Goal: Task Accomplishment & Management: Manage account settings

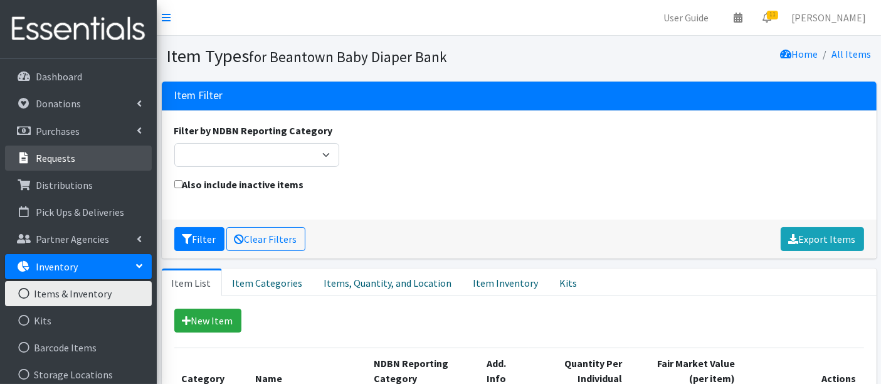
click at [44, 153] on p "Requests" at bounding box center [55, 158] width 39 height 13
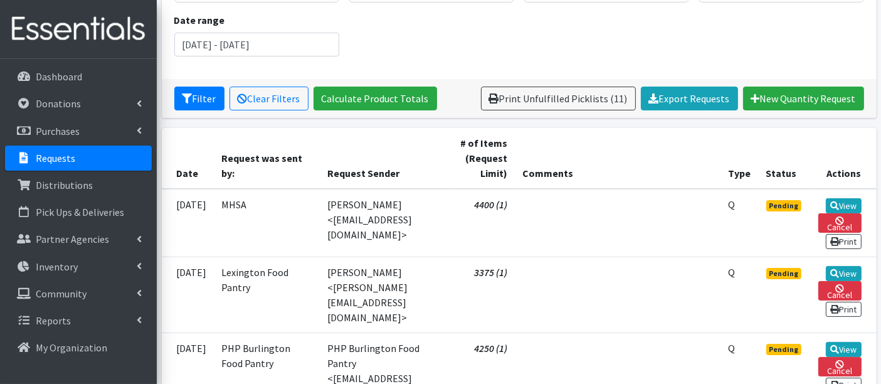
scroll to position [348, 0]
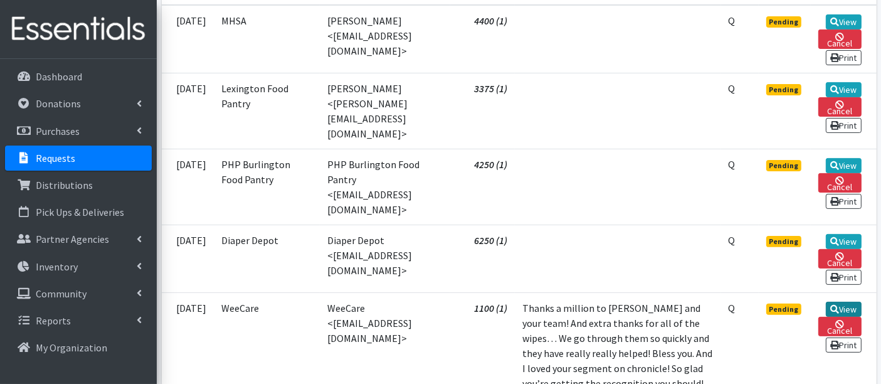
click at [833, 305] on icon at bounding box center [834, 309] width 9 height 9
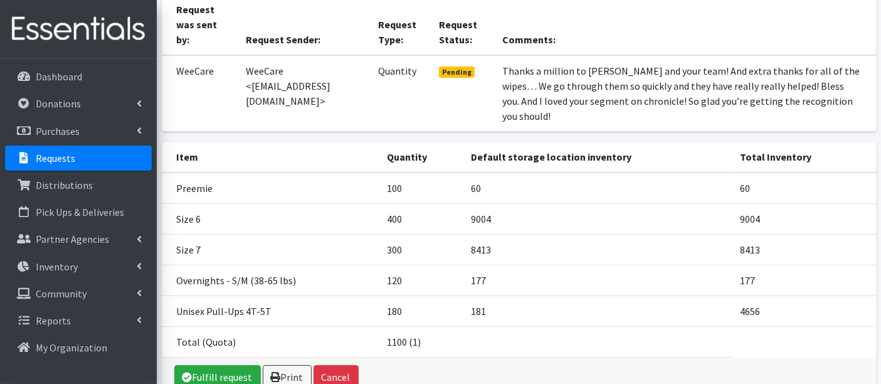
scroll to position [167, 0]
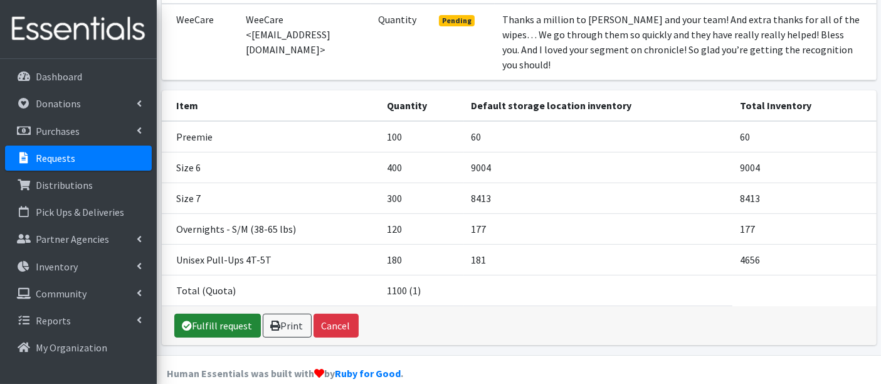
click at [233, 313] on link "Fulfill request" at bounding box center [217, 325] width 86 height 24
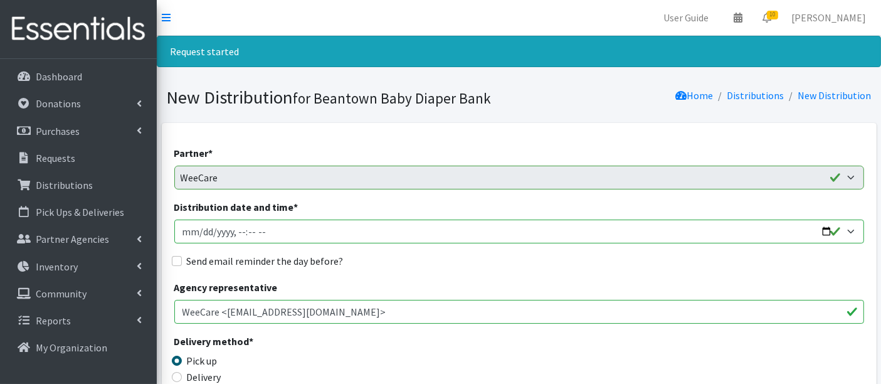
click at [201, 233] on input "Distribution date and time *" at bounding box center [518, 231] width 689 height 24
type input "[DATE]T23:59"
click at [238, 225] on input "Distribution date and time *" at bounding box center [518, 231] width 689 height 24
type input "[DATE]T13:40"
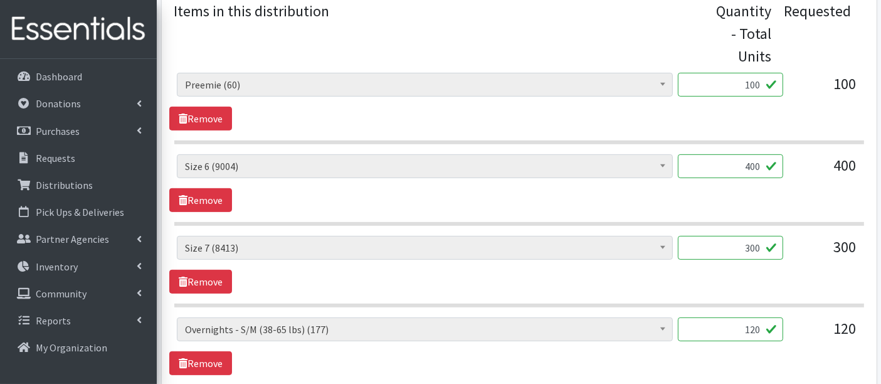
scroll to position [557, 0]
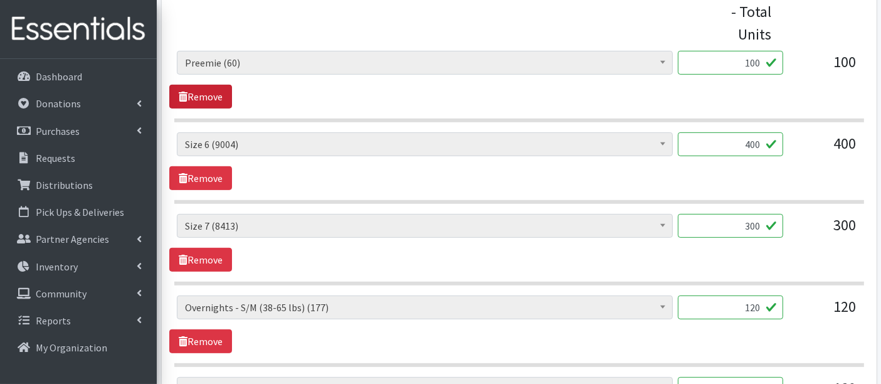
click at [204, 91] on link "Remove" at bounding box center [200, 97] width 63 height 24
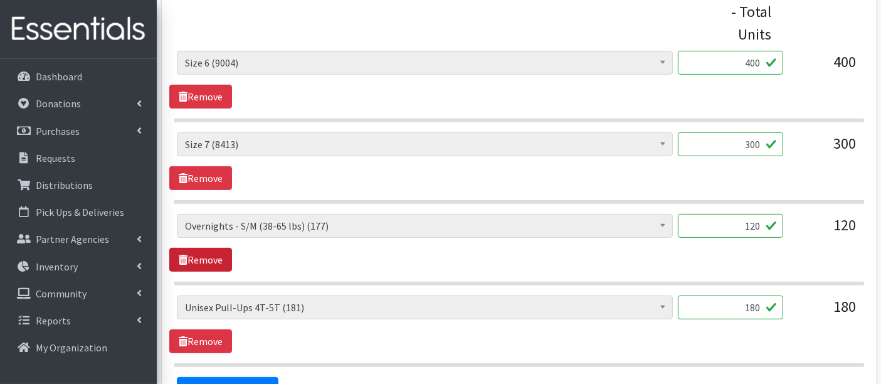
click at [222, 248] on link "Remove" at bounding box center [200, 260] width 63 height 24
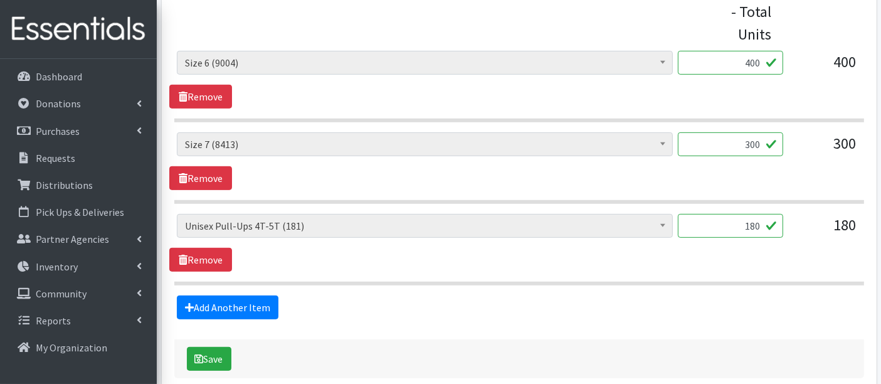
drag, startPoint x: 734, startPoint y: 219, endPoint x: 782, endPoint y: 223, distance: 47.8
click at [782, 223] on input "180" at bounding box center [729, 226] width 105 height 24
type input "175"
click at [207, 353] on button "Save" at bounding box center [209, 359] width 44 height 24
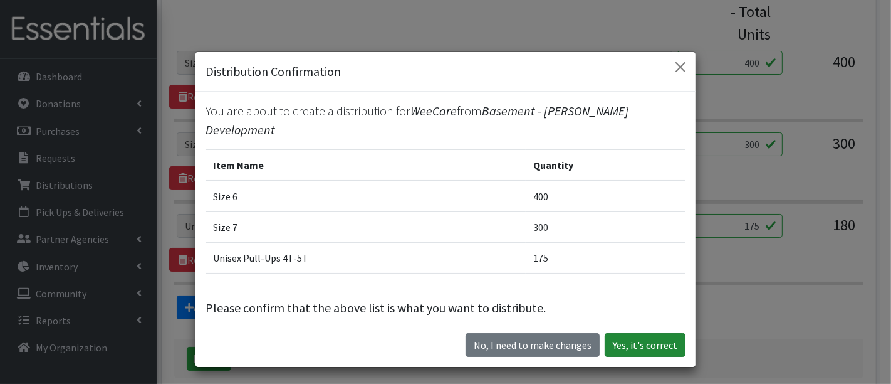
click at [645, 339] on button "Yes, it's correct" at bounding box center [645, 345] width 81 height 24
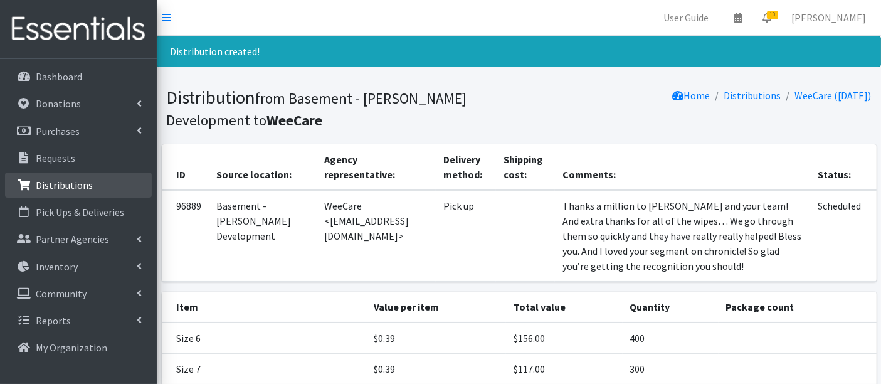
click at [38, 187] on p "Distributions" at bounding box center [64, 185] width 57 height 13
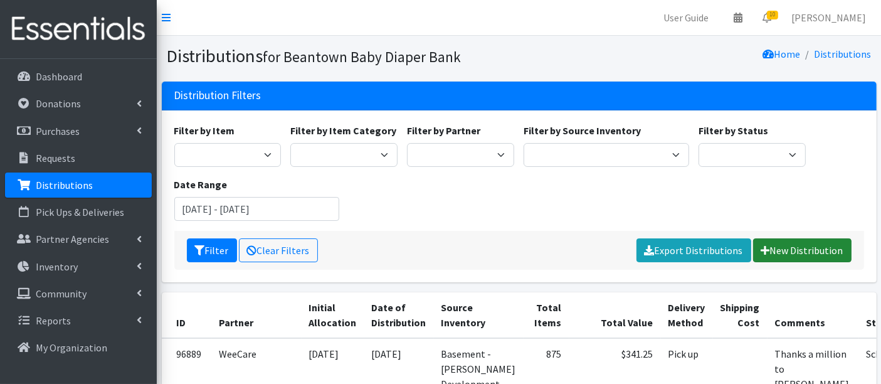
click at [797, 250] on link "New Distribution" at bounding box center [802, 250] width 98 height 24
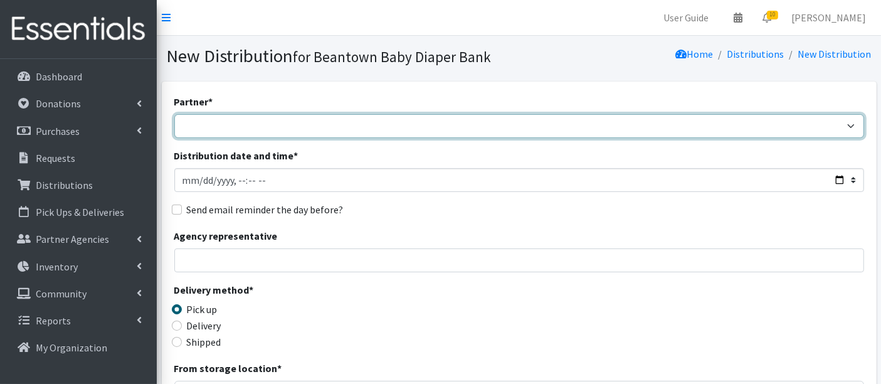
click at [194, 120] on select "ArlingtonEATS Beantown Baby Diaper Depot FamilyACCESS [PERSON_NAME] Family Serv…" at bounding box center [518, 126] width 689 height 24
select select "5986"
click at [174, 114] on select "ArlingtonEATS Beantown Baby Diaper Depot FamilyACCESS Hanscom Family Services L…" at bounding box center [518, 126] width 689 height 24
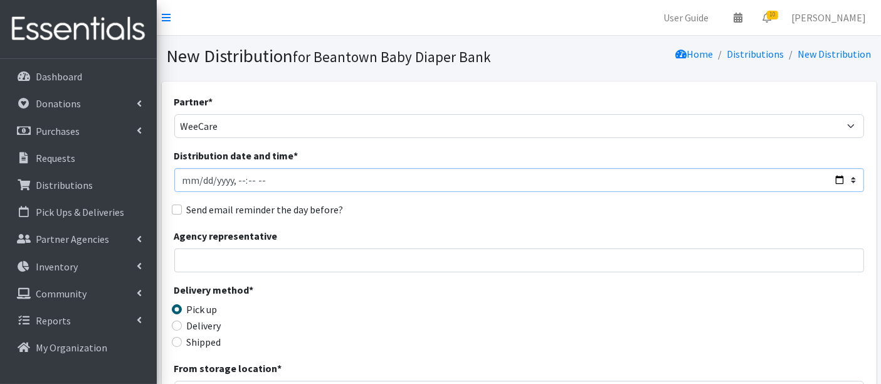
click at [199, 180] on input "Distribution date and time *" at bounding box center [518, 180] width 689 height 24
type input "[DATE]T23:59"
click at [241, 176] on input "Distribution date and time *" at bounding box center [518, 180] width 689 height 24
click at [236, 180] on input "Distribution date and time *" at bounding box center [518, 180] width 689 height 24
type input "2025-09-17T16:59"
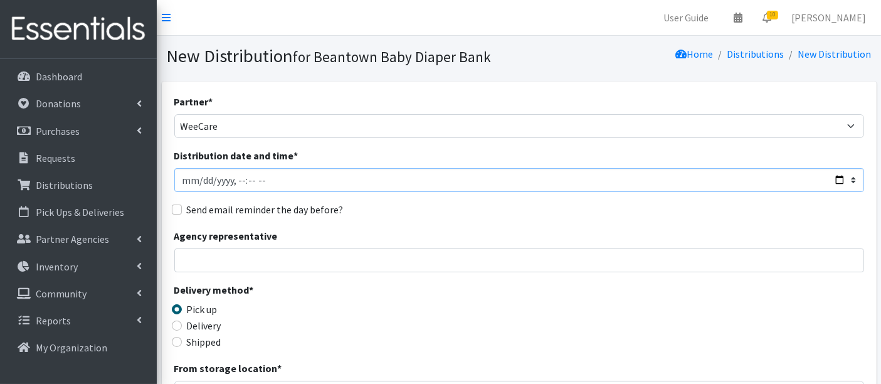
type input "2025-09-17T16:14"
click at [234, 180] on input "Distribution date and time *" at bounding box center [518, 180] width 689 height 24
type input "2025-09-17T13:40"
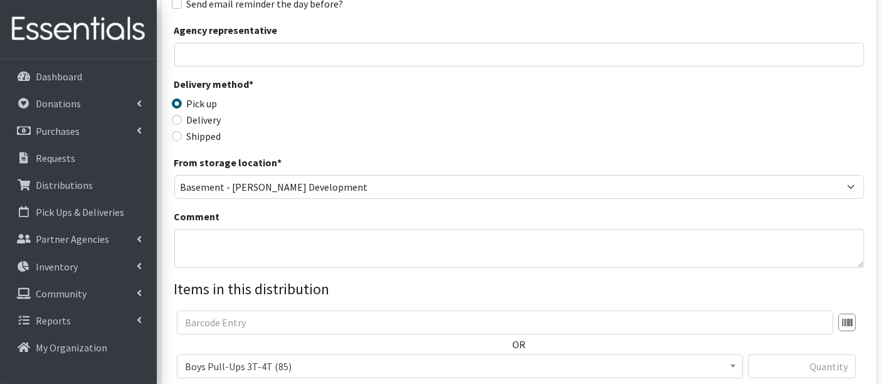
scroll to position [348, 0]
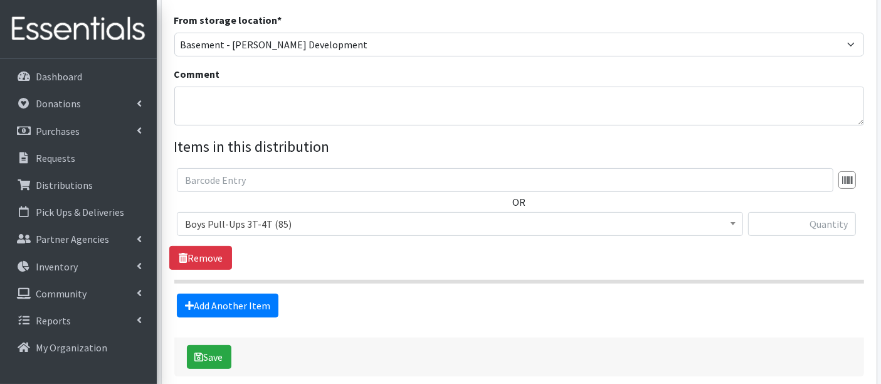
click at [261, 227] on span "Boys Pull-Ups 3T-4T (85)" at bounding box center [460, 224] width 550 height 18
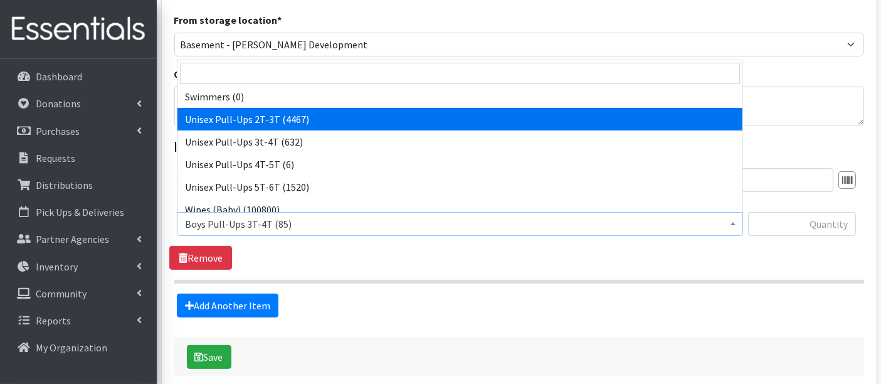
scroll to position [461, 0]
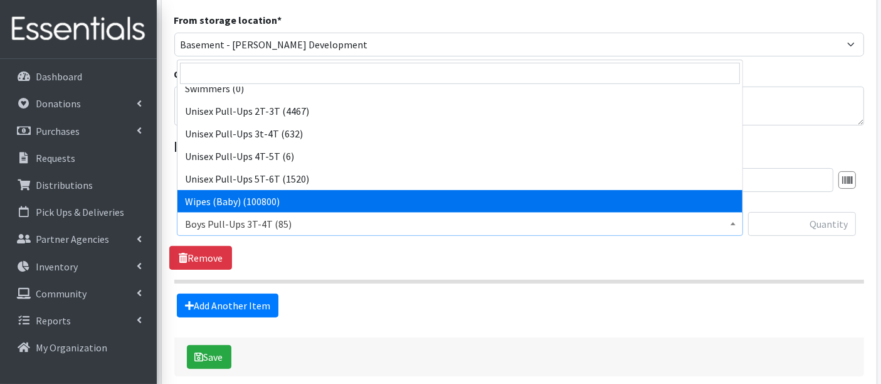
select select "14930"
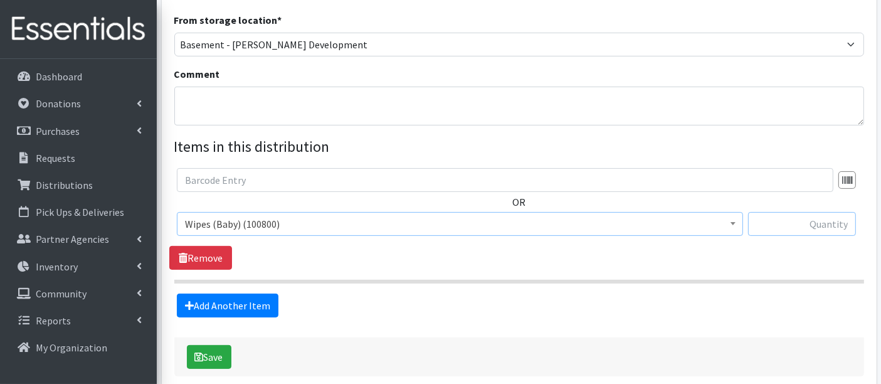
click at [809, 220] on input "text" at bounding box center [802, 224] width 108 height 24
type input "2880"
click at [214, 342] on div "Save" at bounding box center [518, 356] width 689 height 39
click at [211, 353] on button "Save" at bounding box center [209, 357] width 44 height 24
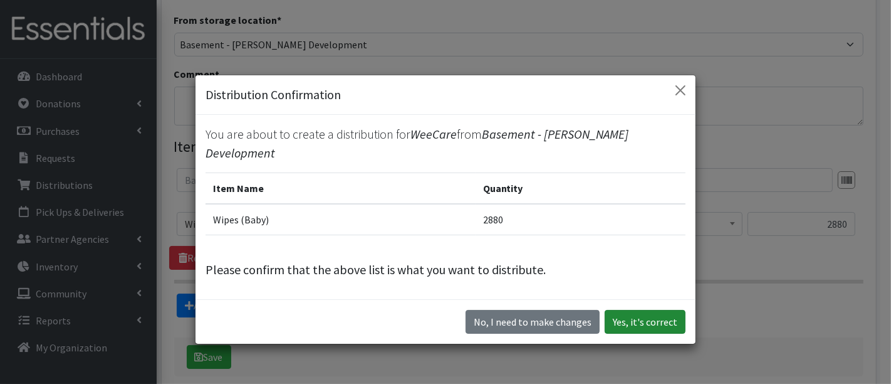
click at [646, 310] on button "Yes, it's correct" at bounding box center [645, 322] width 81 height 24
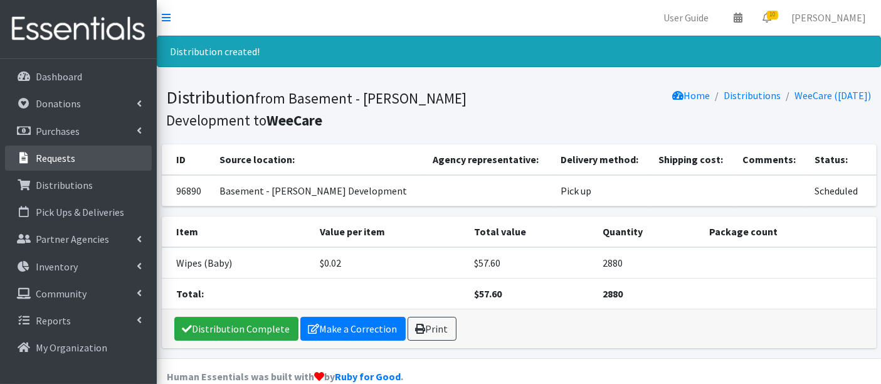
click at [51, 160] on p "Requests" at bounding box center [55, 158] width 39 height 13
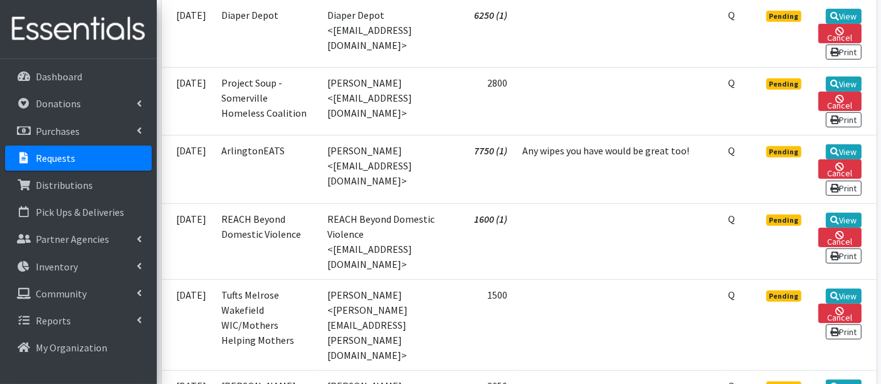
scroll to position [627, 0]
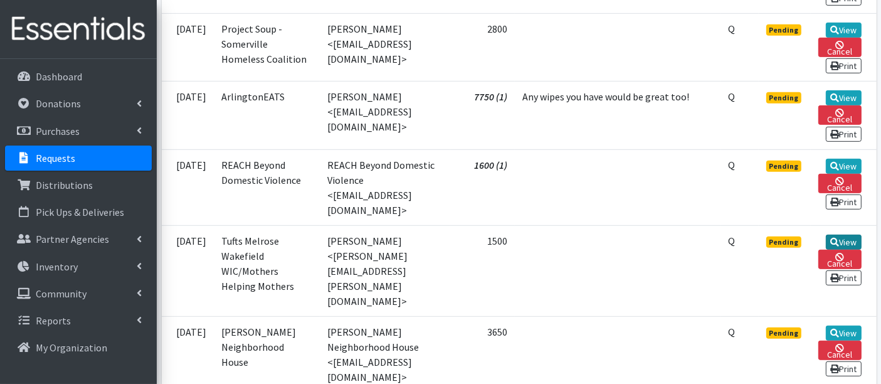
click at [843, 234] on link "View" at bounding box center [843, 241] width 36 height 15
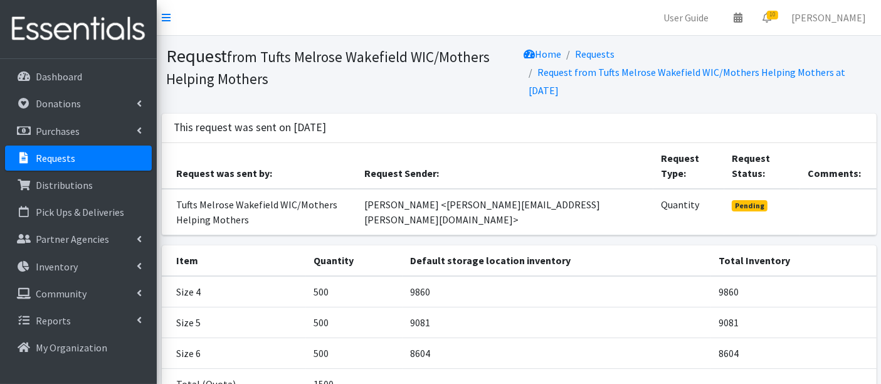
scroll to position [108, 0]
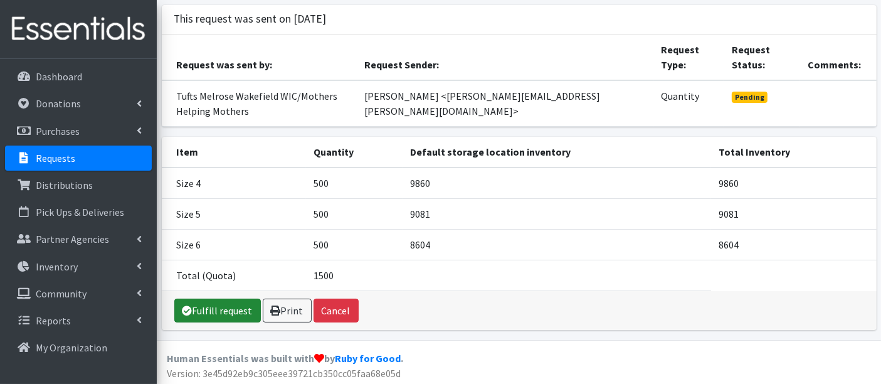
click at [223, 301] on link "Fulfill request" at bounding box center [217, 310] width 86 height 24
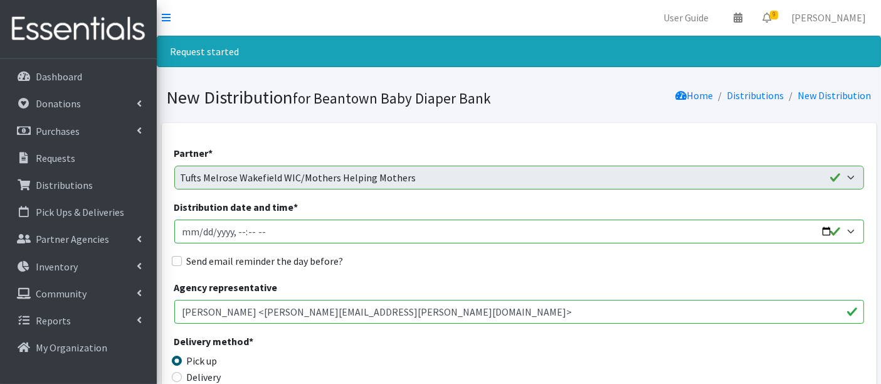
click at [202, 234] on input "Distribution date and time *" at bounding box center [518, 231] width 689 height 24
type input "2025-09-17T23:59"
type input "2025-09-17T10:40"
drag, startPoint x: 322, startPoint y: 239, endPoint x: 333, endPoint y: 233, distance: 12.4
click at [323, 239] on input "Distribution date and time *" at bounding box center [518, 231] width 689 height 24
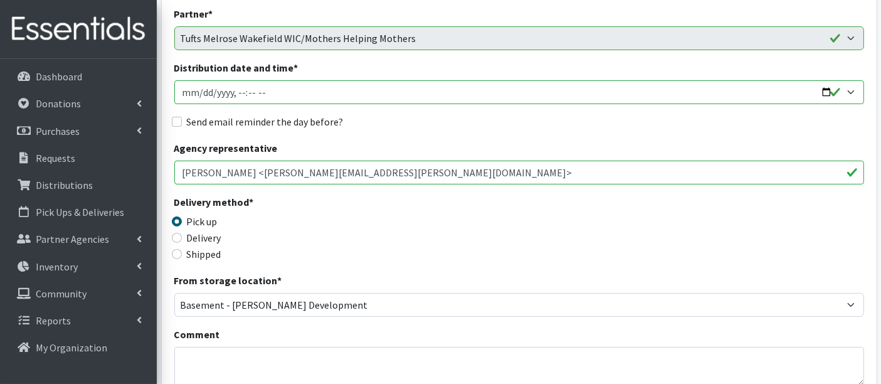
scroll to position [278, 0]
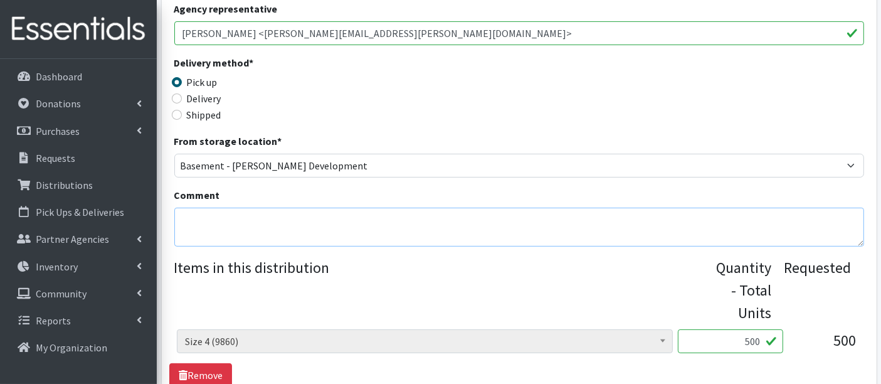
click at [241, 239] on textarea "Comment" at bounding box center [518, 226] width 689 height 39
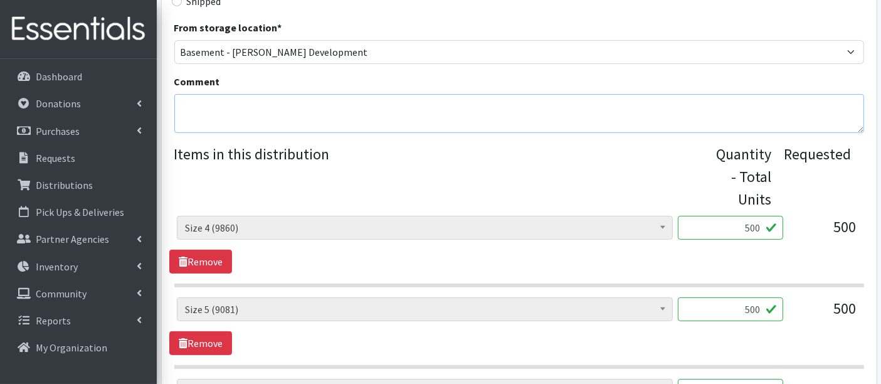
scroll to position [487, 0]
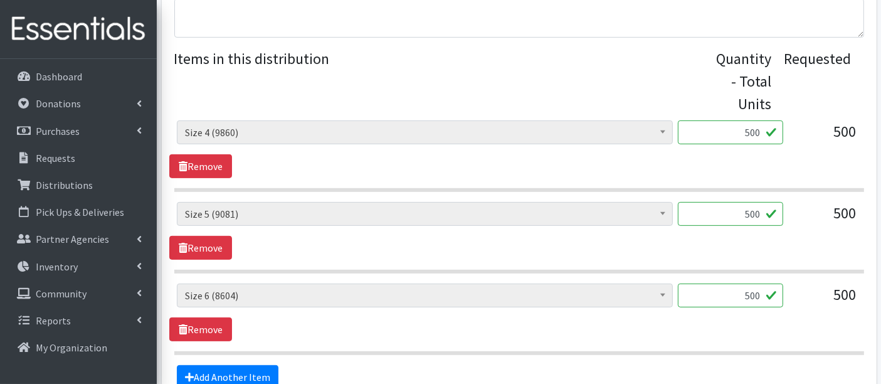
drag, startPoint x: 743, startPoint y: 131, endPoint x: 827, endPoint y: 130, distance: 84.0
click at [827, 130] on div "Boys Pull-Ups 3T-4T (85) Boys Pull-Ups 2T-3T (62) Boys Pull-Ups 4T-5T (102) Boy…" at bounding box center [519, 137] width 684 height 34
type input "498"
click at [736, 217] on input "500" at bounding box center [729, 214] width 105 height 24
drag, startPoint x: 737, startPoint y: 214, endPoint x: 813, endPoint y: 211, distance: 75.9
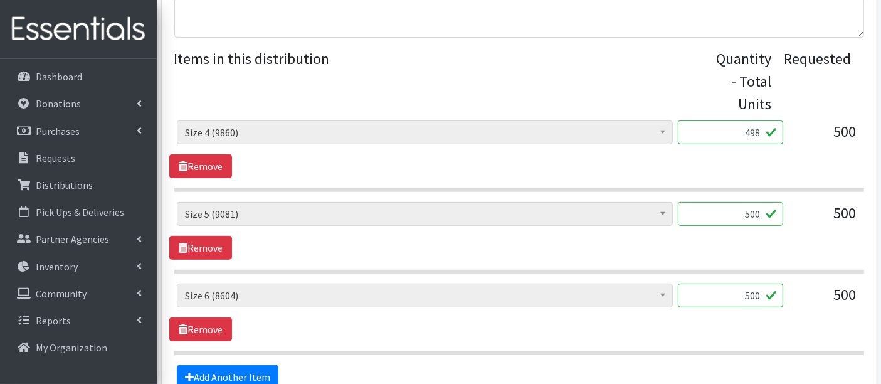
click at [813, 211] on div "Boys Pull-Ups 3T-4T (85) Boys Pull-Ups 2T-3T (62) Boys Pull-Ups 4T-5T (102) Boy…" at bounding box center [519, 219] width 684 height 34
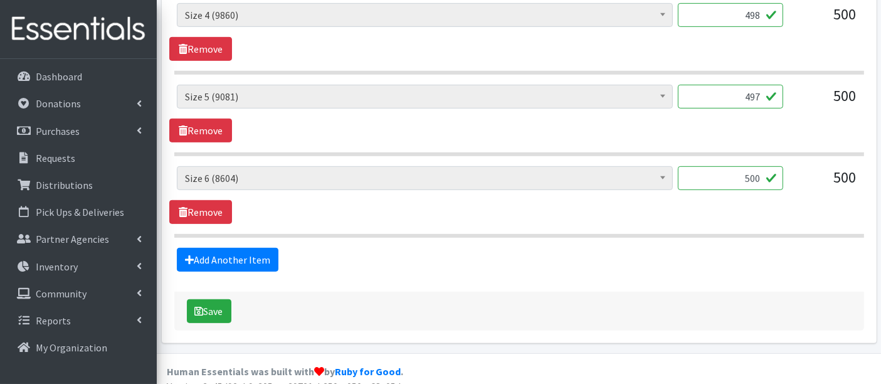
scroll to position [617, 0]
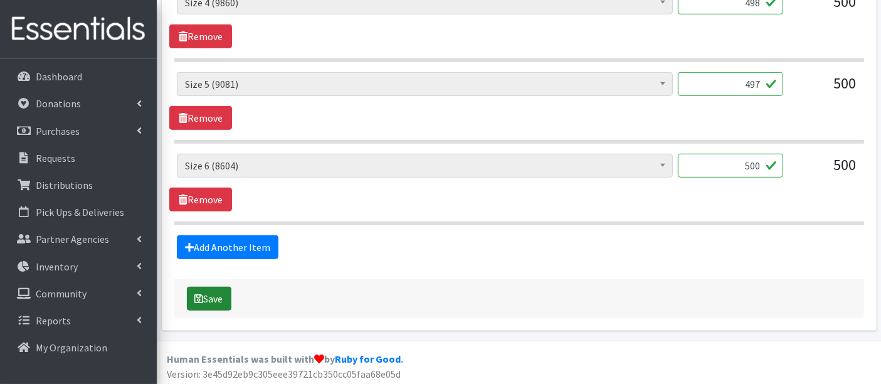
type input "497"
click at [210, 296] on button "Save" at bounding box center [209, 298] width 44 height 24
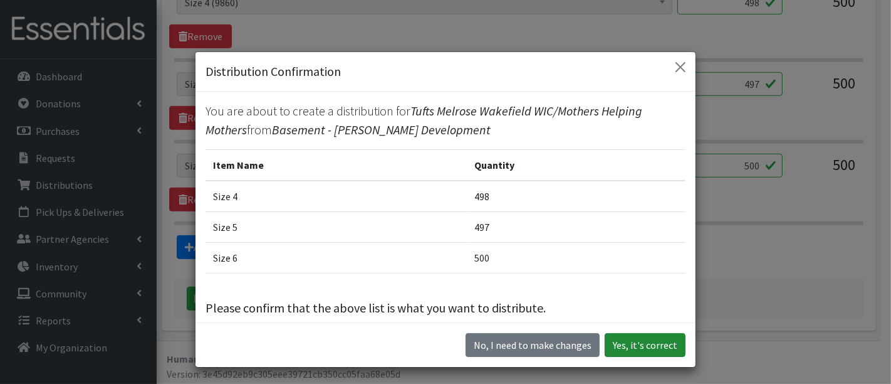
click at [659, 338] on button "Yes, it's correct" at bounding box center [645, 345] width 81 height 24
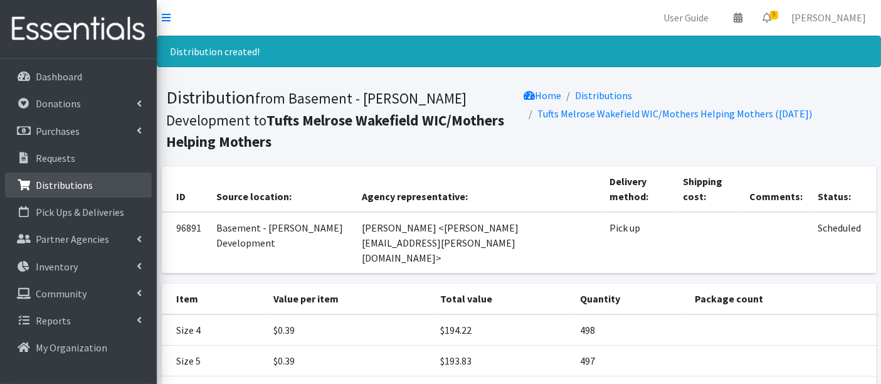
click at [86, 180] on p "Distributions" at bounding box center [64, 185] width 57 height 13
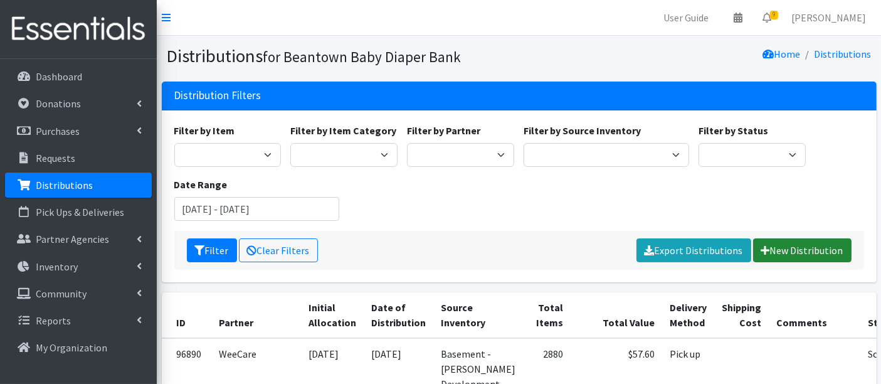
click at [807, 249] on link "New Distribution" at bounding box center [802, 250] width 98 height 24
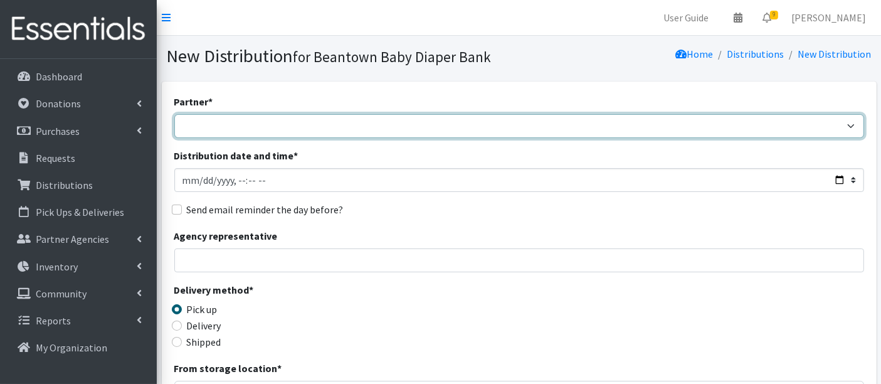
click at [202, 125] on select "ArlingtonEATS Beantown Baby Diaper Depot FamilyACCESS [PERSON_NAME] Family Serv…" at bounding box center [518, 126] width 689 height 24
select select "7297"
click at [174, 114] on select "ArlingtonEATS Beantown Baby Diaper Depot FamilyACCESS [PERSON_NAME] Family Serv…" at bounding box center [518, 126] width 689 height 24
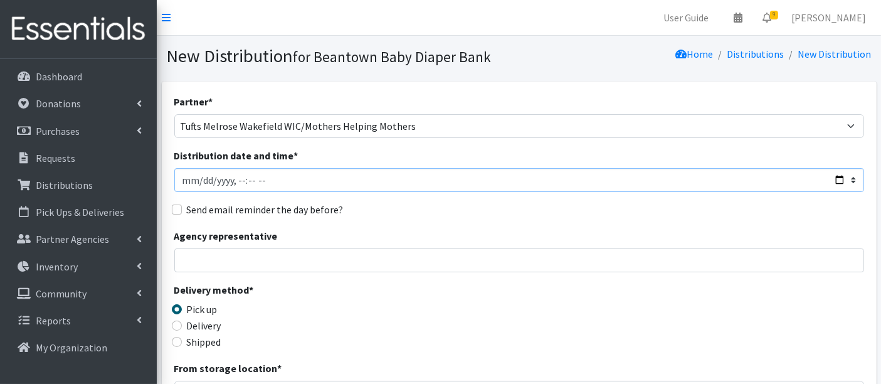
click at [198, 181] on input "Distribution date and time *" at bounding box center [518, 180] width 689 height 24
click at [238, 176] on input "Distribution date and time *" at bounding box center [518, 180] width 689 height 24
type input "2025-09-17T10:40"
click at [428, 267] on input "Agency representative" at bounding box center [518, 260] width 689 height 24
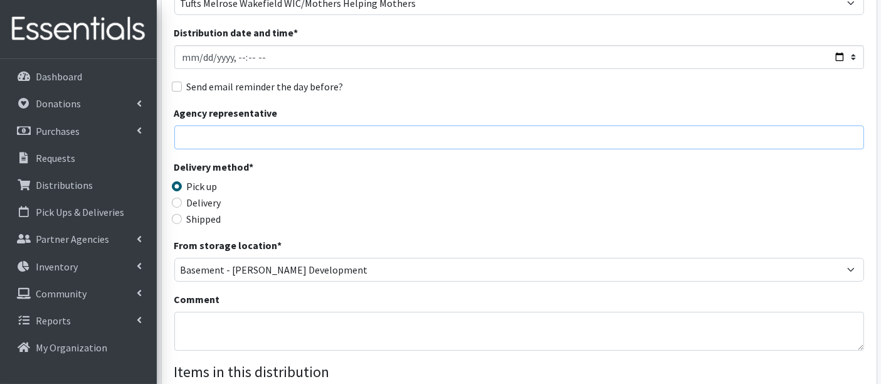
scroll to position [139, 0]
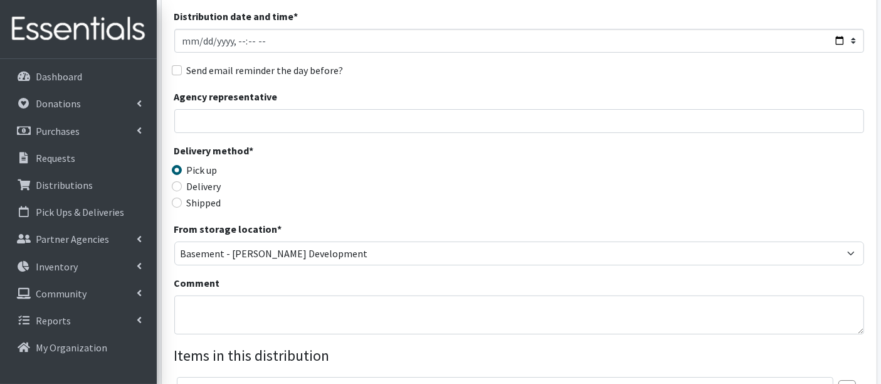
click at [396, 271] on div "Partner * ArlingtonEATS Beantown Baby Diaper Depot FamilyACCESS Hanscom Family …" at bounding box center [518, 240] width 689 height 571
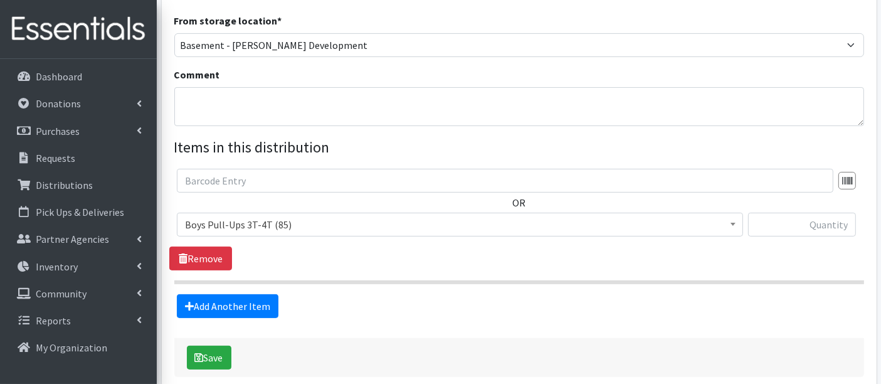
scroll to position [348, 0]
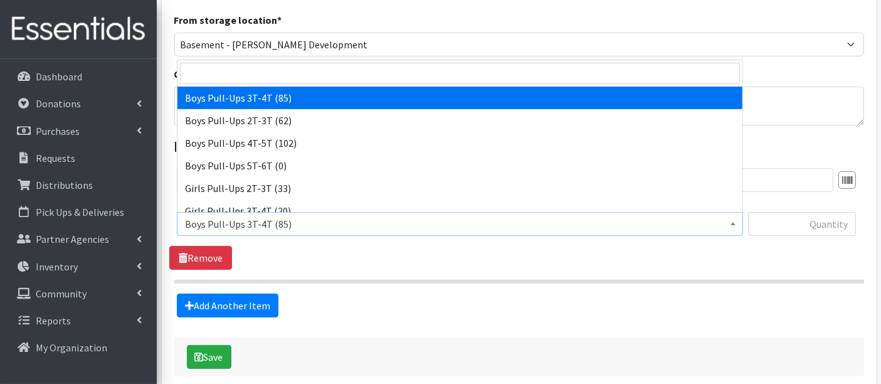
click at [246, 233] on span "Boys Pull-Ups 3T-4T (85)" at bounding box center [460, 224] width 566 height 24
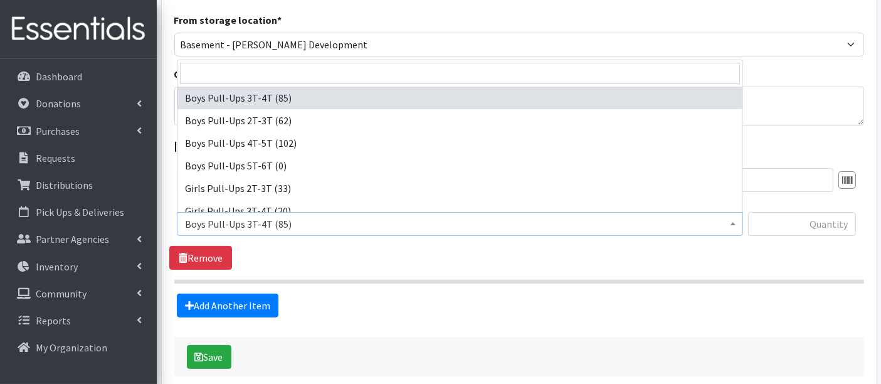
scroll to position [461, 0]
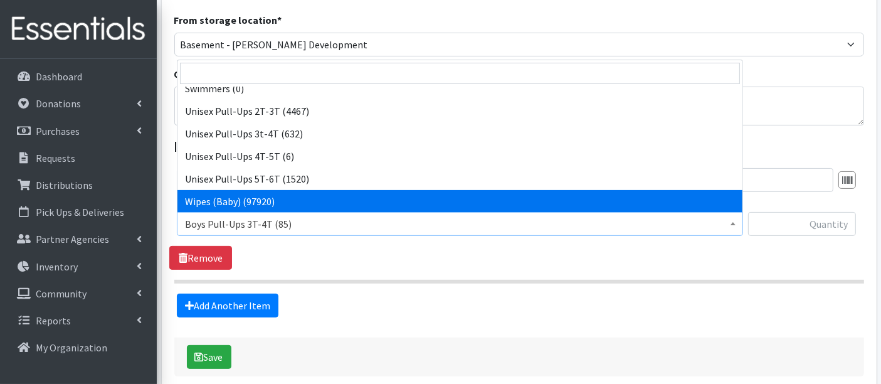
select select "14930"
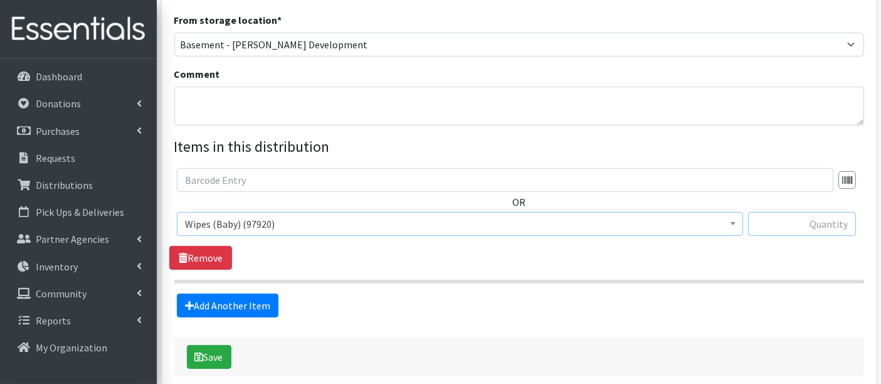
click at [815, 231] on input "text" at bounding box center [802, 224] width 108 height 24
type input "2880"
click at [195, 357] on icon "submit" at bounding box center [199, 357] width 9 height 10
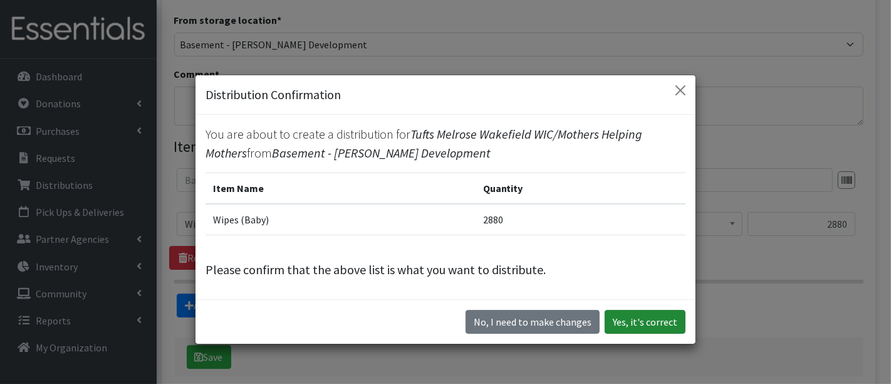
click at [635, 318] on button "Yes, it's correct" at bounding box center [645, 322] width 81 height 24
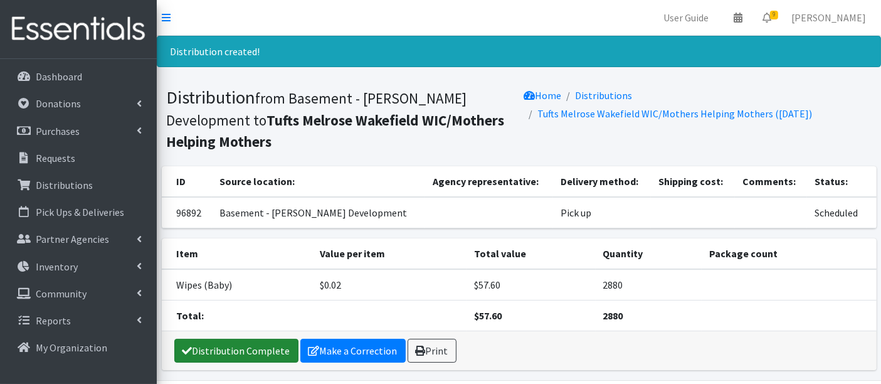
drag, startPoint x: 224, startPoint y: 348, endPoint x: 239, endPoint y: 355, distance: 17.1
click at [225, 348] on link "Distribution Complete" at bounding box center [236, 350] width 124 height 24
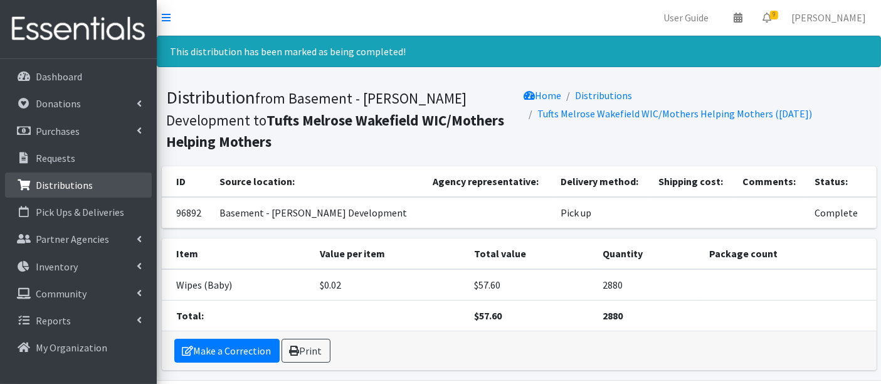
click at [51, 172] on link "Distributions" at bounding box center [78, 184] width 147 height 25
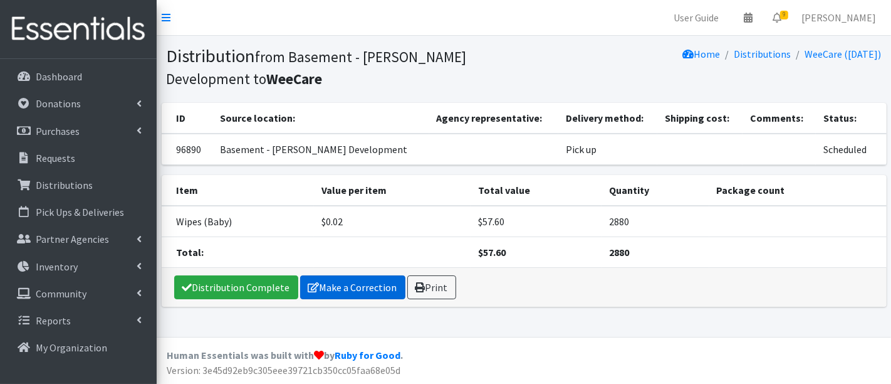
click at [342, 286] on link "Make a Correction" at bounding box center [352, 287] width 105 height 24
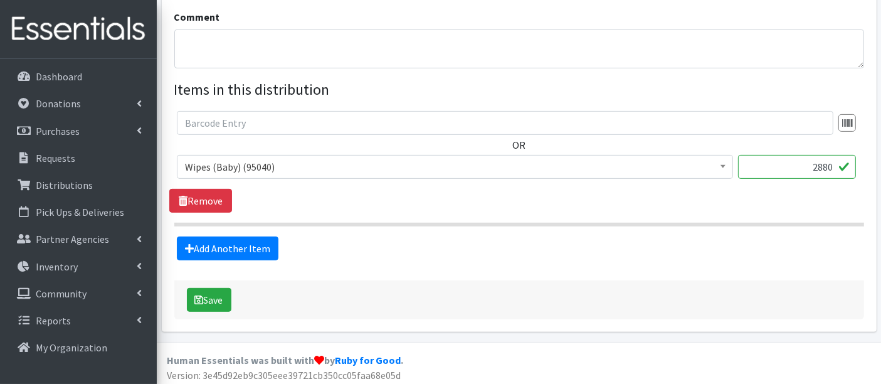
scroll to position [464, 0]
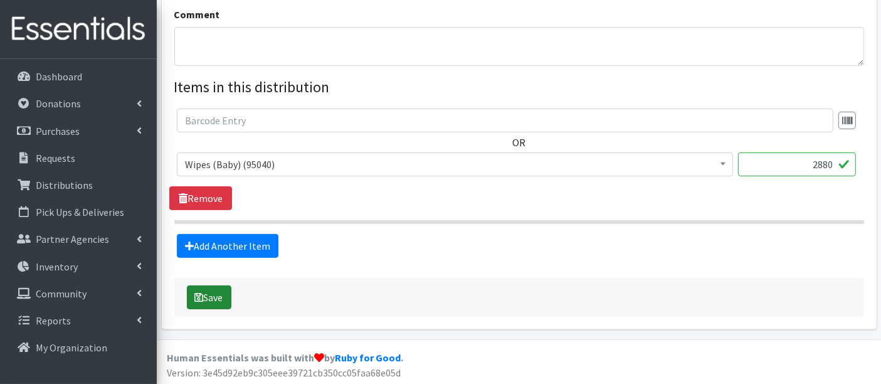
click at [213, 298] on button "Save" at bounding box center [209, 297] width 44 height 24
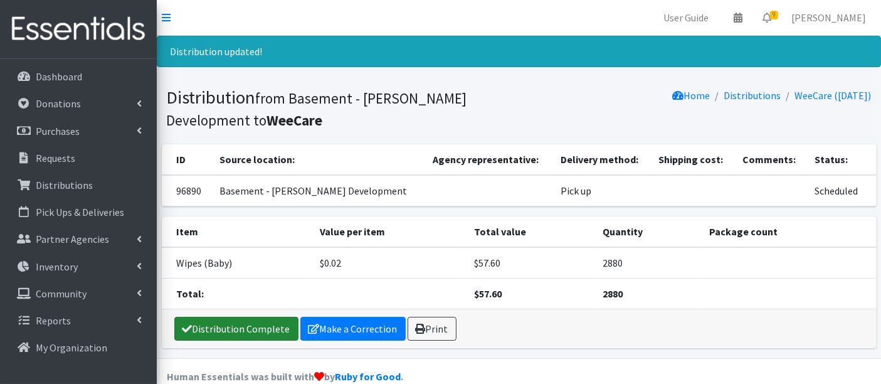
click at [251, 327] on link "Distribution Complete" at bounding box center [236, 328] width 124 height 24
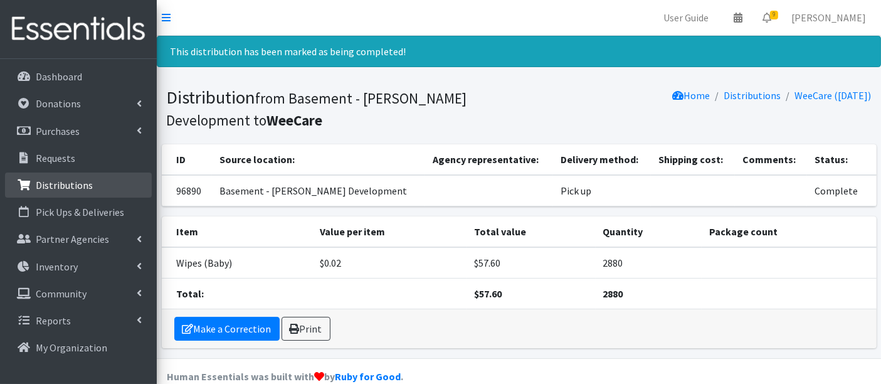
click at [53, 185] on p "Distributions" at bounding box center [64, 185] width 57 height 13
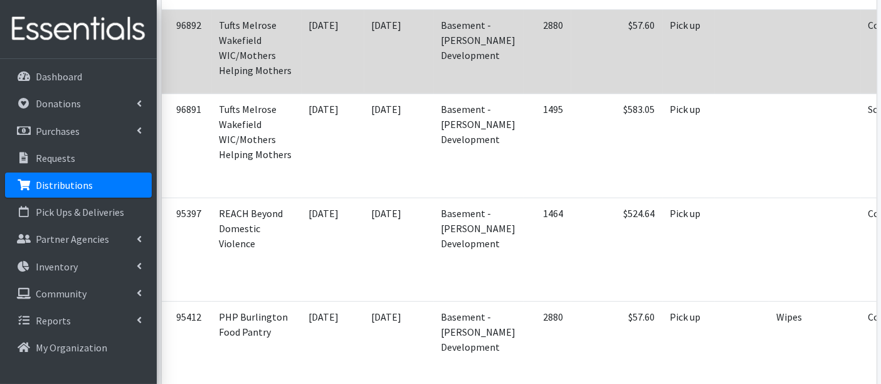
scroll to position [766, 0]
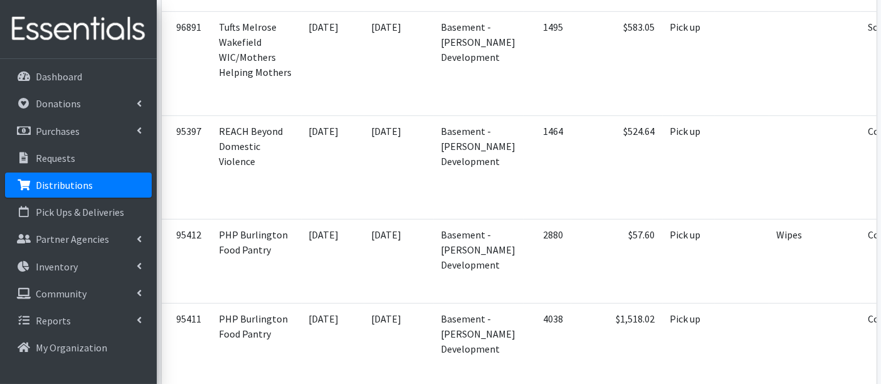
click at [72, 186] on p "Distributions" at bounding box center [64, 185] width 57 height 13
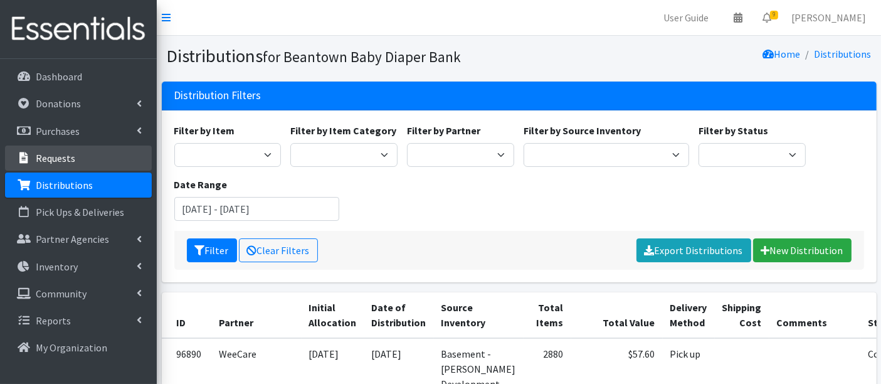
click at [51, 159] on p "Requests" at bounding box center [55, 158] width 39 height 13
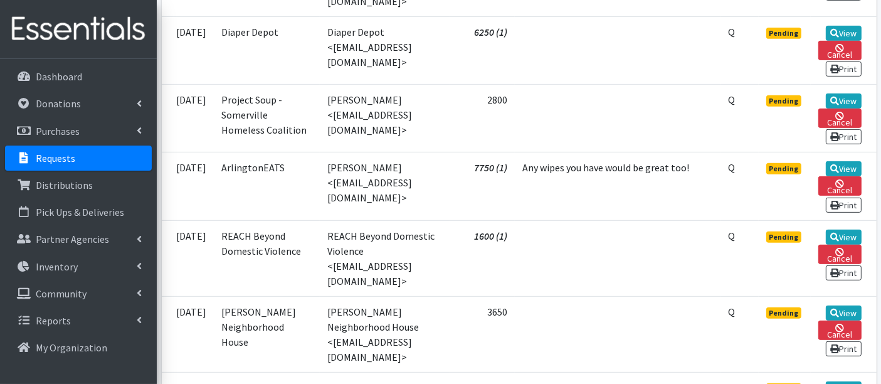
scroll to position [557, 0]
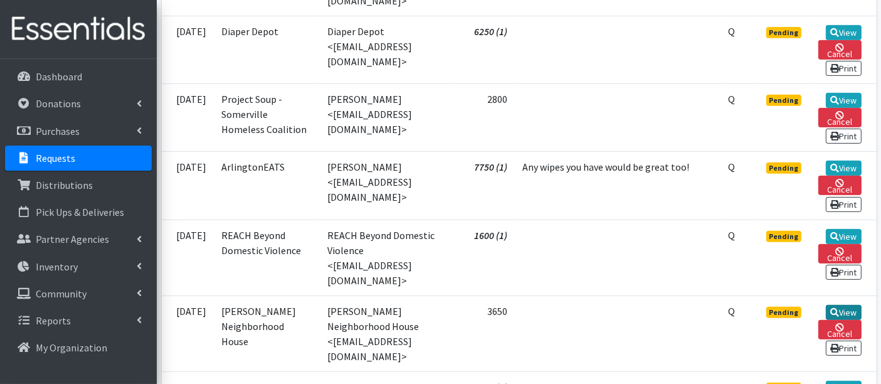
click at [847, 305] on link "View" at bounding box center [843, 312] width 36 height 15
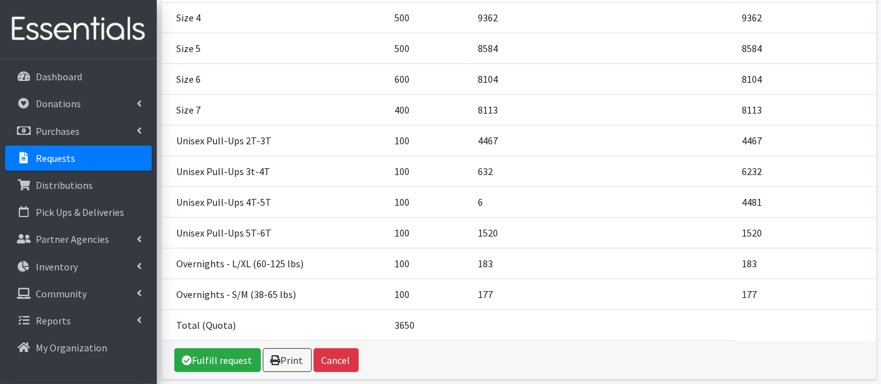
scroll to position [426, 0]
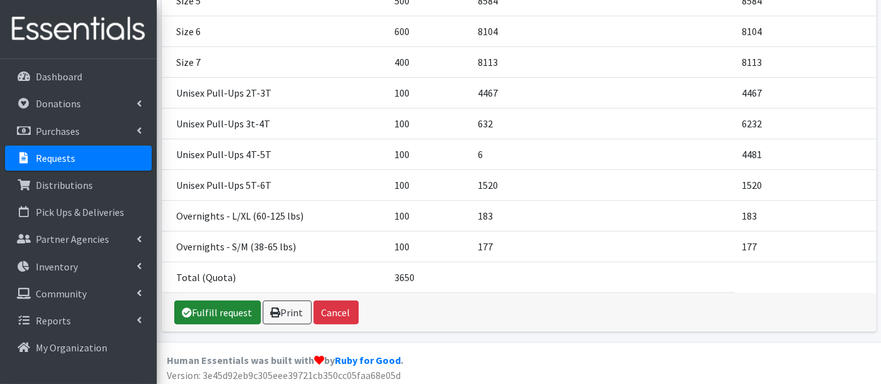
click at [227, 307] on link "Fulfill request" at bounding box center [217, 312] width 86 height 24
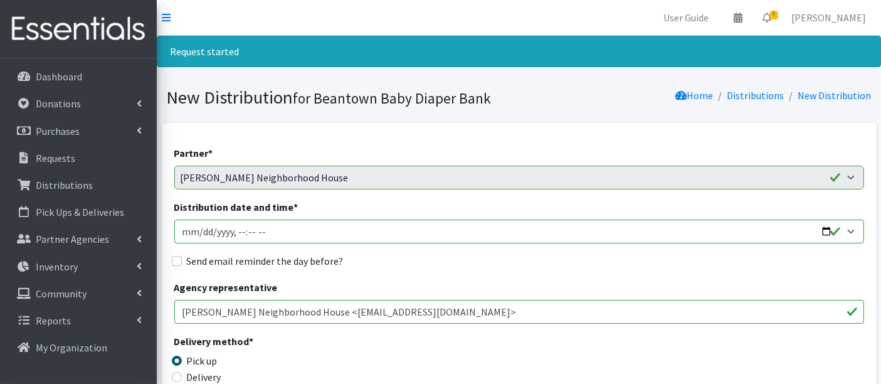
click at [201, 232] on input "Distribution date and time *" at bounding box center [518, 231] width 689 height 24
click at [239, 233] on input "Distribution date and time *" at bounding box center [518, 231] width 689 height 24
click at [276, 229] on input "Distribution date and time *" at bounding box center [518, 231] width 689 height 24
click at [264, 231] on input "Distribution date and time *" at bounding box center [518, 231] width 689 height 24
type input "2025-09-17T11:00"
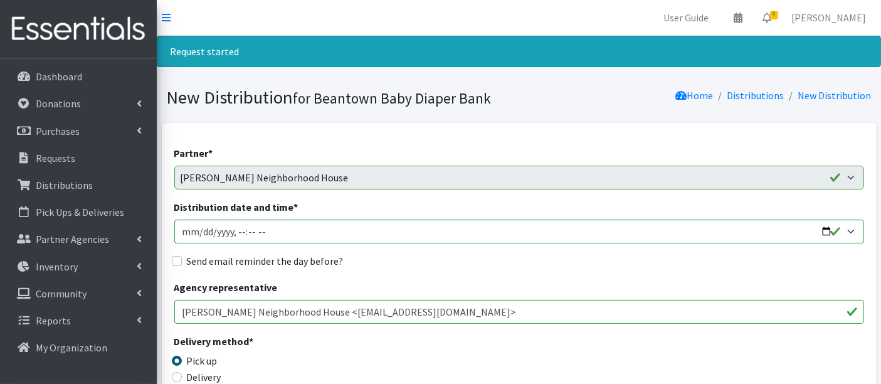
click at [327, 280] on div "Agency representative Margaret Fuller Neighborhood House <pheyman@margaretfulle…" at bounding box center [518, 302] width 689 height 44
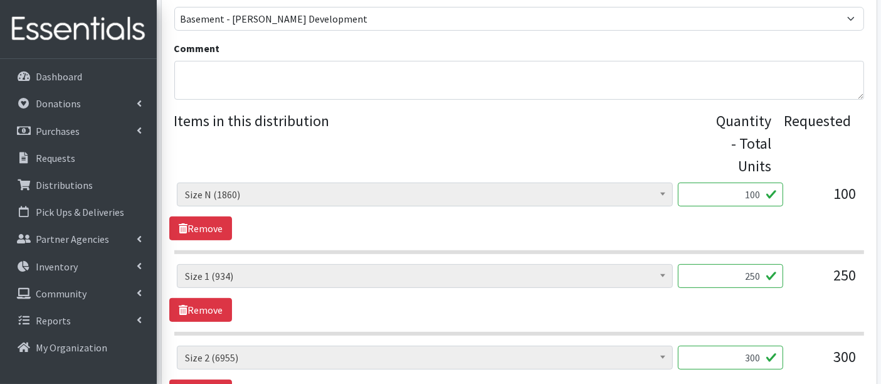
scroll to position [487, 0]
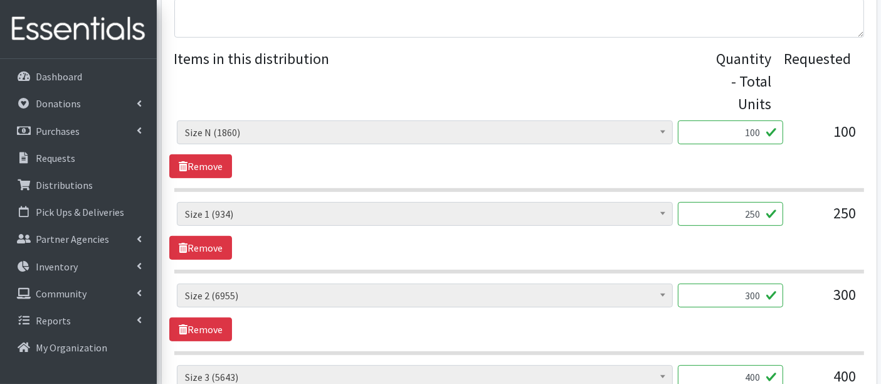
click at [759, 128] on input "100" at bounding box center [729, 132] width 105 height 24
type input "105"
click at [746, 216] on input "250" at bounding box center [729, 214] width 105 height 24
click at [745, 221] on input "250" at bounding box center [729, 214] width 105 height 24
drag, startPoint x: 758, startPoint y: 210, endPoint x: 750, endPoint y: 211, distance: 7.5
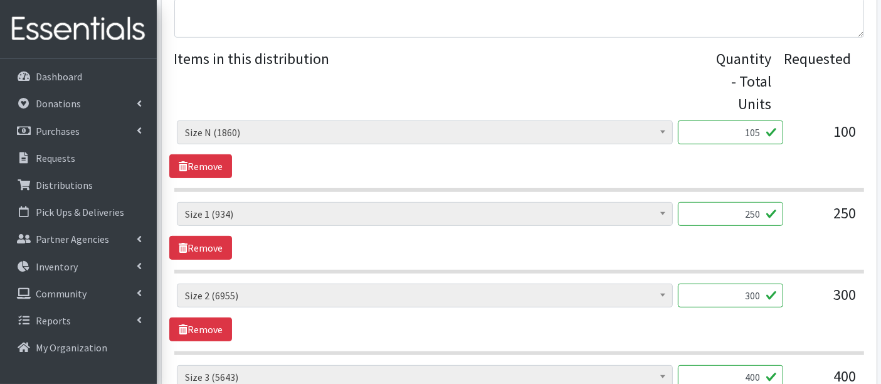
click at [750, 211] on input "250" at bounding box center [729, 214] width 105 height 24
type input "249"
click at [753, 293] on input "300" at bounding box center [729, 295] width 105 height 24
type input "308"
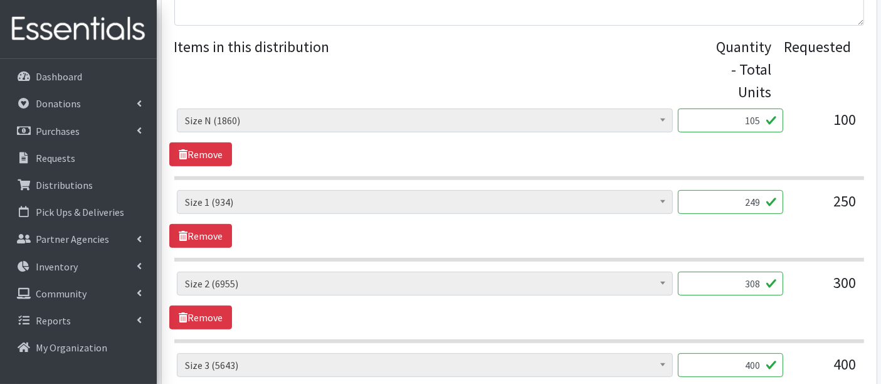
scroll to position [508, 0]
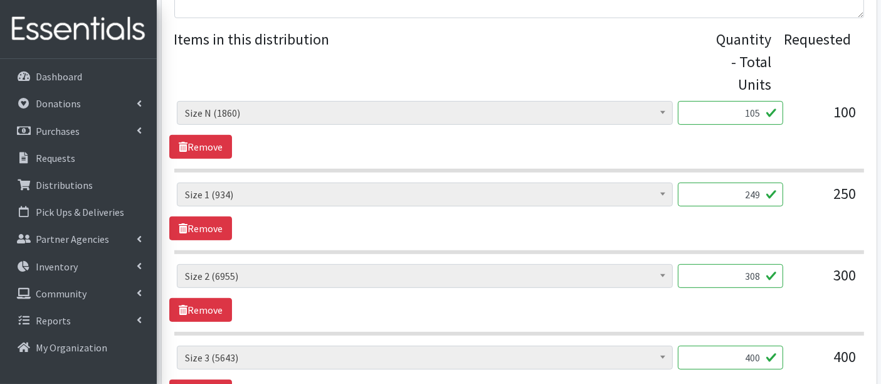
drag, startPoint x: 763, startPoint y: 376, endPoint x: 755, endPoint y: 376, distance: 8.1
click at [755, 376] on div "Boys Pull-Ups 3T-4T (85) Boys Pull-Ups 2T-3T (62) Boys Pull-Ups 4T-5T (102) Boy…" at bounding box center [518, 374] width 699 height 58
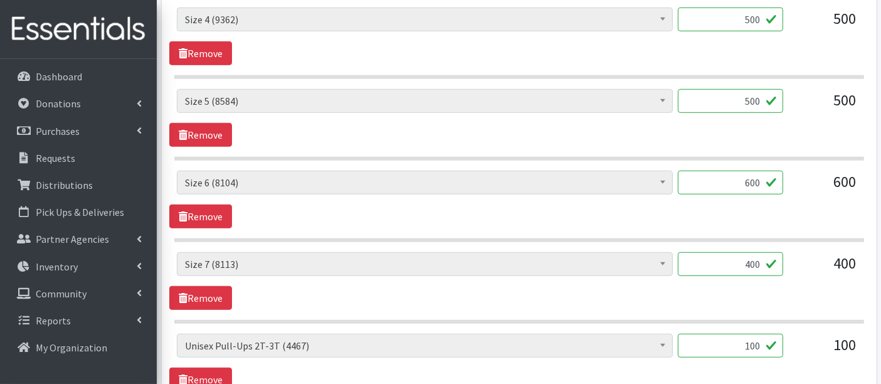
scroll to position [856, 0]
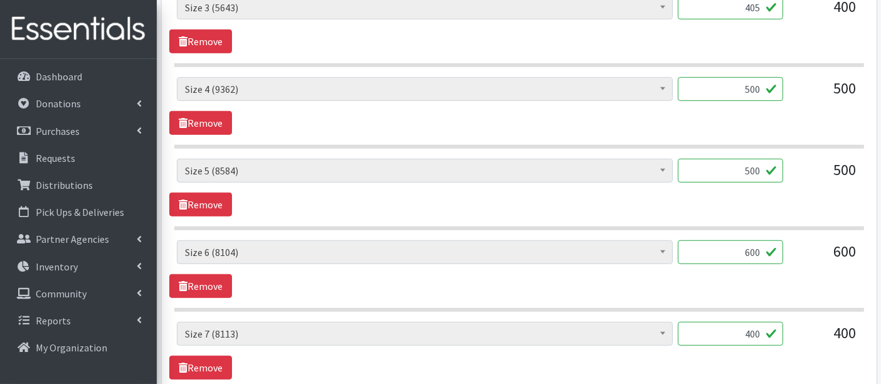
type input "405"
click at [755, 88] on input "500" at bounding box center [729, 89] width 105 height 24
type input "506"
click at [755, 166] on input "500" at bounding box center [729, 171] width 105 height 24
type input "505"
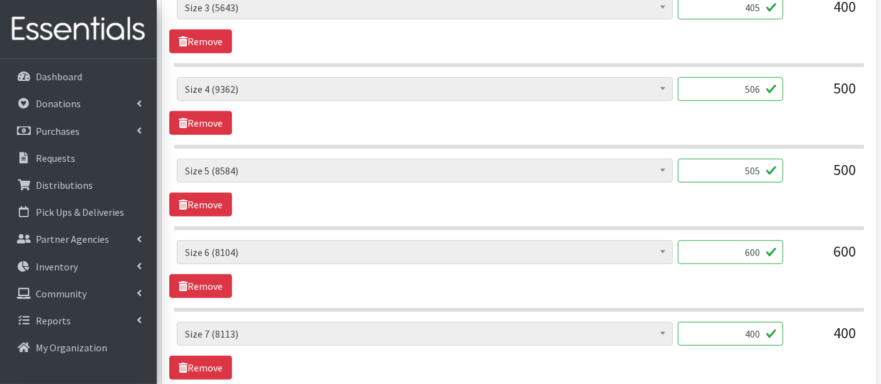
drag, startPoint x: 759, startPoint y: 250, endPoint x: 751, endPoint y: 250, distance: 8.1
click at [751, 250] on input "600" at bounding box center [729, 252] width 105 height 24
type input "610"
drag, startPoint x: 761, startPoint y: 326, endPoint x: 729, endPoint y: 317, distance: 33.1
click at [734, 323] on input "400" at bounding box center [729, 333] width 105 height 24
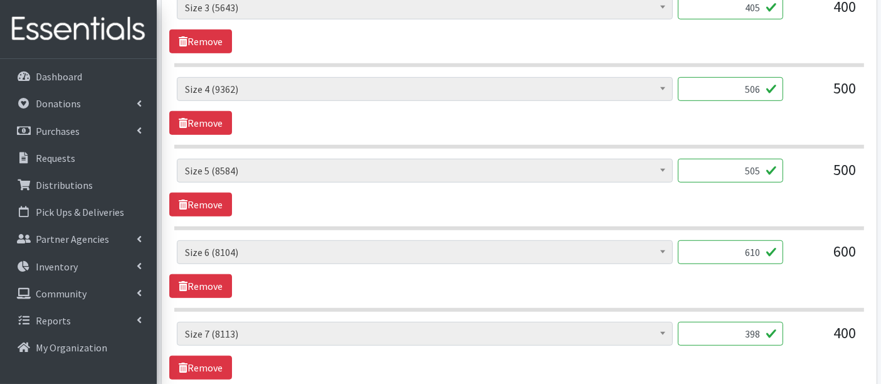
type input "398"
drag, startPoint x: 592, startPoint y: 296, endPoint x: 604, endPoint y: 292, distance: 12.1
click at [594, 296] on section "Boys Pull-Ups 3T-4T (85) Boys Pull-Ups 2T-3T (62) Boys Pull-Ups 4T-5T (102) Boy…" at bounding box center [518, 275] width 689 height 71
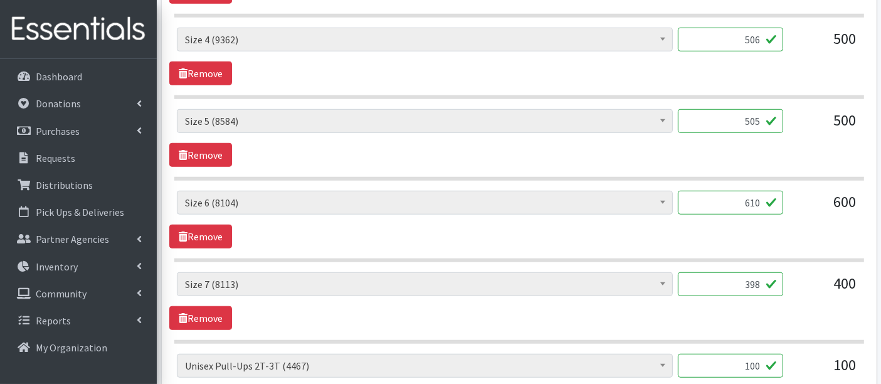
scroll to position [995, 0]
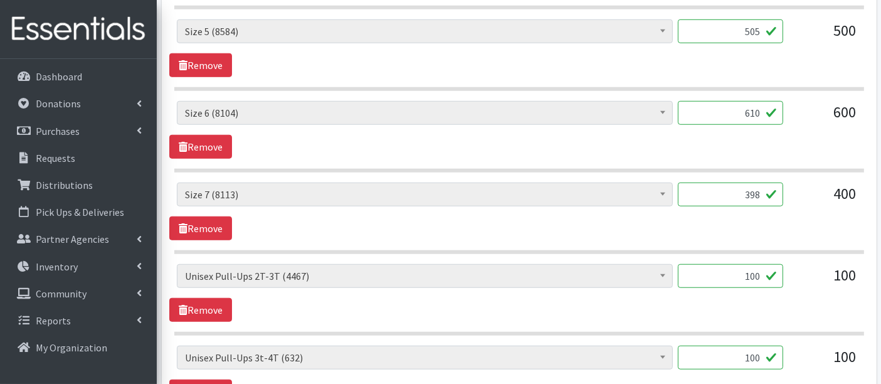
drag, startPoint x: 764, startPoint y: 274, endPoint x: 757, endPoint y: 274, distance: 6.9
click at [757, 274] on input "100" at bounding box center [729, 276] width 105 height 24
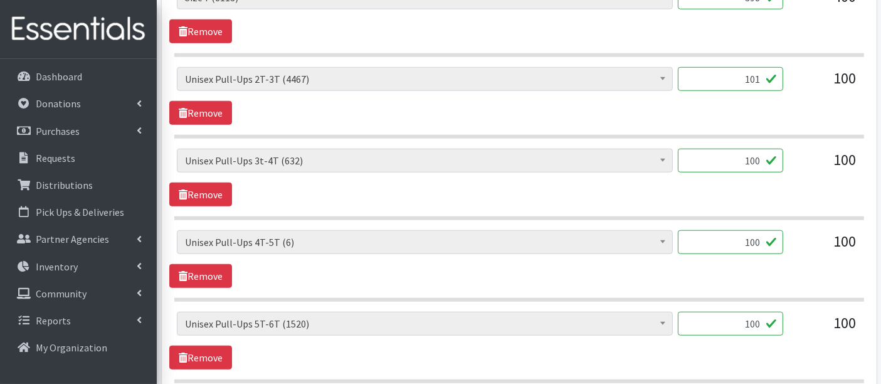
scroll to position [1205, 0]
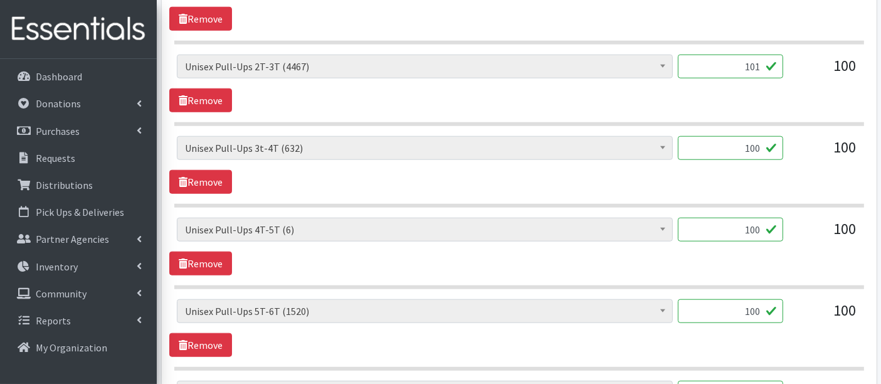
type input "101"
drag, startPoint x: 733, startPoint y: 221, endPoint x: 825, endPoint y: 233, distance: 93.6
click at [825, 233] on div "Boys Pull-Ups 3T-4T (85) Boys Pull-Ups 2T-3T (62) Boys Pull-Ups 4T-5T (102) Boy…" at bounding box center [519, 234] width 684 height 34
type input "99"
drag, startPoint x: 765, startPoint y: 310, endPoint x: 821, endPoint y: 313, distance: 55.9
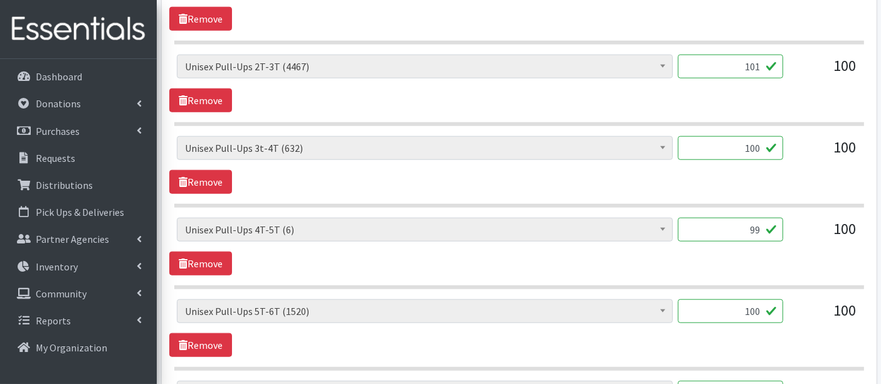
click at [821, 313] on div "Boys Pull-Ups 3T-4T (85) Boys Pull-Ups 2T-3T (62) Boys Pull-Ups 4T-5T (102) Boy…" at bounding box center [519, 316] width 684 height 34
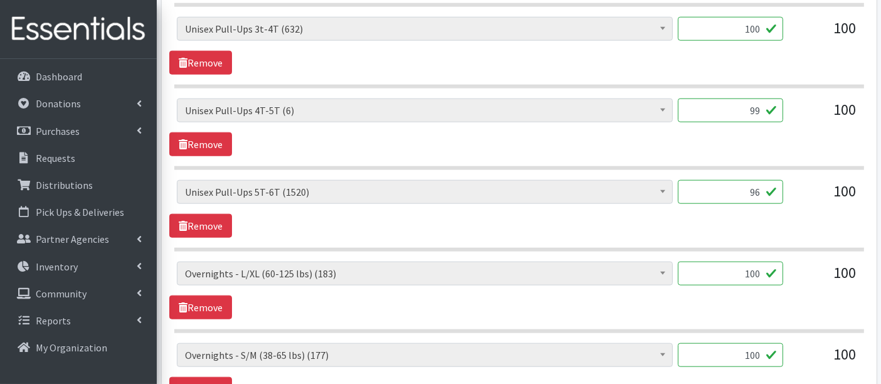
scroll to position [1344, 0]
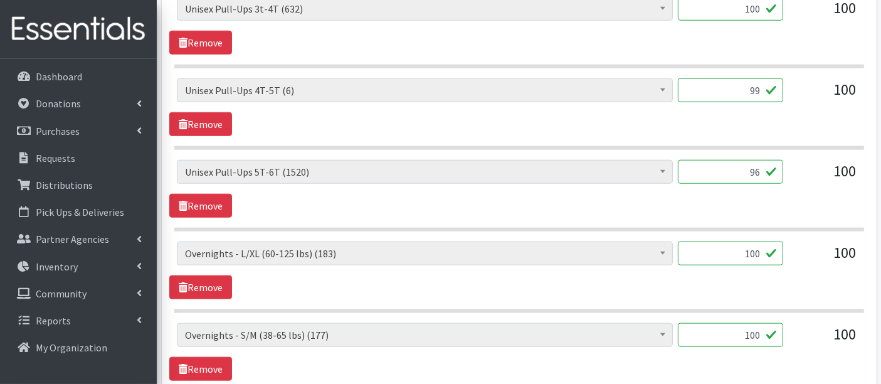
type input "96"
drag, startPoint x: 738, startPoint y: 244, endPoint x: 790, endPoint y: 244, distance: 51.4
click at [790, 244] on div "Boys Pull-Ups 3T-4T (85) Boys Pull-Ups 2T-3T (62) Boys Pull-Ups 4T-5T (102) Boy…" at bounding box center [519, 258] width 684 height 34
type input "78"
drag, startPoint x: 729, startPoint y: 329, endPoint x: 807, endPoint y: 329, distance: 77.7
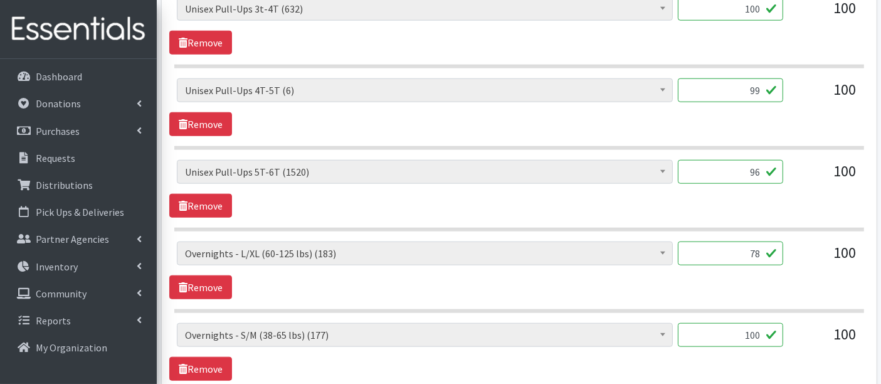
click at [806, 329] on div "Boys Pull-Ups 3T-4T (85) Boys Pull-Ups 2T-3T (62) Boys Pull-Ups 4T-5T (102) Boy…" at bounding box center [519, 340] width 684 height 34
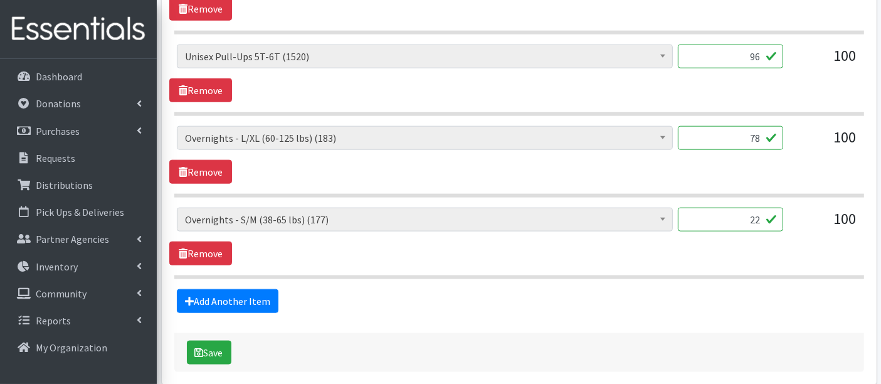
scroll to position [1483, 0]
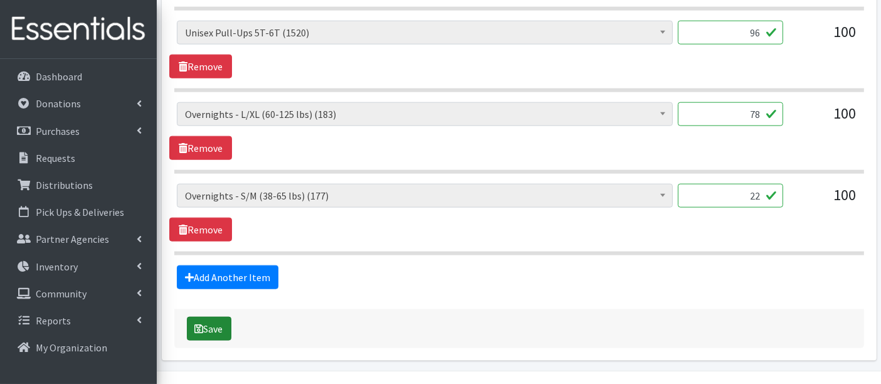
type input "22"
click at [209, 318] on button "Save" at bounding box center [209, 328] width 44 height 24
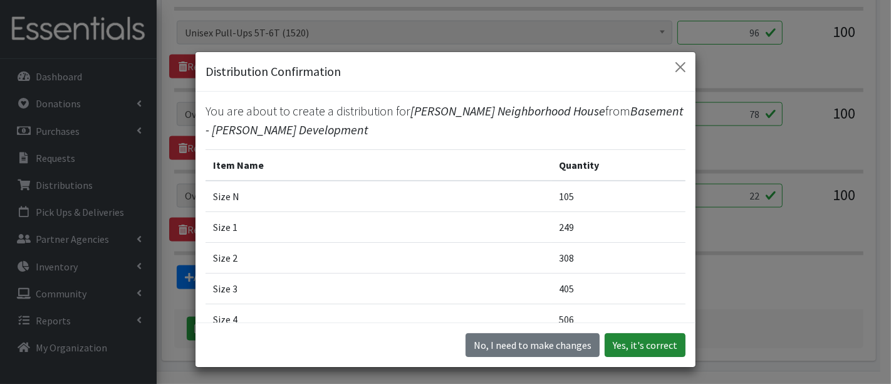
click at [648, 339] on button "Yes, it's correct" at bounding box center [645, 345] width 81 height 24
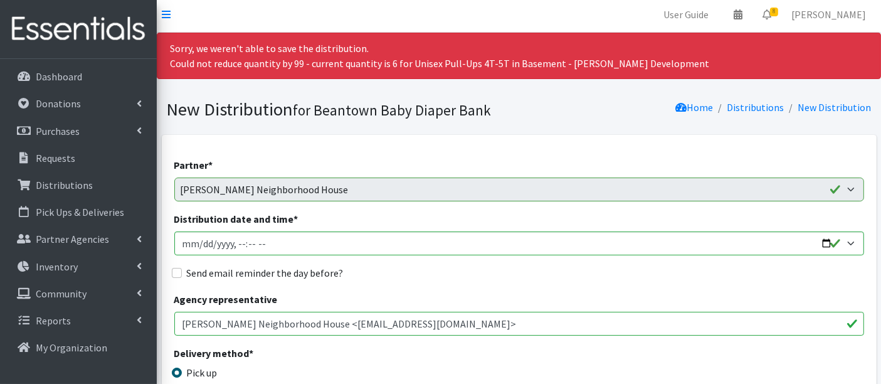
scroll to position [0, 0]
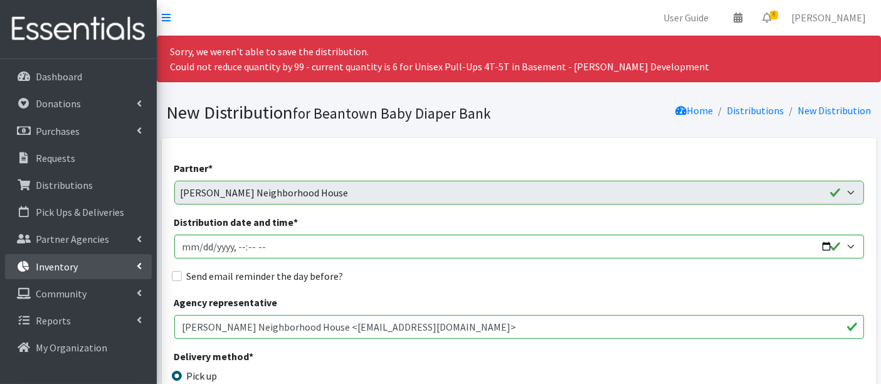
click at [61, 263] on p "Inventory" at bounding box center [57, 266] width 42 height 13
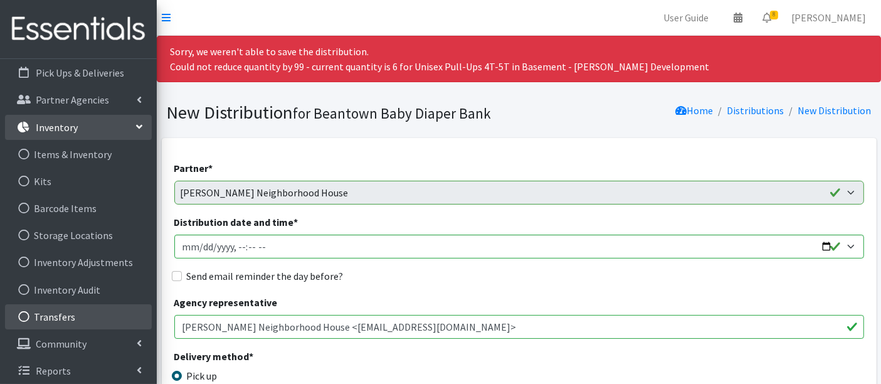
click at [66, 320] on link "Transfers" at bounding box center [78, 316] width 147 height 25
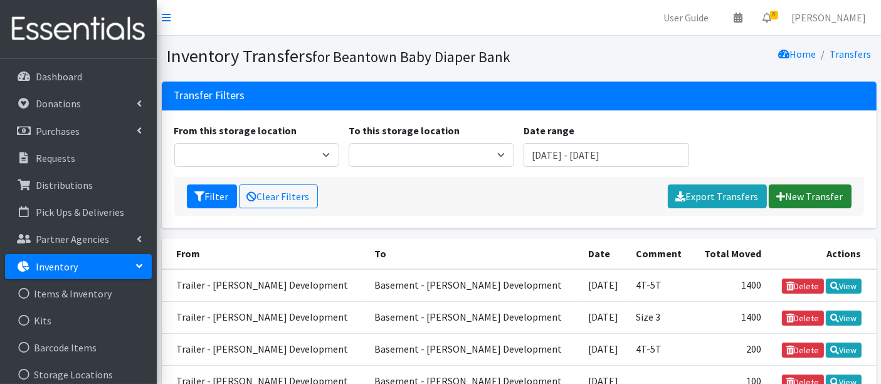
click at [810, 196] on link "New Transfer" at bounding box center [809, 196] width 83 height 24
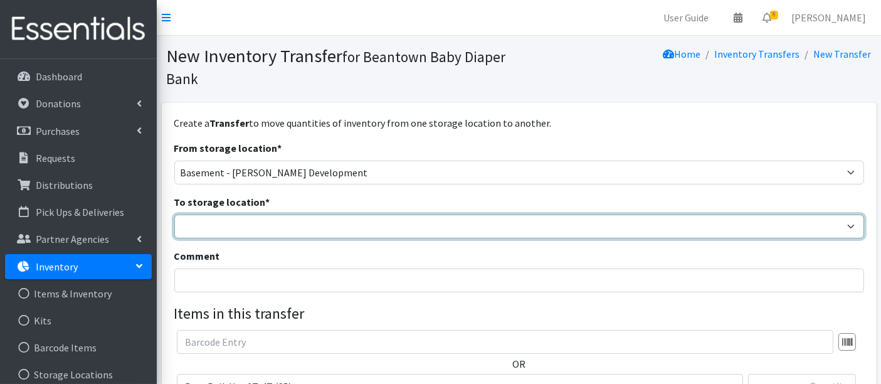
click at [193, 224] on select "Basement - [PERSON_NAME] Development Trailer - [PERSON_NAME] Development" at bounding box center [518, 226] width 689 height 24
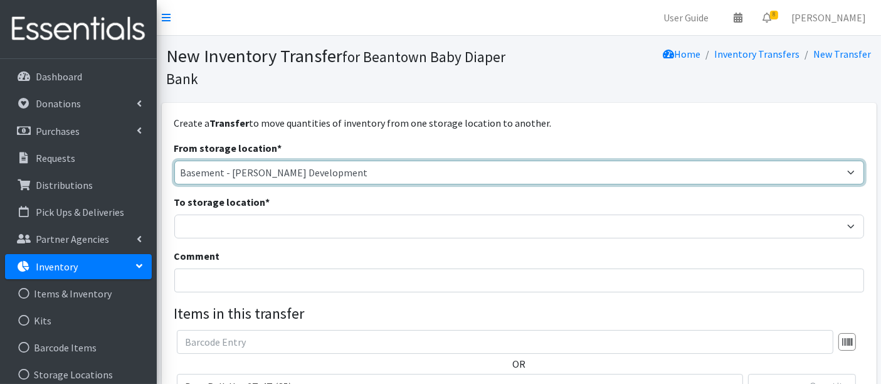
click at [202, 180] on select "Basement - Finnegan Development Trailer - Finnegan Development" at bounding box center [518, 172] width 689 height 24
click at [206, 177] on select "Basement - Finnegan Development Trailer - Finnegan Development" at bounding box center [518, 172] width 689 height 24
click at [206, 175] on select "Basement - Finnegan Development Trailer - Finnegan Development" at bounding box center [518, 172] width 689 height 24
select select "454"
click at [174, 160] on select "Basement - Finnegan Development Trailer - Finnegan Development" at bounding box center [518, 172] width 689 height 24
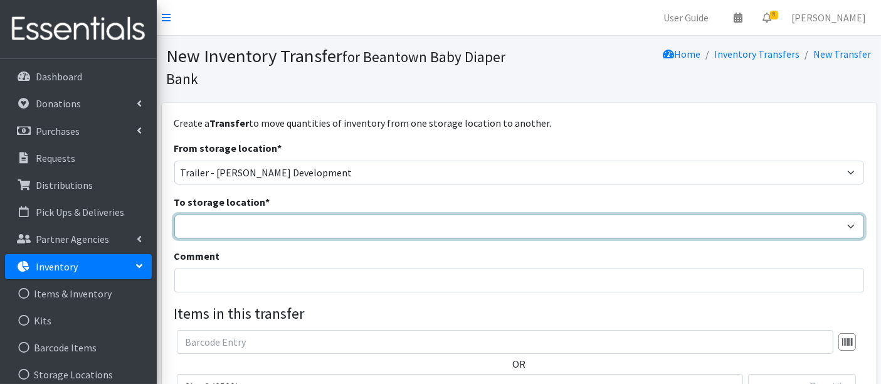
click at [204, 223] on select "Basement - Finnegan Development Trailer - Finnegan Development" at bounding box center [518, 226] width 689 height 24
select select "475"
click at [174, 214] on select "Basement - Finnegan Development Trailer - Finnegan Development" at bounding box center [518, 226] width 689 height 24
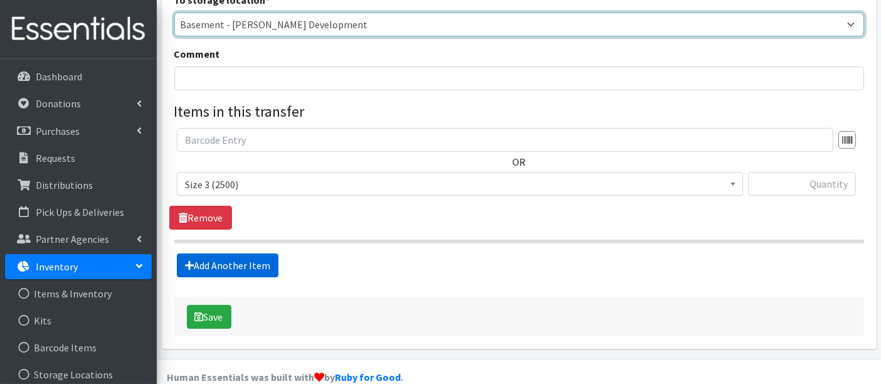
scroll to position [209, 0]
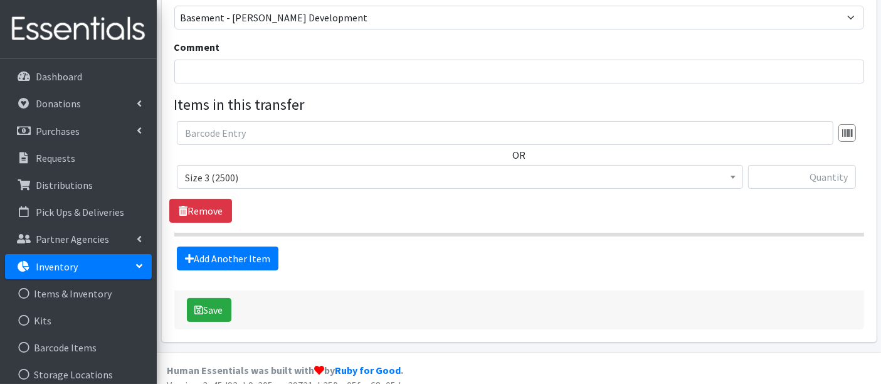
click at [195, 172] on span "Size 3 (2500)" at bounding box center [460, 178] width 550 height 18
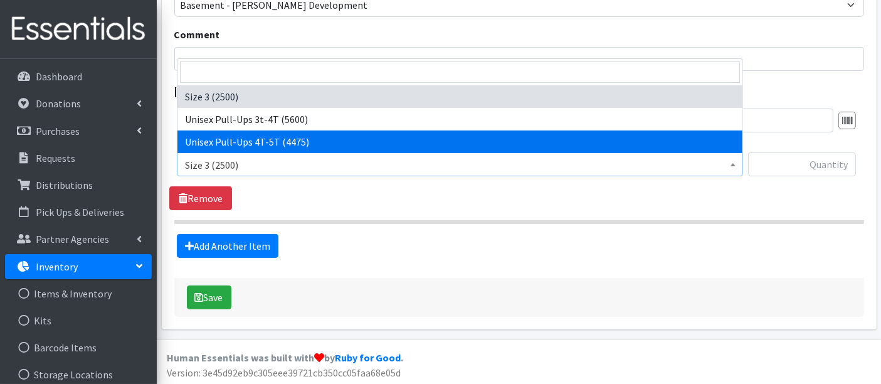
scroll to position [222, 0]
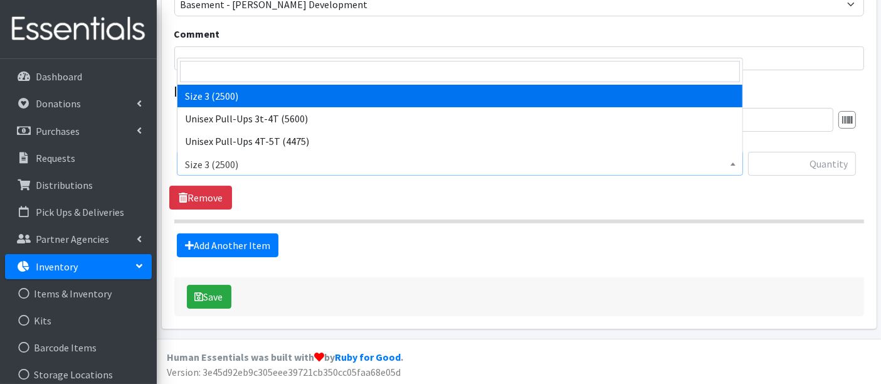
click at [270, 160] on span "Size 3 (2500)" at bounding box center [460, 164] width 550 height 18
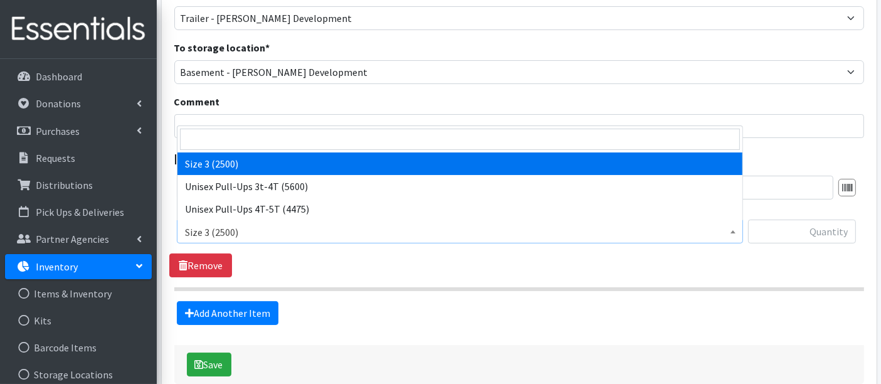
scroll to position [152, 0]
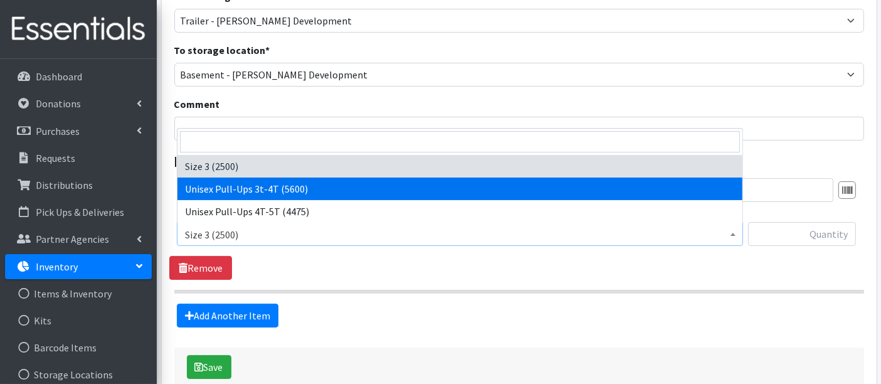
select select "15085"
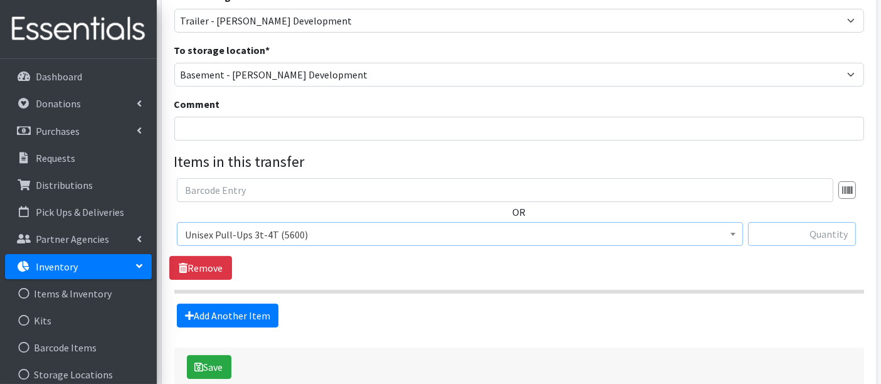
click at [803, 238] on input "text" at bounding box center [802, 234] width 108 height 24
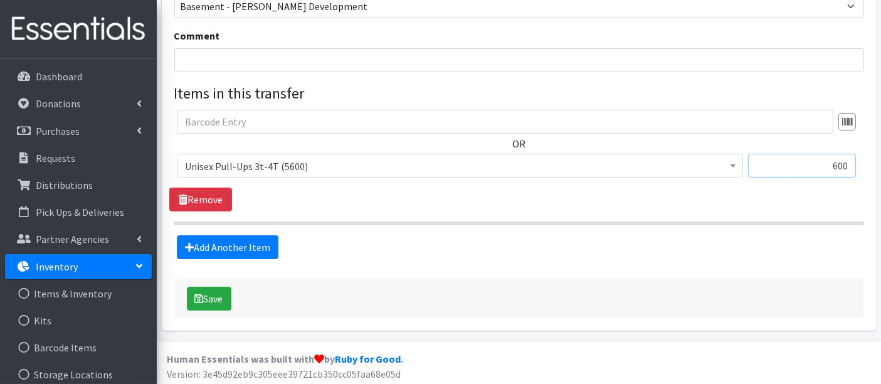
scroll to position [222, 0]
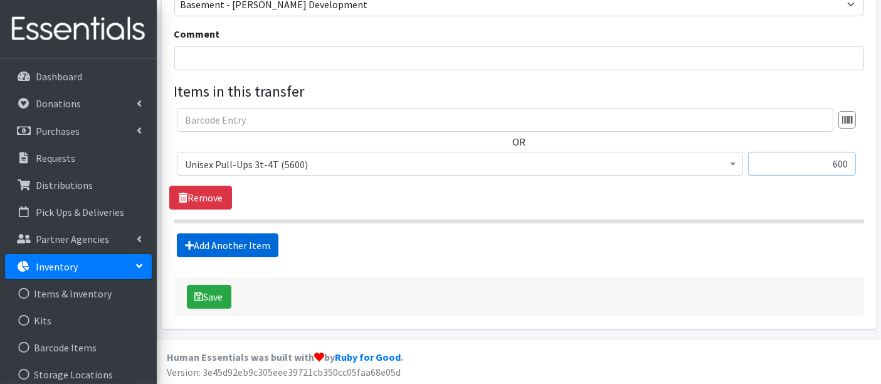
type input "600"
click at [209, 241] on link "Add Another Item" at bounding box center [228, 245] width 102 height 24
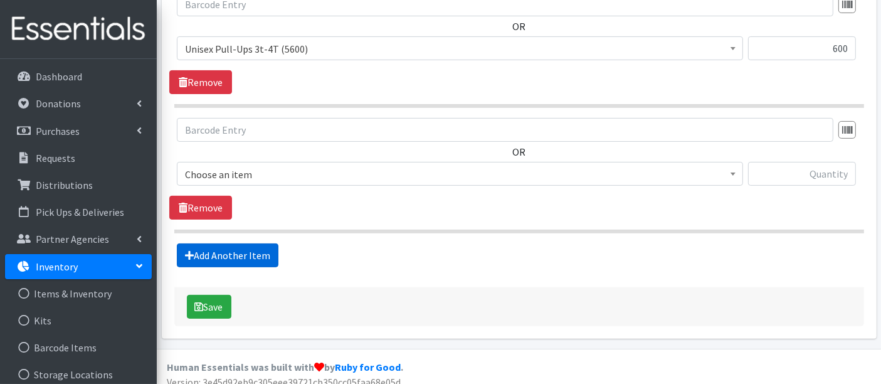
scroll to position [347, 0]
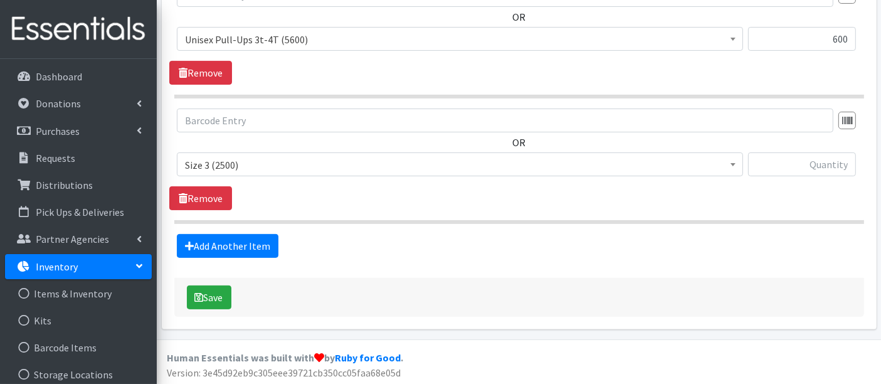
click at [216, 167] on span "Size 3 (2500)" at bounding box center [460, 165] width 550 height 18
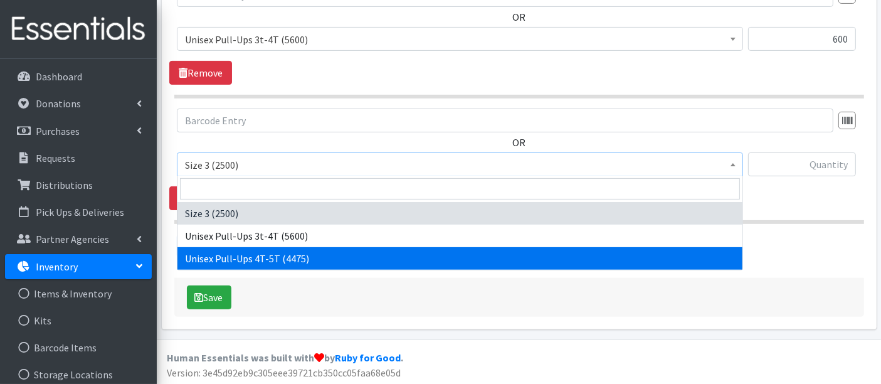
select select "15010"
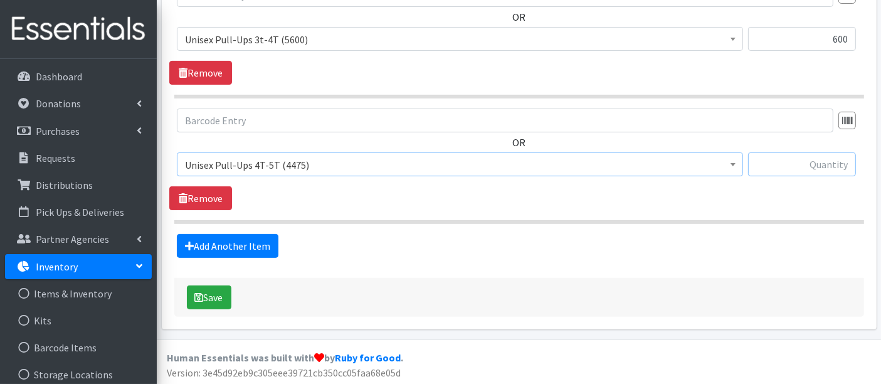
click at [770, 156] on input "text" at bounding box center [802, 164] width 108 height 24
type input "1600"
click at [207, 295] on button "Save" at bounding box center [209, 297] width 44 height 24
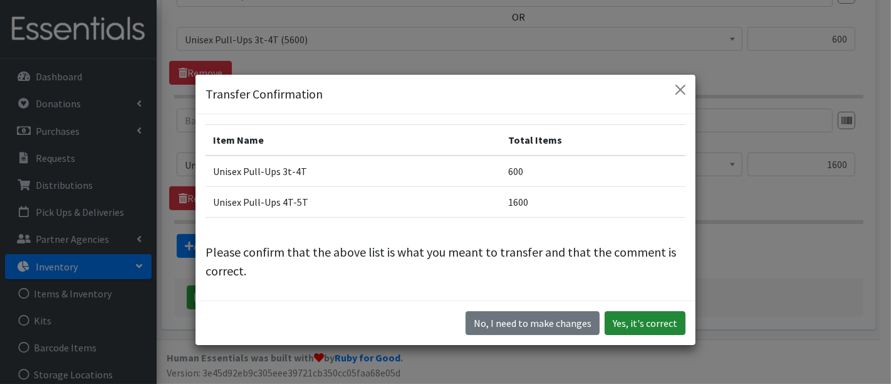
click at [644, 321] on button "Yes, it's correct" at bounding box center [645, 323] width 81 height 24
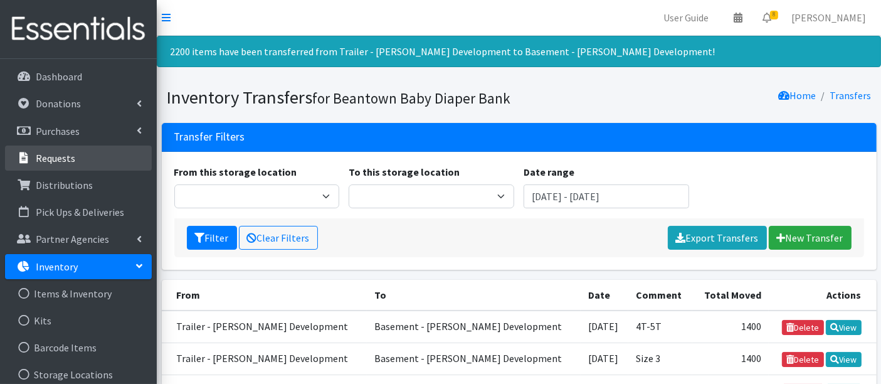
click at [59, 163] on p "Requests" at bounding box center [55, 158] width 39 height 13
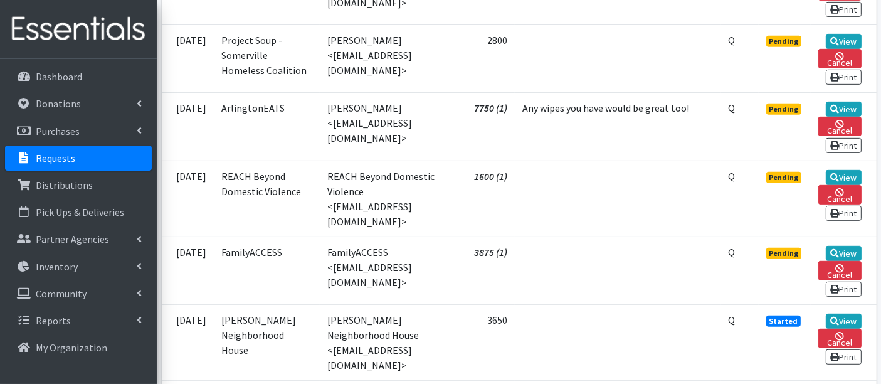
scroll to position [627, 0]
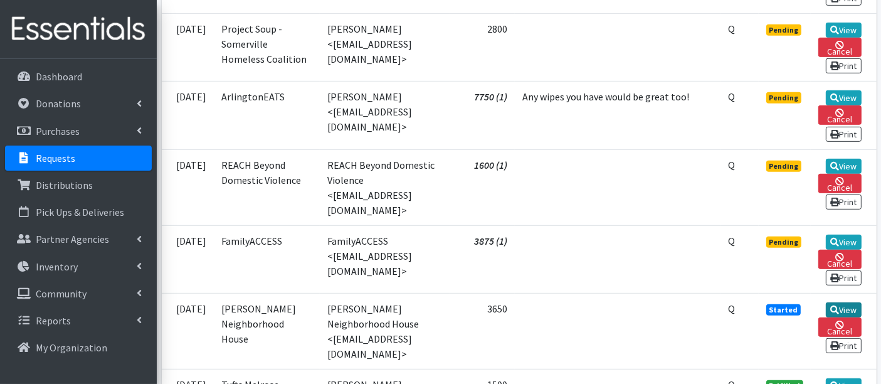
click at [840, 302] on link "View" at bounding box center [843, 309] width 36 height 15
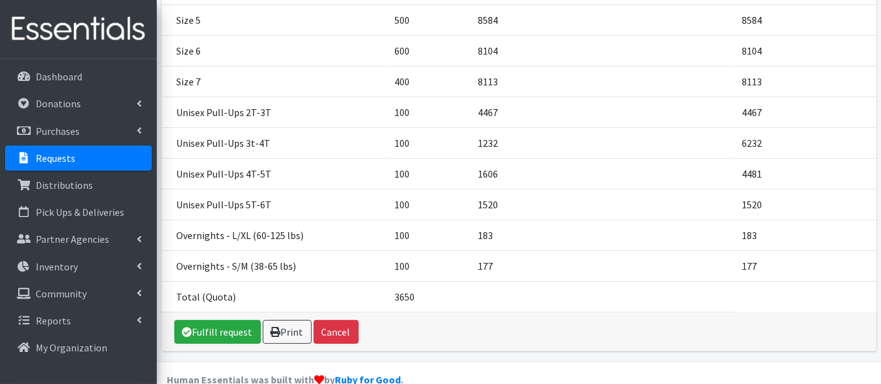
scroll to position [426, 0]
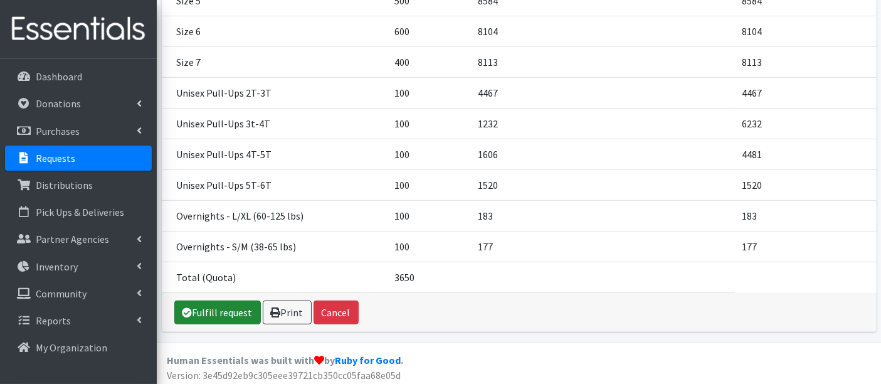
click at [232, 305] on link "Fulfill request" at bounding box center [217, 312] width 86 height 24
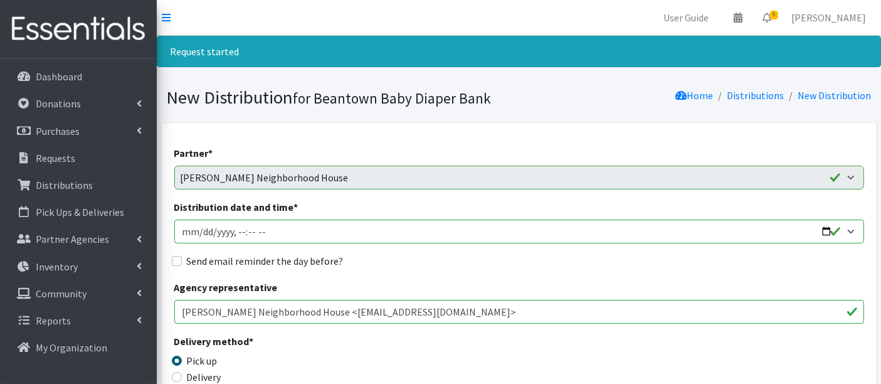
click at [194, 230] on input "Distribution date and time *" at bounding box center [518, 231] width 689 height 24
click at [197, 232] on input "Distribution date and time *" at bounding box center [518, 231] width 689 height 24
click at [235, 229] on input "Distribution date and time *" at bounding box center [518, 231] width 689 height 24
type input "2025-09-17T11:00"
click at [393, 265] on div "Send email reminder the day before?" at bounding box center [518, 260] width 689 height 15
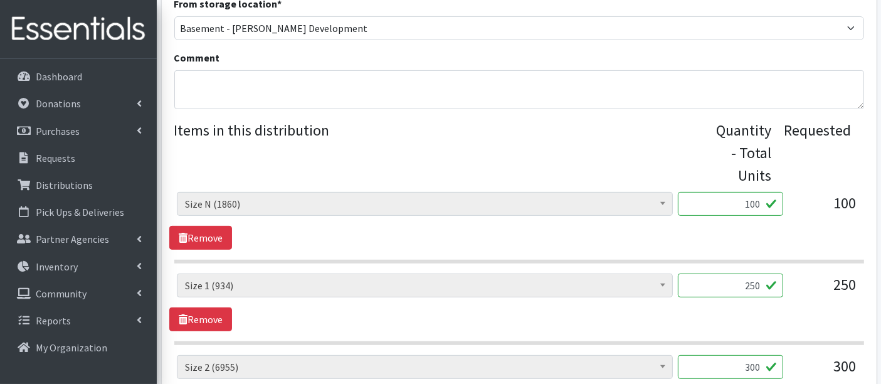
scroll to position [417, 0]
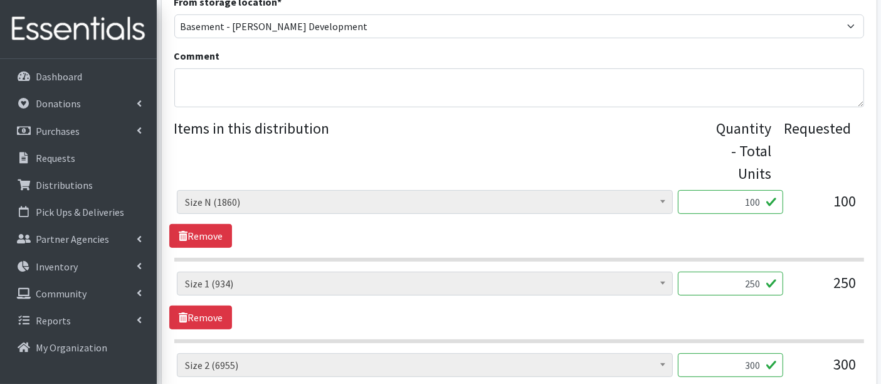
click at [756, 199] on input "100" at bounding box center [729, 202] width 105 height 24
type input "105"
drag, startPoint x: 760, startPoint y: 283, endPoint x: 750, endPoint y: 282, distance: 9.4
click at [750, 282] on input "250" at bounding box center [729, 283] width 105 height 24
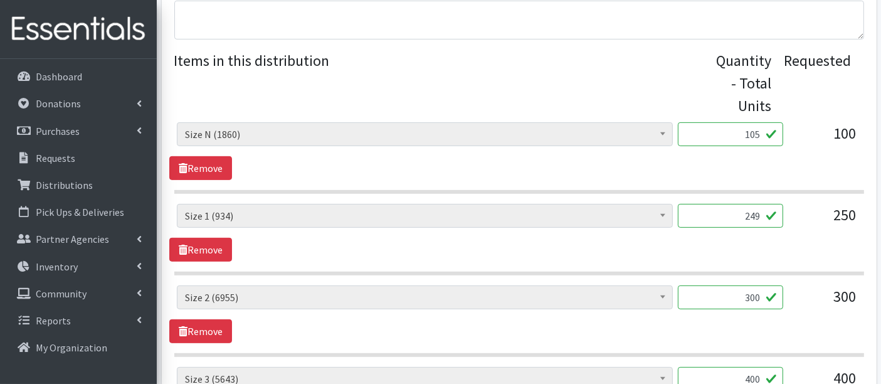
scroll to position [487, 0]
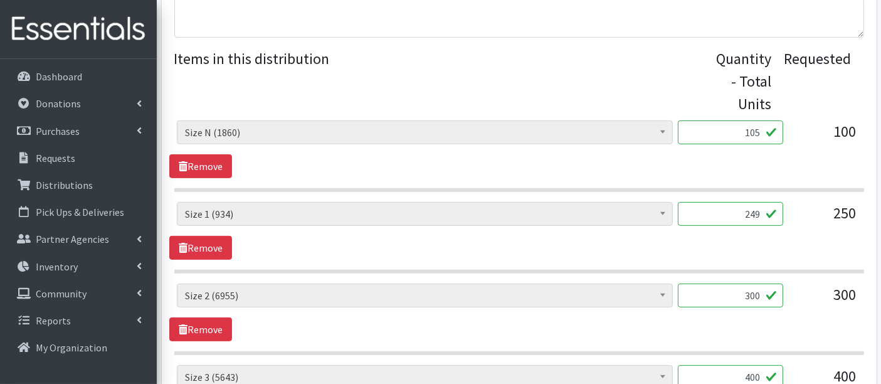
type input "249"
click at [754, 295] on input "300" at bounding box center [729, 295] width 105 height 24
type input "308"
click at [662, 300] on span at bounding box center [662, 293] width 13 height 19
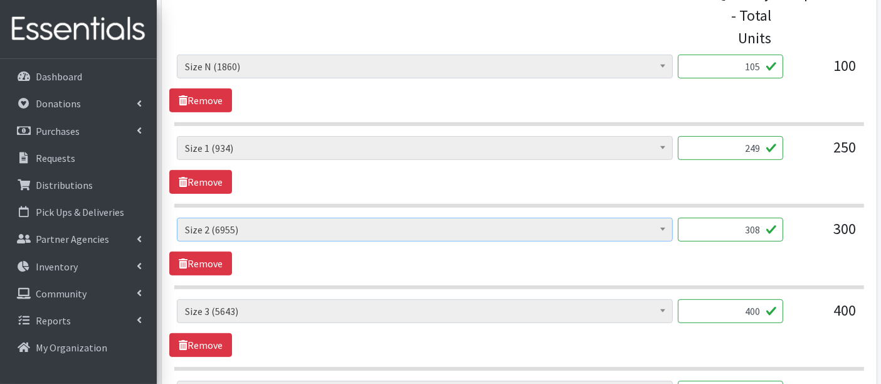
scroll to position [627, 0]
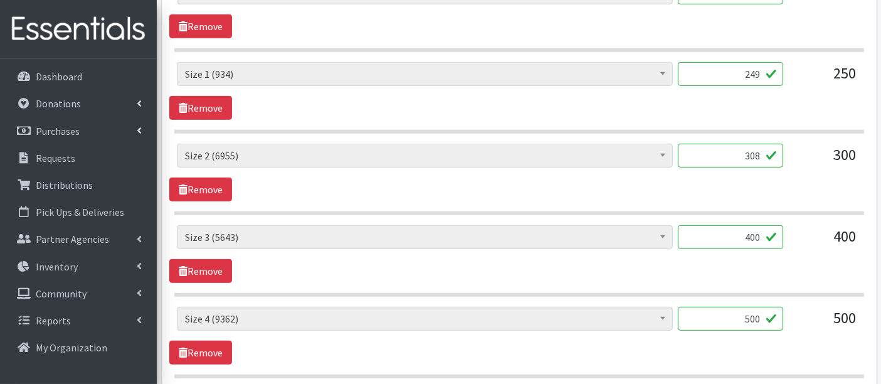
drag, startPoint x: 761, startPoint y: 235, endPoint x: 753, endPoint y: 236, distance: 7.5
click at [753, 236] on input "400" at bounding box center [729, 237] width 105 height 24
type input "405"
drag, startPoint x: 763, startPoint y: 317, endPoint x: 755, endPoint y: 316, distance: 8.2
click at [755, 316] on input "500" at bounding box center [729, 318] width 105 height 24
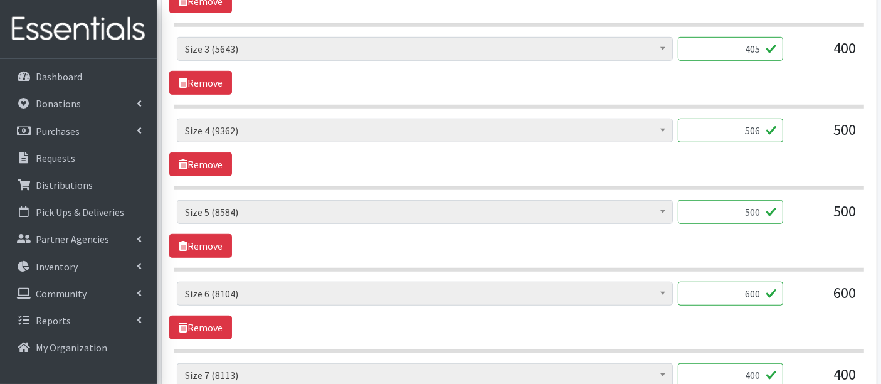
scroll to position [835, 0]
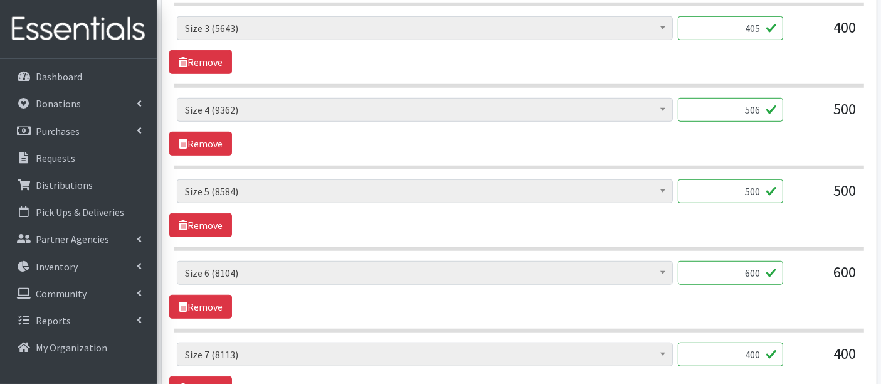
type input "506"
click at [755, 191] on input "500" at bounding box center [729, 191] width 105 height 24
drag, startPoint x: 760, startPoint y: 187, endPoint x: 752, endPoint y: 187, distance: 7.5
click at [752, 187] on input "500" at bounding box center [729, 191] width 105 height 24
type input "505"
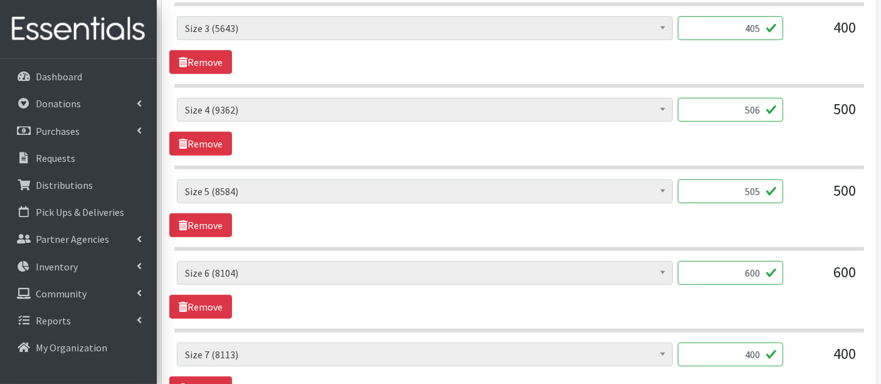
click at [758, 265] on input "600" at bounding box center [729, 273] width 105 height 24
click at [753, 269] on input "600" at bounding box center [729, 273] width 105 height 24
type input "610"
click at [750, 305] on div "Boys Pull-Ups 3T-4T (85) Boys Pull-Ups 2T-3T (62) Boys Pull-Ups 4T-5T (102) Boy…" at bounding box center [518, 290] width 699 height 58
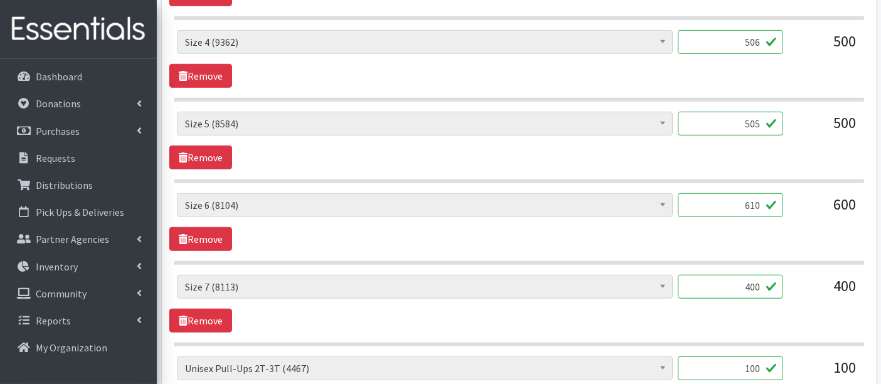
scroll to position [905, 0]
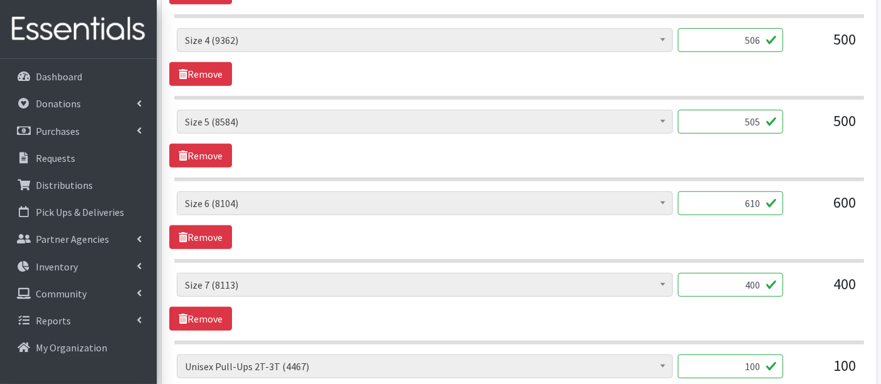
drag, startPoint x: 763, startPoint y: 279, endPoint x: 706, endPoint y: 276, distance: 57.1
click at [706, 276] on input "400" at bounding box center [729, 285] width 105 height 24
click at [687, 292] on div "698" at bounding box center [729, 290] width 105 height 34
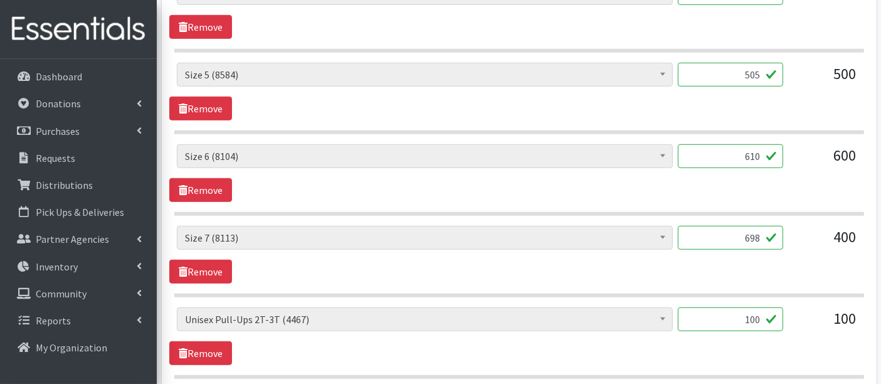
scroll to position [975, 0]
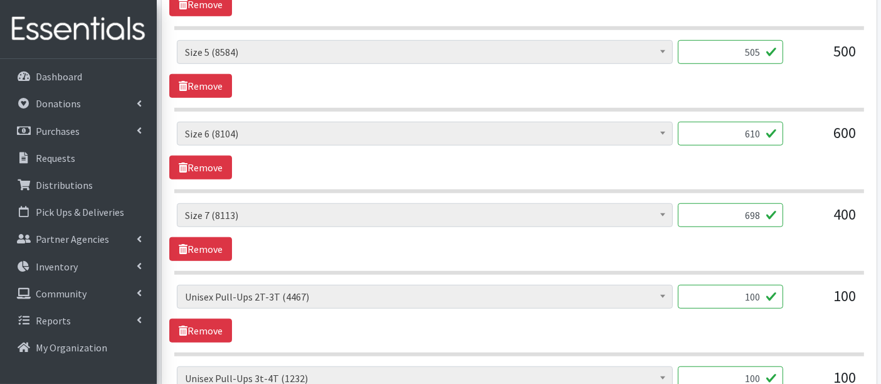
click at [746, 211] on input "698" at bounding box center [729, 215] width 105 height 24
type input "398"
click at [714, 257] on section "Boys Pull-Ups 3T-4T (85) Boys Pull-Ups 2T-3T (62) Boys Pull-Ups 4T-5T (102) Boy…" at bounding box center [518, 238] width 689 height 71
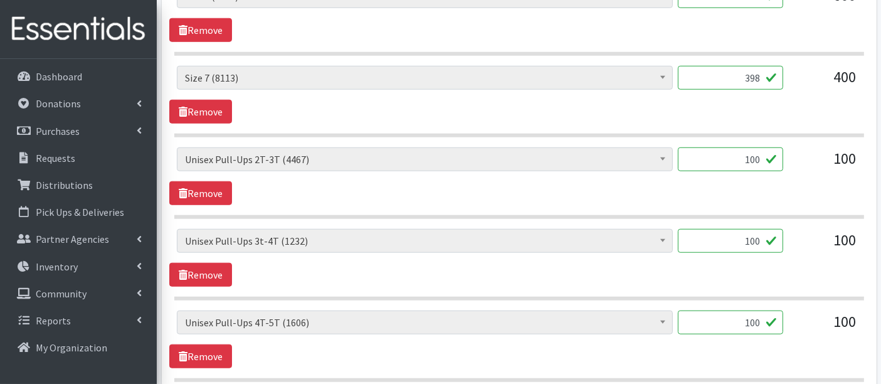
scroll to position [1114, 0]
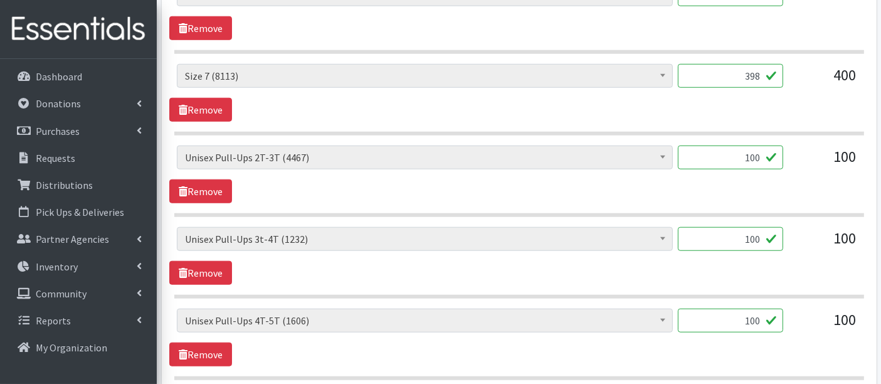
drag, startPoint x: 763, startPoint y: 152, endPoint x: 756, endPoint y: 152, distance: 6.9
click at [756, 152] on input "100" at bounding box center [729, 157] width 105 height 24
type input "101"
click at [736, 228] on input "100" at bounding box center [729, 239] width 105 height 24
drag, startPoint x: 743, startPoint y: 233, endPoint x: 732, endPoint y: 232, distance: 11.4
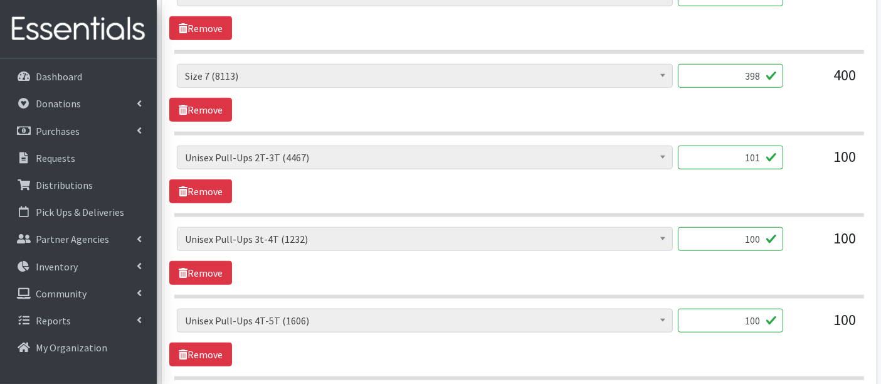
click at [728, 233] on input "100" at bounding box center [729, 239] width 105 height 24
type input "99"
click at [678, 259] on div "Boys Pull-Ups 3T-4T (85) Boys Pull-Ups 2T-3T (62) Boys Pull-Ups 4T-5T (102) Boy…" at bounding box center [518, 256] width 699 height 58
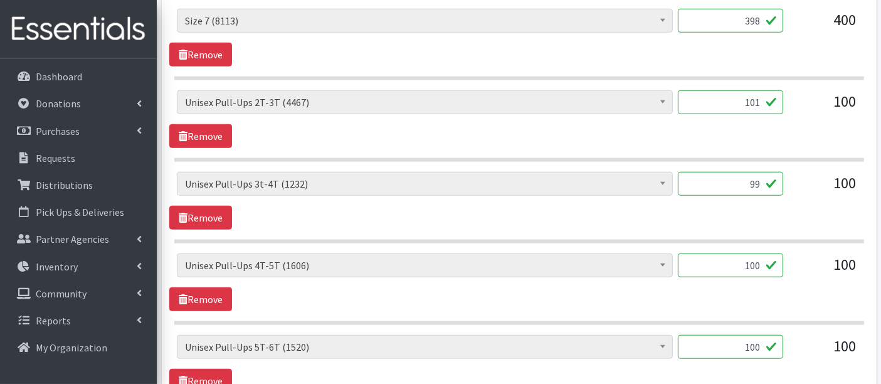
scroll to position [1183, 0]
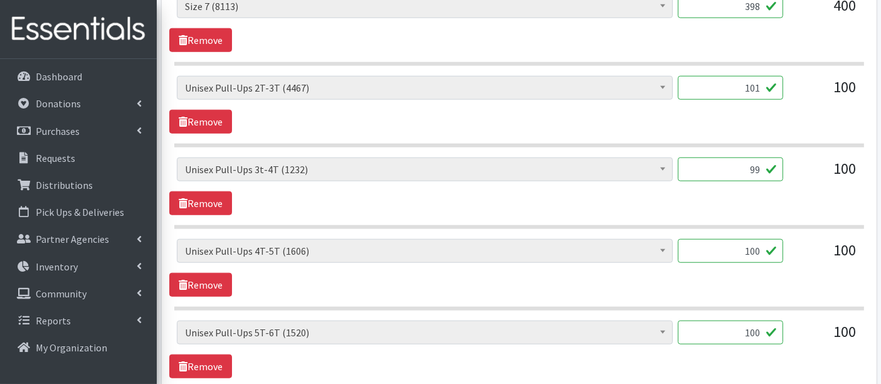
drag, startPoint x: 761, startPoint y: 243, endPoint x: 681, endPoint y: 244, distance: 79.6
click at [682, 244] on input "100" at bounding box center [729, 251] width 105 height 24
type input "96"
click at [599, 285] on div "Boys Pull-Ups 3T-4T (85) Boys Pull-Ups 2T-3T (62) Boys Pull-Ups 4T-5T (102) Boy…" at bounding box center [518, 268] width 699 height 58
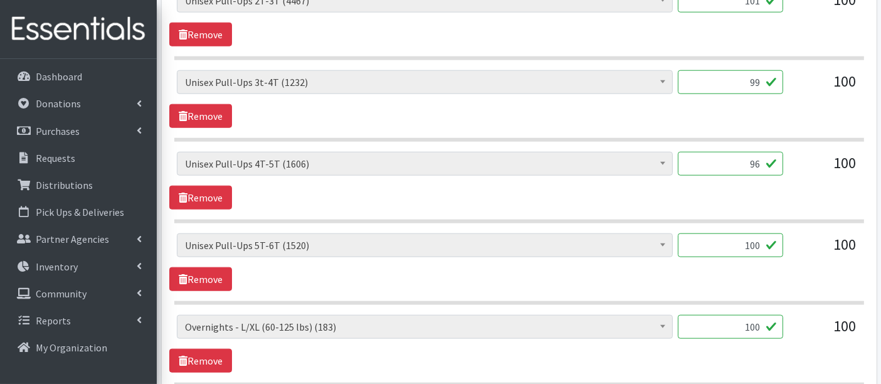
scroll to position [1044, 0]
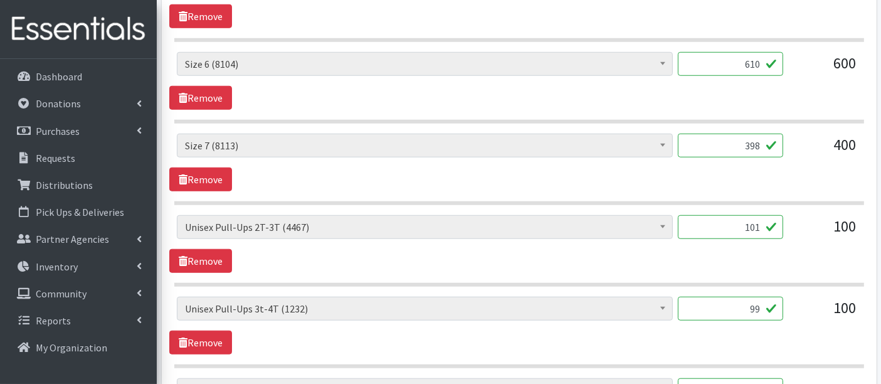
drag, startPoint x: 747, startPoint y: 305, endPoint x: 812, endPoint y: 300, distance: 65.4
click at [812, 300] on div "Boys Pull-Ups 3T-4T (85) Boys Pull-Ups 2T-3T (62) Boys Pull-Ups 4T-5T (102) Boy…" at bounding box center [519, 313] width 684 height 34
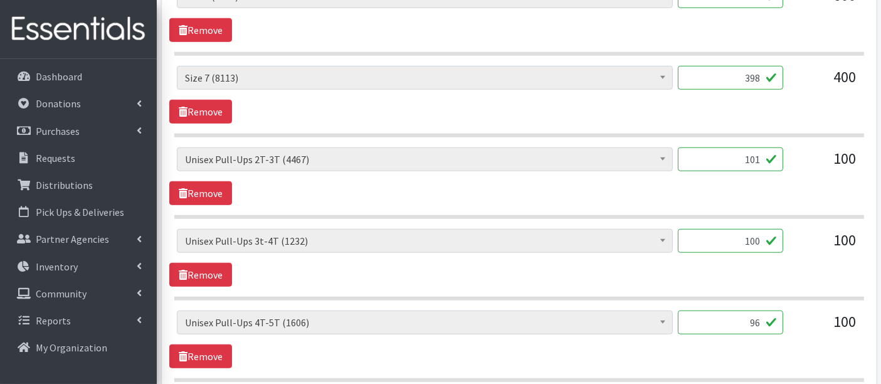
scroll to position [1114, 0]
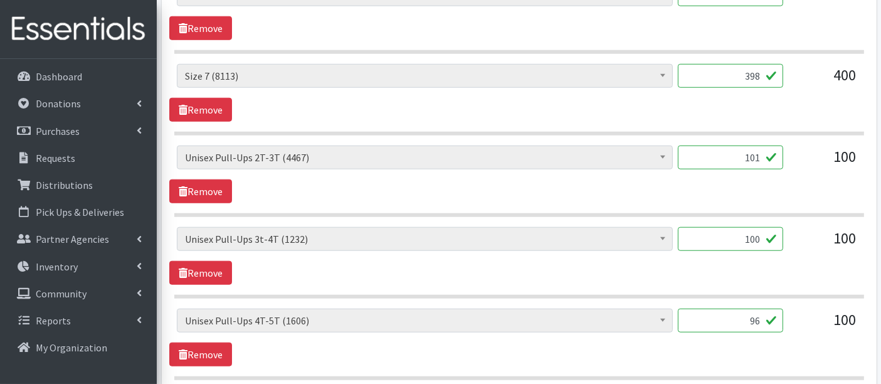
type input "100"
drag, startPoint x: 742, startPoint y: 307, endPoint x: 793, endPoint y: 320, distance: 52.4
click at [793, 320] on div "Boys Pull-Ups 3T-4T (85) Boys Pull-Ups 2T-3T (62) Boys Pull-Ups 4T-5T (102) Boy…" at bounding box center [519, 325] width 684 height 34
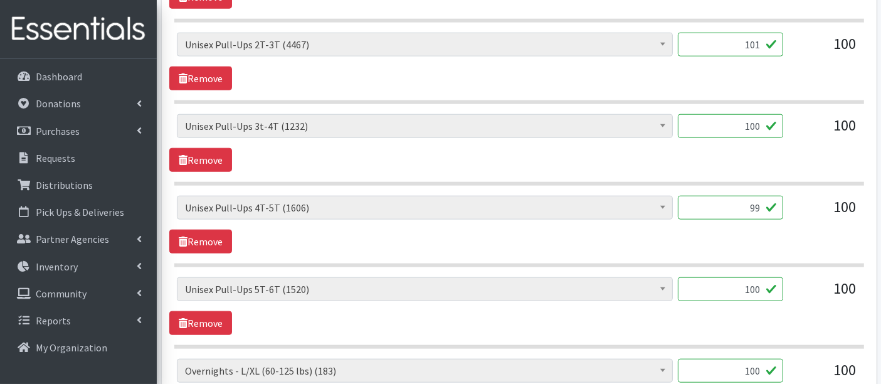
scroll to position [1253, 0]
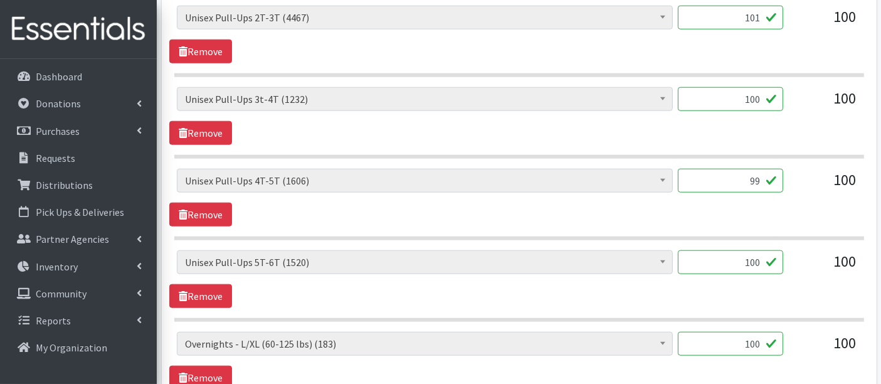
type input "99"
drag, startPoint x: 743, startPoint y: 249, endPoint x: 778, endPoint y: 263, distance: 37.7
click at [778, 255] on input "100" at bounding box center [729, 262] width 105 height 24
type input "96"
click at [505, 254] on span "Unisex Pull-Ups 5T-6T (1520)" at bounding box center [424, 262] width 479 height 18
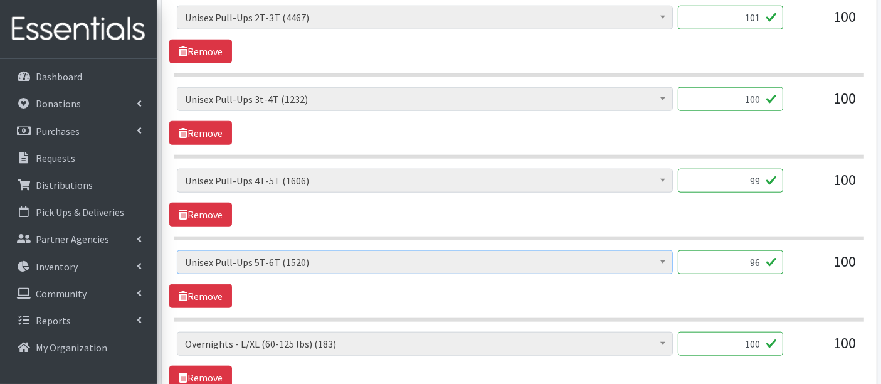
click at [530, 284] on div "Boys Pull-Ups 3T-4T (85) Boys Pull-Ups 2T-3T (62) Boys Pull-Ups 4T-5T (102) Boy…" at bounding box center [518, 279] width 699 height 58
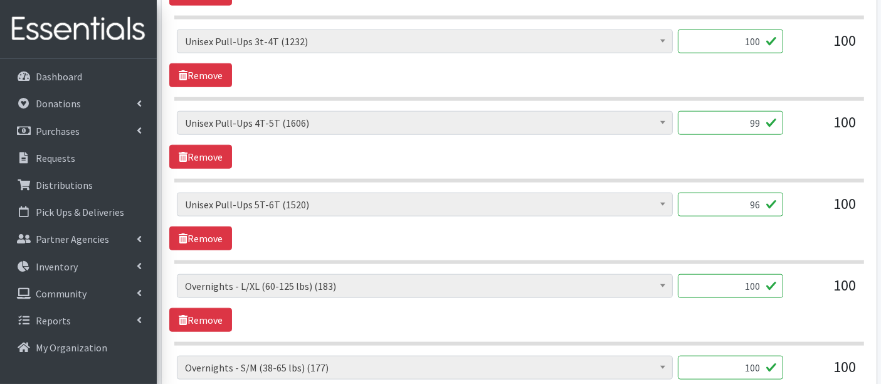
scroll to position [1393, 0]
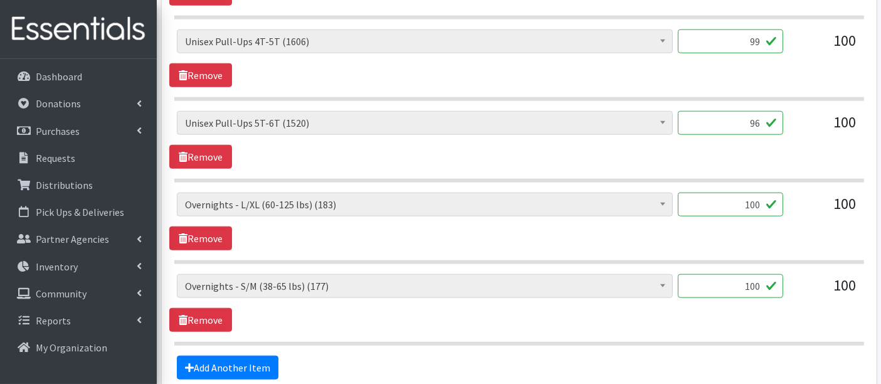
drag, startPoint x: 715, startPoint y: 199, endPoint x: 813, endPoint y: 206, distance: 98.7
click at [813, 206] on div "Boys Pull-Ups 3T-4T (85) Boys Pull-Ups 2T-3T (62) Boys Pull-Ups 4T-5T (102) Boy…" at bounding box center [519, 209] width 684 height 34
type input "18"
drag, startPoint x: 730, startPoint y: 280, endPoint x: 826, endPoint y: 290, distance: 96.5
click at [826, 290] on div "Boys Pull-Ups 3T-4T (85) Boys Pull-Ups 2T-3T (62) Boys Pull-Ups 4T-5T (102) Boy…" at bounding box center [519, 291] width 684 height 34
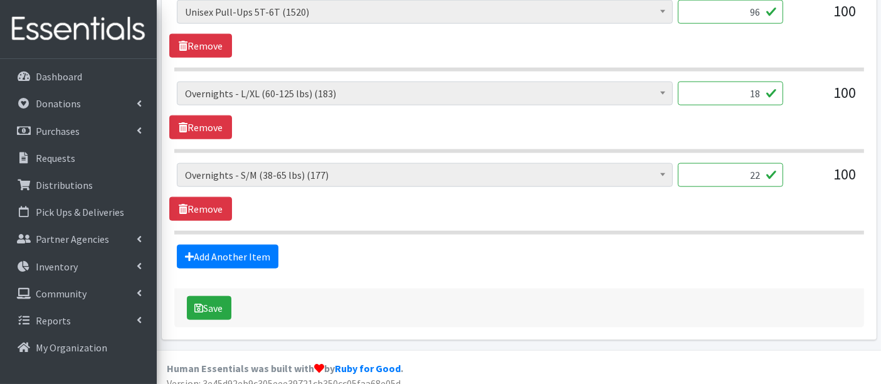
scroll to position [1507, 0]
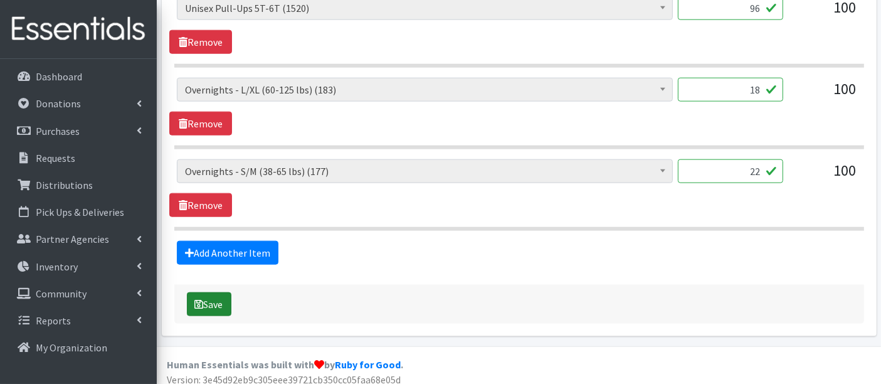
type input "22"
click at [201, 299] on icon "submit" at bounding box center [199, 304] width 9 height 10
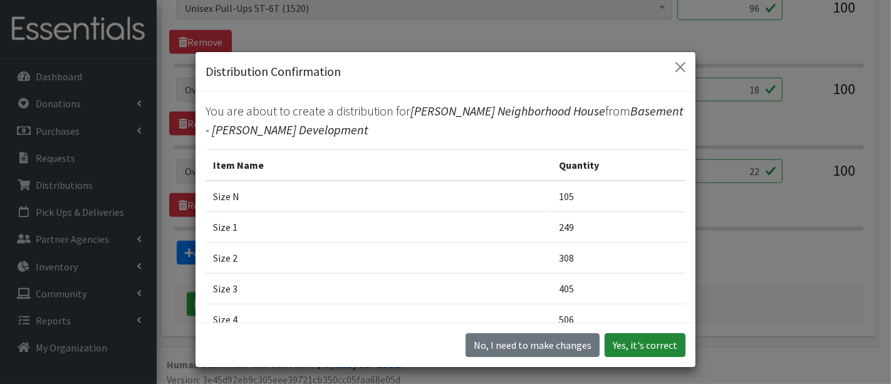
click at [628, 348] on button "Yes, it's correct" at bounding box center [645, 345] width 81 height 24
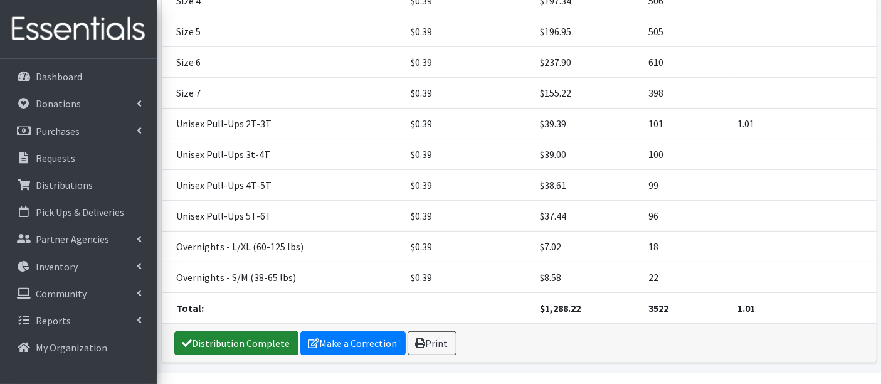
scroll to position [446, 0]
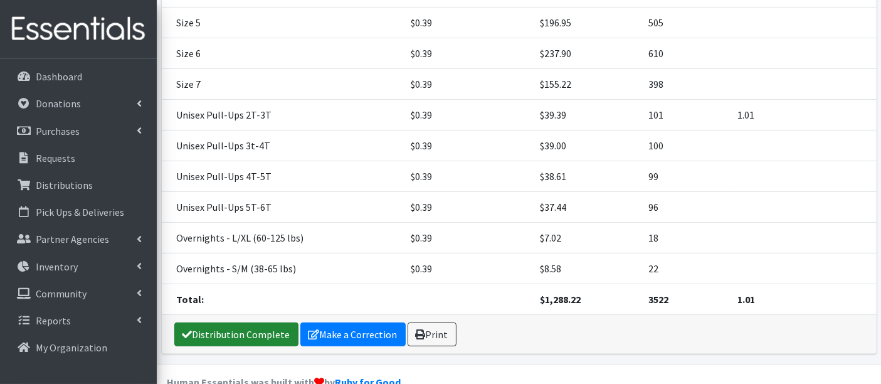
click at [235, 322] on link "Distribution Complete" at bounding box center [236, 334] width 124 height 24
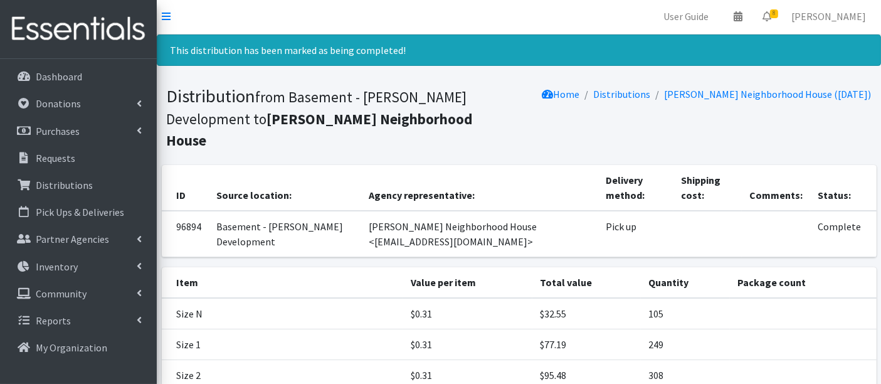
scroll to position [0, 0]
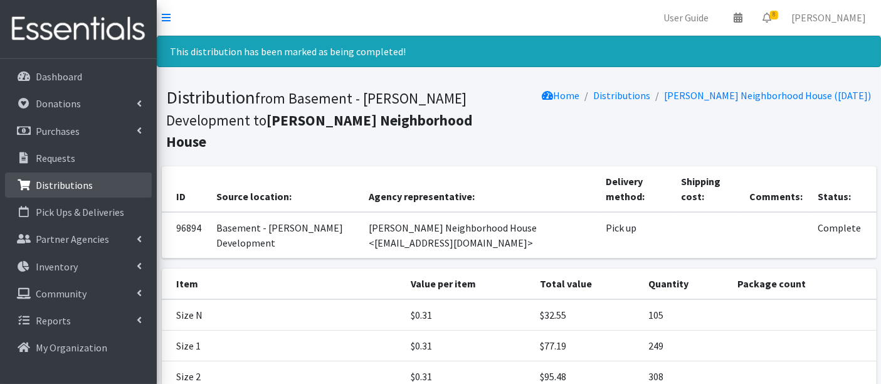
click at [72, 182] on p "Distributions" at bounding box center [64, 185] width 57 height 13
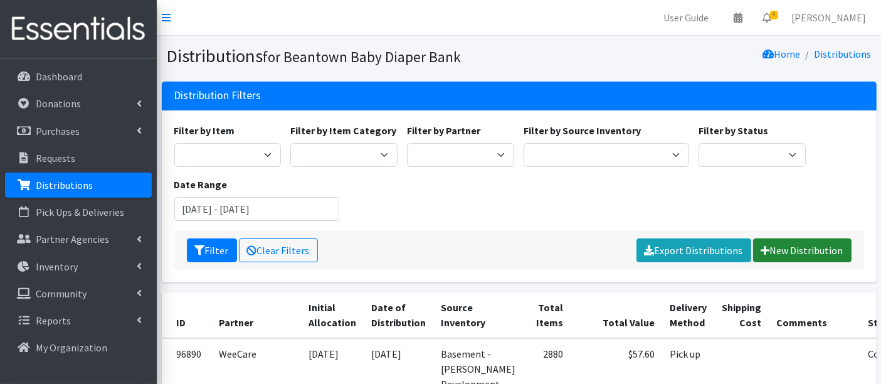
click at [790, 246] on link "New Distribution" at bounding box center [802, 250] width 98 height 24
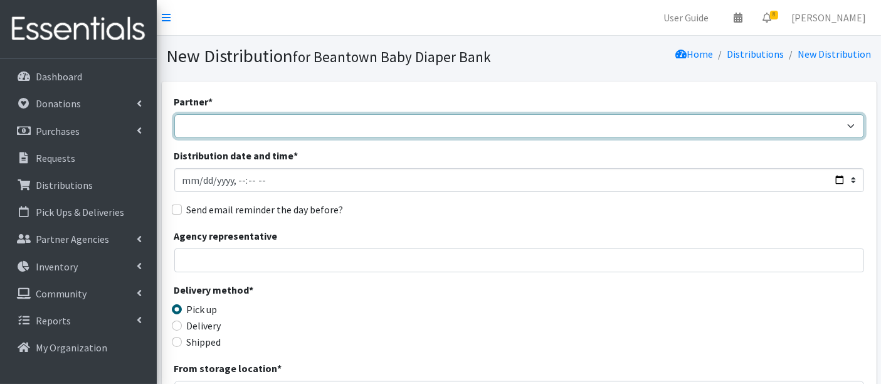
click at [199, 122] on select "ArlingtonEATS Beantown Baby Diaper Depot FamilyACCESS [PERSON_NAME] Family Serv…" at bounding box center [518, 126] width 689 height 24
select select "6889"
click at [174, 114] on select "ArlingtonEATS Beantown Baby Diaper Depot FamilyACCESS [PERSON_NAME] Family Serv…" at bounding box center [518, 126] width 689 height 24
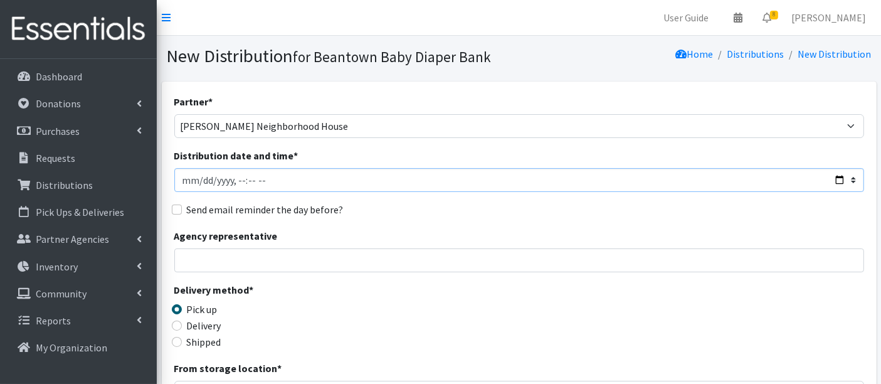
click at [199, 180] on input "Distribution date and time *" at bounding box center [518, 180] width 689 height 24
click at [235, 179] on input "Distribution date and time *" at bounding box center [518, 180] width 689 height 24
type input "2025-09-17T11:00"
click at [285, 269] on input "Agency representative" at bounding box center [518, 260] width 689 height 24
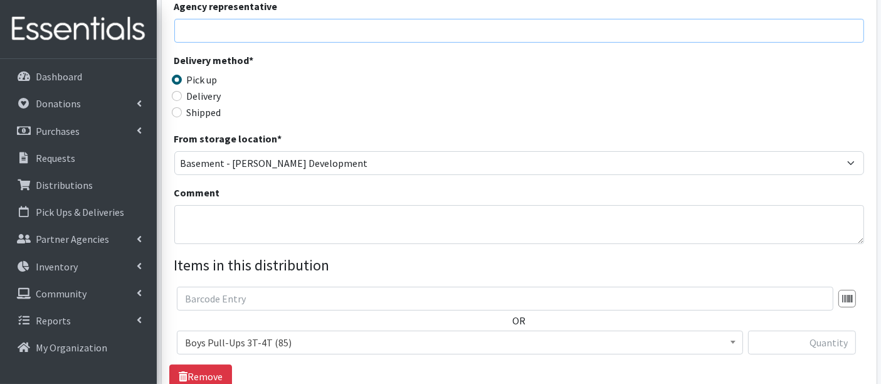
scroll to position [278, 0]
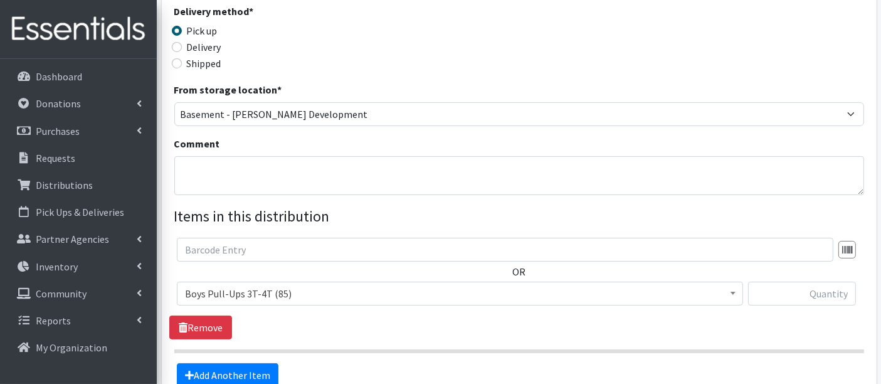
click at [263, 288] on span "Boys Pull-Ups 3T-4T (85)" at bounding box center [460, 294] width 550 height 18
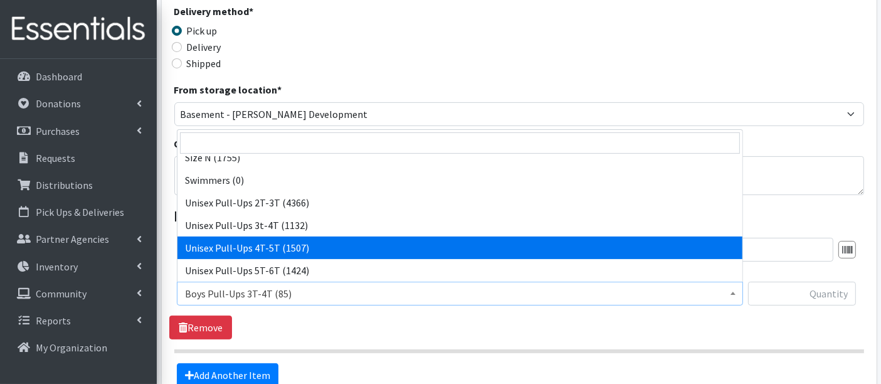
scroll to position [461, 0]
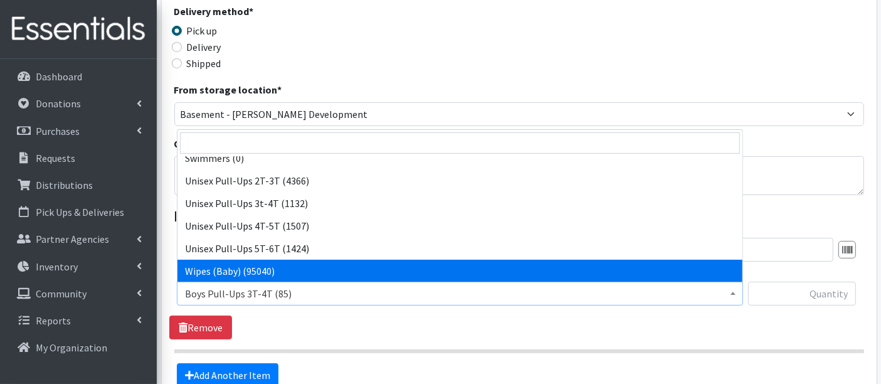
select select "14930"
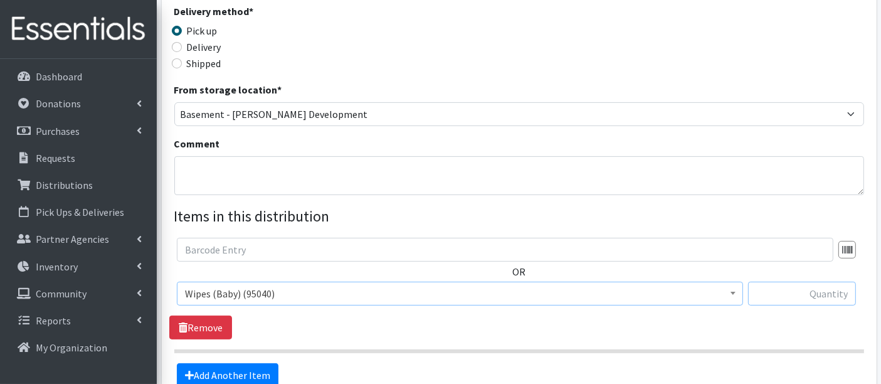
click at [828, 286] on input "text" at bounding box center [802, 293] width 108 height 24
click at [832, 296] on input "text" at bounding box center [802, 293] width 108 height 24
type input "5760"
click at [258, 367] on link "Add Another Item" at bounding box center [228, 375] width 102 height 24
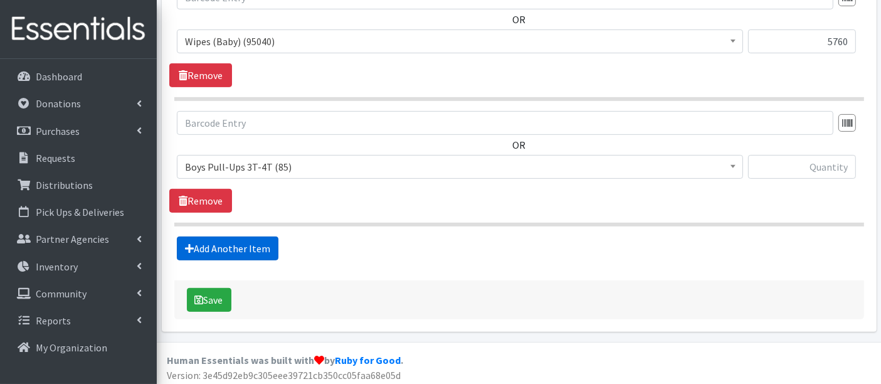
scroll to position [532, 0]
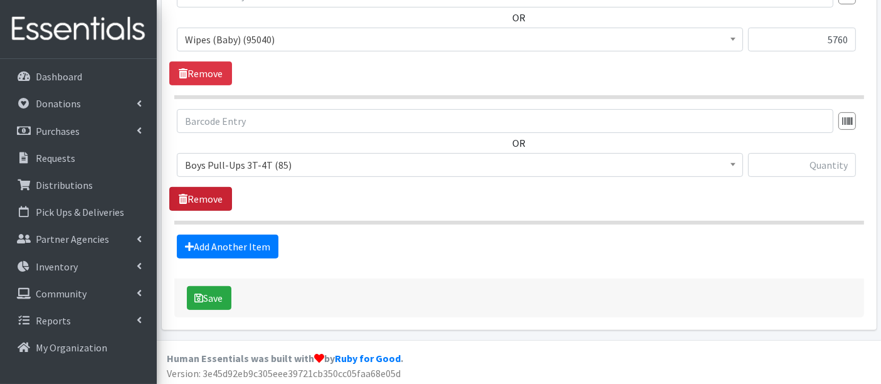
click at [201, 191] on link "Remove" at bounding box center [200, 199] width 63 height 24
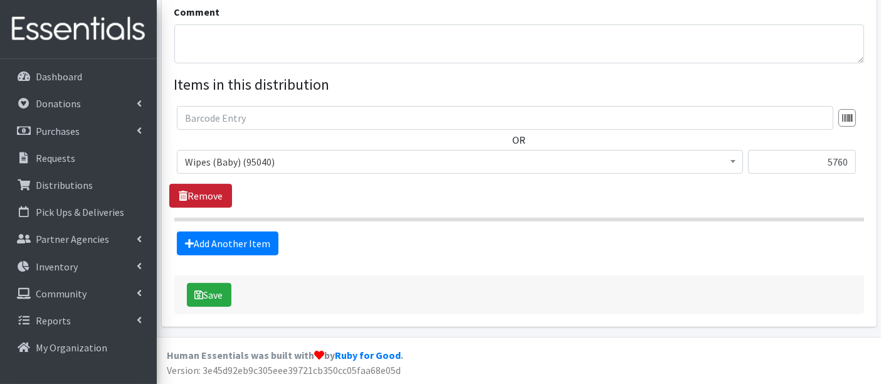
scroll to position [407, 0]
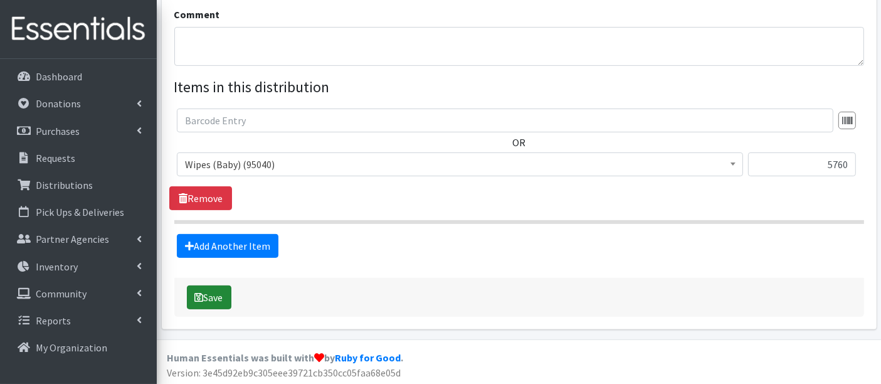
click at [207, 291] on button "Save" at bounding box center [209, 297] width 44 height 24
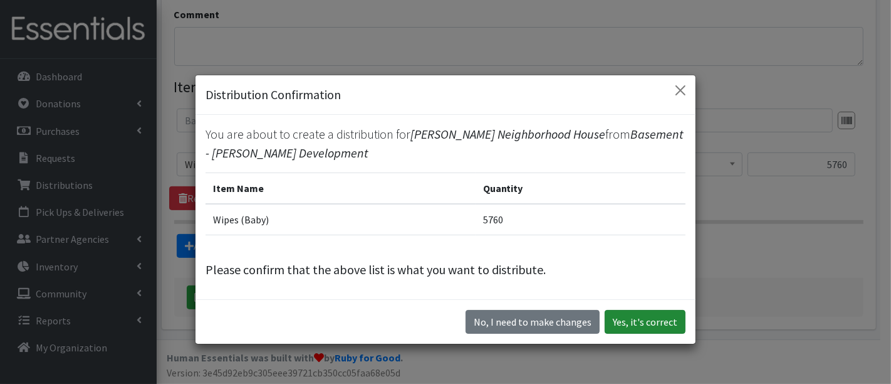
click at [657, 325] on button "Yes, it's correct" at bounding box center [645, 322] width 81 height 24
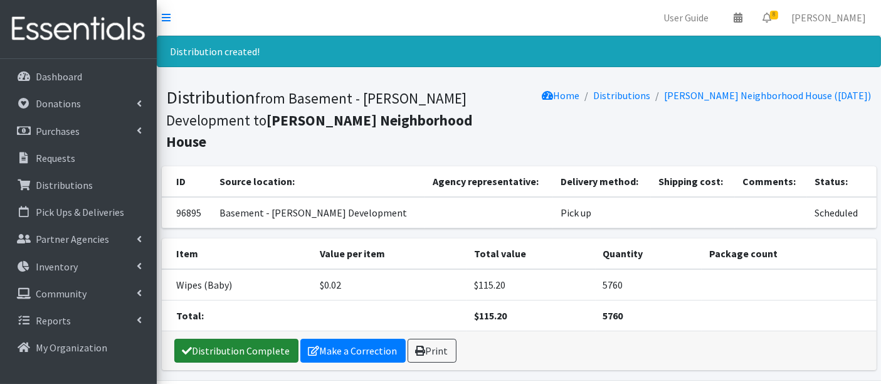
click at [239, 338] on link "Distribution Complete" at bounding box center [236, 350] width 124 height 24
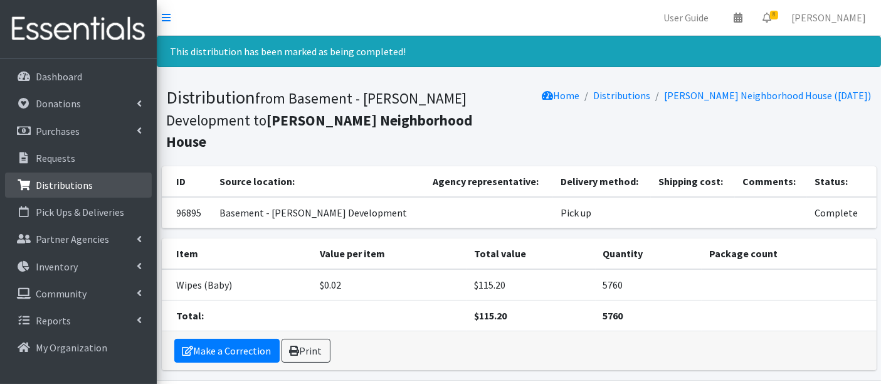
click at [64, 177] on link "Distributions" at bounding box center [78, 184] width 147 height 25
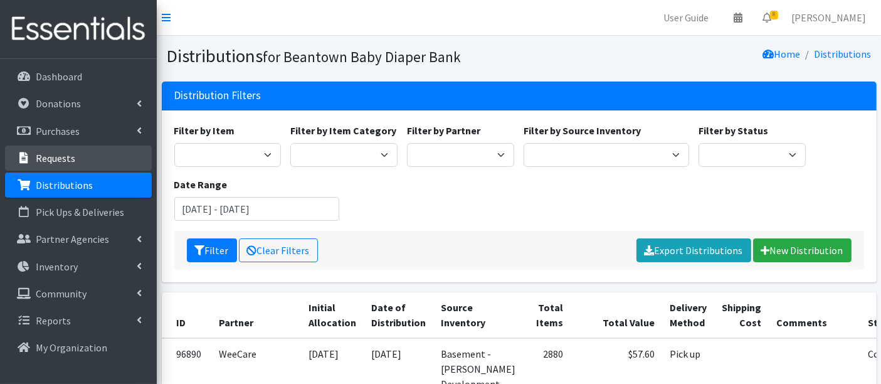
click at [65, 152] on p "Requests" at bounding box center [55, 158] width 39 height 13
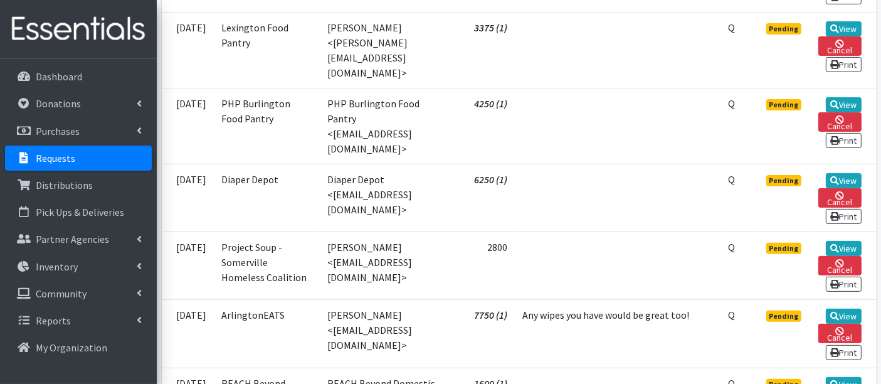
scroll to position [417, 0]
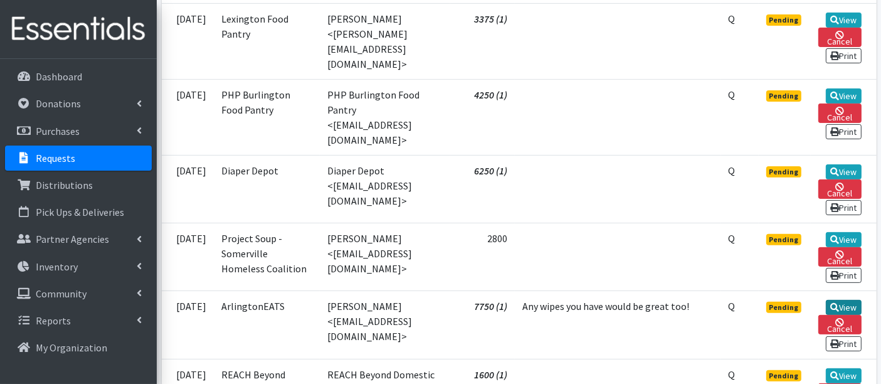
click at [847, 300] on link "View" at bounding box center [843, 307] width 36 height 15
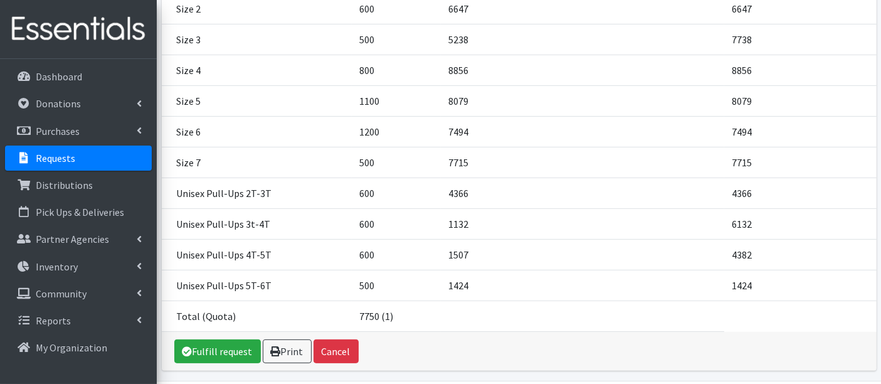
scroll to position [320, 0]
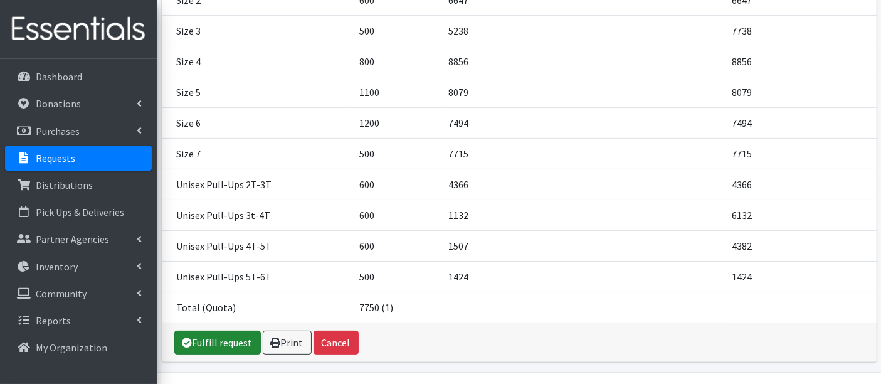
click at [212, 330] on link "Fulfill request" at bounding box center [217, 342] width 86 height 24
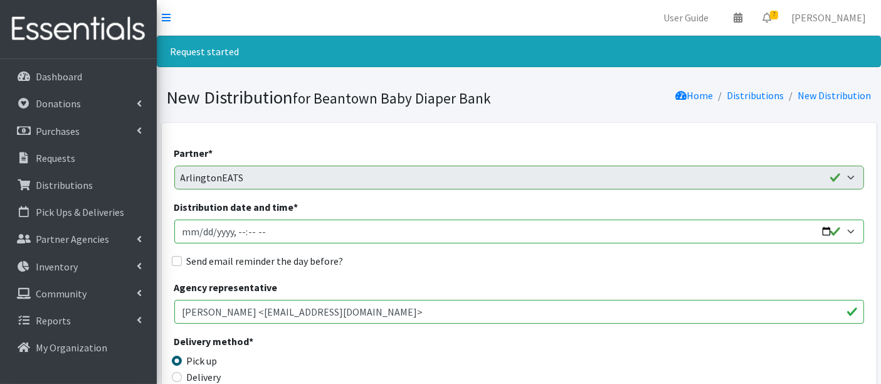
click at [197, 233] on input "Distribution date and time *" at bounding box center [518, 231] width 689 height 24
type input "2025-09-17T11:20"
click at [401, 262] on div "Send email reminder the day before?" at bounding box center [518, 260] width 689 height 15
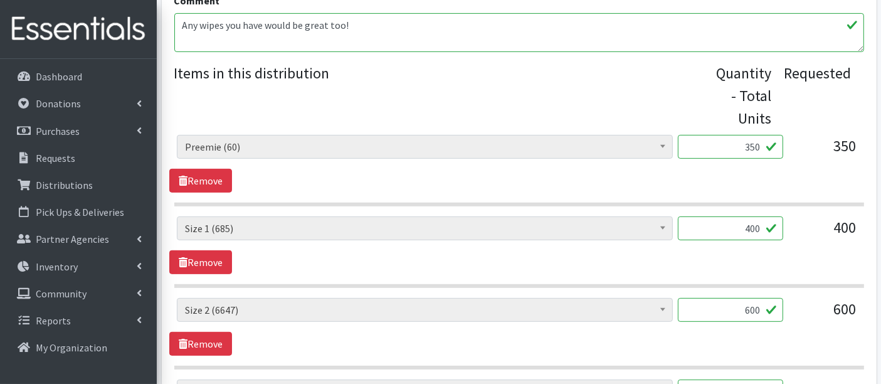
scroll to position [487, 0]
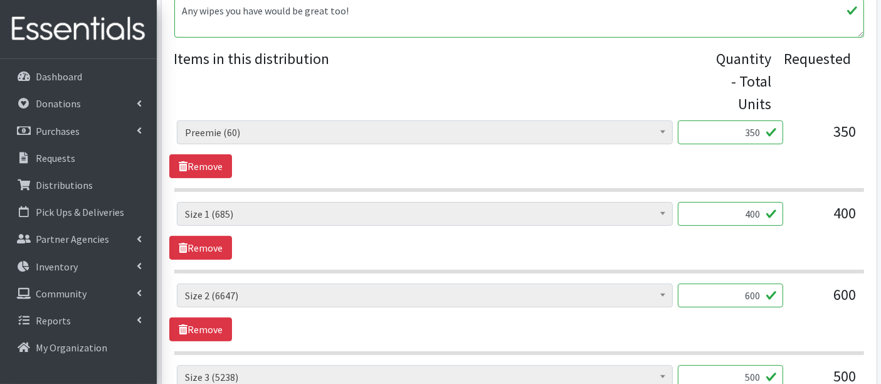
drag, startPoint x: 745, startPoint y: 133, endPoint x: 794, endPoint y: 140, distance: 49.4
click at [794, 140] on div "Boys Pull-Ups 3T-4T (85) Boys Pull-Ups 2T-3T (62) Boys Pull-Ups 4T-5T (102) Boy…" at bounding box center [519, 137] width 684 height 34
type input "90"
click at [758, 214] on input "400" at bounding box center [729, 214] width 105 height 24
type input "407"
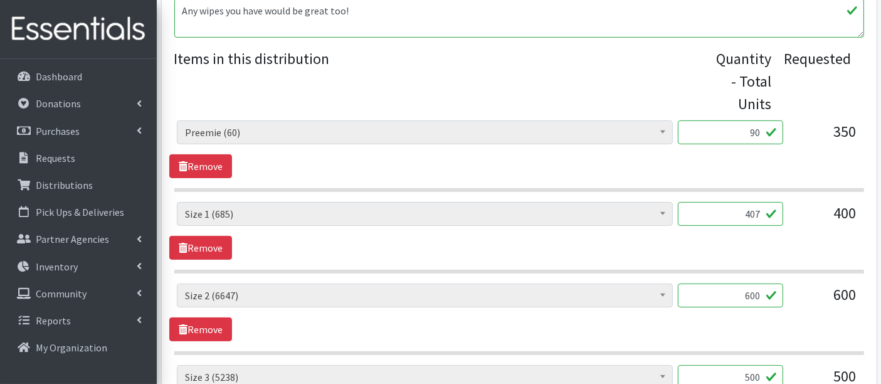
click at [575, 251] on div "Boys Pull-Ups 3T-4T (85) Boys Pull-Ups 2T-3T (62) Boys Pull-Ups 4T-5T (102) Boy…" at bounding box center [518, 231] width 699 height 58
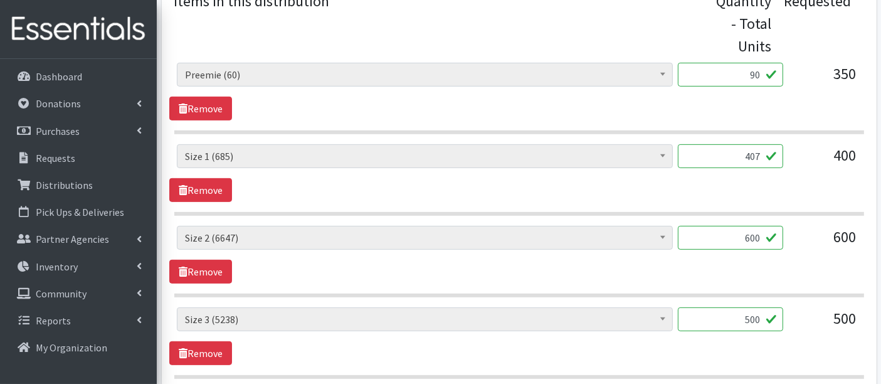
scroll to position [557, 0]
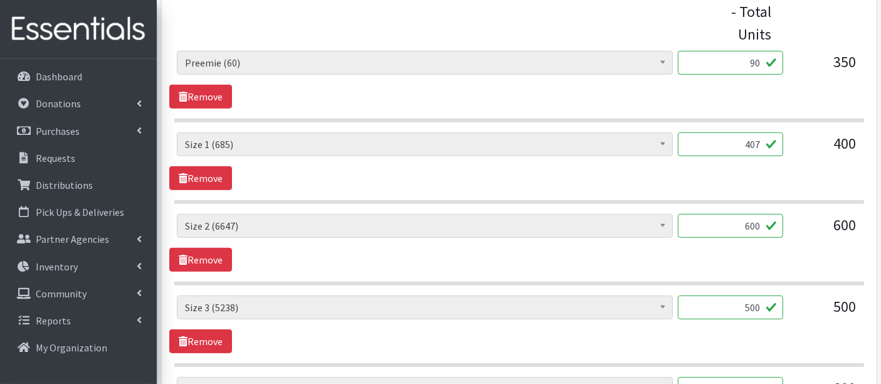
click at [744, 226] on input "600" at bounding box center [729, 226] width 105 height 24
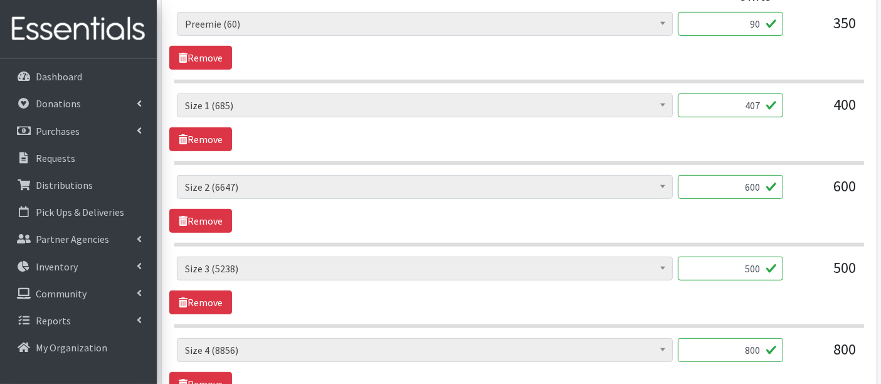
scroll to position [627, 0]
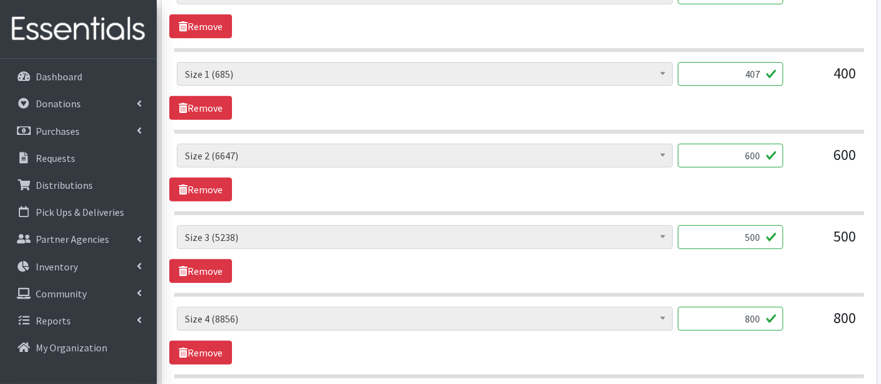
click at [747, 233] on input "500" at bounding box center [729, 237] width 105 height 24
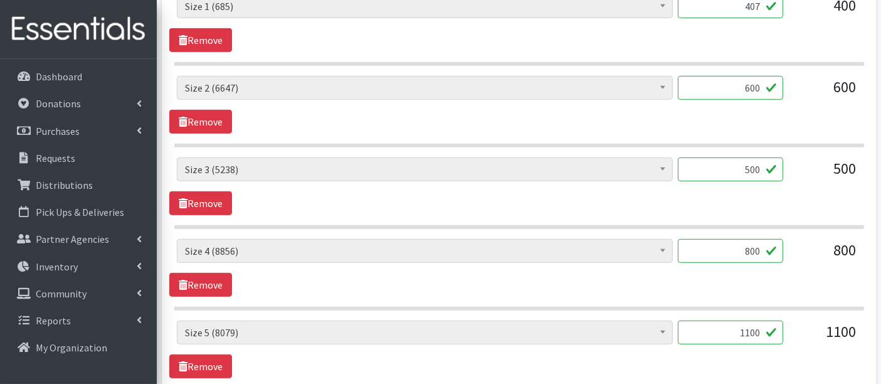
scroll to position [696, 0]
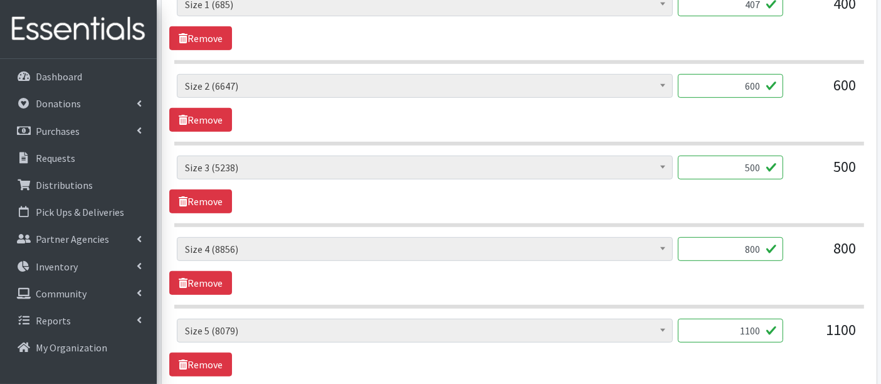
click at [751, 249] on input "800" at bounding box center [729, 249] width 105 height 24
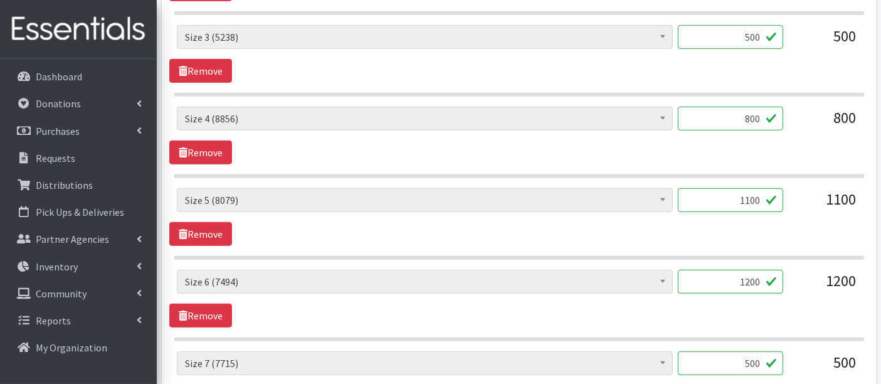
scroll to position [835, 0]
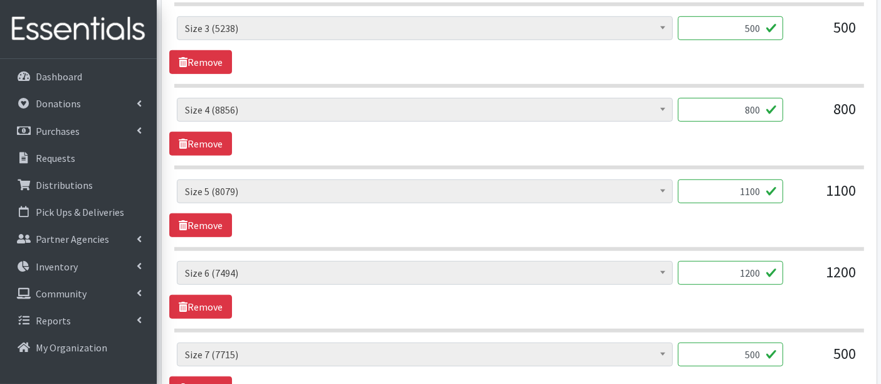
click at [754, 192] on input "1100" at bounding box center [729, 191] width 105 height 24
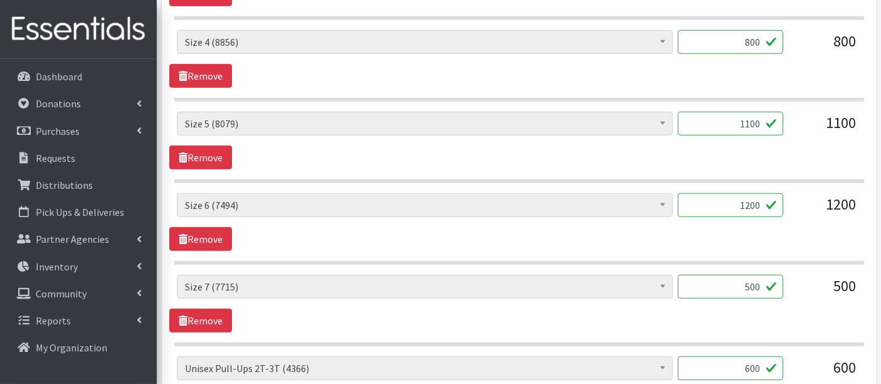
scroll to position [905, 0]
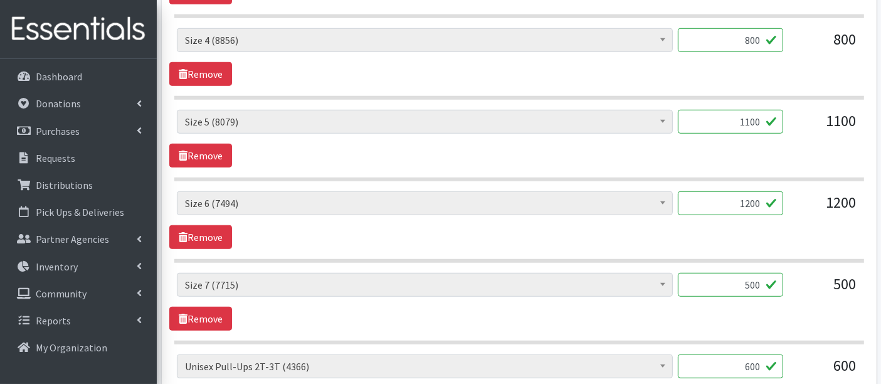
click at [733, 207] on input "1200" at bounding box center [729, 203] width 105 height 24
click at [723, 280] on input "500" at bounding box center [729, 285] width 105 height 24
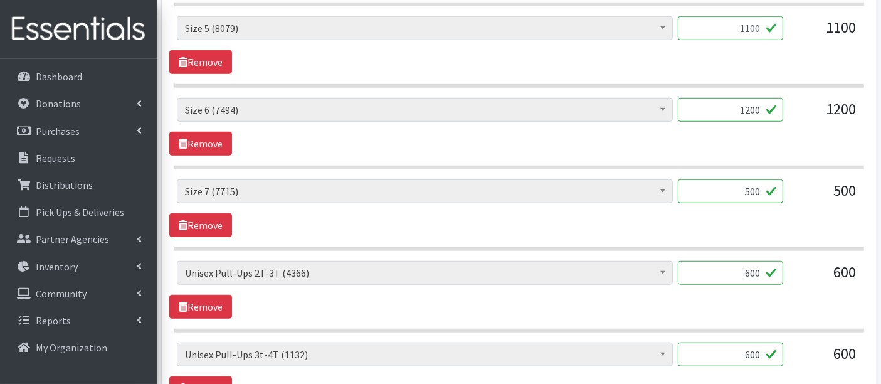
scroll to position [1044, 0]
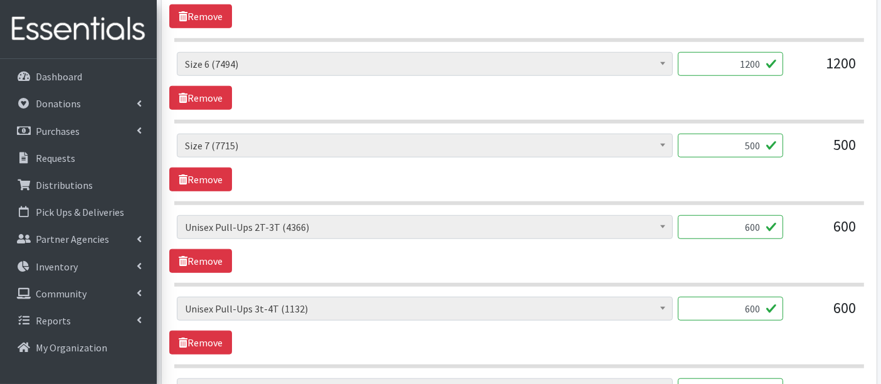
click at [740, 221] on input "600" at bounding box center [729, 227] width 105 height 24
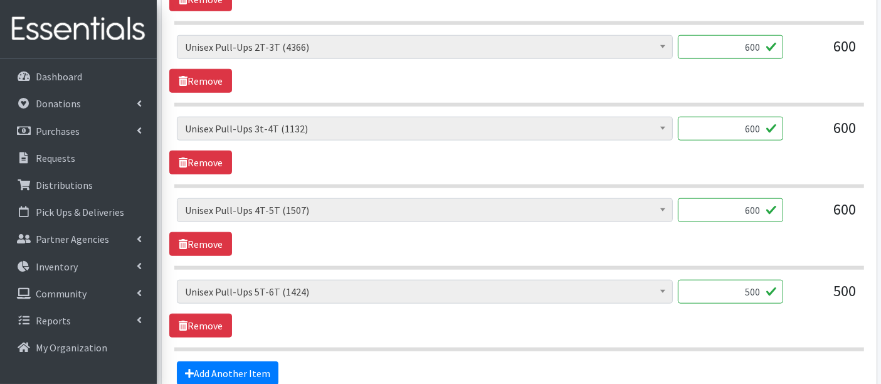
scroll to position [1253, 0]
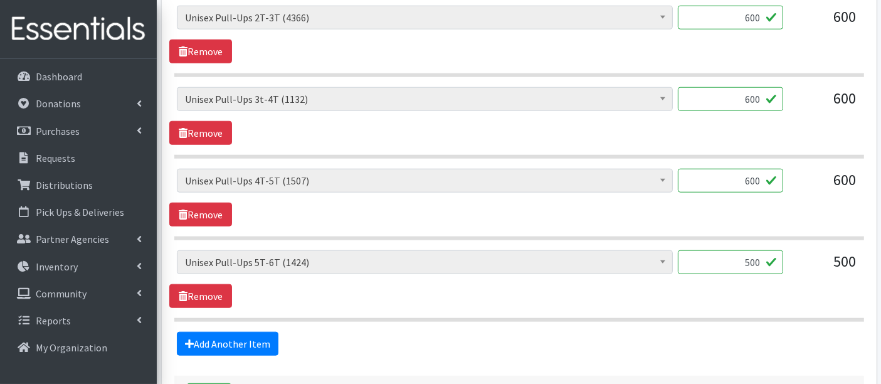
drag, startPoint x: 742, startPoint y: 263, endPoint x: 762, endPoint y: 257, distance: 21.0
click at [767, 259] on input "500" at bounding box center [729, 262] width 105 height 24
type input "480"
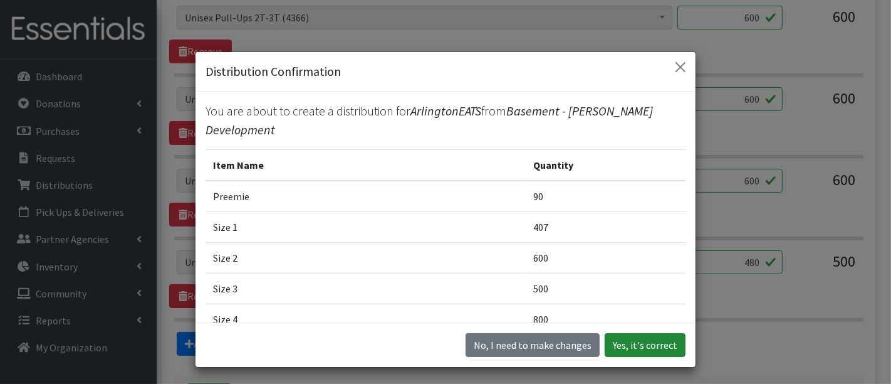
click at [647, 343] on button "Yes, it's correct" at bounding box center [645, 345] width 81 height 24
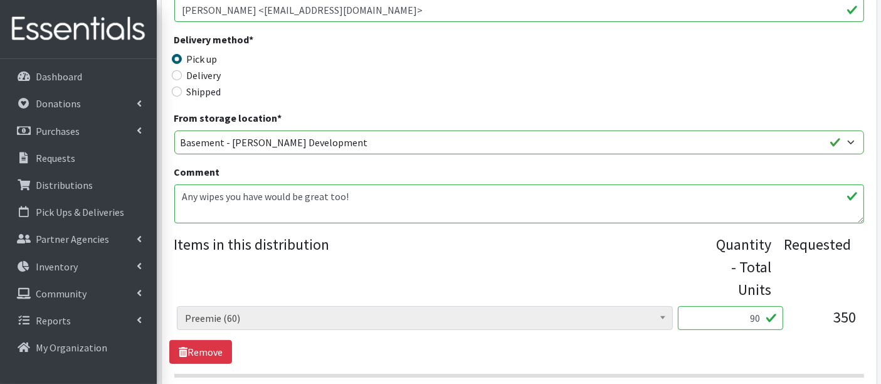
scroll to position [417, 0]
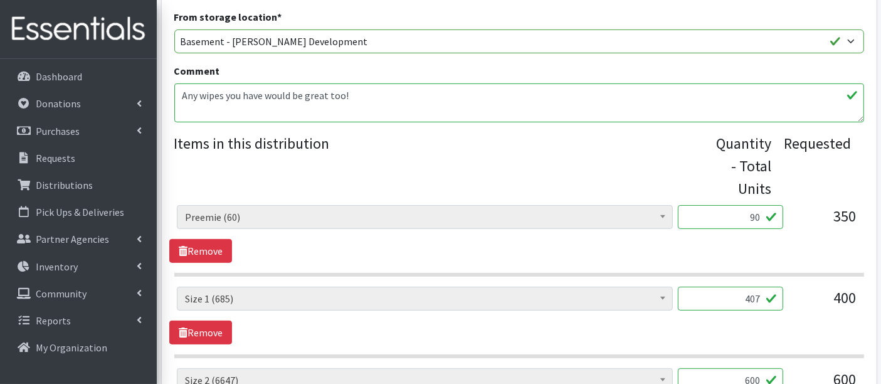
click at [750, 216] on input "90" at bounding box center [729, 217] width 105 height 24
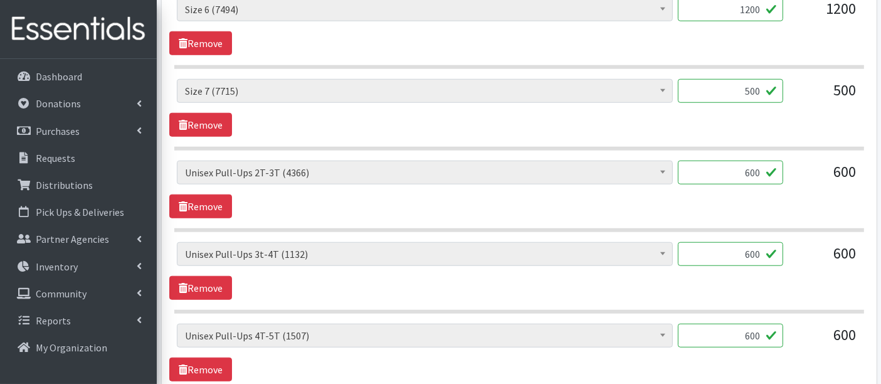
scroll to position [1360, 0]
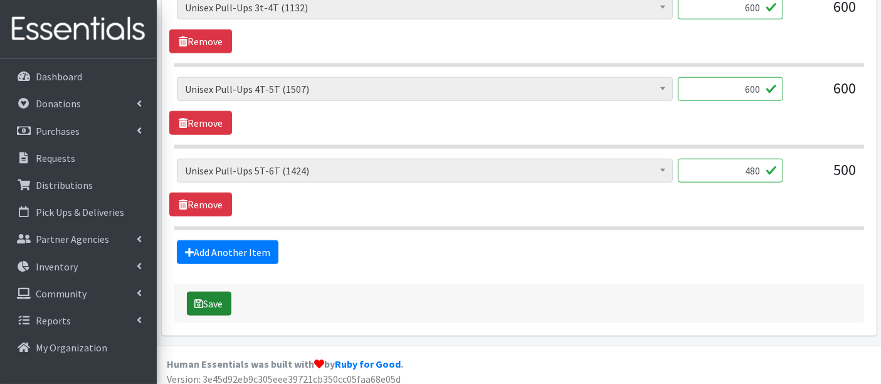
type input "60"
click at [213, 294] on button "Save" at bounding box center [209, 303] width 44 height 24
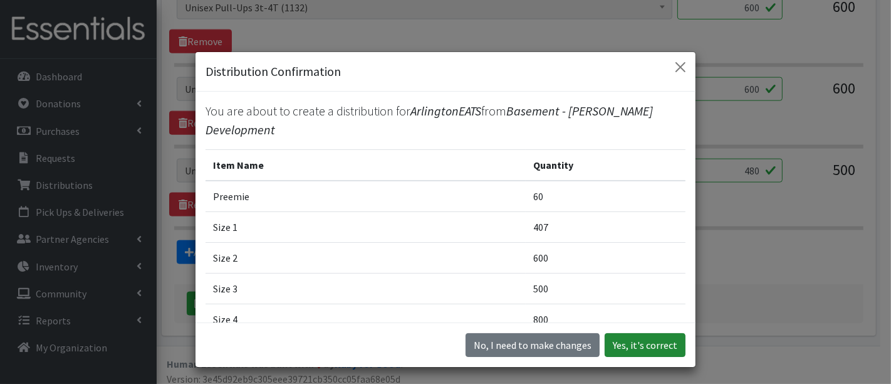
click at [636, 345] on button "Yes, it's correct" at bounding box center [645, 345] width 81 height 24
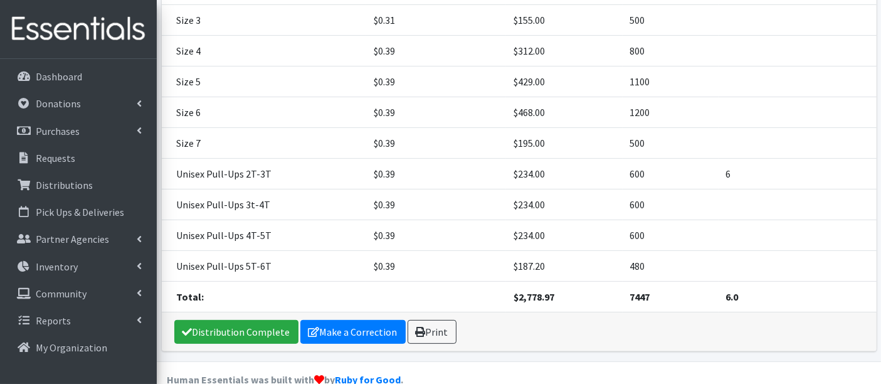
scroll to position [385, 0]
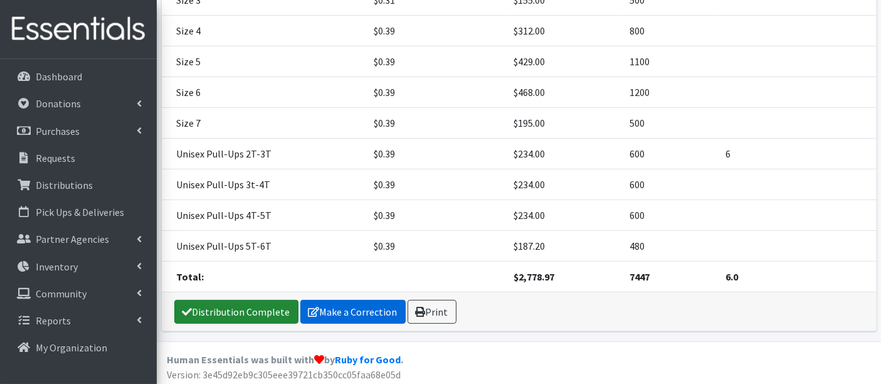
click at [258, 307] on link "Distribution Complete" at bounding box center [236, 312] width 124 height 24
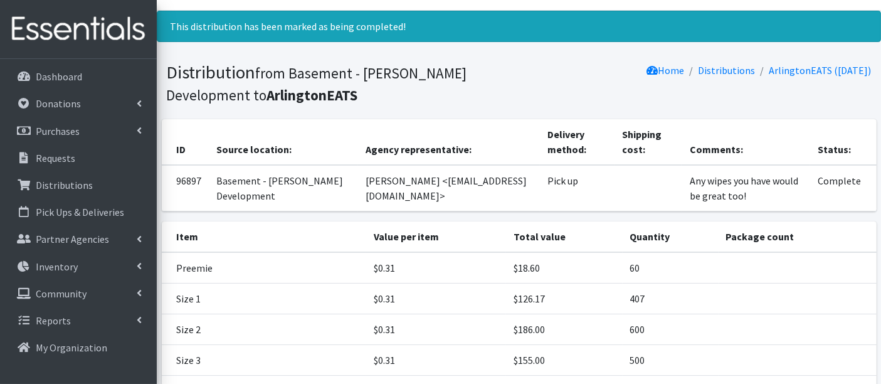
scroll to position [0, 0]
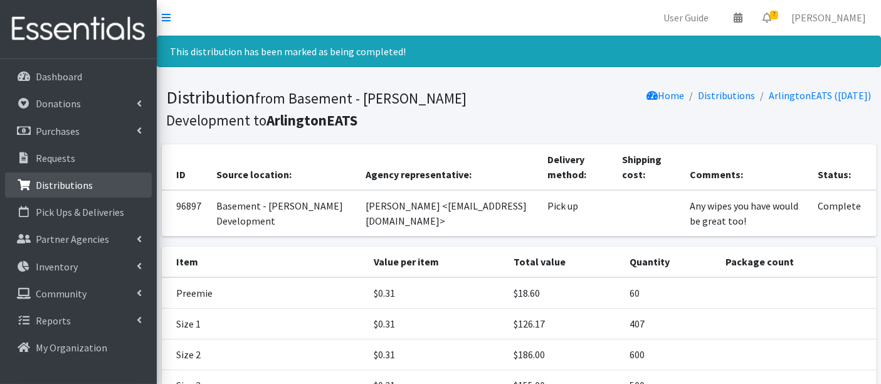
click at [39, 187] on p "Distributions" at bounding box center [64, 185] width 57 height 13
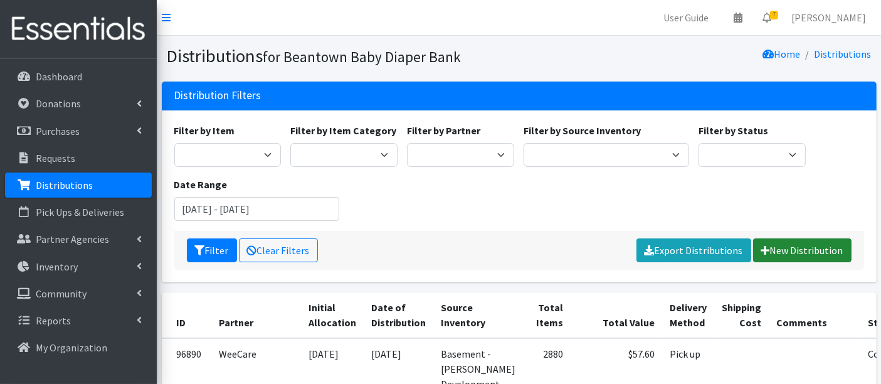
click at [798, 244] on link "New Distribution" at bounding box center [802, 250] width 98 height 24
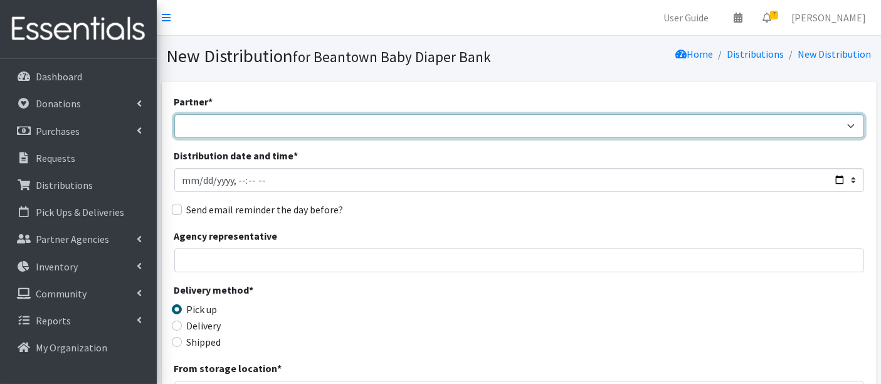
click at [201, 120] on select "ArlingtonEATS Beantown Baby Diaper Depot FamilyACCESS [PERSON_NAME] Family Serv…" at bounding box center [518, 126] width 689 height 24
select select "5987"
click at [174, 114] on select "ArlingtonEATS Beantown Baby Diaper Depot FamilyACCESS [PERSON_NAME] Family Serv…" at bounding box center [518, 126] width 689 height 24
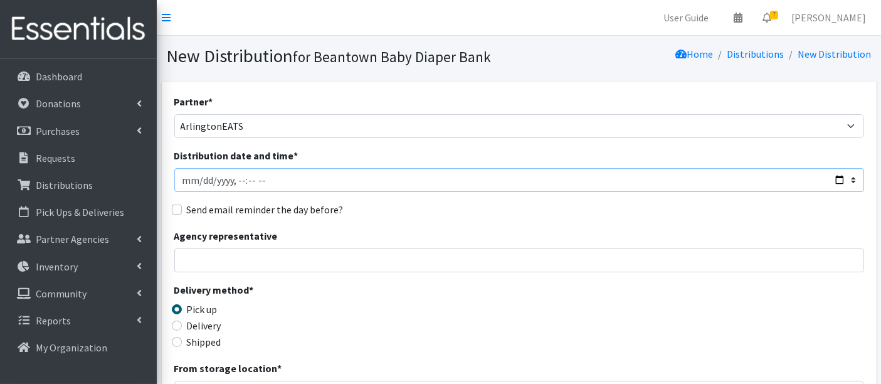
click at [202, 172] on input "Distribution date and time *" at bounding box center [518, 180] width 689 height 24
click at [202, 174] on input "Distribution date and time *" at bounding box center [518, 180] width 689 height 24
type input "2025-09-17T11:20"
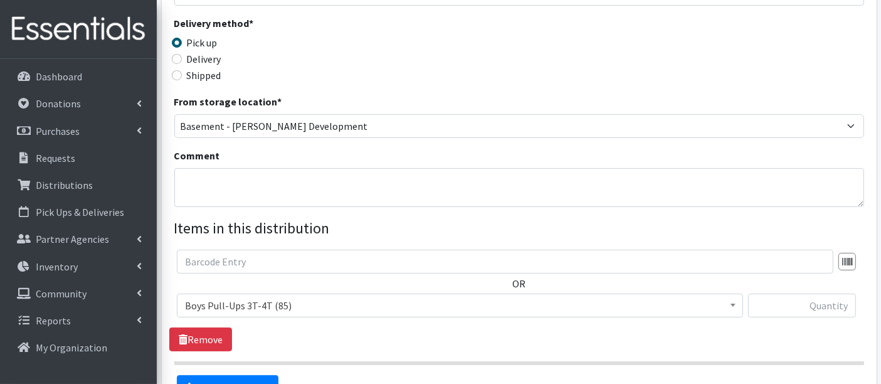
scroll to position [278, 0]
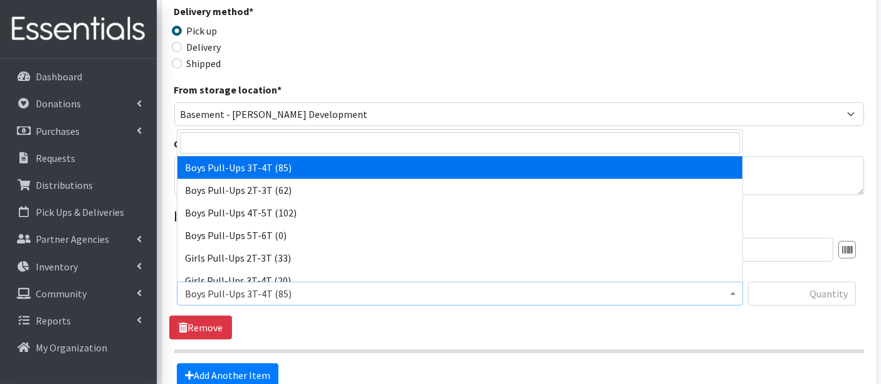
click at [279, 285] on span "Boys Pull-Ups 3T-4T (85)" at bounding box center [460, 294] width 550 height 18
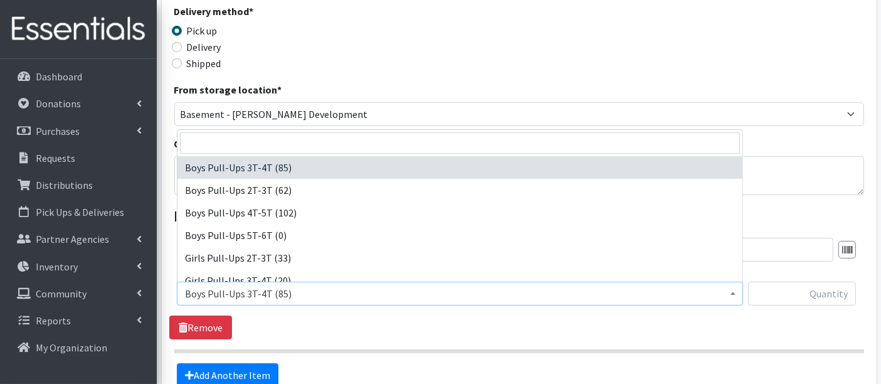
scroll to position [461, 0]
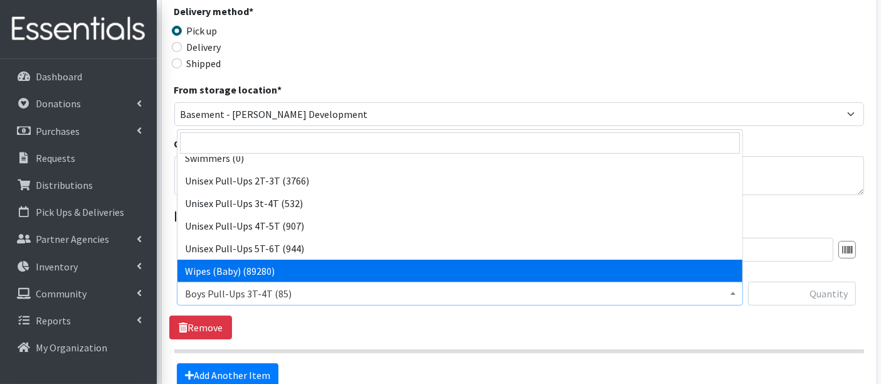
select select "14930"
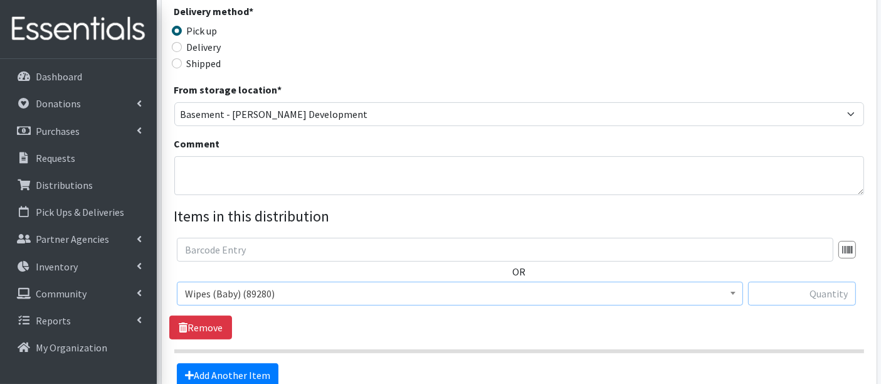
click at [784, 291] on input "text" at bounding box center [802, 293] width 108 height 24
type input "5760"
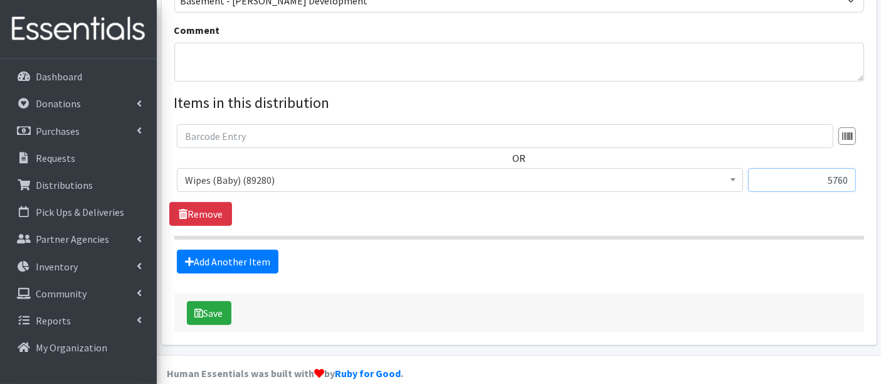
scroll to position [407, 0]
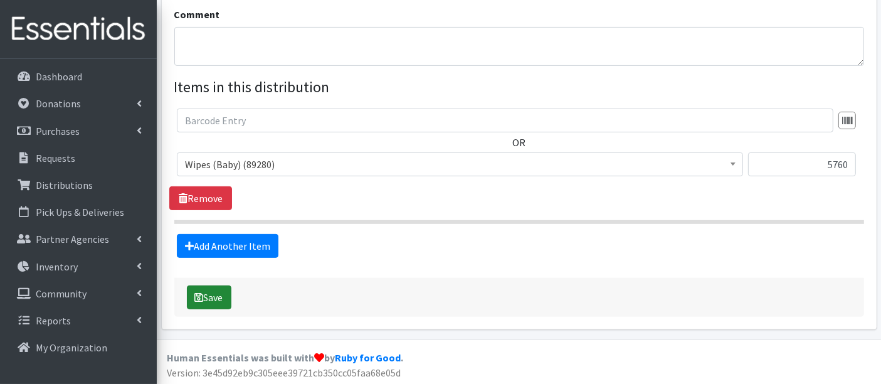
click at [208, 291] on button "Save" at bounding box center [209, 297] width 44 height 24
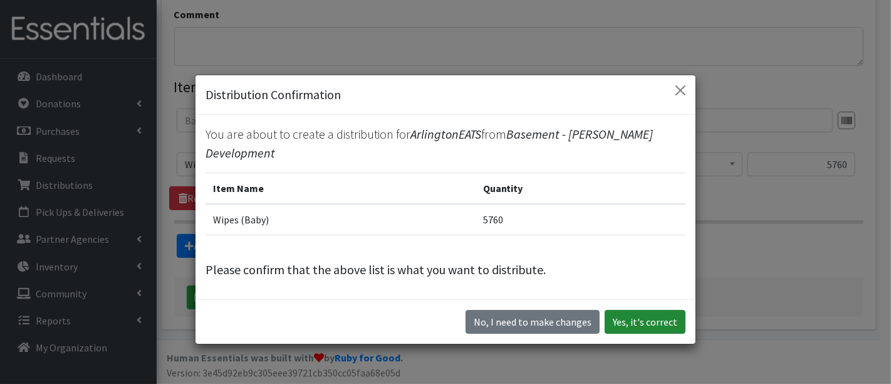
click at [635, 318] on button "Yes, it's correct" at bounding box center [645, 322] width 81 height 24
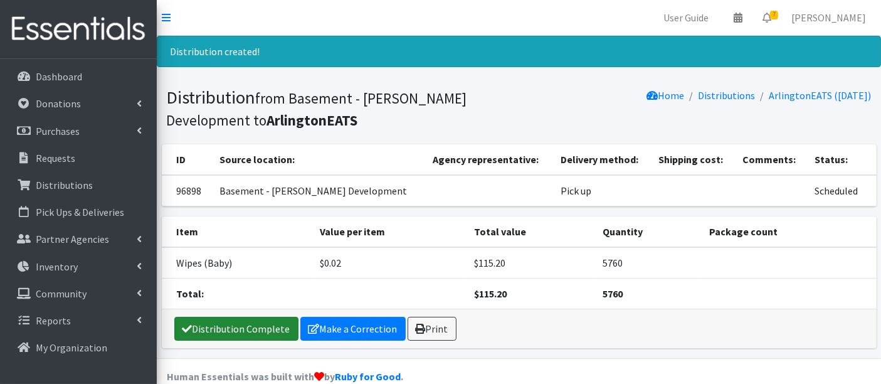
click at [253, 319] on link "Distribution Complete" at bounding box center [236, 328] width 124 height 24
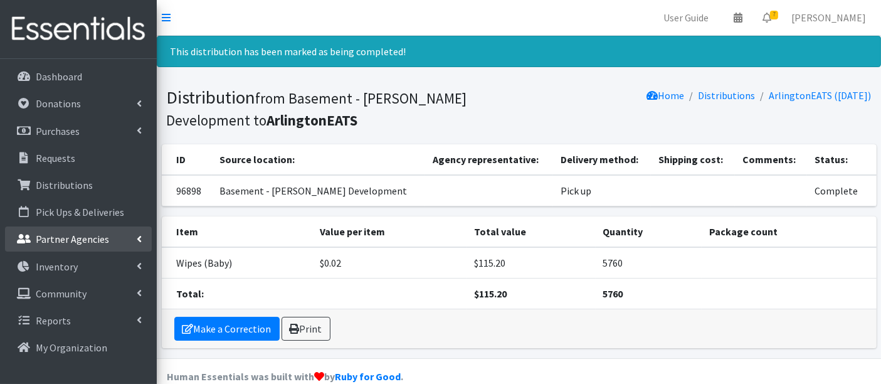
click at [41, 239] on p "Partner Agencies" at bounding box center [72, 239] width 73 height 13
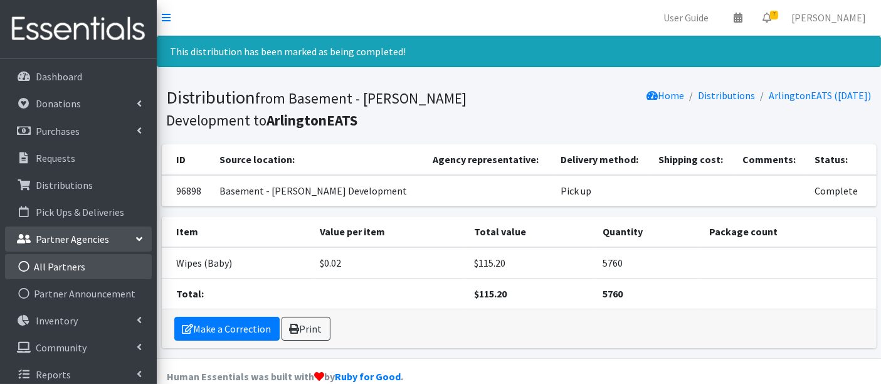
click at [42, 268] on link "All Partners" at bounding box center [78, 266] width 147 height 25
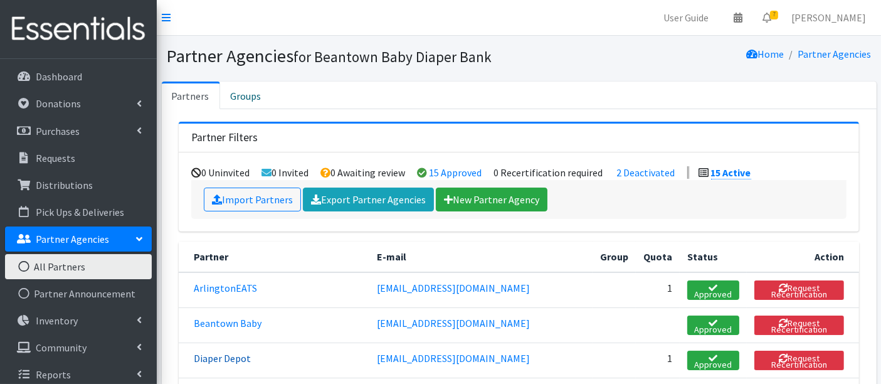
click at [228, 352] on link "Diaper Depot" at bounding box center [222, 358] width 57 height 13
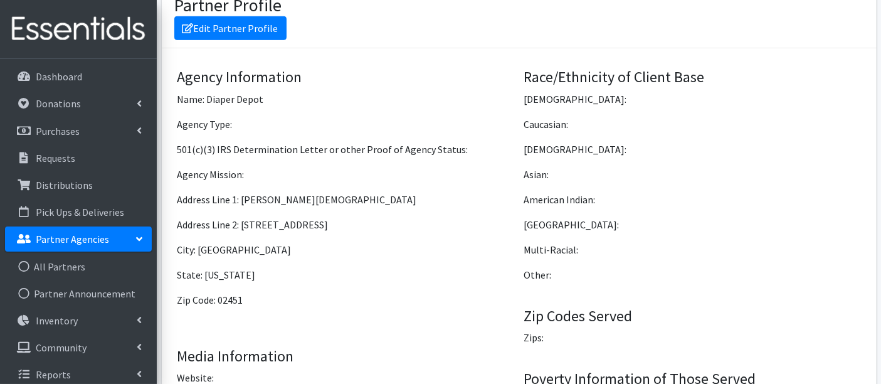
scroll to position [696, 0]
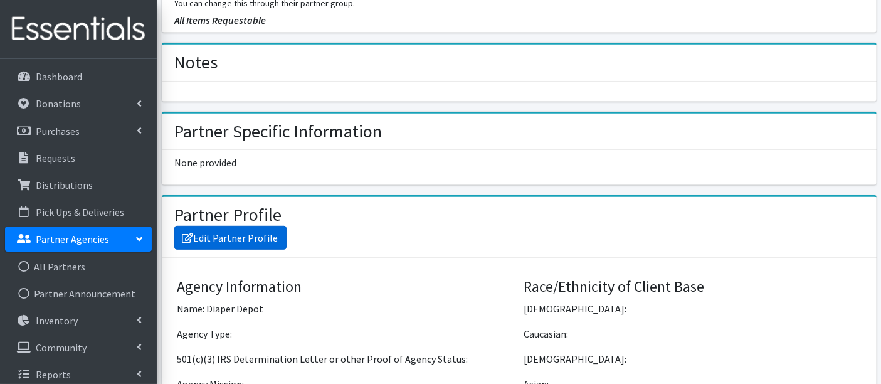
click at [243, 239] on link "Edit Partner Profile" at bounding box center [230, 238] width 112 height 24
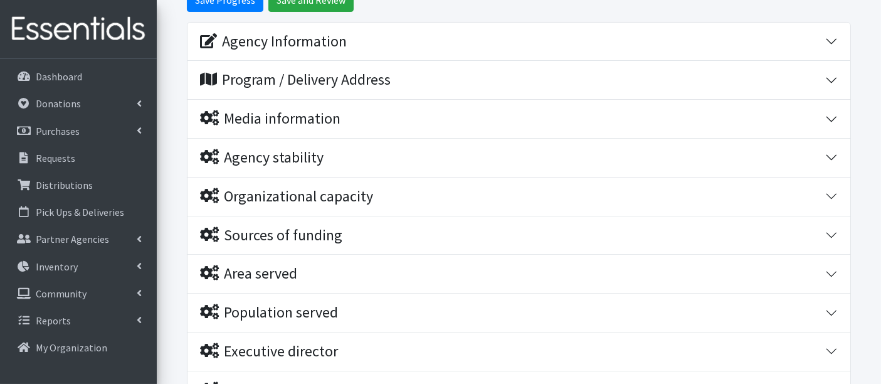
scroll to position [209, 0]
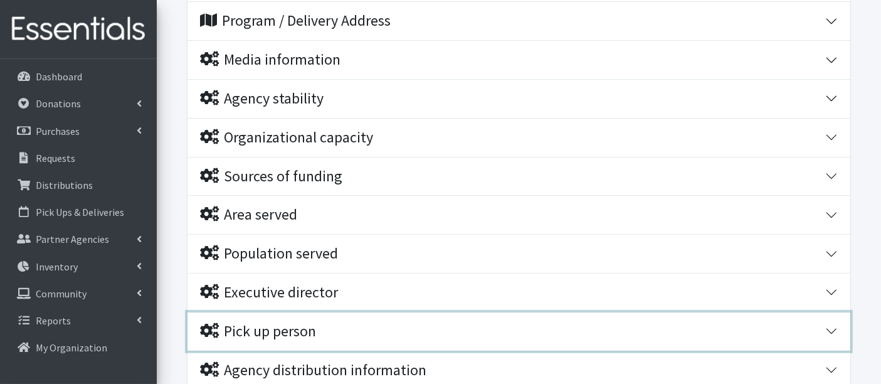
click at [283, 333] on div "Pick up person" at bounding box center [258, 331] width 116 height 18
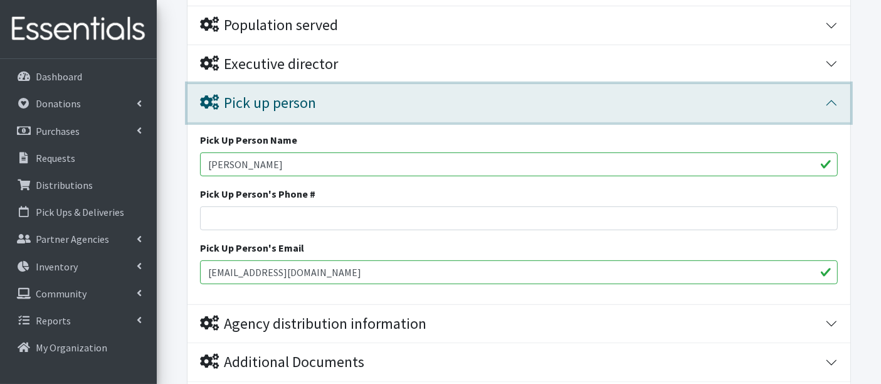
scroll to position [348, 0]
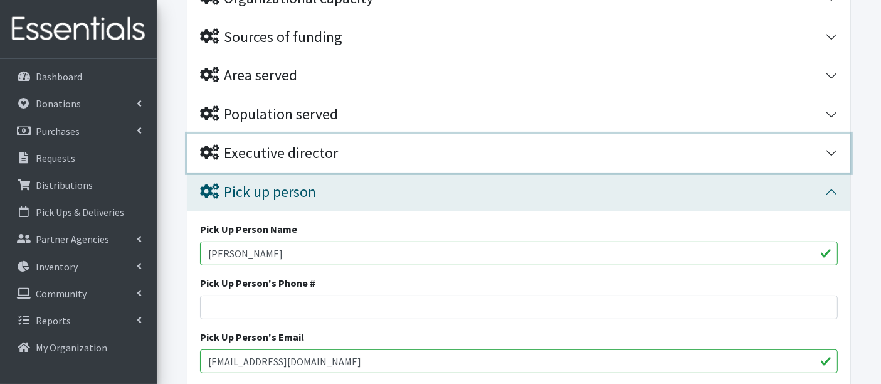
click at [251, 144] on div "Executive director" at bounding box center [269, 153] width 138 height 18
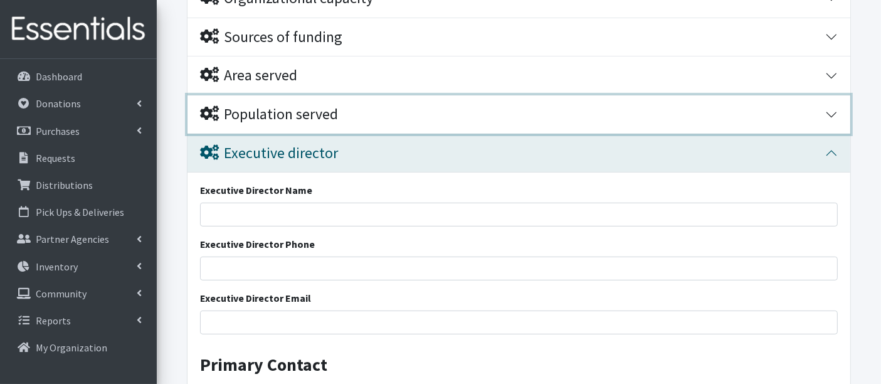
click at [260, 124] on button "Population served" at bounding box center [518, 114] width 662 height 38
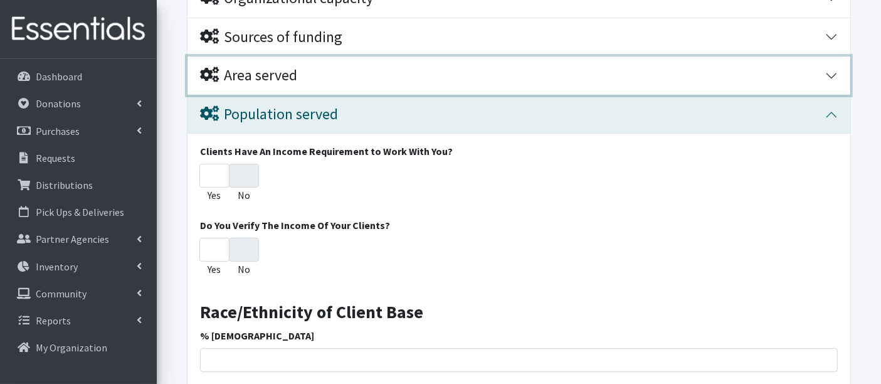
click at [254, 86] on button "Area served" at bounding box center [518, 75] width 662 height 38
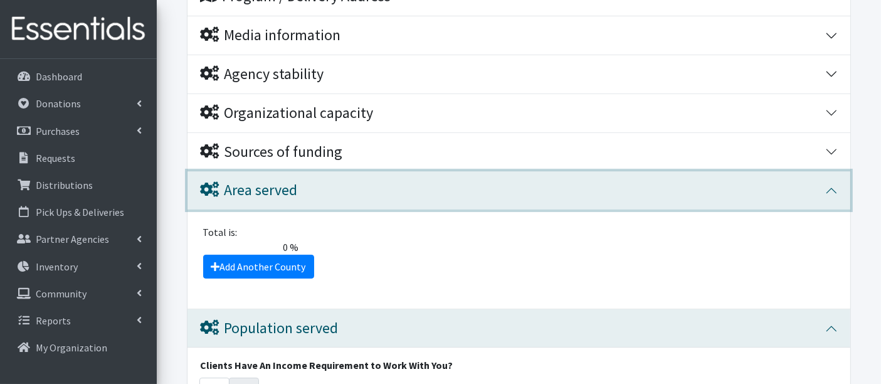
scroll to position [209, 0]
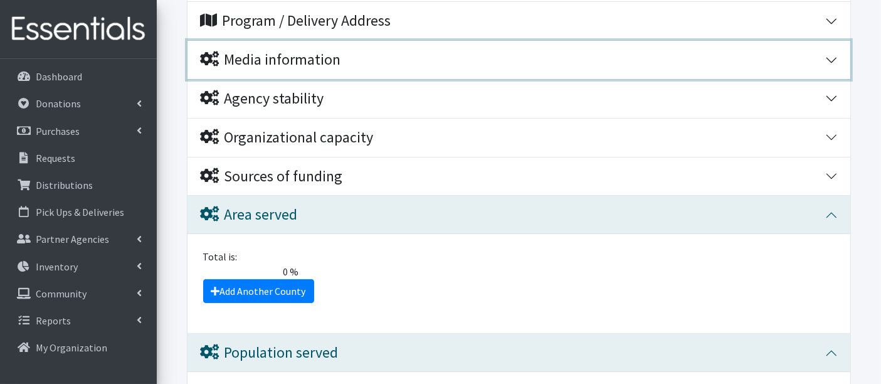
click at [256, 58] on div "Media information" at bounding box center [270, 60] width 140 height 18
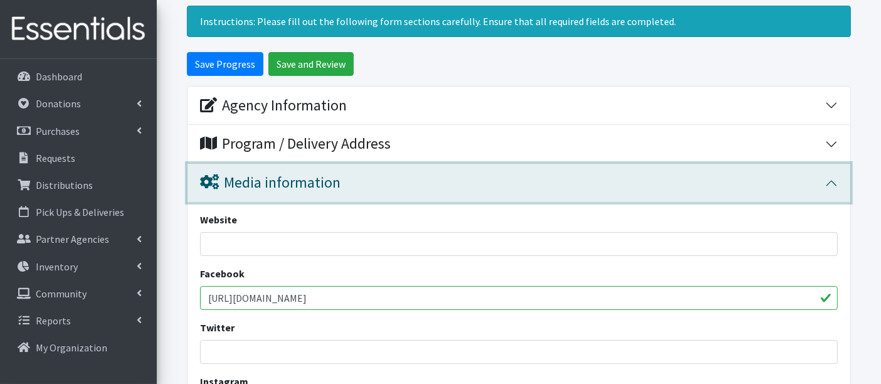
scroll to position [70, 0]
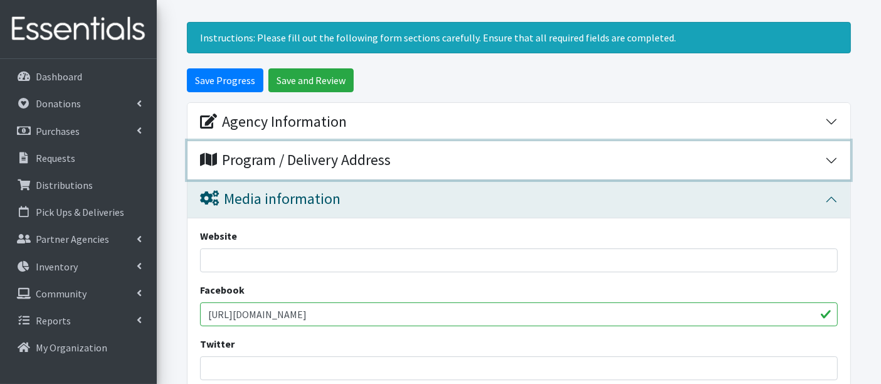
click at [244, 157] on div "Program / Delivery Address" at bounding box center [295, 160] width 191 height 18
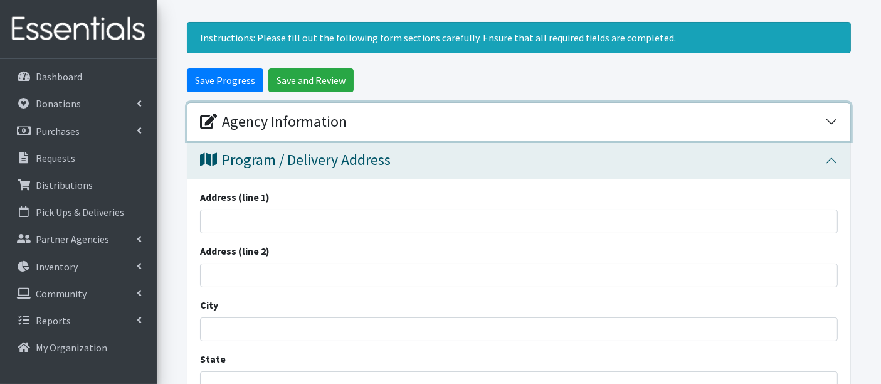
click at [244, 123] on div "Agency Information" at bounding box center [273, 122] width 147 height 18
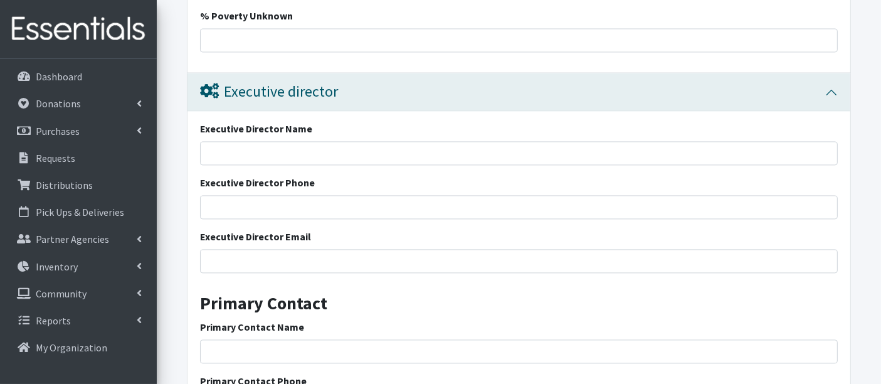
scroll to position [2646, 0]
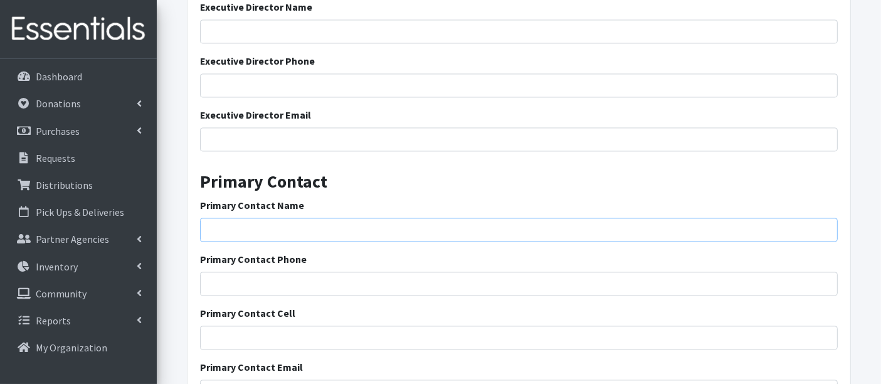
click at [301, 231] on input "Primary Contact Name" at bounding box center [518, 229] width 637 height 24
type input "Erin Jensen"
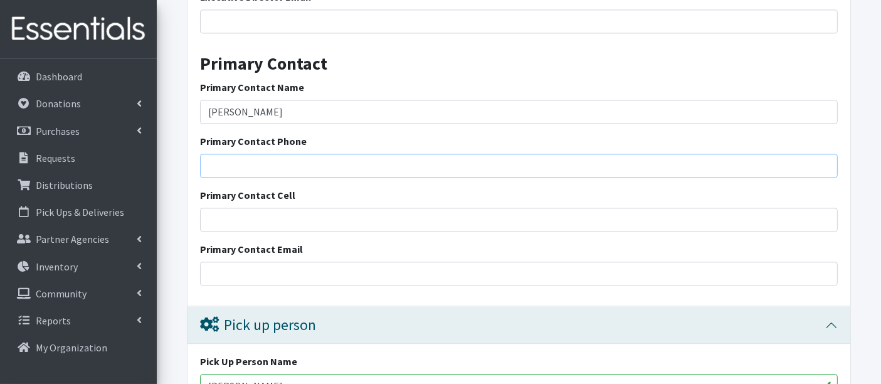
scroll to position [2785, 0]
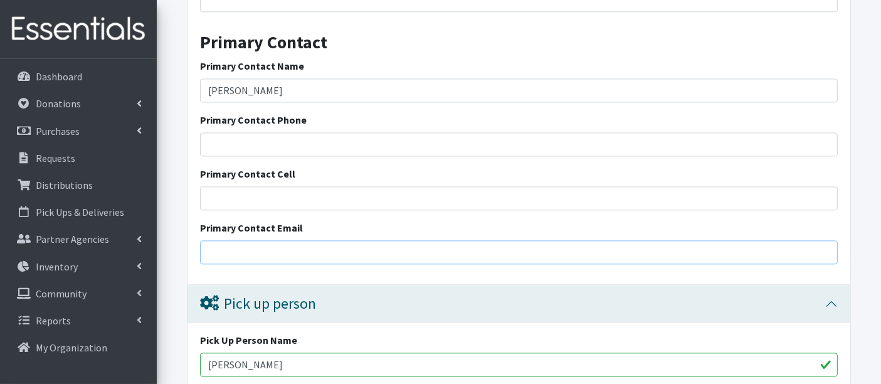
click at [296, 252] on input "Primary Contact Email" at bounding box center [518, 252] width 637 height 24
type input "ehj1234@comcast.net"
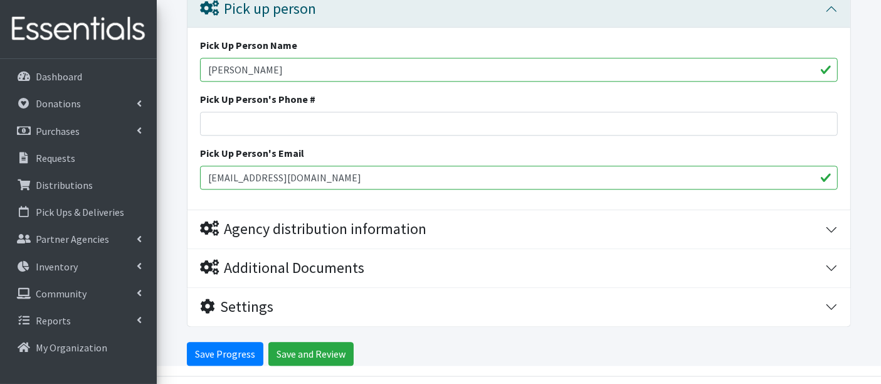
scroll to position [3113, 0]
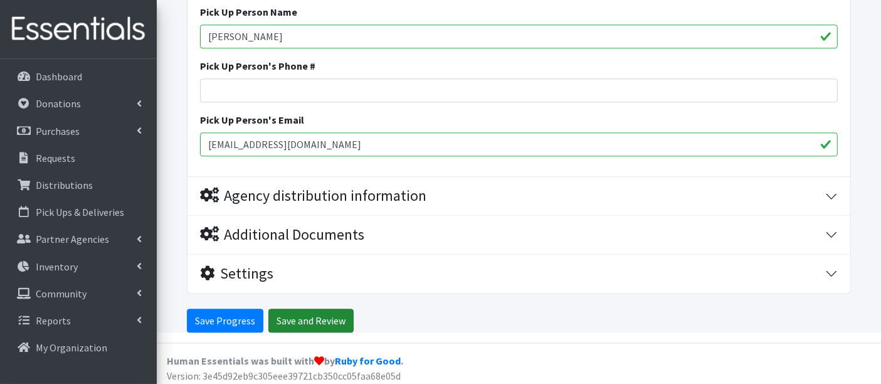
click at [301, 316] on input "Save and Review" at bounding box center [310, 320] width 85 height 24
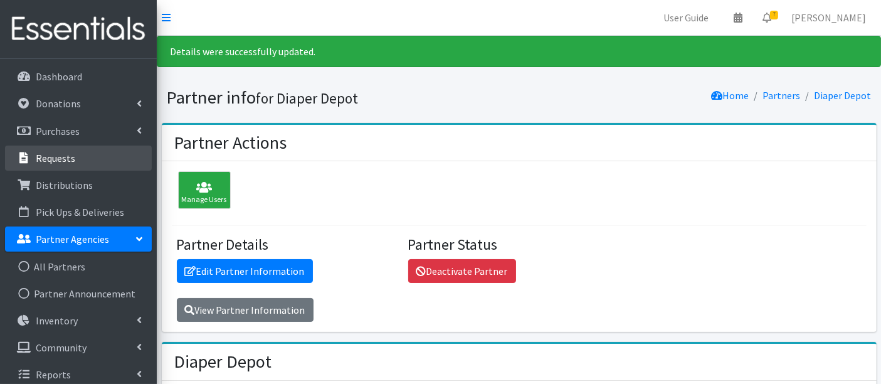
click at [60, 159] on p "Requests" at bounding box center [55, 158] width 39 height 13
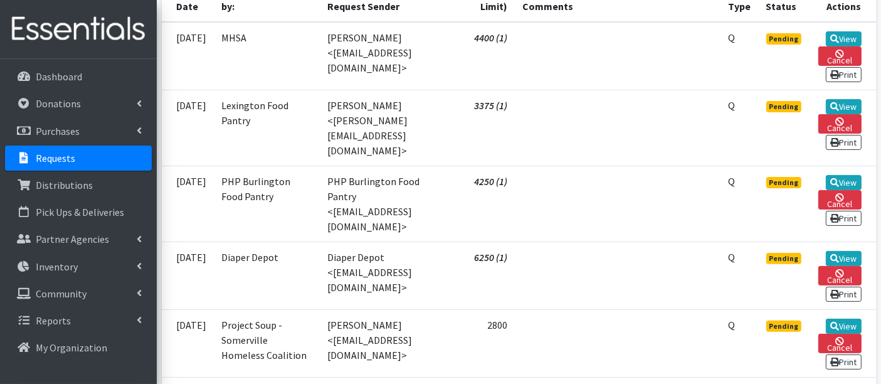
scroll to position [348, 0]
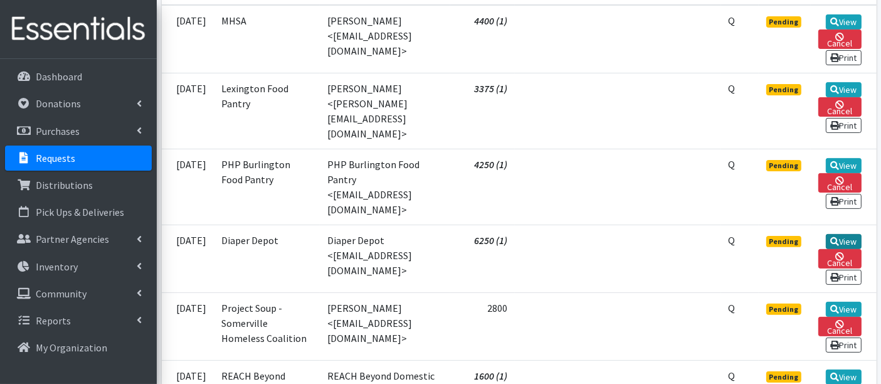
click at [827, 234] on link "View" at bounding box center [843, 241] width 36 height 15
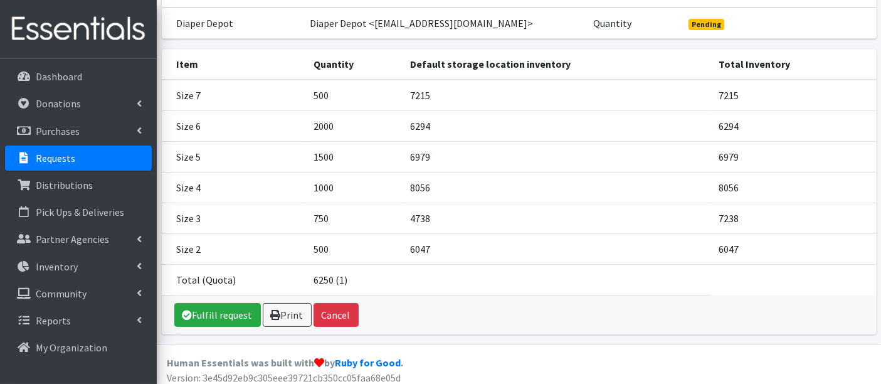
scroll to position [138, 0]
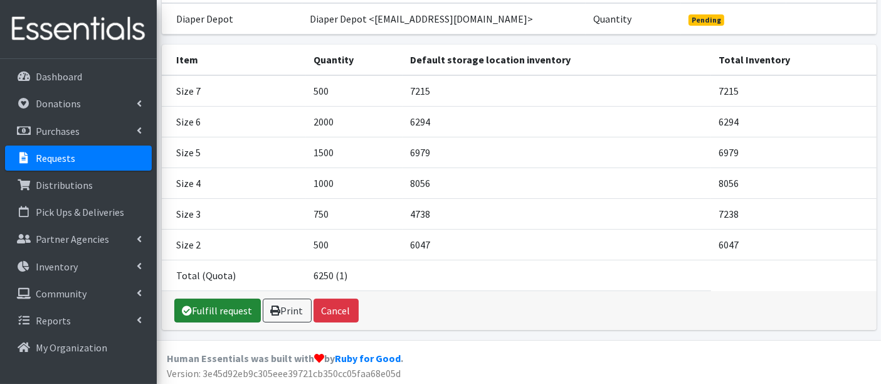
click at [211, 314] on link "Fulfill request" at bounding box center [217, 310] width 86 height 24
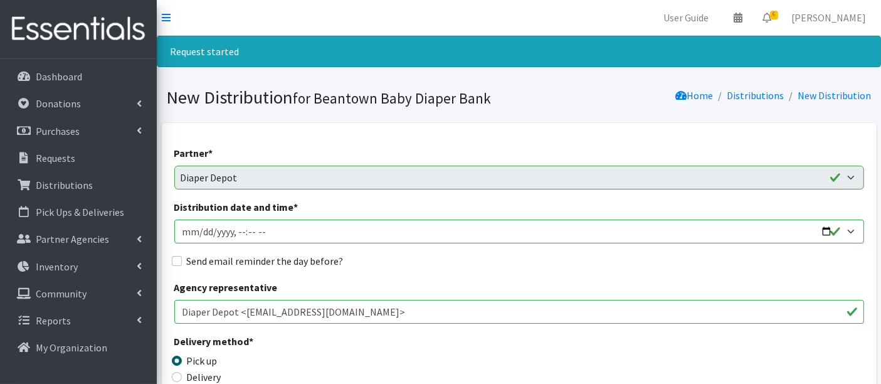
click at [202, 231] on input "Distribution date and time *" at bounding box center [518, 231] width 689 height 24
type input "2025-09-17T11:40"
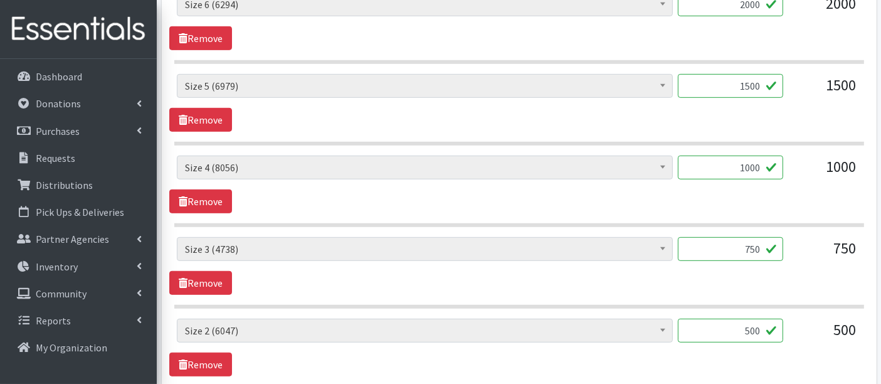
scroll to position [859, 0]
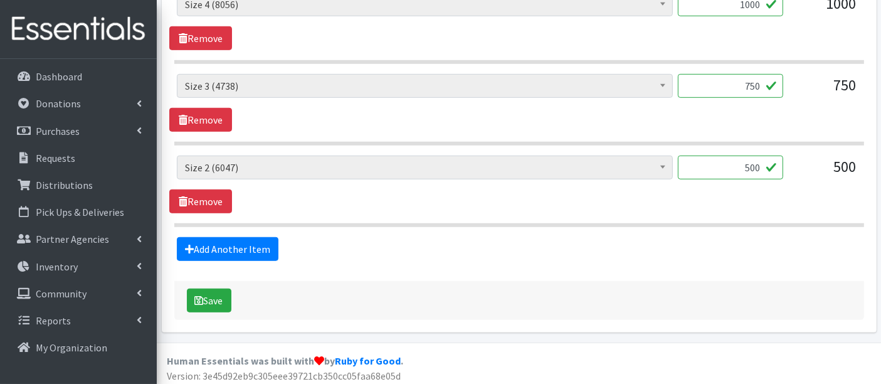
drag, startPoint x: 745, startPoint y: 159, endPoint x: 812, endPoint y: 177, distance: 68.9
click at [812, 177] on div "Boys Pull-Ups 3T-4T (85) Boys Pull-Ups 2T-3T (62) Boys Pull-Ups 4T-5T (102) Boy…" at bounding box center [519, 172] width 684 height 34
type input "495"
click at [222, 298] on button "Save" at bounding box center [209, 300] width 44 height 24
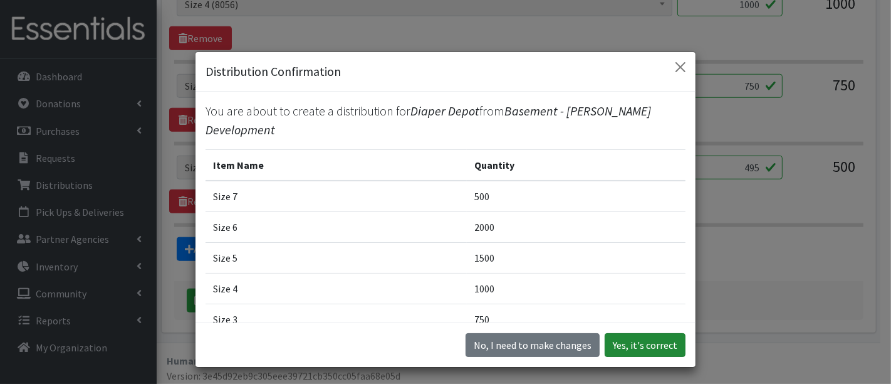
click at [629, 343] on button "Yes, it's correct" at bounding box center [645, 345] width 81 height 24
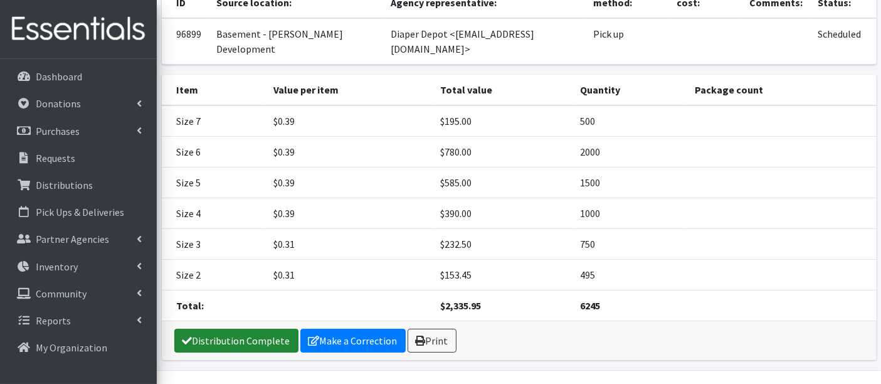
click at [239, 328] on link "Distribution Complete" at bounding box center [236, 340] width 124 height 24
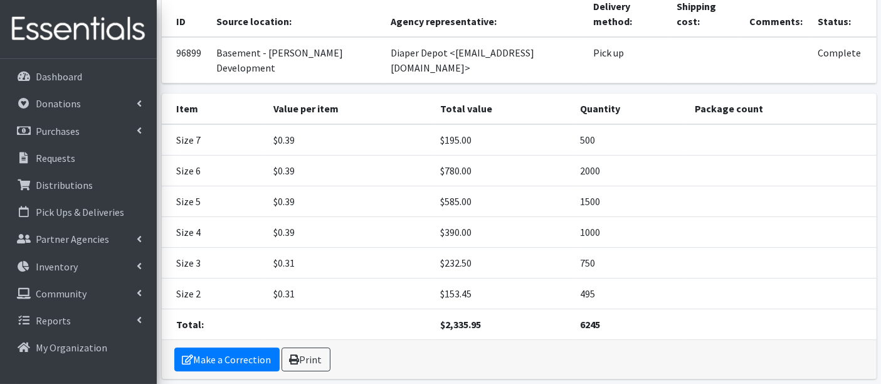
scroll to position [172, 0]
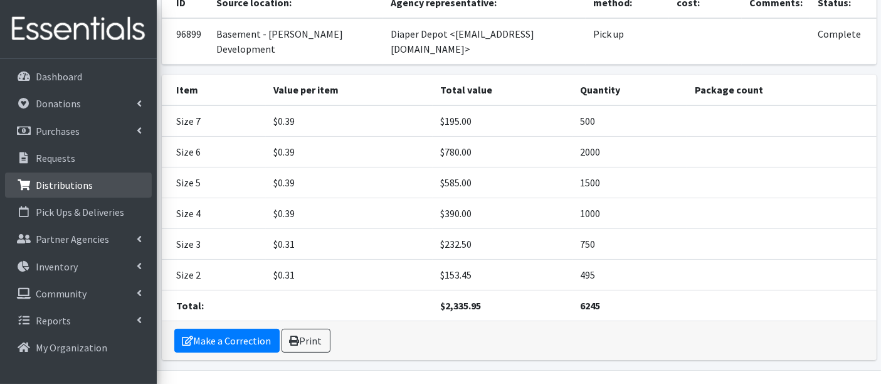
drag, startPoint x: 65, startPoint y: 187, endPoint x: 208, endPoint y: 165, distance: 145.2
click at [66, 186] on p "Distributions" at bounding box center [64, 185] width 57 height 13
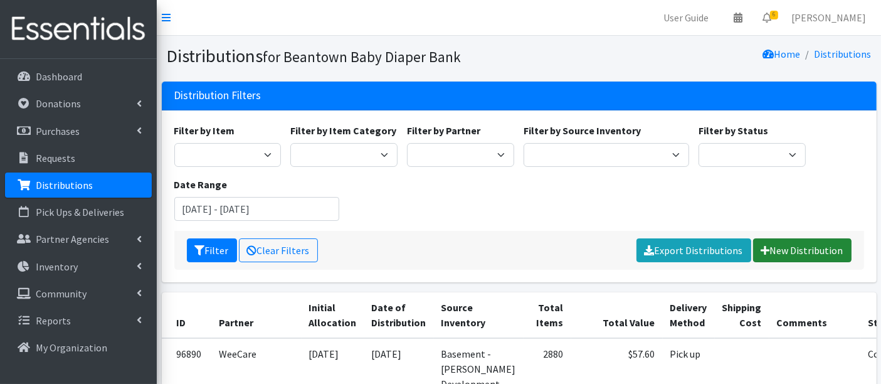
click at [809, 248] on link "New Distribution" at bounding box center [802, 250] width 98 height 24
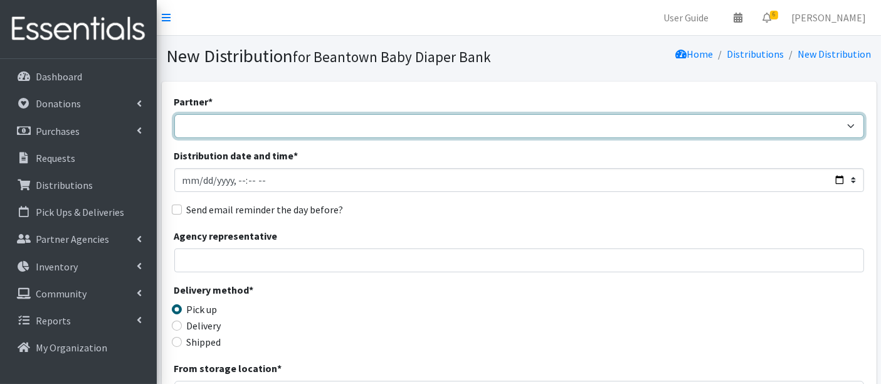
click at [246, 121] on select "ArlingtonEATS Beantown Baby Diaper Depot FamilyACCESS [PERSON_NAME] Family Serv…" at bounding box center [518, 126] width 689 height 24
select select "5980"
click at [174, 114] on select "ArlingtonEATS Beantown Baby Diaper Depot FamilyACCESS [PERSON_NAME] Family Serv…" at bounding box center [518, 126] width 689 height 24
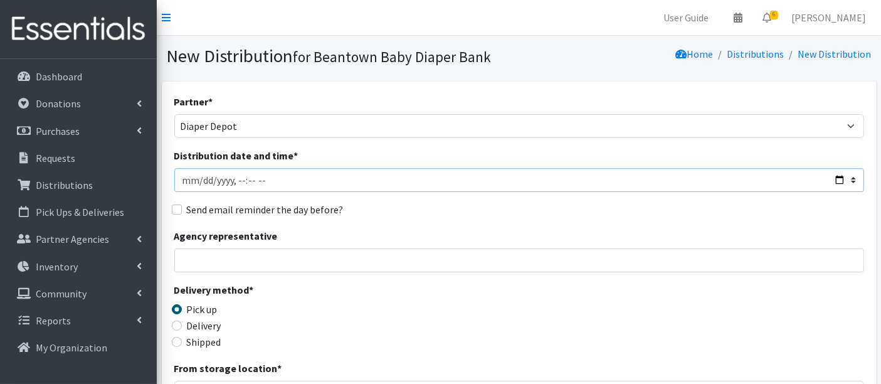
click at [204, 182] on input "Distribution date and time *" at bounding box center [518, 180] width 689 height 24
type input "[DATE]T11:40"
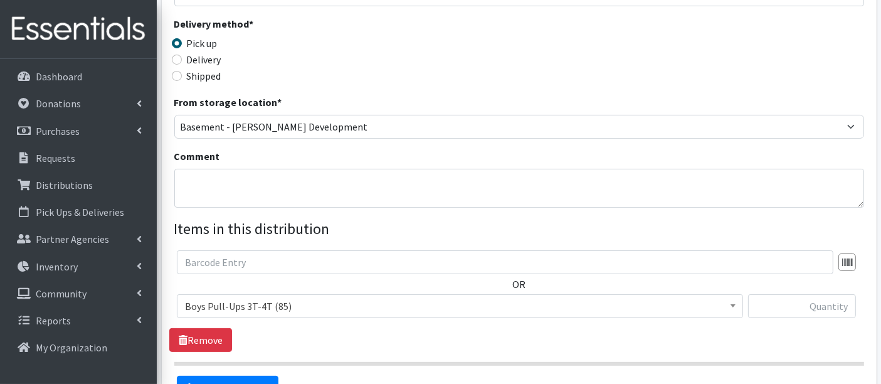
scroll to position [278, 0]
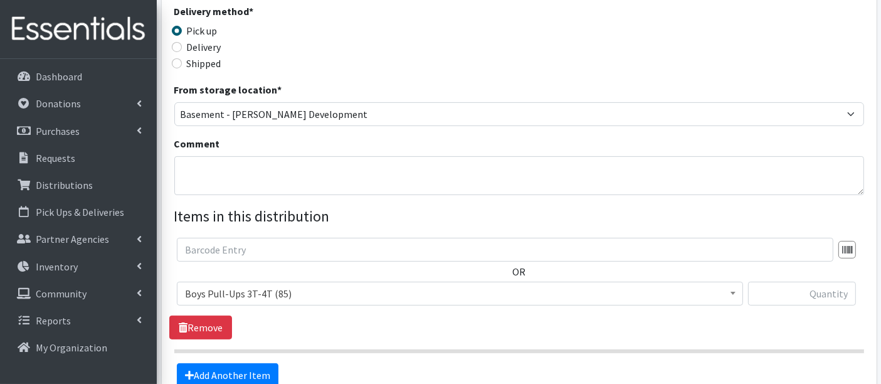
click at [274, 285] on span "Boys Pull-Ups 3T-4T (85)" at bounding box center [460, 294] width 550 height 18
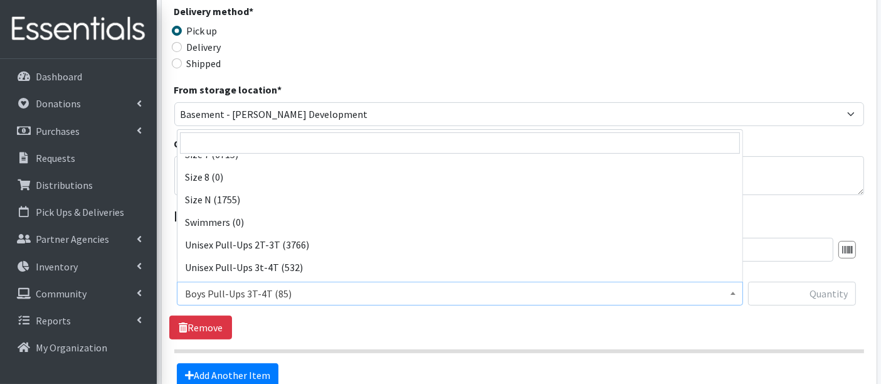
scroll to position [461, 0]
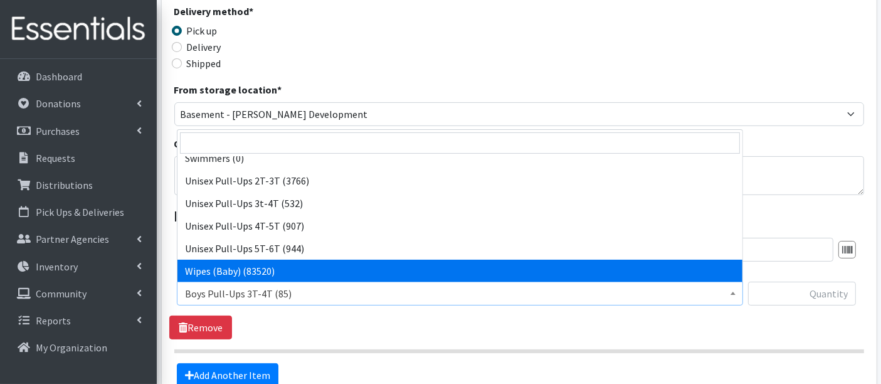
select select "14930"
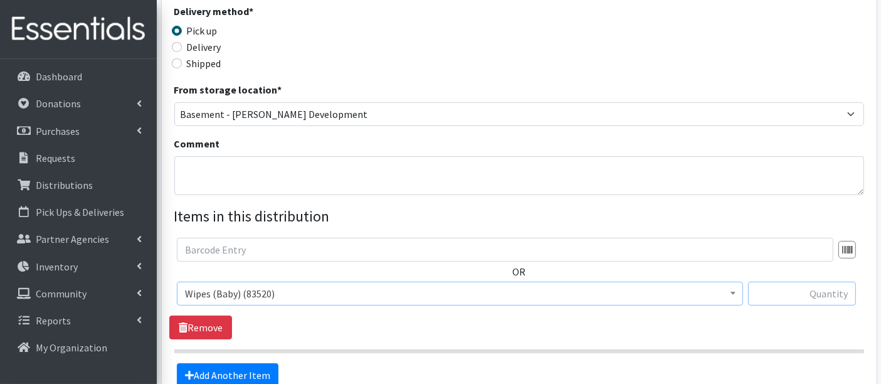
click at [808, 295] on input "text" at bounding box center [802, 293] width 108 height 24
type input "5760"
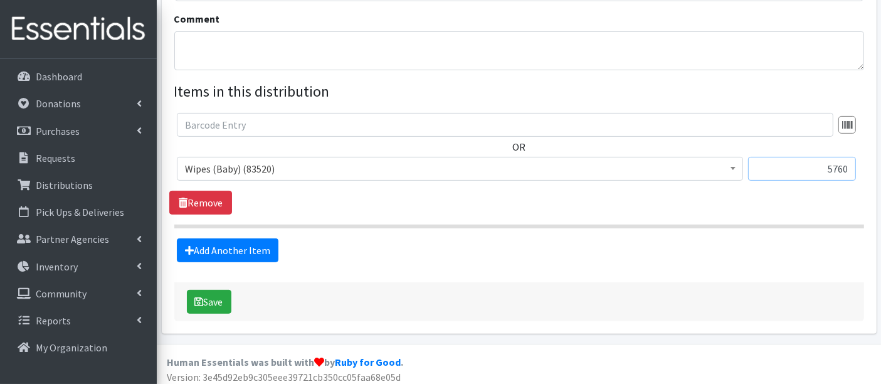
scroll to position [407, 0]
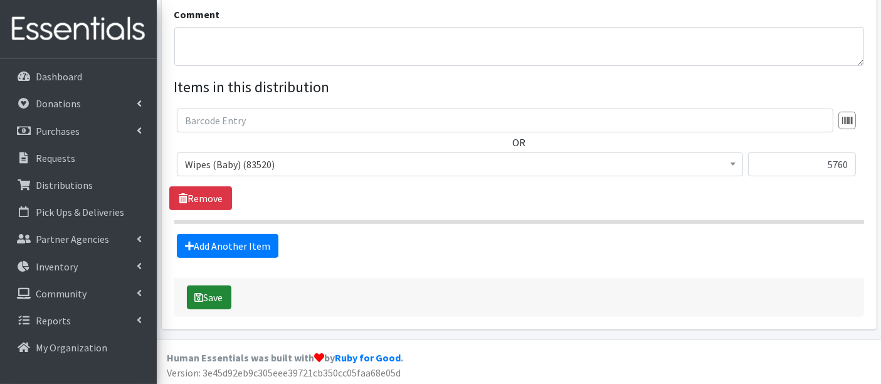
click at [209, 291] on button "Save" at bounding box center [209, 297] width 44 height 24
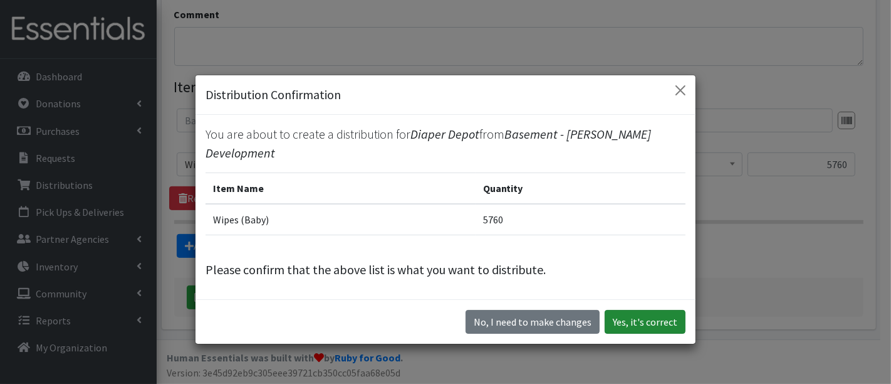
click at [666, 329] on button "Yes, it's correct" at bounding box center [645, 322] width 81 height 24
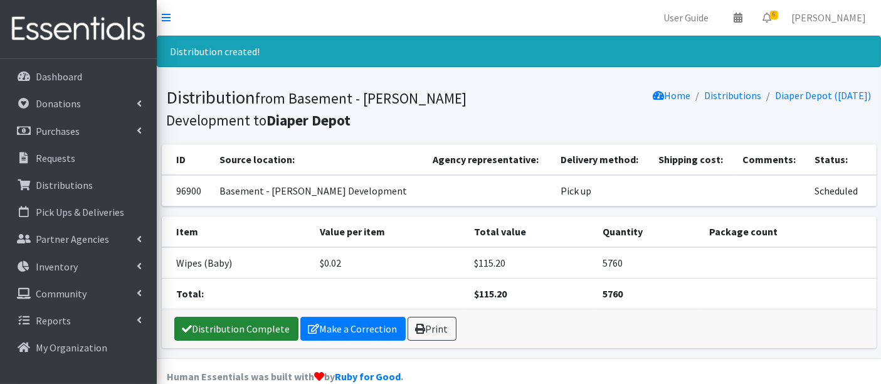
click at [241, 325] on link "Distribution Complete" at bounding box center [236, 328] width 124 height 24
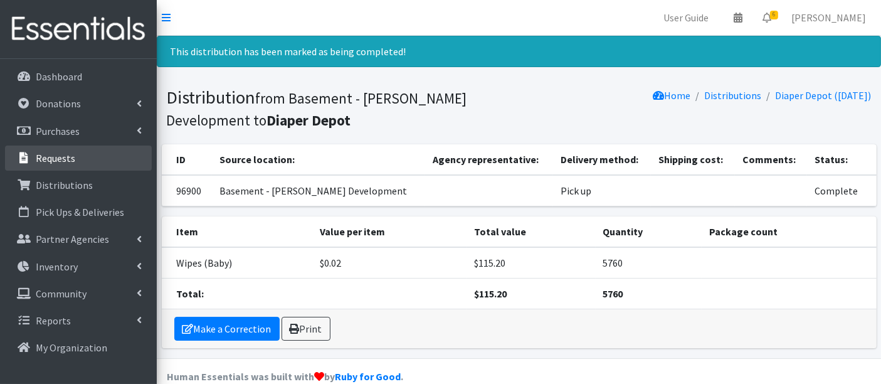
drag, startPoint x: 38, startPoint y: 160, endPoint x: 57, endPoint y: 159, distance: 18.8
click at [38, 160] on p "Requests" at bounding box center [55, 158] width 39 height 13
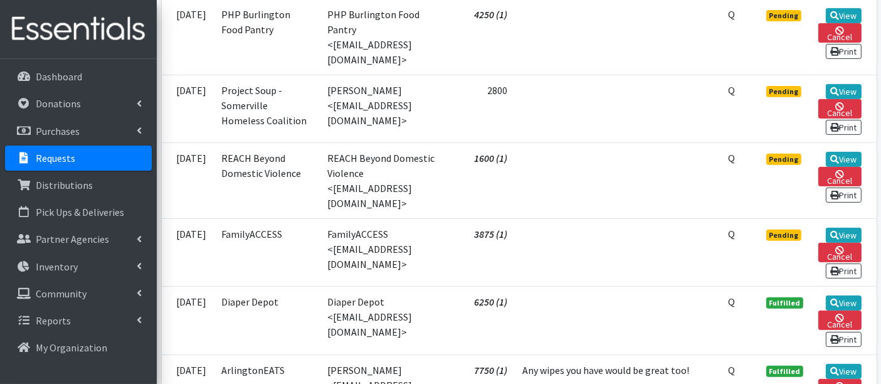
scroll to position [627, 0]
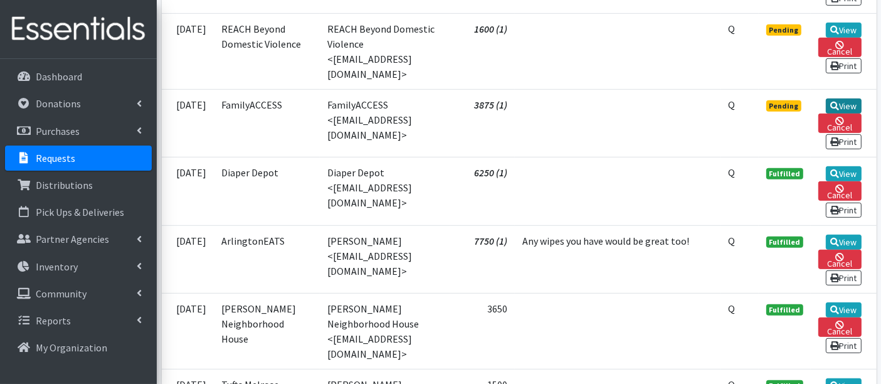
click at [847, 98] on link "View" at bounding box center [843, 105] width 36 height 15
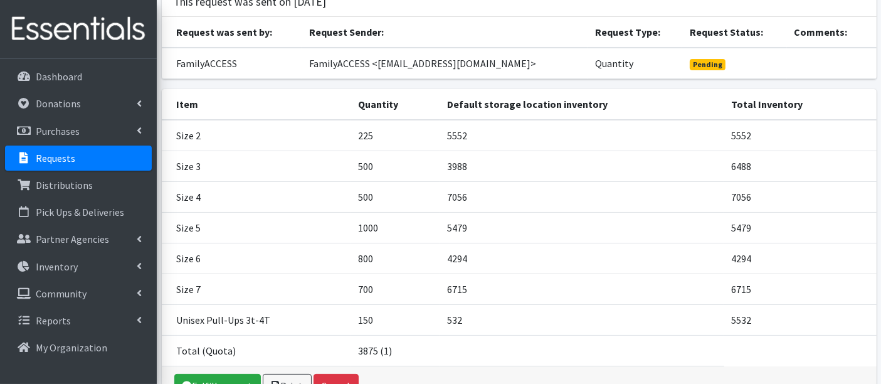
scroll to position [168, 0]
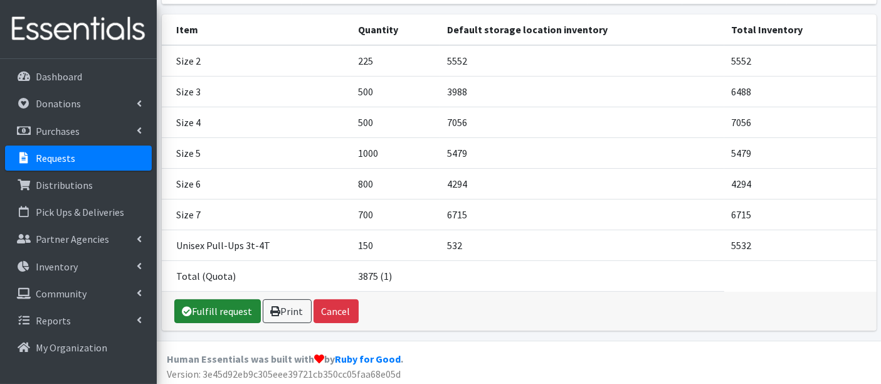
click at [233, 305] on link "Fulfill request" at bounding box center [217, 311] width 86 height 24
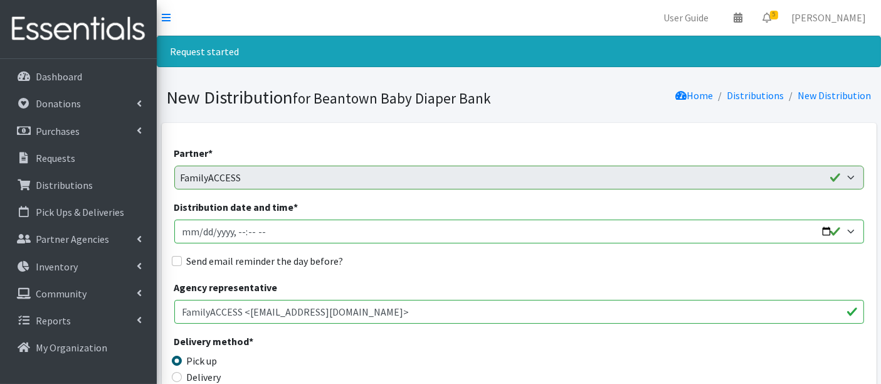
click at [206, 238] on input "Distribution date and time *" at bounding box center [518, 231] width 689 height 24
click at [202, 235] on input "Distribution date and time *" at bounding box center [518, 231] width 689 height 24
type input "2025-09-17T12:00"
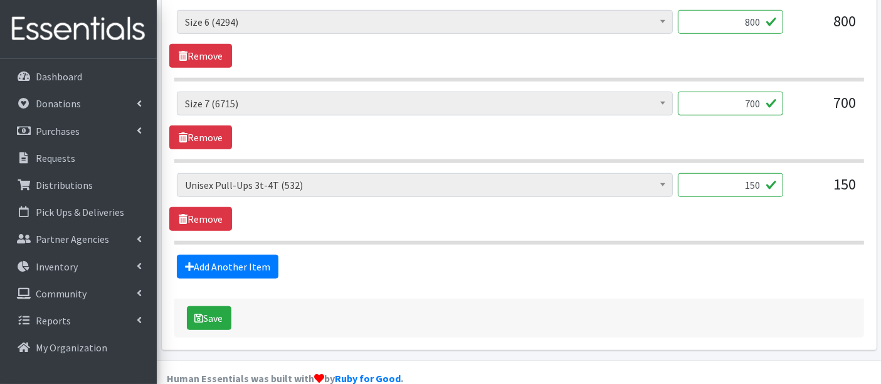
scroll to position [940, 0]
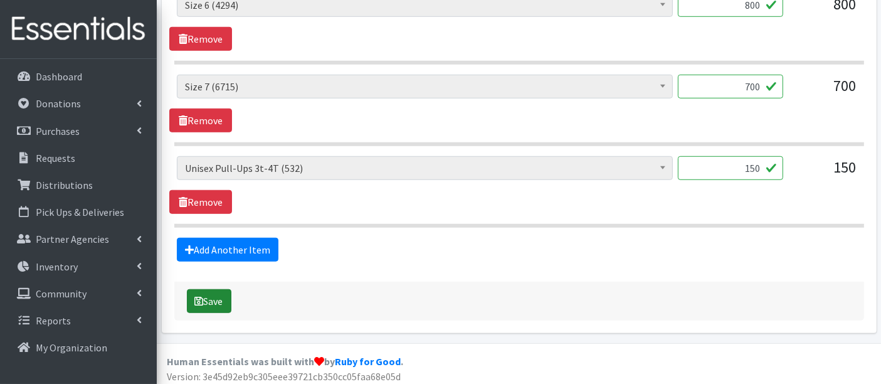
click at [209, 289] on button "Save" at bounding box center [209, 301] width 44 height 24
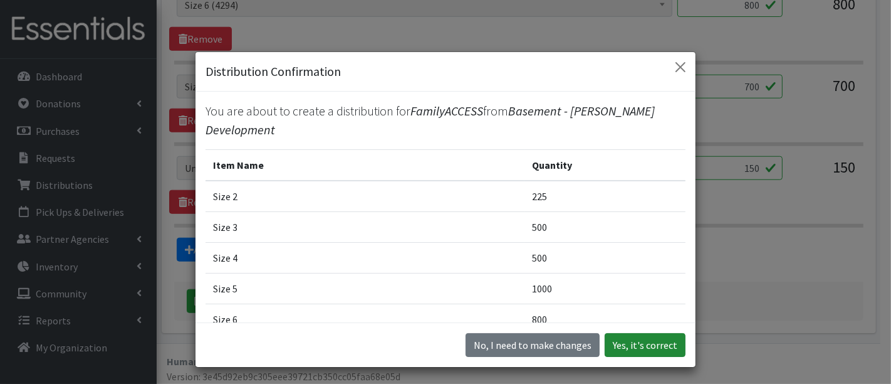
click at [630, 345] on button "Yes, it's correct" at bounding box center [645, 345] width 81 height 24
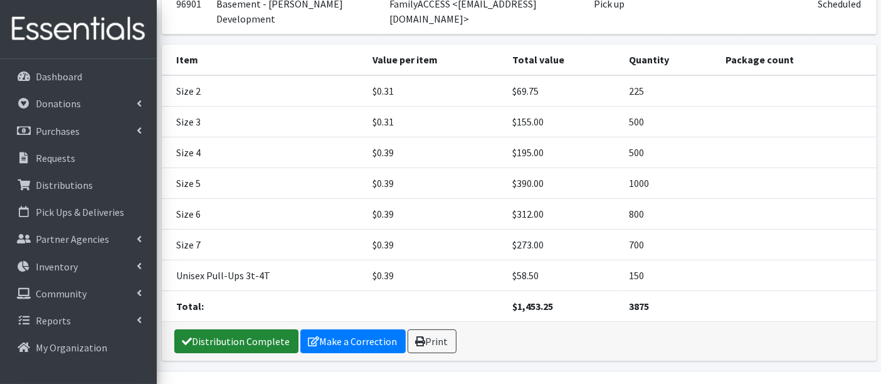
click at [201, 329] on link "Distribution Complete" at bounding box center [236, 341] width 124 height 24
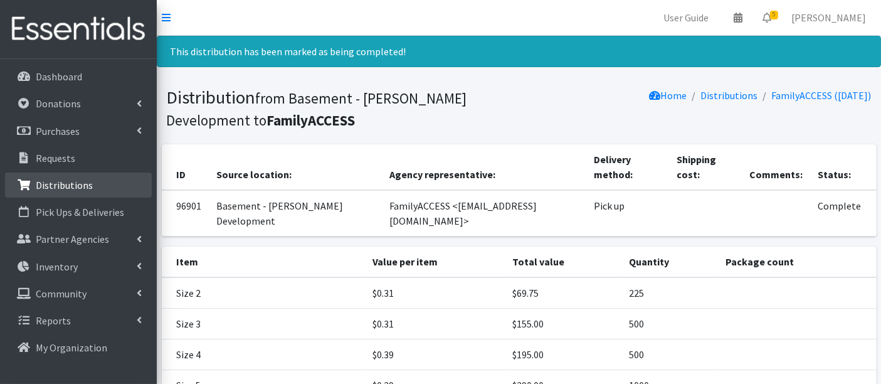
click at [63, 181] on p "Distributions" at bounding box center [64, 185] width 57 height 13
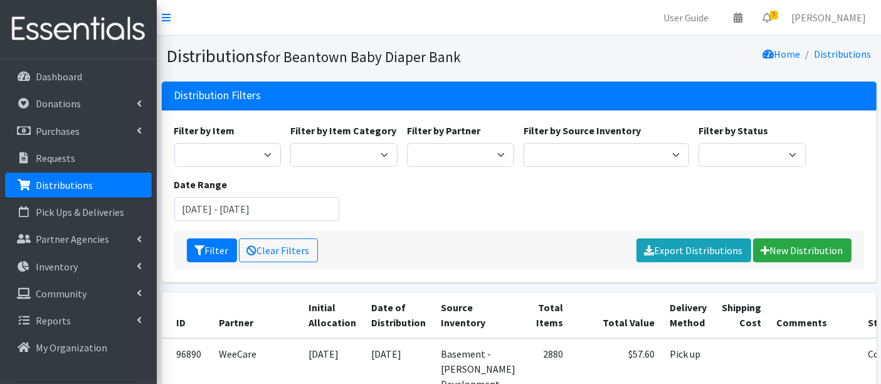
click at [792, 233] on div "Filter Clear Filters Export Distributions New Distribution" at bounding box center [518, 250] width 689 height 39
click at [797, 249] on link "New Distribution" at bounding box center [802, 250] width 98 height 24
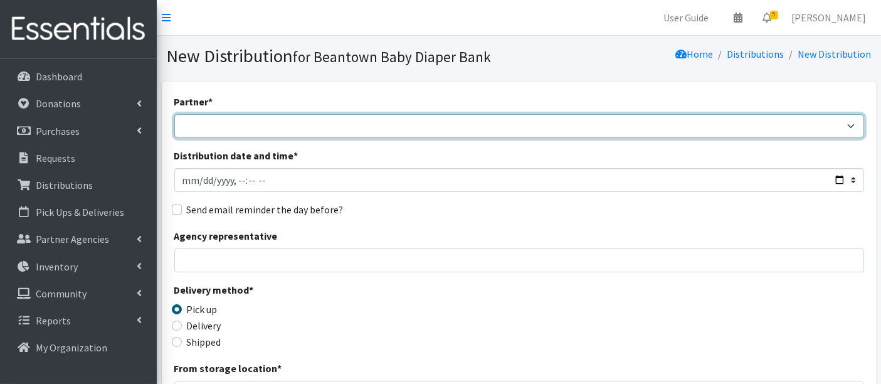
click at [224, 128] on select "ArlingtonEATS Beantown Baby Diaper Depot FamilyACCESS Hanscom Family Services L…" at bounding box center [518, 126] width 689 height 24
select select "5987"
click at [174, 114] on select "ArlingtonEATS Beantown Baby Diaper Depot FamilyACCESS Hanscom Family Services L…" at bounding box center [518, 126] width 689 height 24
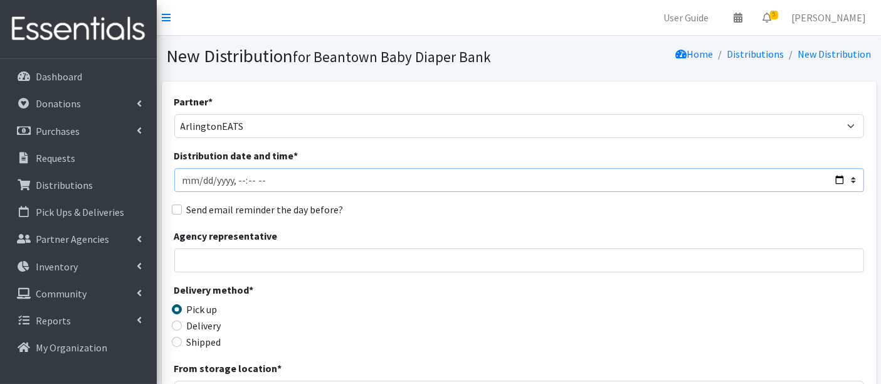
click at [202, 182] on input "Distribution date and time *" at bounding box center [518, 180] width 689 height 24
click at [234, 181] on input "Distribution date and time *" at bounding box center [518, 180] width 689 height 24
type input "2025-09-17T12:00"
click at [459, 232] on div "Agency representative" at bounding box center [518, 250] width 689 height 44
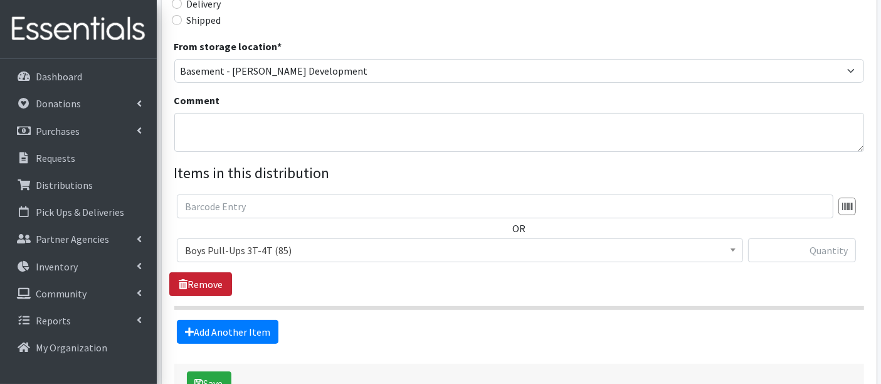
scroll to position [348, 0]
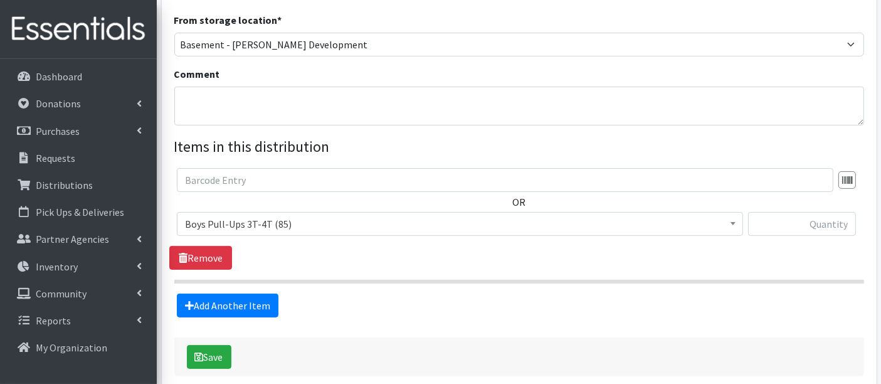
click at [223, 222] on span "Boys Pull-Ups 3T-4T (85)" at bounding box center [460, 224] width 550 height 18
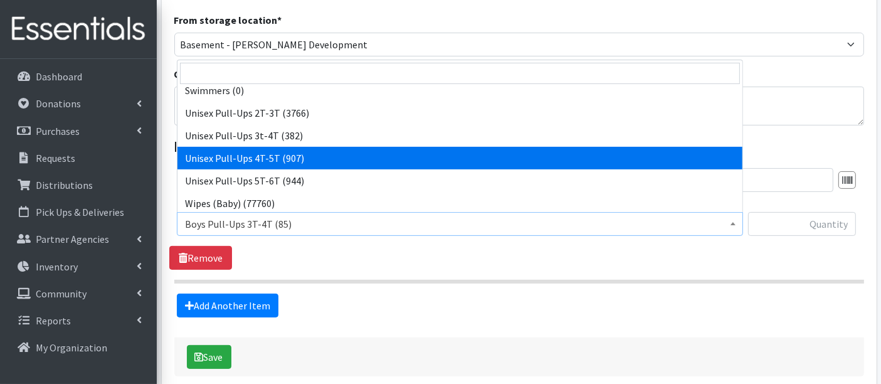
scroll to position [461, 0]
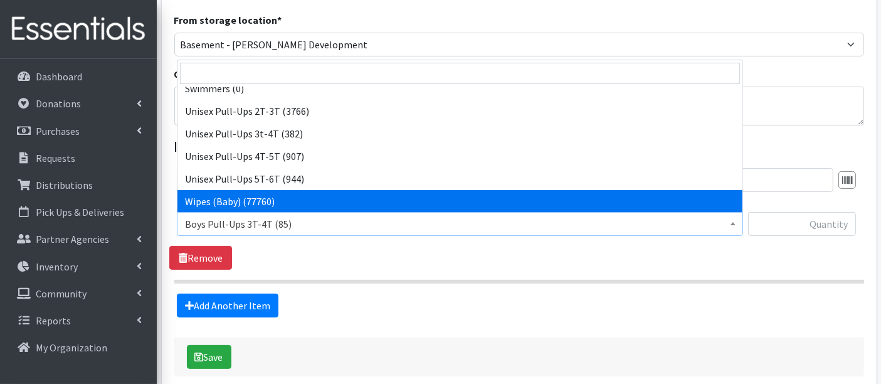
select select "14930"
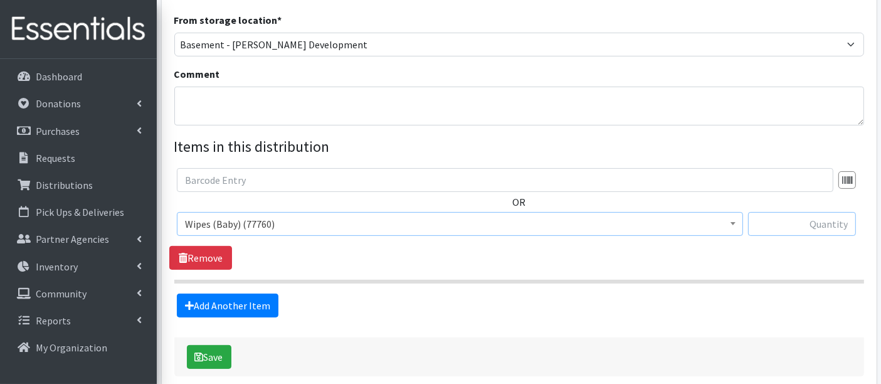
click at [808, 222] on input "text" at bounding box center [802, 224] width 108 height 24
click at [825, 226] on input "text" at bounding box center [802, 224] width 108 height 24
type input "4320"
click at [216, 352] on button "Save" at bounding box center [209, 357] width 44 height 24
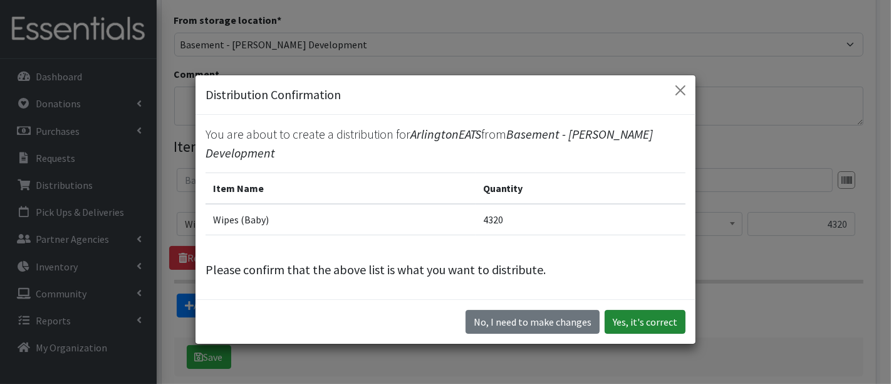
click at [634, 313] on button "Yes, it's correct" at bounding box center [645, 322] width 81 height 24
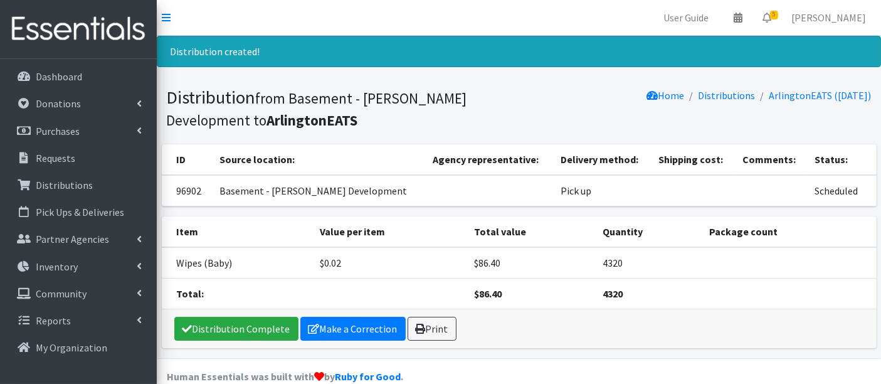
click at [223, 313] on div "Distribution Complete Make a Correction Print" at bounding box center [519, 328] width 714 height 39
click at [225, 323] on link "Distribution Complete" at bounding box center [236, 328] width 124 height 24
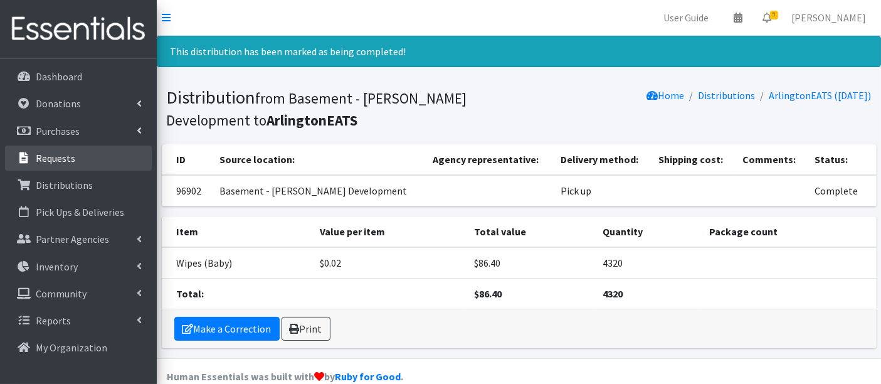
click at [45, 155] on p "Requests" at bounding box center [55, 158] width 39 height 13
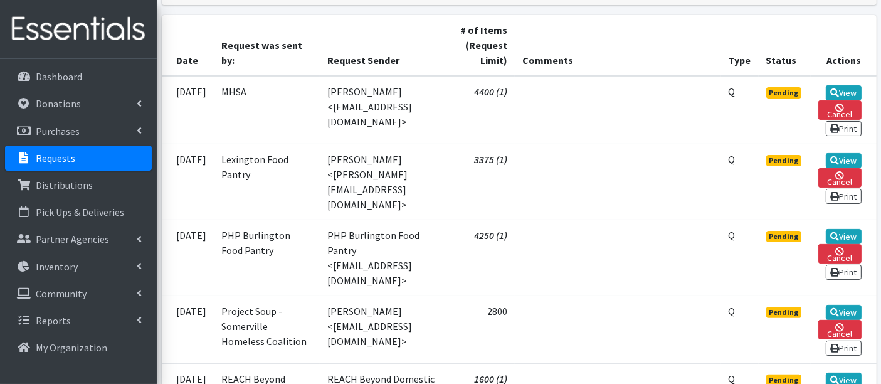
scroll to position [278, 0]
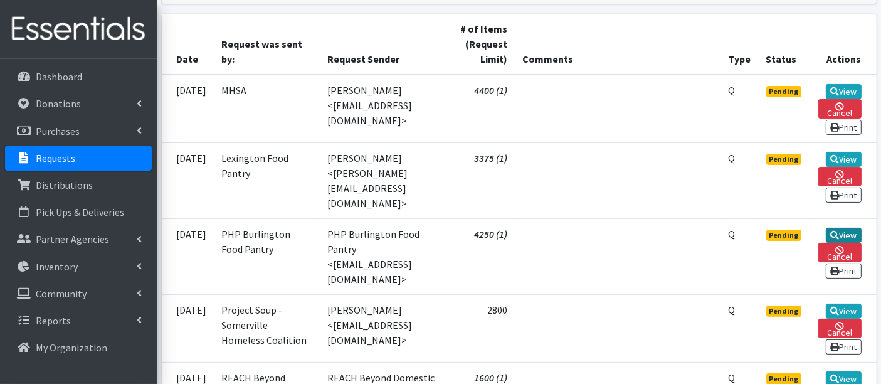
click at [845, 227] on link "View" at bounding box center [843, 234] width 36 height 15
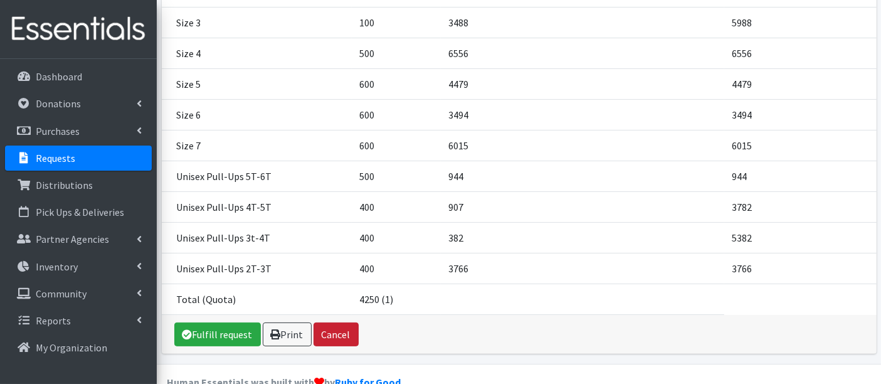
scroll to position [305, 0]
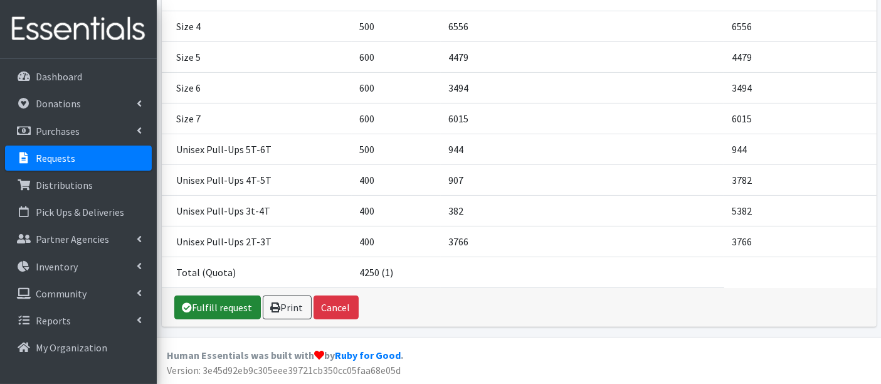
click at [210, 310] on link "Fulfill request" at bounding box center [217, 307] width 86 height 24
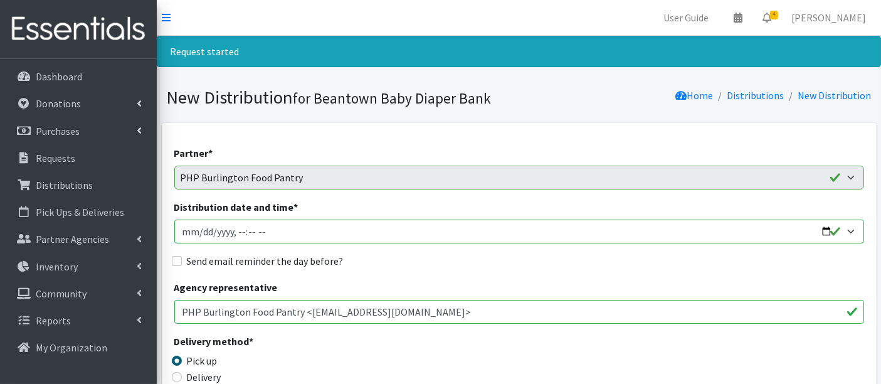
click at [199, 232] on input "Distribution date and time *" at bounding box center [518, 231] width 689 height 24
click at [236, 227] on input "Distribution date and time *" at bounding box center [518, 231] width 689 height 24
type input "2025-09-17T12:20"
click at [552, 300] on input "PHP Burlington Food Pantry <pantryassistant@peoplehelpingpeopleinc.org>" at bounding box center [518, 312] width 689 height 24
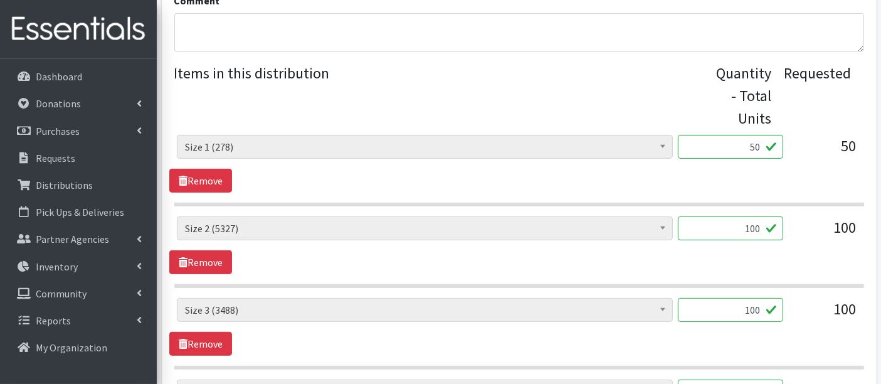
scroll to position [487, 0]
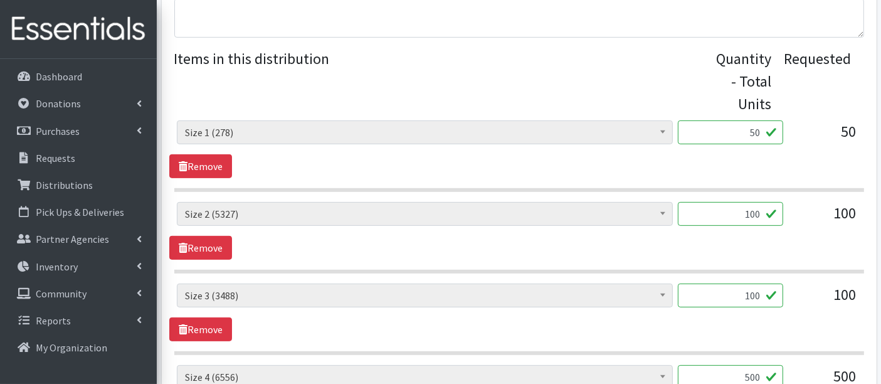
drag, startPoint x: 743, startPoint y: 288, endPoint x: 780, endPoint y: 293, distance: 37.3
click at [780, 293] on input "100" at bounding box center [729, 295] width 105 height 24
type input "99"
click at [779, 328] on div "Boys Pull-Ups 3T-4T (85) Boys Pull-Ups 2T-3T (62) Boys Pull-Ups 4T-5T (102) Boy…" at bounding box center [518, 312] width 699 height 58
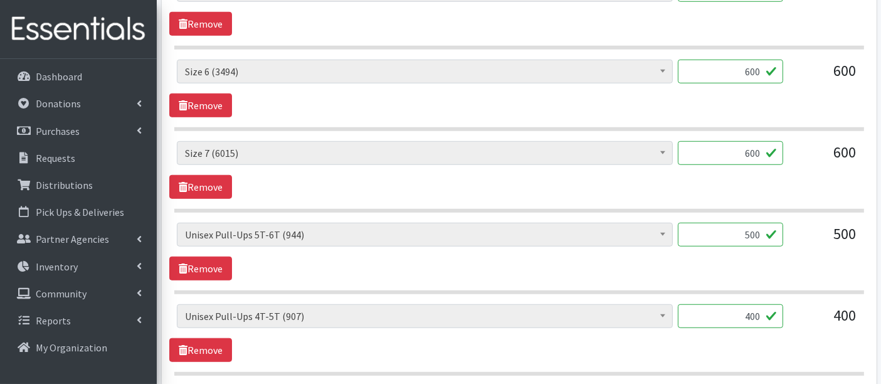
scroll to position [975, 0]
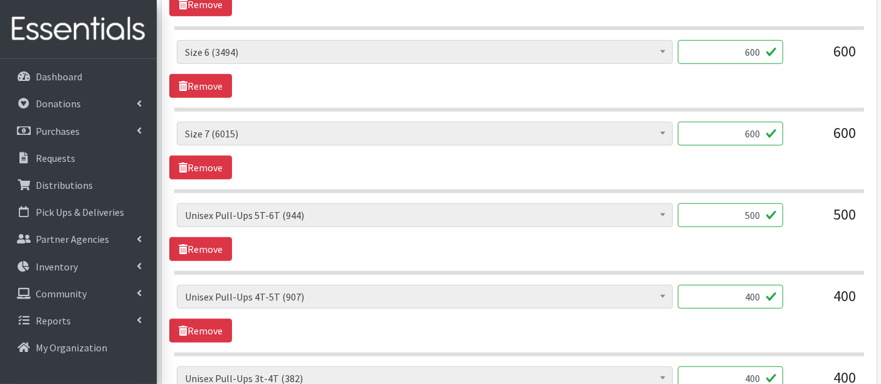
click at [751, 209] on input "500" at bounding box center [729, 215] width 105 height 24
type input "520"
click at [752, 261] on section "Boys Pull-Ups 3T-4T (85) Boys Pull-Ups 2T-3T (62) Boys Pull-Ups 4T-5T (102) Boy…" at bounding box center [518, 238] width 689 height 71
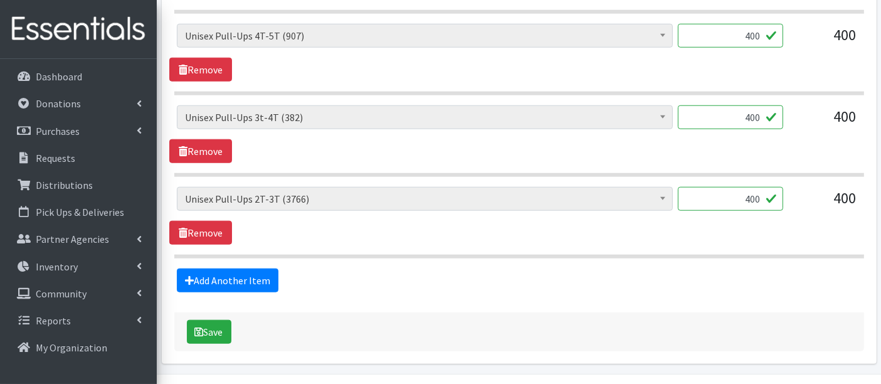
scroll to position [1253, 0]
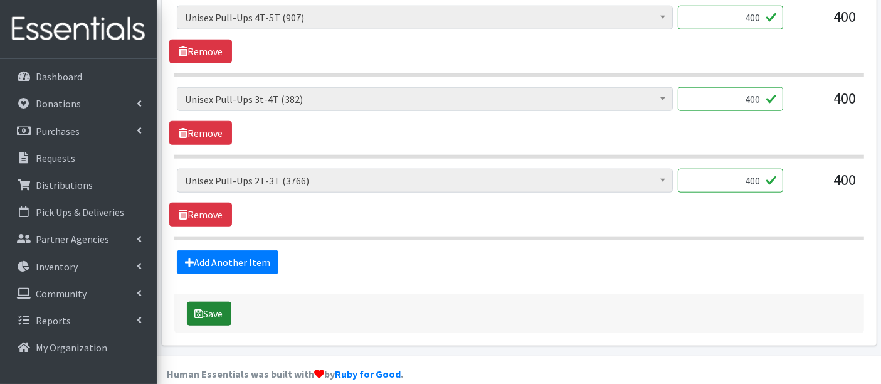
click at [212, 310] on button "Save" at bounding box center [209, 313] width 44 height 24
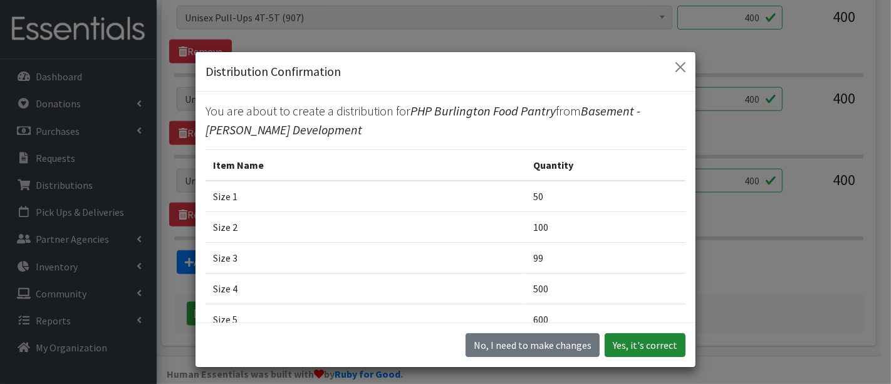
click at [628, 339] on button "Yes, it's correct" at bounding box center [645, 345] width 81 height 24
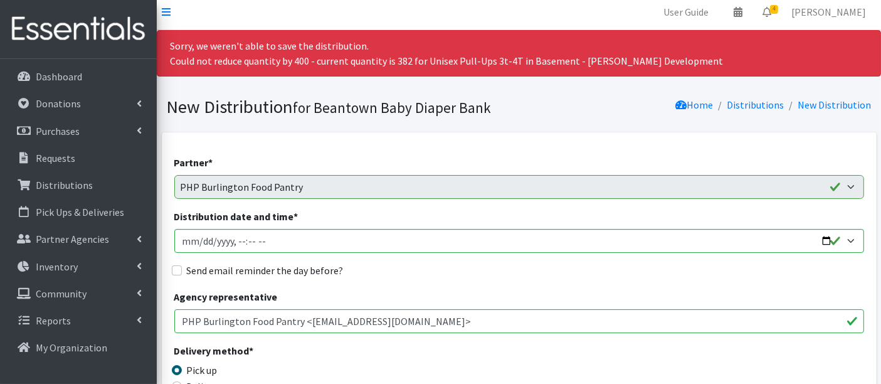
scroll to position [0, 0]
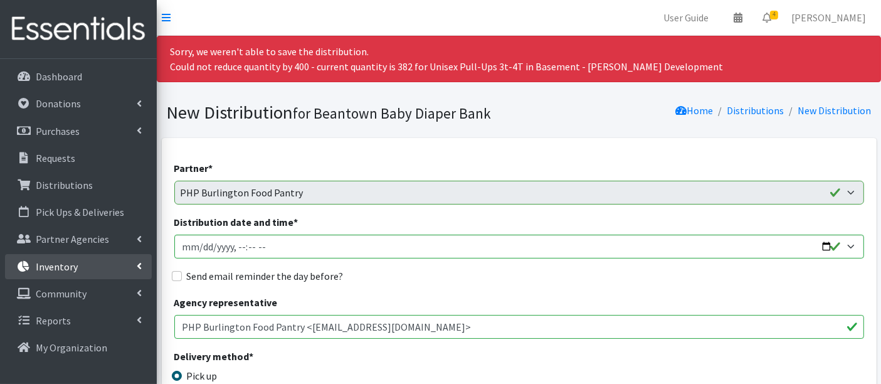
click at [51, 264] on p "Inventory" at bounding box center [57, 266] width 42 height 13
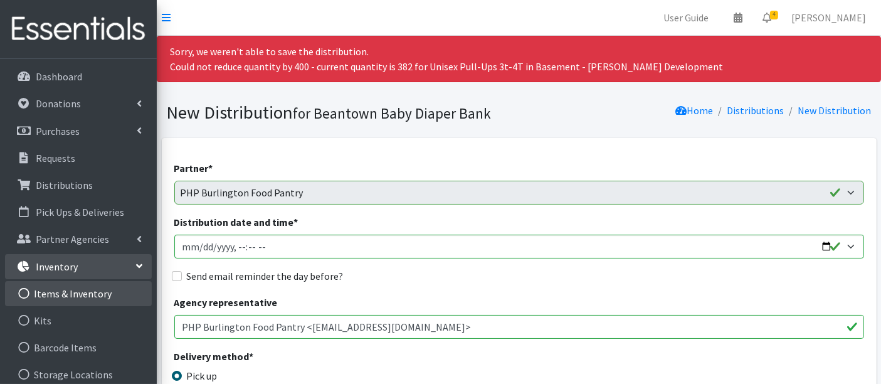
click at [72, 296] on link "Items & Inventory" at bounding box center [78, 293] width 147 height 25
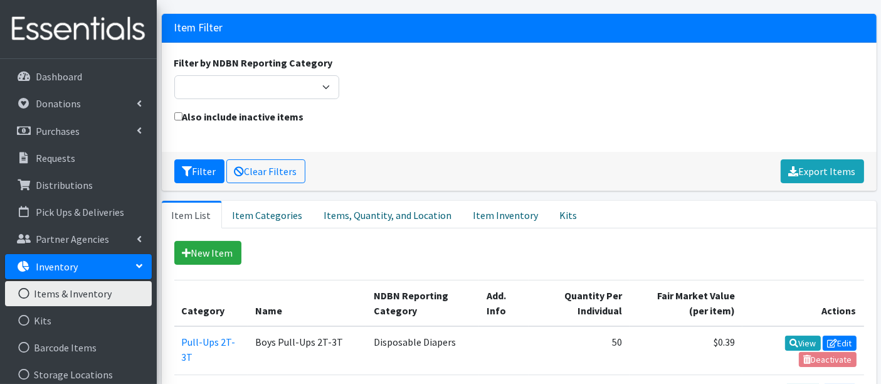
scroll to position [70, 0]
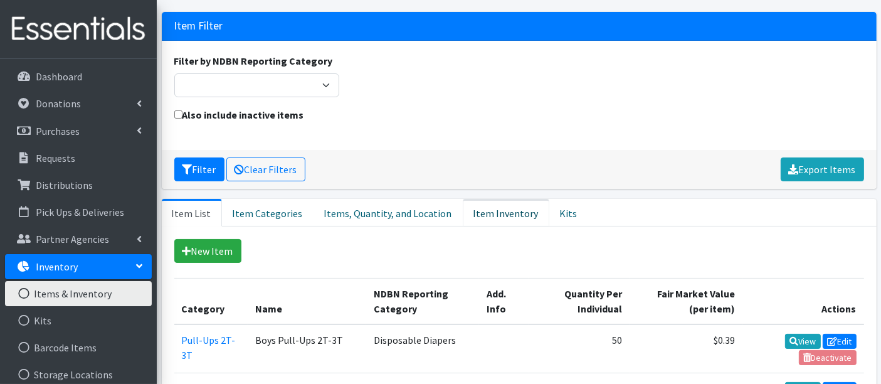
click at [484, 217] on link "Item Inventory" at bounding box center [506, 213] width 86 height 28
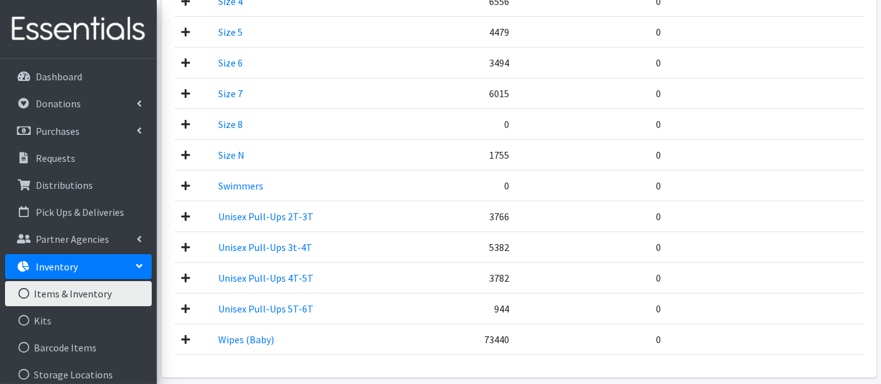
scroll to position [835, 0]
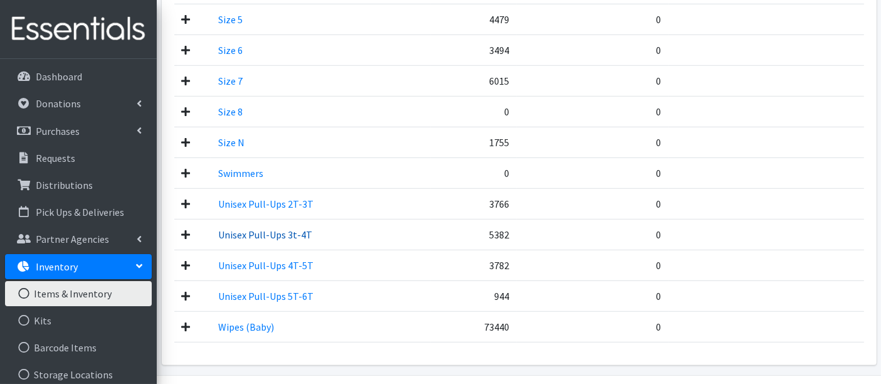
click at [275, 228] on link "Unisex Pull-Ups 3t-4T" at bounding box center [265, 234] width 94 height 13
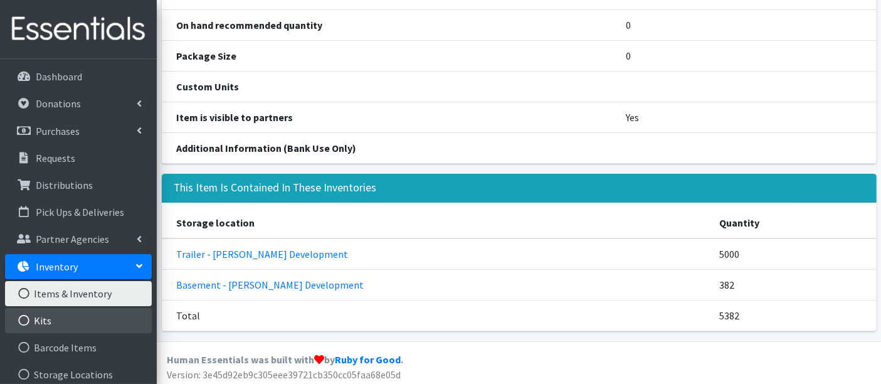
scroll to position [139, 0]
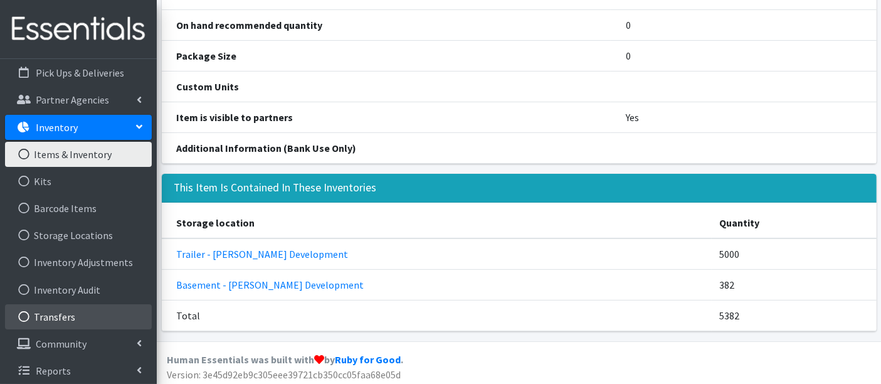
click at [75, 316] on link "Transfers" at bounding box center [78, 316] width 147 height 25
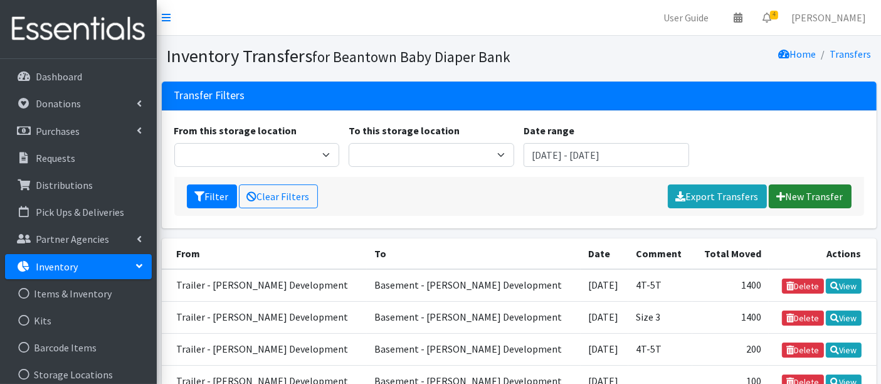
click at [816, 197] on link "New Transfer" at bounding box center [809, 196] width 83 height 24
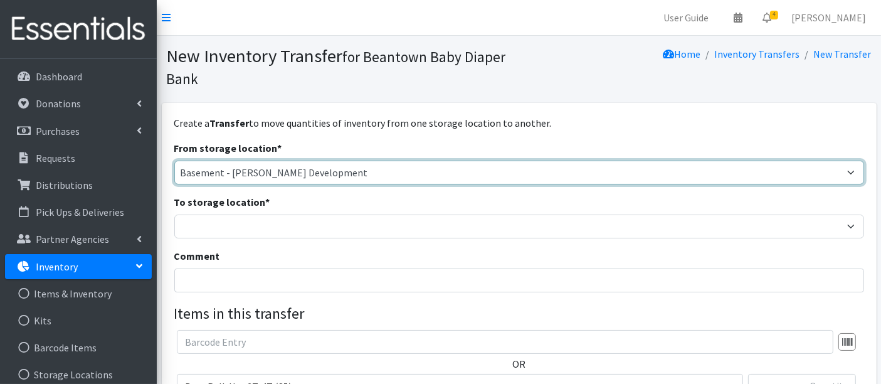
drag, startPoint x: 264, startPoint y: 175, endPoint x: 264, endPoint y: 182, distance: 6.9
click at [264, 175] on select "Basement - [PERSON_NAME] Development Trailer - [PERSON_NAME] Development" at bounding box center [518, 172] width 689 height 24
select select "454"
click at [174, 160] on select "Basement - [PERSON_NAME] Development Trailer - [PERSON_NAME] Development" at bounding box center [518, 172] width 689 height 24
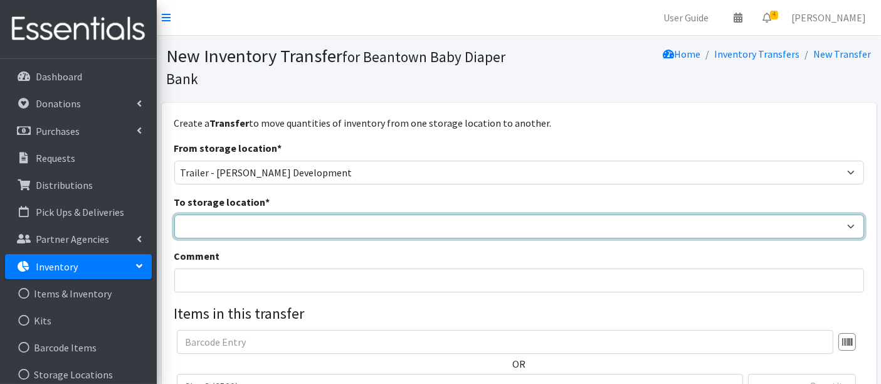
click at [259, 227] on select "Basement - [PERSON_NAME] Development Trailer - [PERSON_NAME] Development" at bounding box center [518, 226] width 689 height 24
select select "475"
click at [174, 214] on select "Basement - [PERSON_NAME] Development Trailer - [PERSON_NAME] Development" at bounding box center [518, 226] width 689 height 24
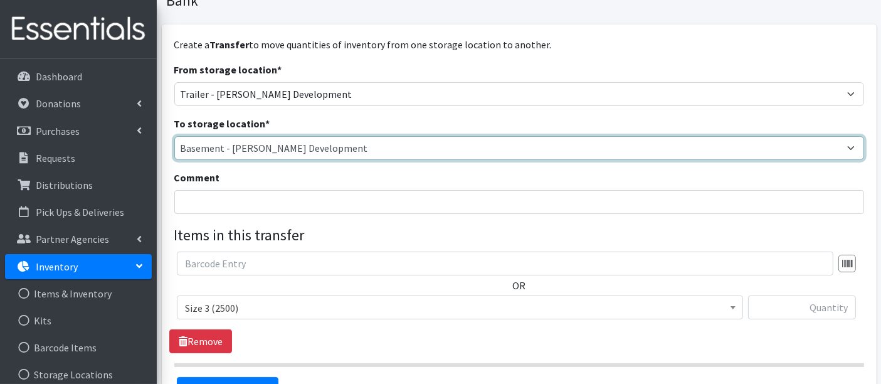
scroll to position [139, 0]
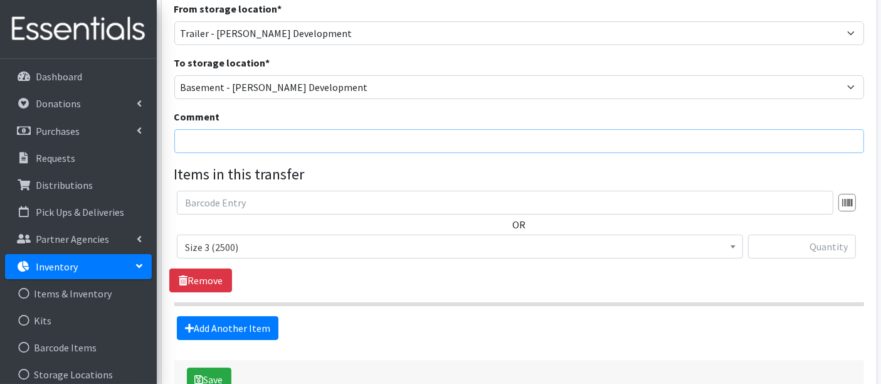
click at [234, 135] on input "Comment" at bounding box center [518, 141] width 689 height 24
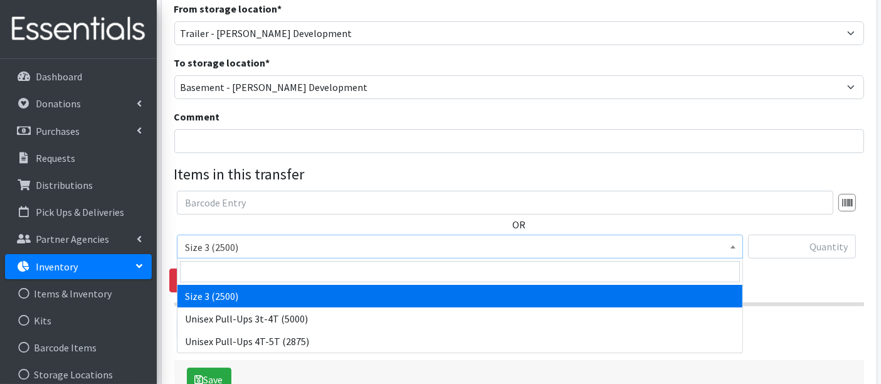
click at [397, 245] on span "Size 3 (2500)" at bounding box center [460, 247] width 550 height 18
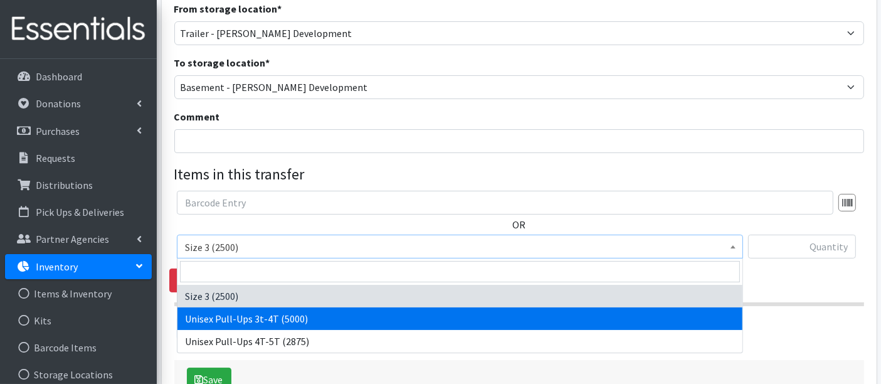
select select "15085"
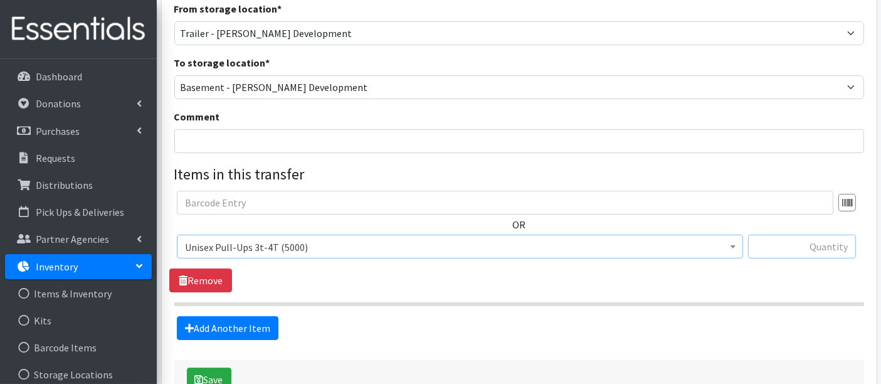
click at [811, 247] on input "text" at bounding box center [802, 246] width 108 height 24
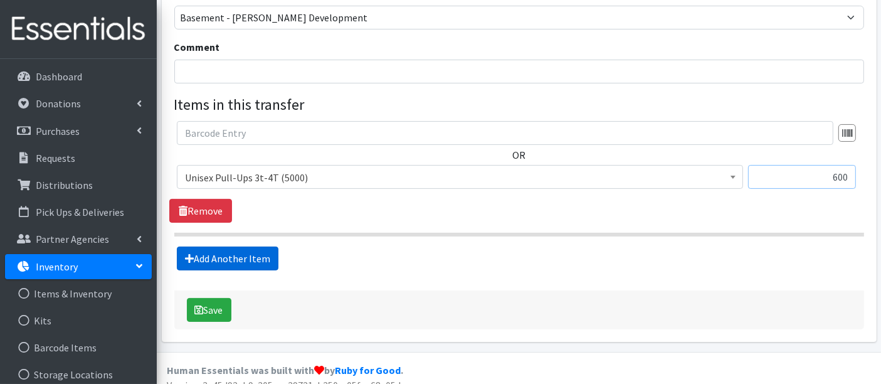
type input "600"
click at [258, 251] on link "Add Another Item" at bounding box center [228, 258] width 102 height 24
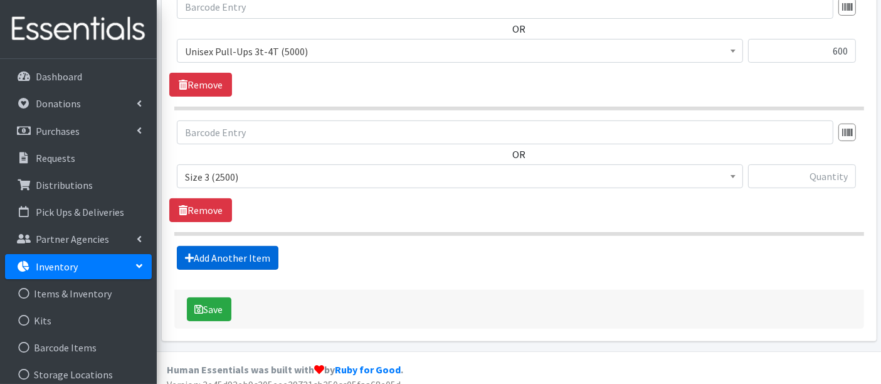
scroll to position [347, 0]
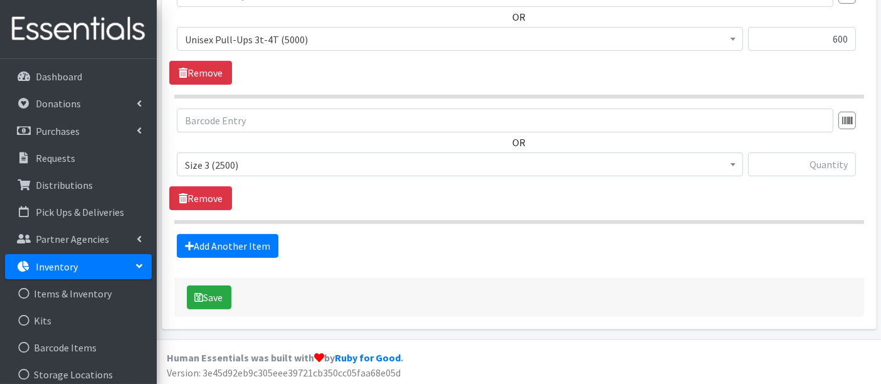
click at [255, 159] on span "Size 3 (2500)" at bounding box center [460, 165] width 550 height 18
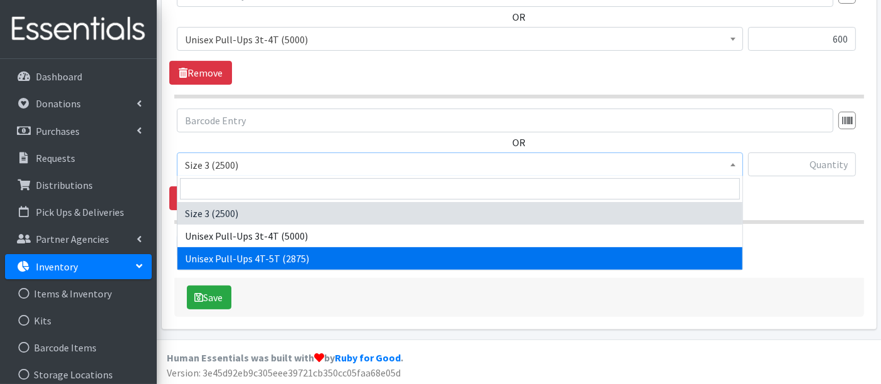
select select "15010"
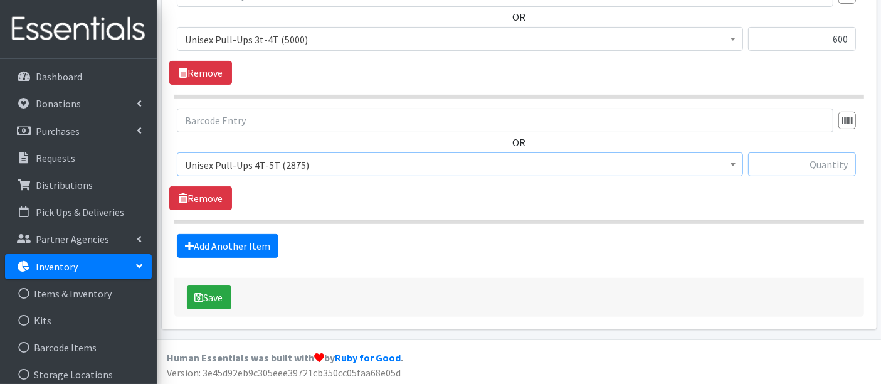
click at [782, 164] on input "text" at bounding box center [802, 164] width 108 height 24
type input "1600"
click at [224, 239] on link "Add Another Item" at bounding box center [228, 246] width 102 height 24
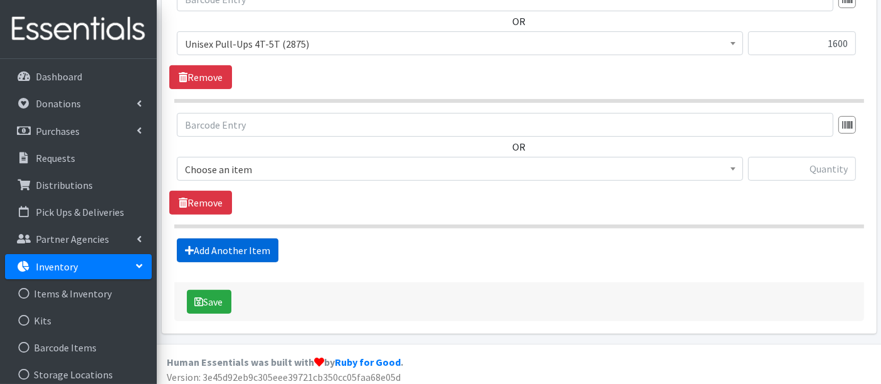
scroll to position [471, 0]
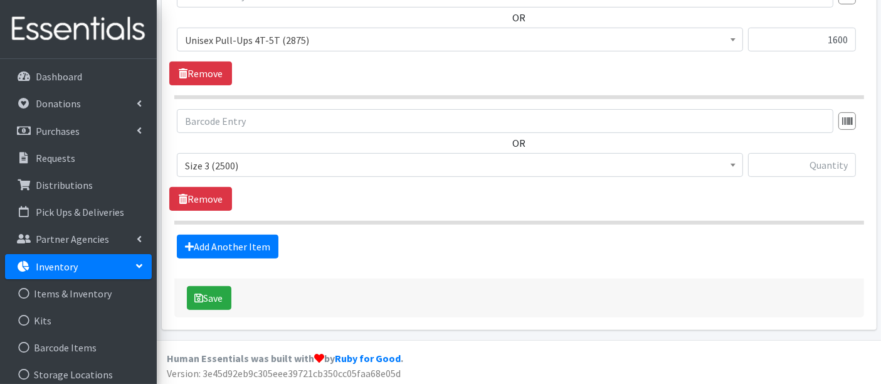
click at [311, 157] on span "Size 3 (2500)" at bounding box center [460, 166] width 550 height 18
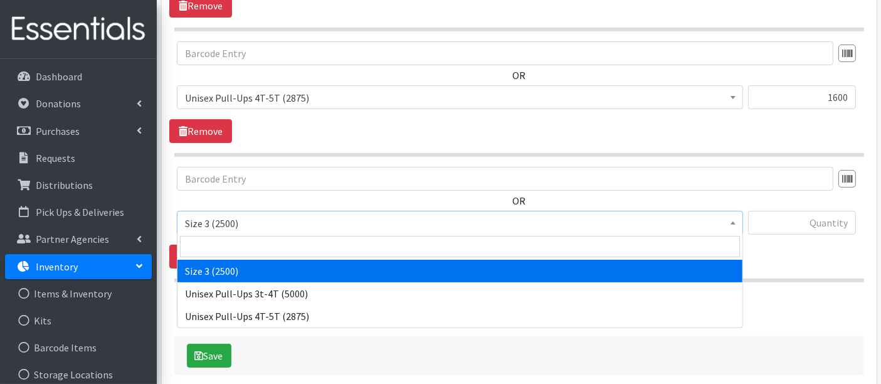
scroll to position [402, 0]
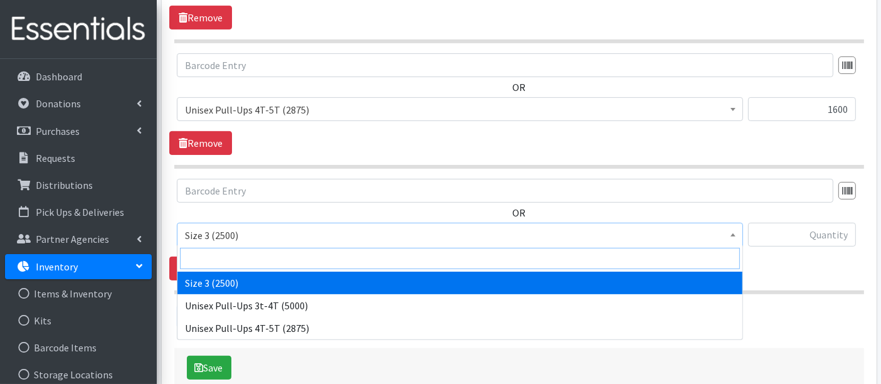
click at [300, 250] on input "search" at bounding box center [460, 258] width 560 height 21
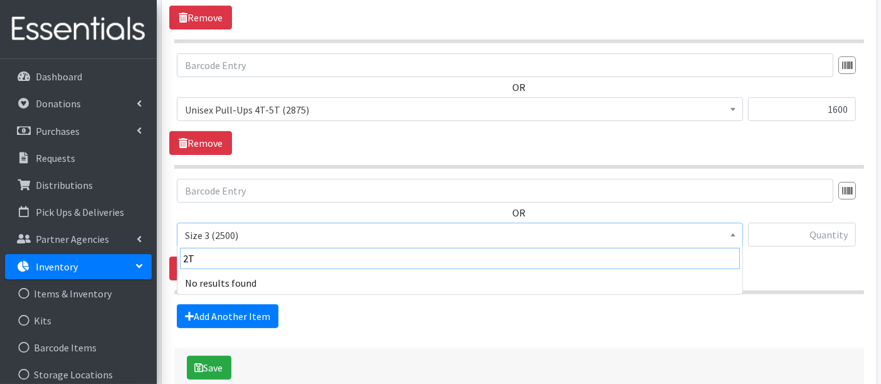
type input "2"
click at [790, 341] on div "Create a Transfer to move quantities of inventory from one storage location to …" at bounding box center [518, 50] width 689 height 673
click at [219, 259] on link "Remove" at bounding box center [200, 268] width 63 height 24
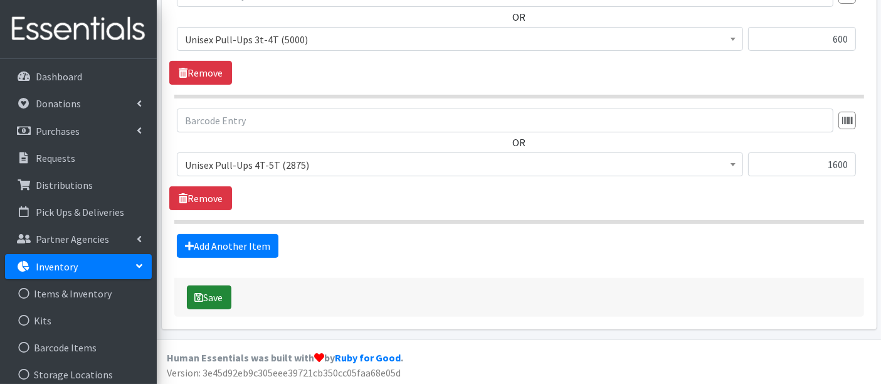
click at [199, 292] on icon "submit" at bounding box center [199, 297] width 9 height 10
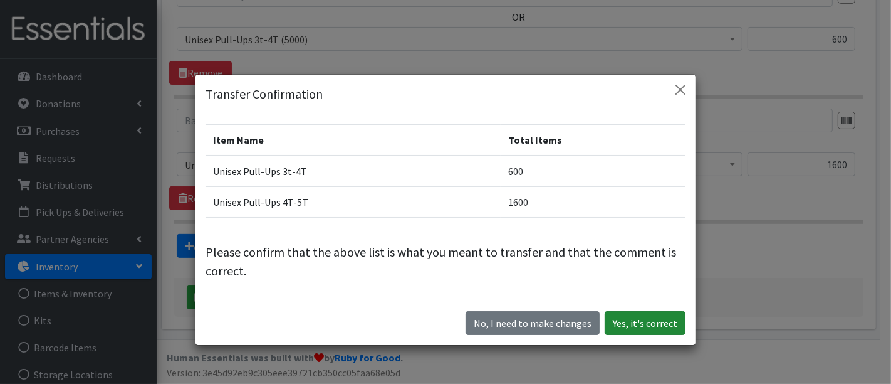
click at [647, 319] on button "Yes, it's correct" at bounding box center [645, 323] width 81 height 24
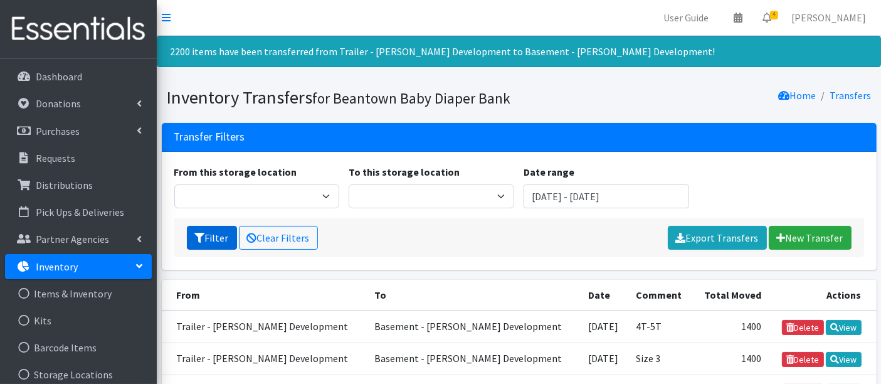
click at [201, 233] on icon "submit" at bounding box center [200, 238] width 10 height 10
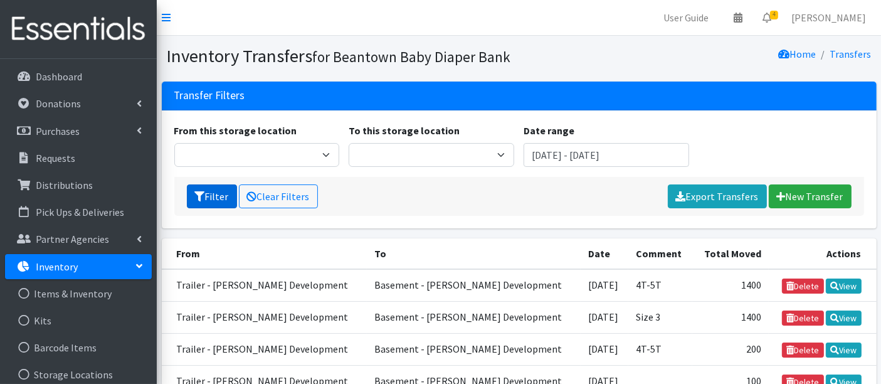
click at [212, 201] on button "Filter" at bounding box center [212, 196] width 50 height 24
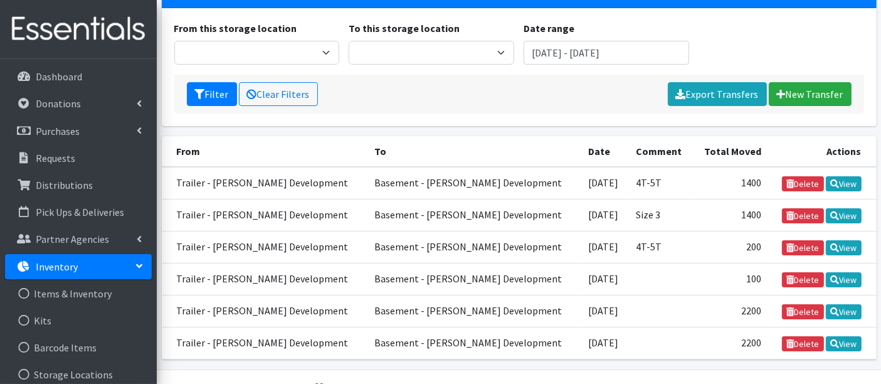
scroll to position [128, 0]
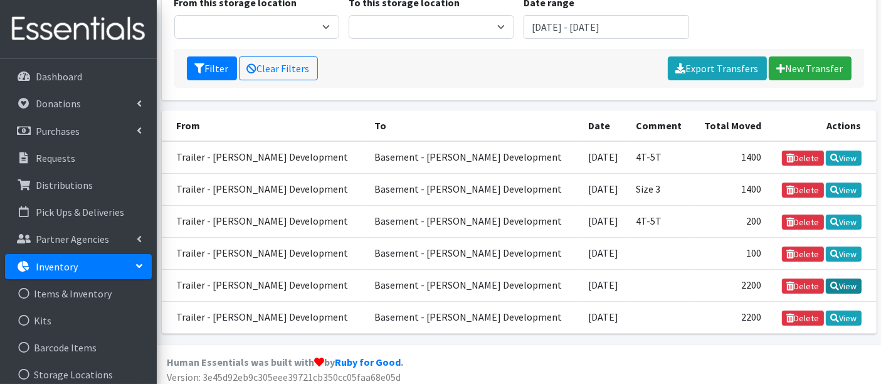
click at [845, 278] on link "View" at bounding box center [843, 285] width 36 height 15
click at [839, 310] on link "View" at bounding box center [843, 317] width 36 height 15
click at [803, 311] on link "Delete" at bounding box center [803, 317] width 42 height 15
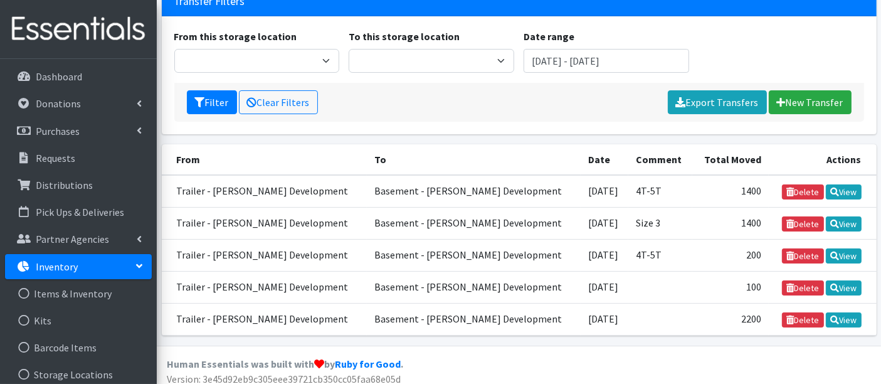
scroll to position [138, 0]
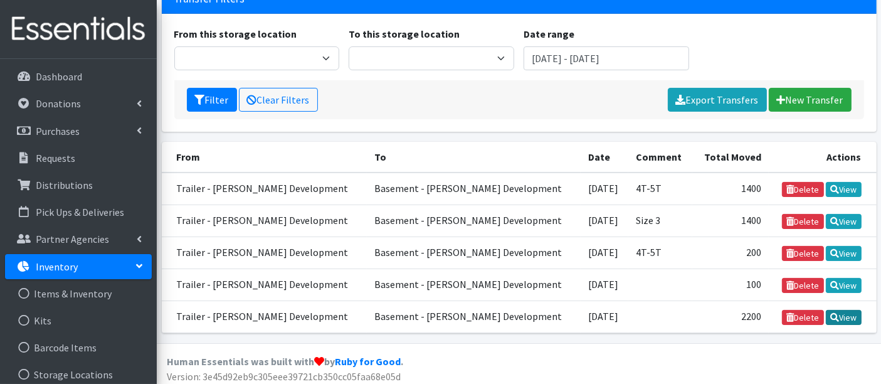
click at [847, 313] on link "View" at bounding box center [843, 317] width 36 height 15
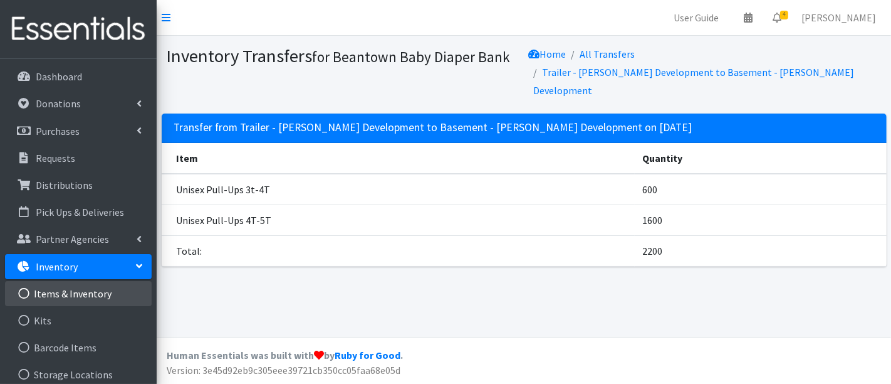
click at [61, 293] on link "Items & Inventory" at bounding box center [78, 293] width 147 height 25
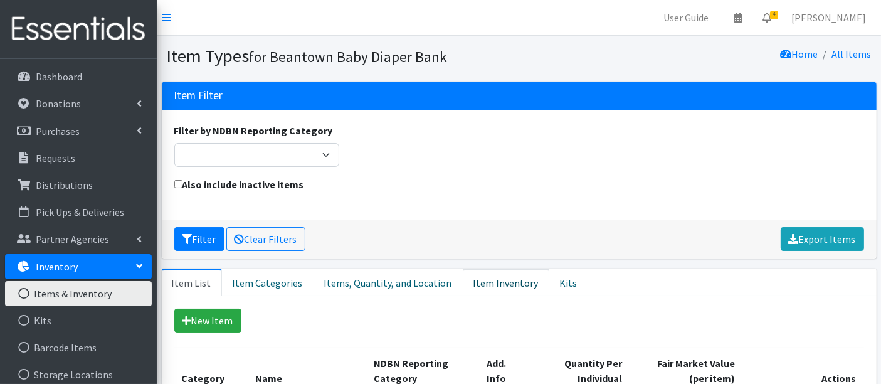
click at [474, 281] on link "Item Inventory" at bounding box center [506, 282] width 86 height 28
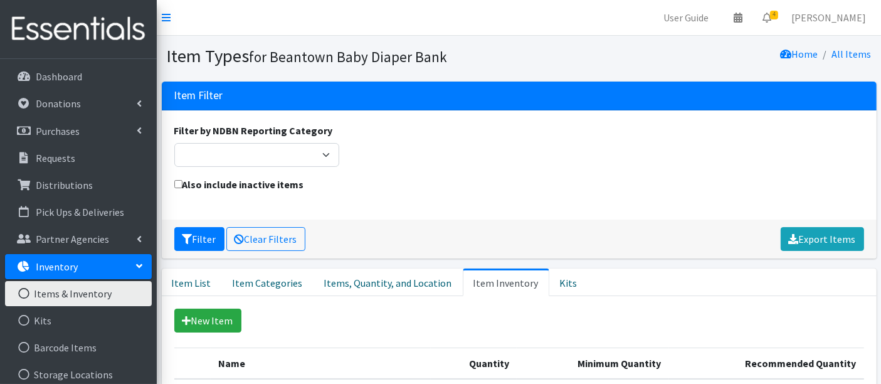
scroll to position [144, 0]
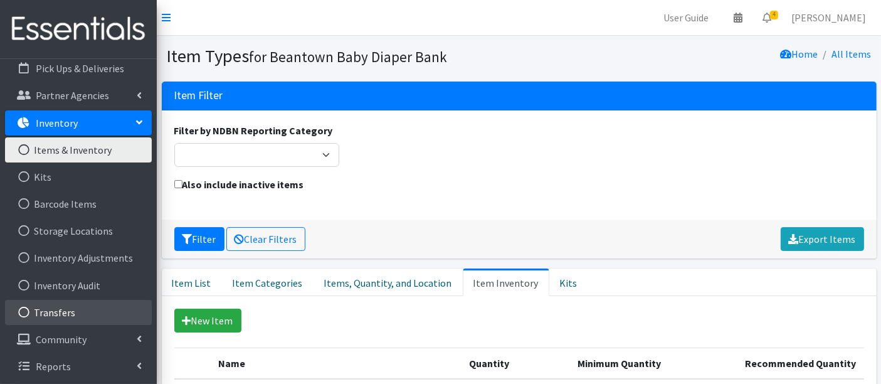
click at [68, 309] on link "Transfers" at bounding box center [78, 312] width 147 height 25
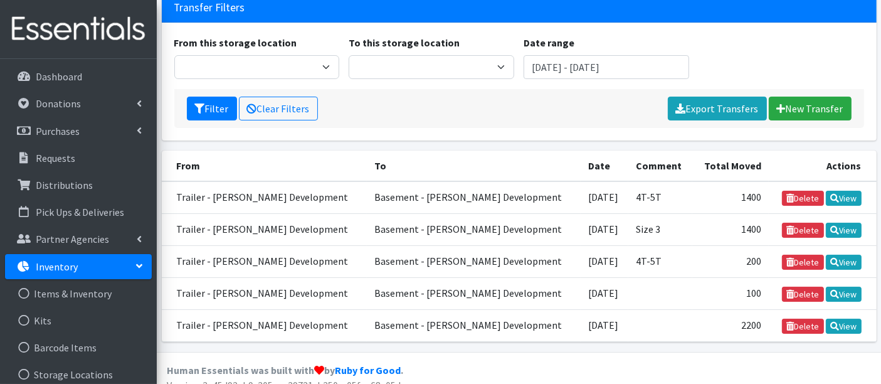
scroll to position [97, 0]
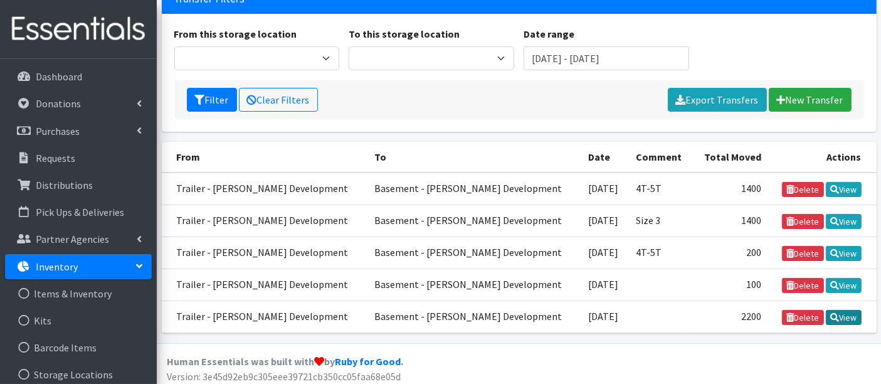
click at [845, 310] on link "View" at bounding box center [843, 317] width 36 height 15
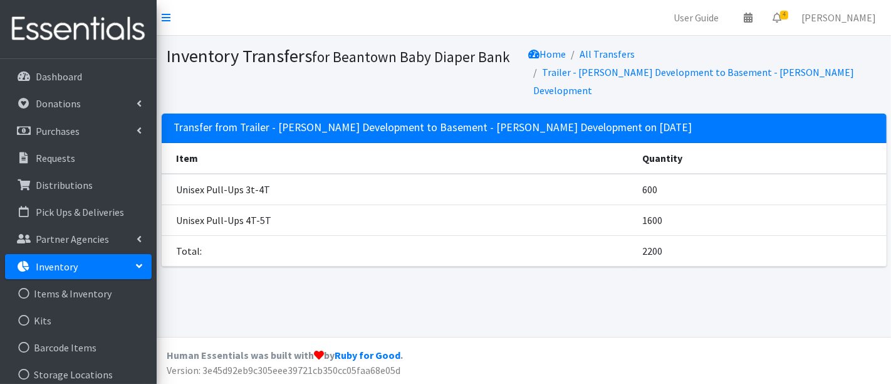
click at [55, 269] on p "Inventory" at bounding box center [57, 266] width 42 height 13
click at [46, 273] on link "Inventory" at bounding box center [78, 266] width 147 height 25
click at [63, 292] on link "Items & Inventory" at bounding box center [78, 293] width 147 height 25
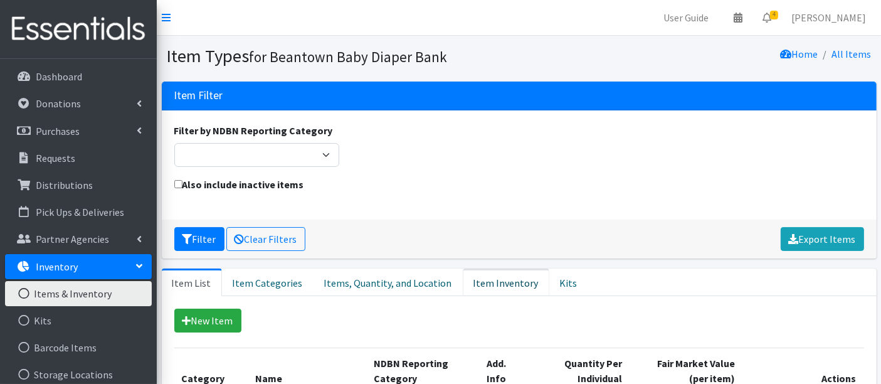
click at [480, 283] on link "Item Inventory" at bounding box center [506, 282] width 86 height 28
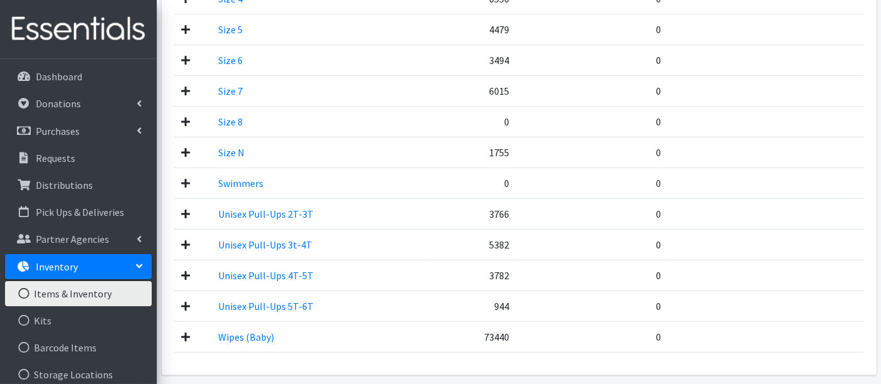
scroll to position [835, 0]
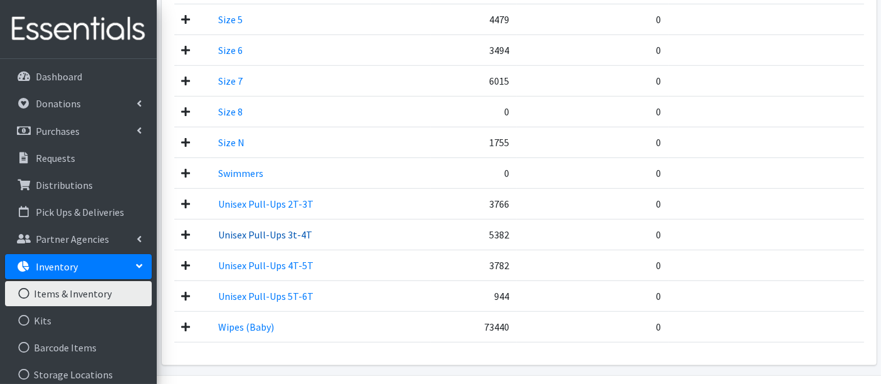
click at [262, 232] on link "Unisex Pull-Ups 3t-4T" at bounding box center [265, 234] width 94 height 13
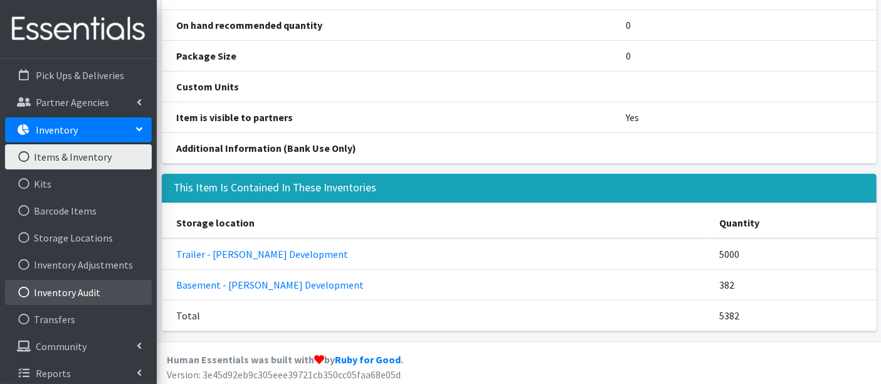
scroll to position [144, 0]
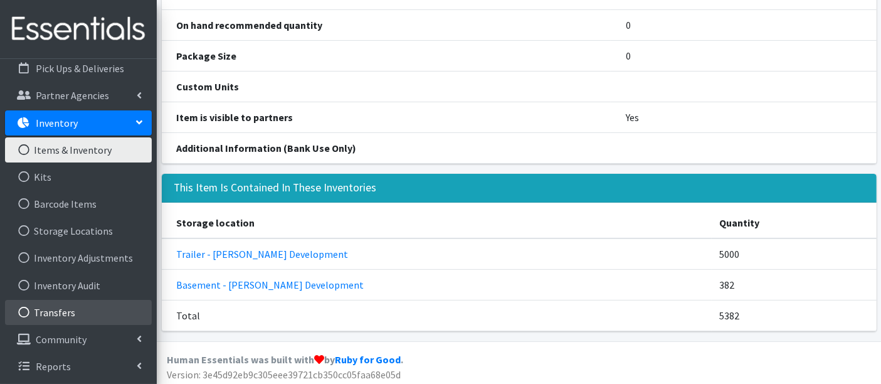
click at [59, 313] on link "Transfers" at bounding box center [78, 312] width 147 height 25
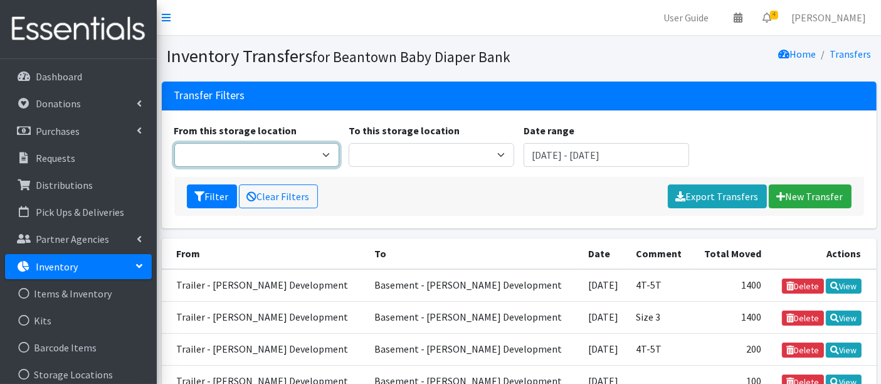
click at [249, 160] on select "Basement - [PERSON_NAME] Development Trailer - [PERSON_NAME] Development" at bounding box center [256, 155] width 165 height 24
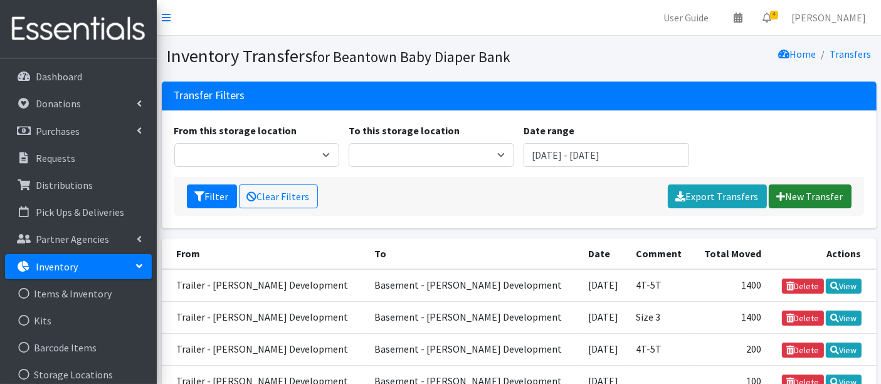
click at [832, 196] on link "New Transfer" at bounding box center [809, 196] width 83 height 24
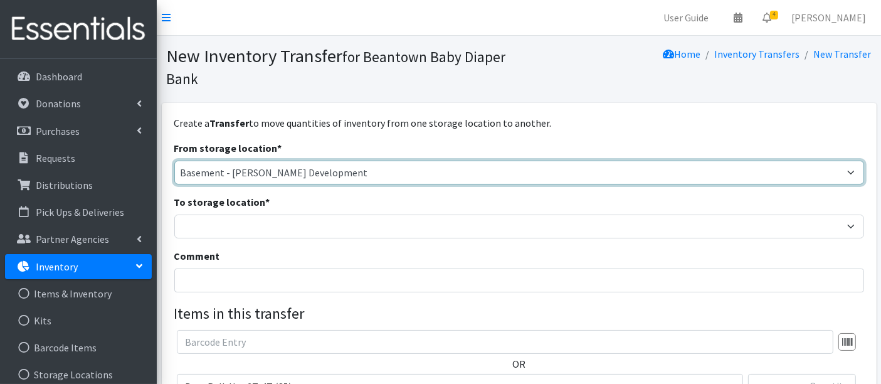
click at [236, 171] on select "Basement - [PERSON_NAME] Development Trailer - [PERSON_NAME] Development" at bounding box center [518, 172] width 689 height 24
select select "454"
click at [174, 160] on select "Basement - [PERSON_NAME] Development Trailer - [PERSON_NAME] Development" at bounding box center [518, 172] width 689 height 24
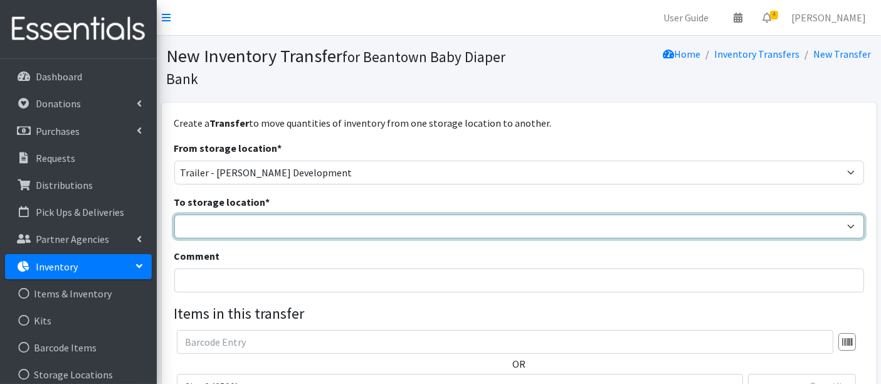
click at [246, 226] on select "Basement - [PERSON_NAME] Development Trailer - [PERSON_NAME] Development" at bounding box center [518, 226] width 689 height 24
select select "475"
click at [174, 214] on select "Basement - [PERSON_NAME] Development Trailer - [PERSON_NAME] Development" at bounding box center [518, 226] width 689 height 24
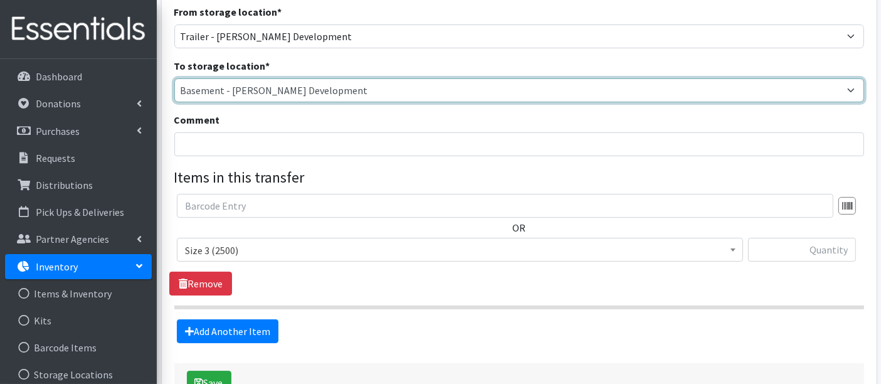
scroll to position [139, 0]
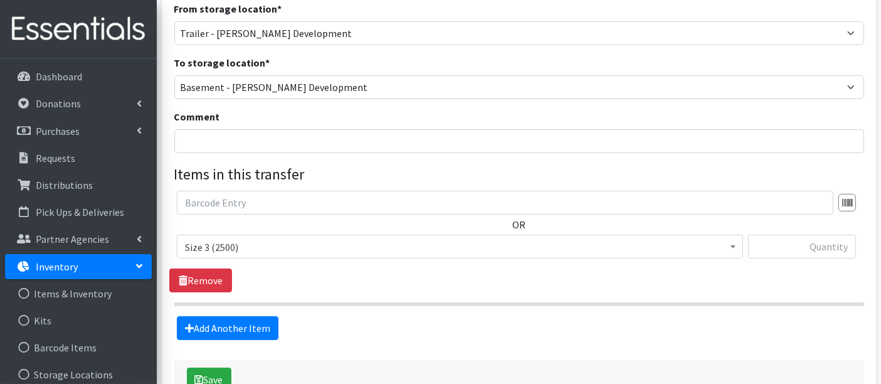
click at [264, 250] on span "Size 3 (2500)" at bounding box center [460, 247] width 550 height 18
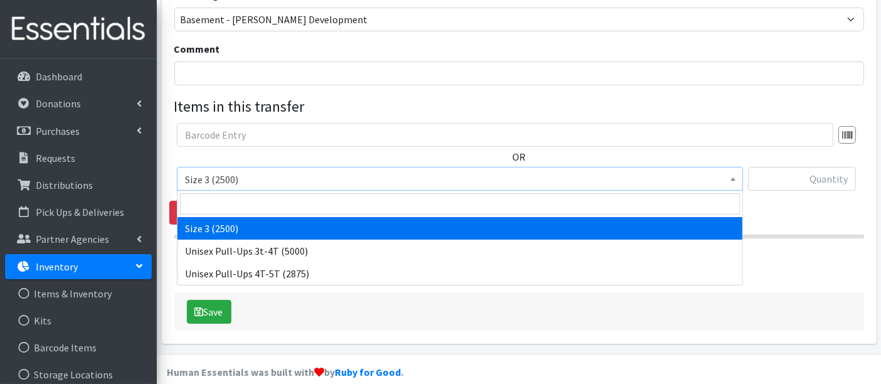
scroll to position [209, 0]
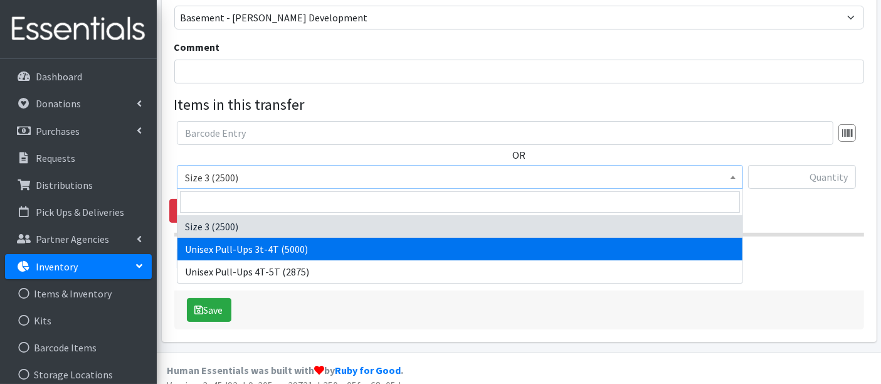
drag, startPoint x: 279, startPoint y: 253, endPoint x: 286, endPoint y: 250, distance: 7.6
select select "15085"
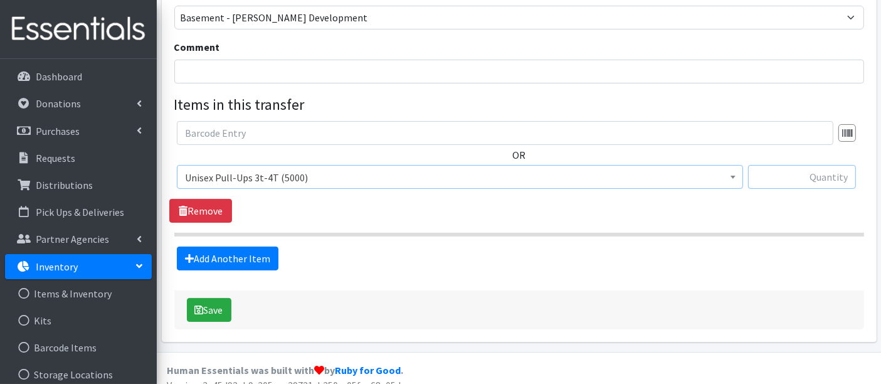
click at [832, 180] on input "text" at bounding box center [802, 177] width 108 height 24
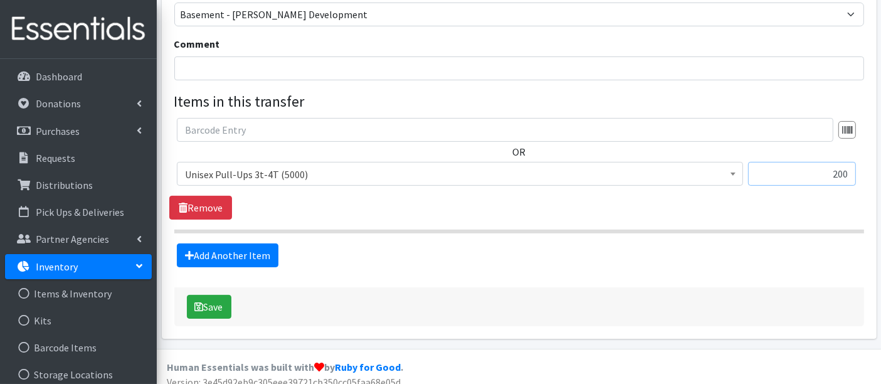
scroll to position [222, 0]
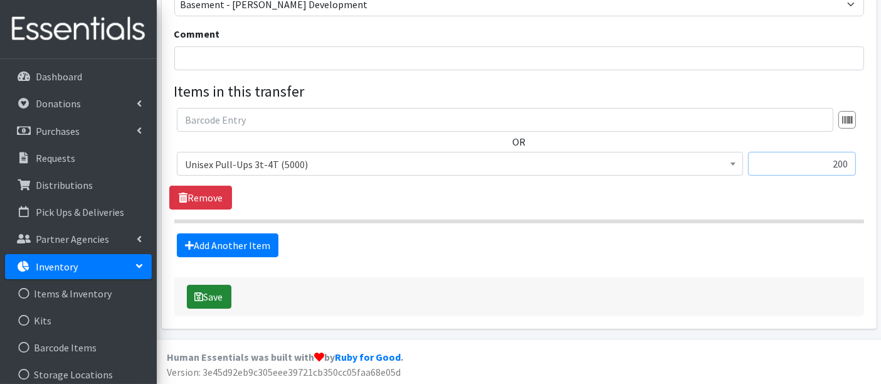
type input "200"
click at [212, 300] on button "Save" at bounding box center [209, 297] width 44 height 24
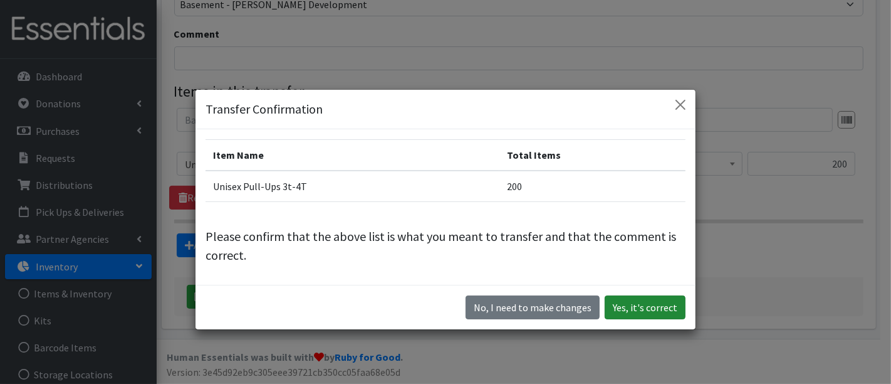
click at [651, 306] on button "Yes, it's correct" at bounding box center [645, 307] width 81 height 24
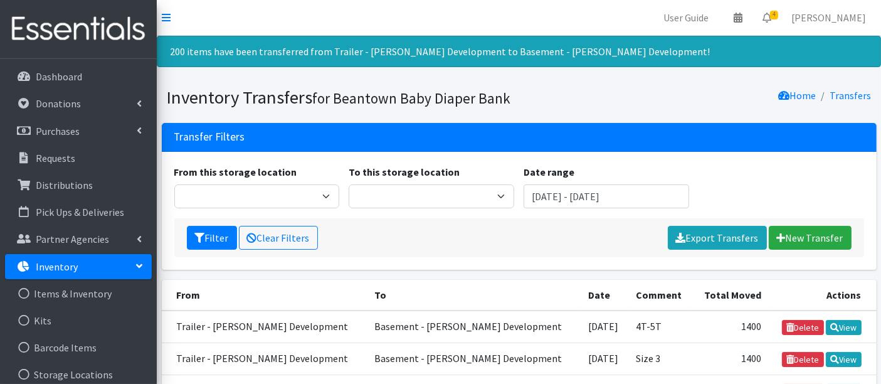
scroll to position [169, 0]
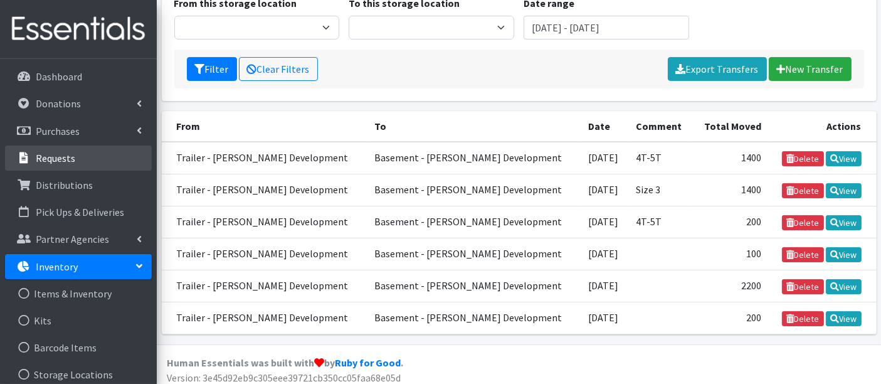
click at [41, 162] on p "Requests" at bounding box center [55, 158] width 39 height 13
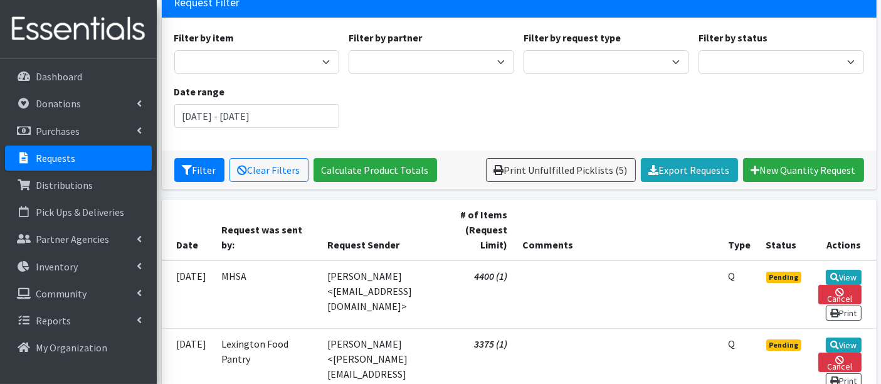
scroll to position [278, 0]
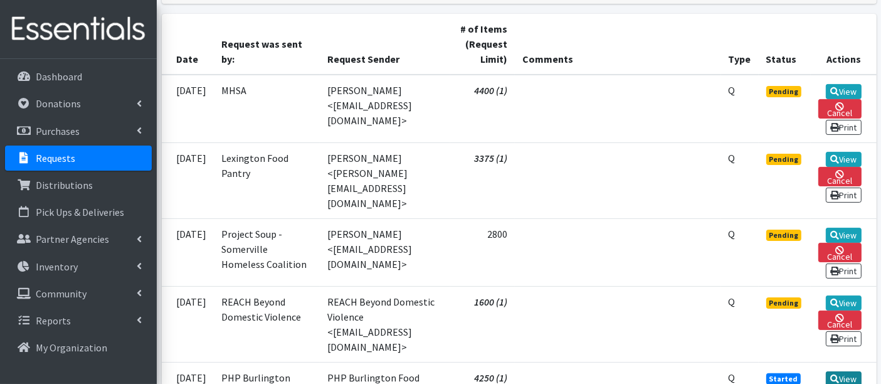
click at [845, 371] on link "View" at bounding box center [843, 378] width 36 height 15
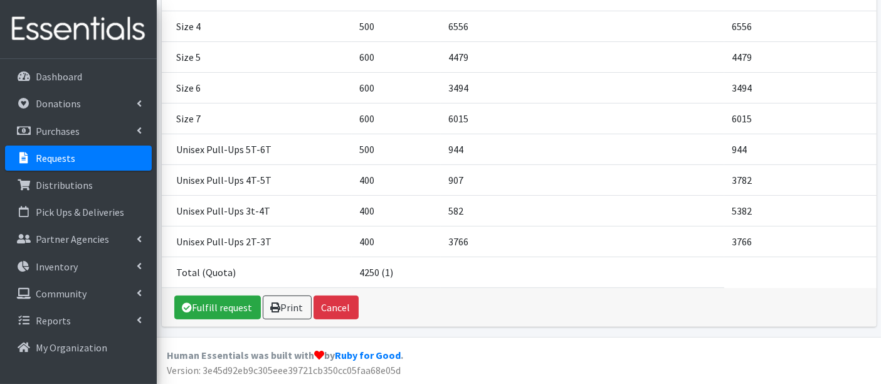
scroll to position [305, 0]
click at [227, 303] on link "Fulfill request" at bounding box center [217, 307] width 86 height 24
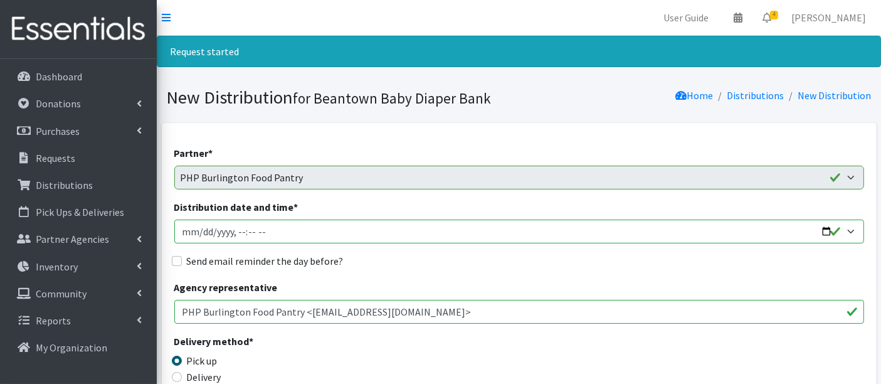
click at [205, 230] on input "Distribution date and time *" at bounding box center [518, 231] width 689 height 24
click at [204, 230] on input "Distribution date and time *" at bounding box center [518, 231] width 689 height 24
type input "2025-09-17T12:20"
click at [483, 283] on div "Agency representative PHP Burlington Food Pantry <pantryassistant@peoplehelping…" at bounding box center [518, 302] width 689 height 44
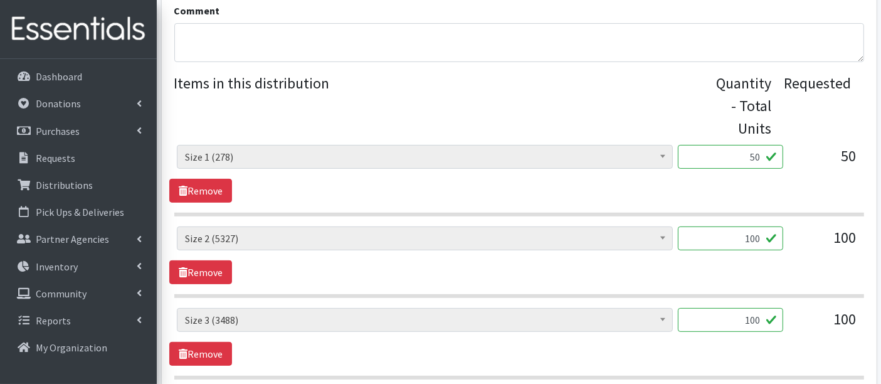
scroll to position [487, 0]
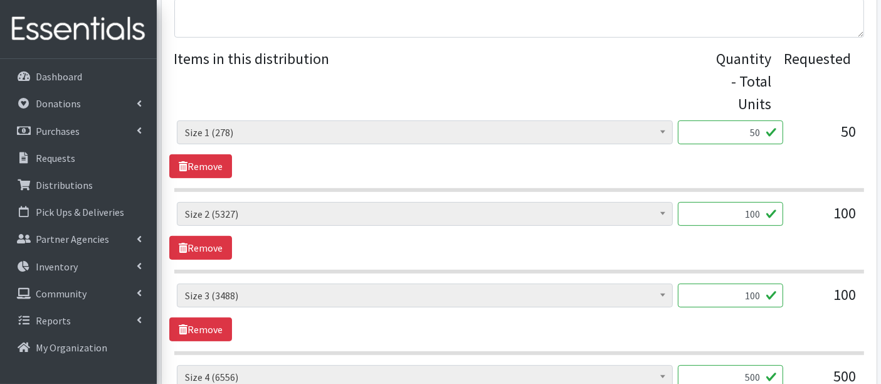
drag, startPoint x: 743, startPoint y: 293, endPoint x: 817, endPoint y: 297, distance: 74.7
click at [817, 297] on div "Boys Pull-Ups 3T-4T (85) Boys Pull-Ups 2T-3T (62) Boys Pull-Ups 4T-5T (102) Boy…" at bounding box center [519, 300] width 684 height 34
type input "99"
click at [482, 333] on div "Boys Pull-Ups 3T-4T (85) Boys Pull-Ups 2T-3T (62) Boys Pull-Ups 4T-5T (102) Boy…" at bounding box center [518, 312] width 699 height 58
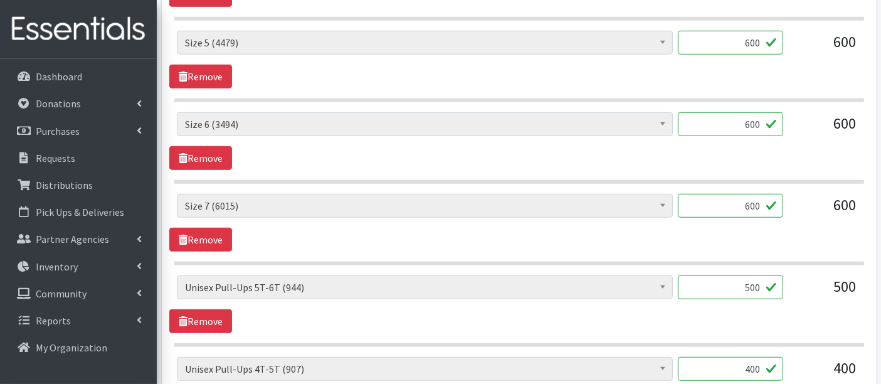
scroll to position [905, 0]
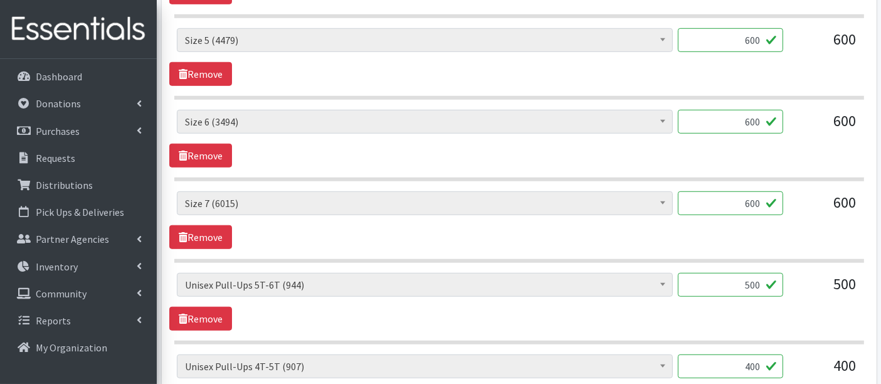
drag, startPoint x: 759, startPoint y: 280, endPoint x: 752, endPoint y: 280, distance: 6.9
click at [752, 280] on input "500" at bounding box center [729, 285] width 105 height 24
type input "520"
click at [577, 262] on div "Boys Pull-Ups 3T-4T (85) Boys Pull-Ups 2T-3T (62) Boys Pull-Ups 4T-5T (102) Boy…" at bounding box center [518, 145] width 689 height 886
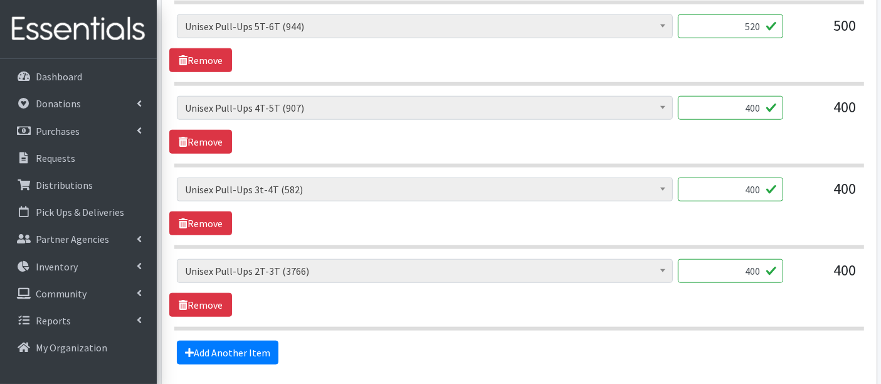
scroll to position [1253, 0]
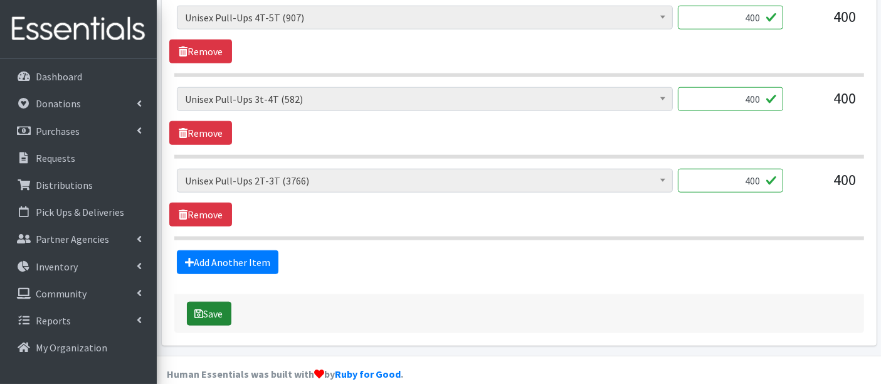
click at [217, 305] on button "Save" at bounding box center [209, 313] width 44 height 24
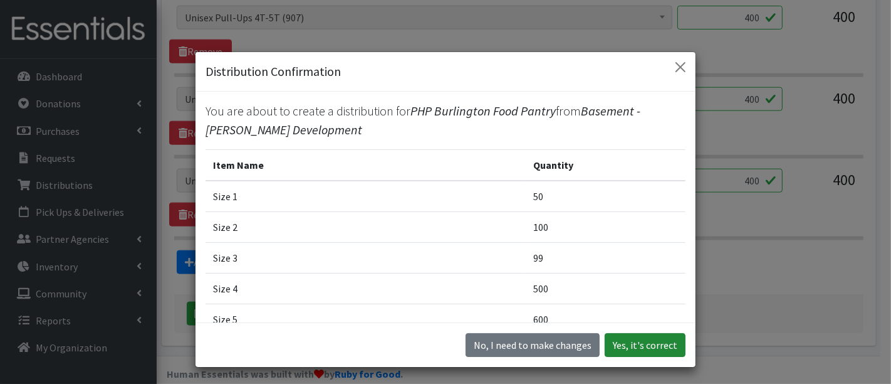
click at [640, 341] on button "Yes, it's correct" at bounding box center [645, 345] width 81 height 24
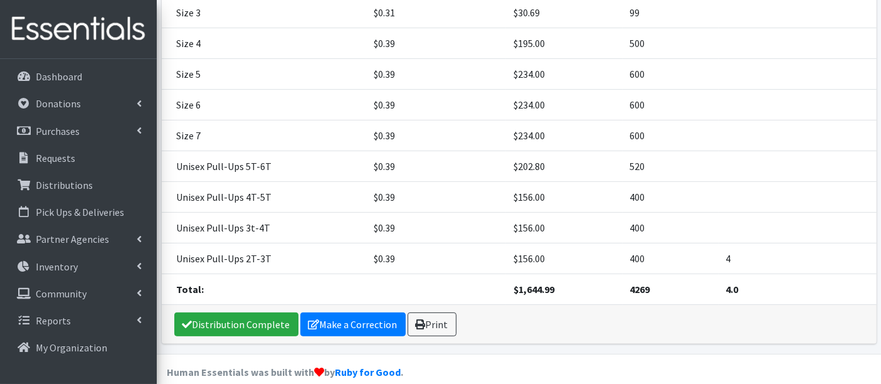
scroll to position [354, 0]
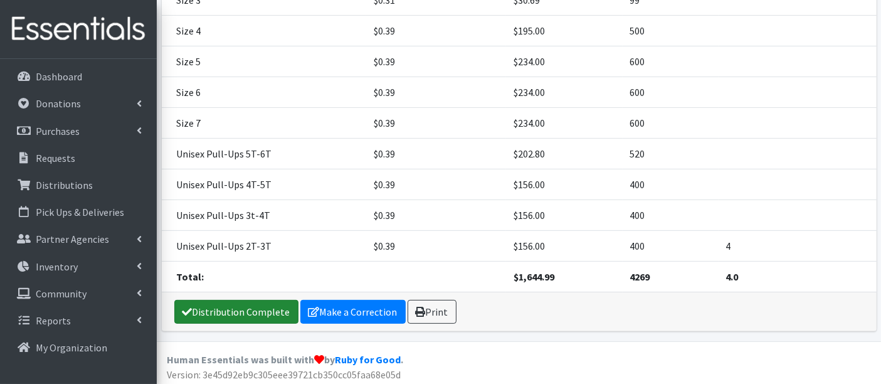
click at [253, 308] on link "Distribution Complete" at bounding box center [236, 312] width 124 height 24
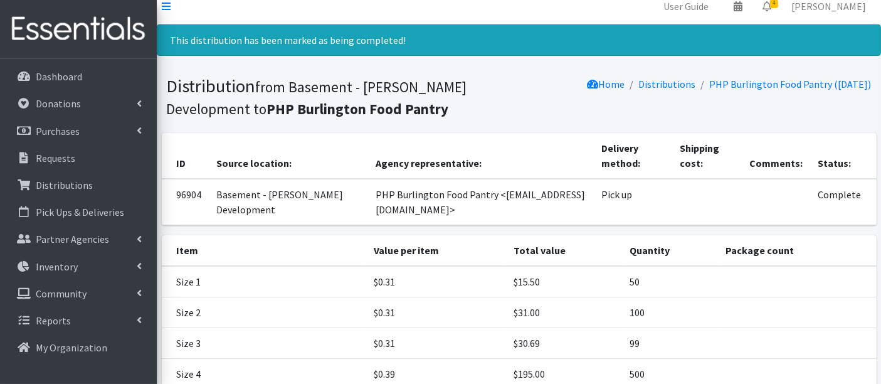
scroll to position [0, 0]
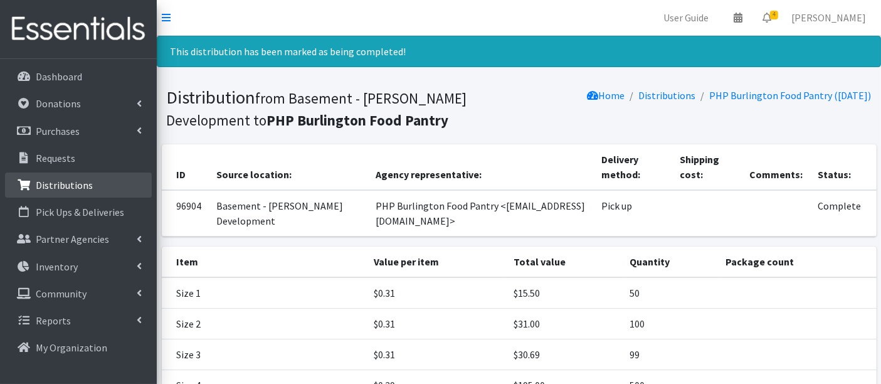
click at [73, 189] on p "Distributions" at bounding box center [64, 185] width 57 height 13
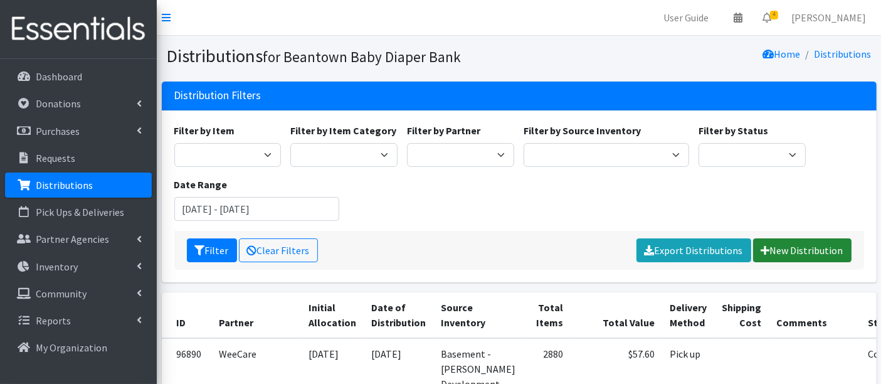
click at [803, 252] on link "New Distribution" at bounding box center [802, 250] width 98 height 24
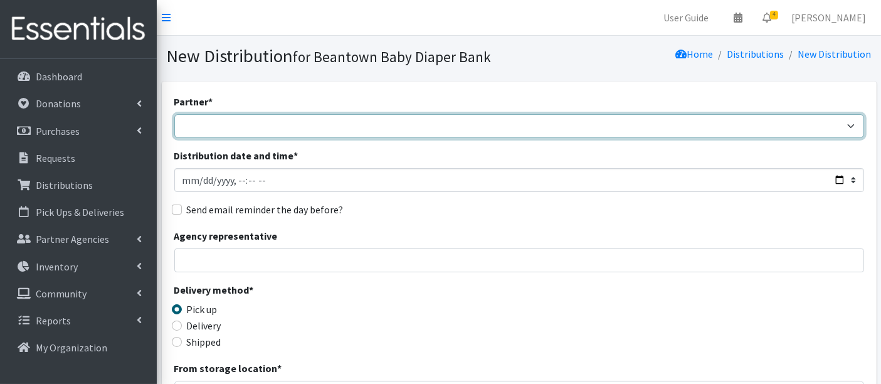
click at [280, 114] on select "ArlingtonEATS Beantown Baby Diaper Depot FamilyACCESS [PERSON_NAME] Family Serv…" at bounding box center [518, 126] width 689 height 24
select select "5984"
click at [174, 114] on select "ArlingtonEATS Beantown Baby Diaper Depot FamilyACCESS [PERSON_NAME] Family Serv…" at bounding box center [518, 126] width 689 height 24
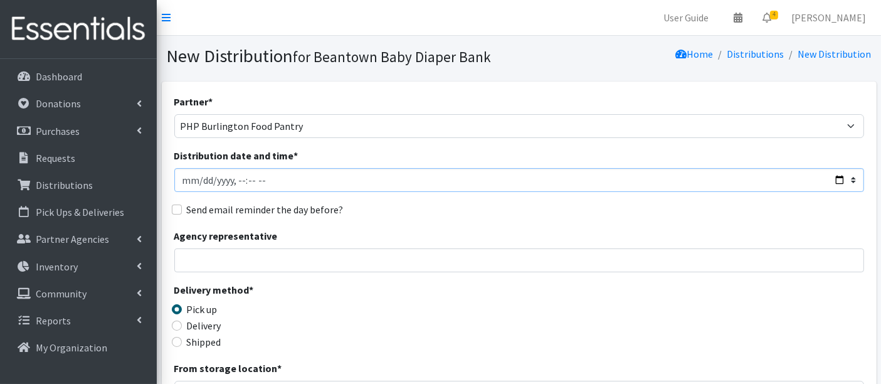
click at [201, 178] on input "Distribution date and time *" at bounding box center [518, 180] width 689 height 24
type input "[DATE]T12:20"
click at [410, 197] on div "Partner * ArlingtonEATS Beantown Baby Diaper Depot FamilyACCESS [PERSON_NAME] F…" at bounding box center [518, 379] width 689 height 571
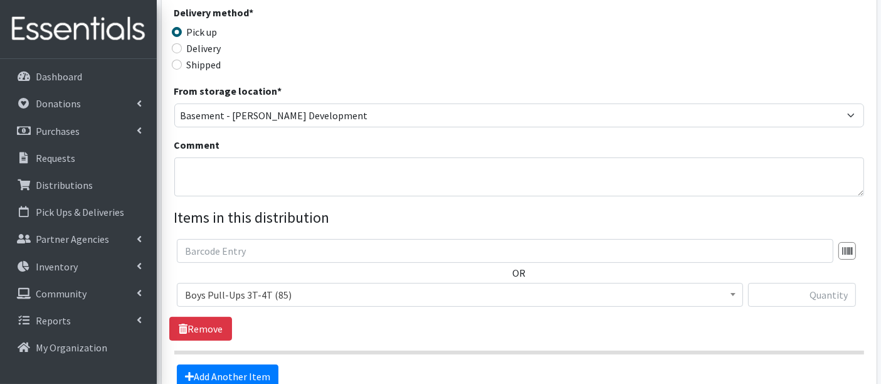
scroll to position [278, 0]
click at [213, 294] on span "Boys Pull-Ups 3T-4T (85)" at bounding box center [460, 294] width 550 height 18
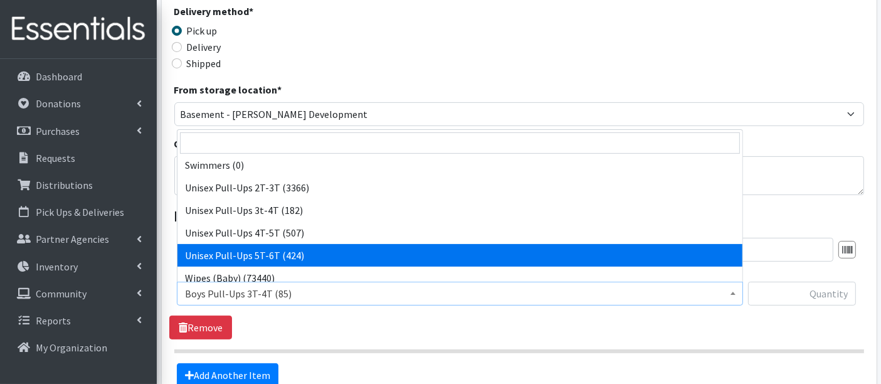
scroll to position [461, 0]
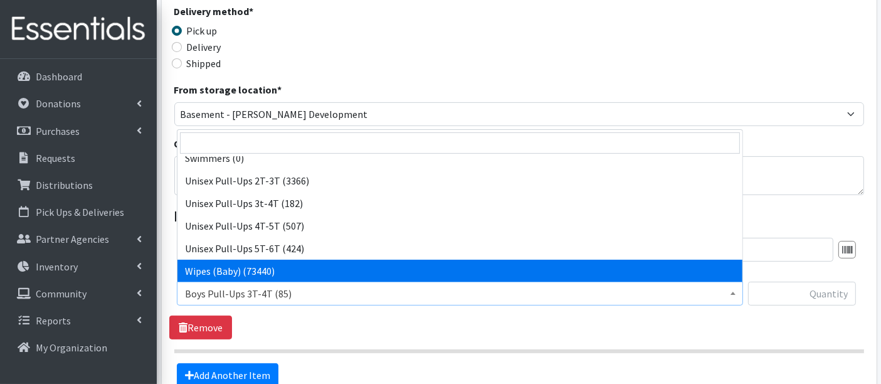
select select "14930"
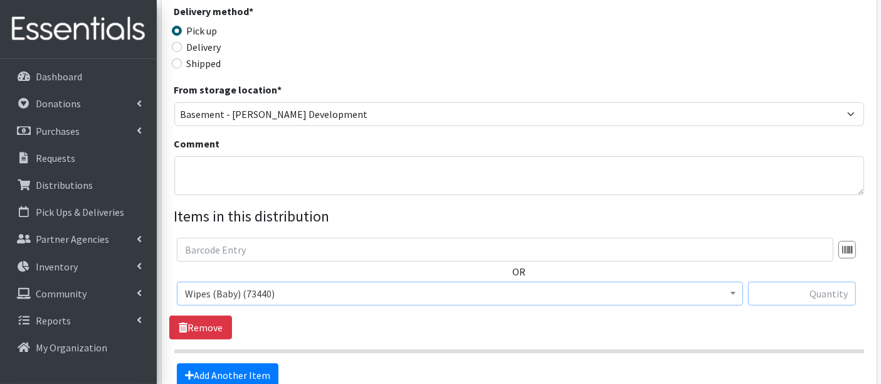
click at [772, 288] on input "text" at bounding box center [802, 293] width 108 height 24
click at [843, 297] on input "text" at bounding box center [802, 293] width 108 height 24
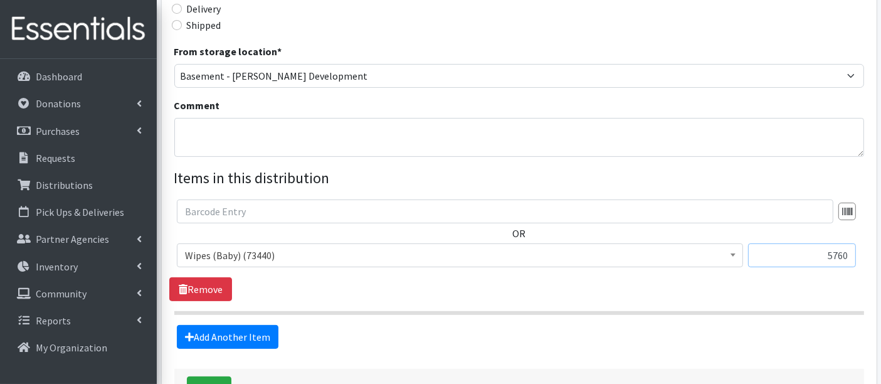
scroll to position [348, 0]
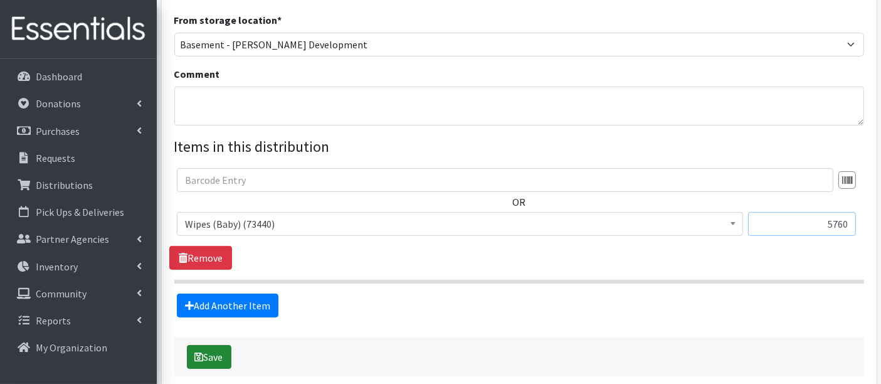
type input "5760"
click at [201, 357] on icon "submit" at bounding box center [199, 357] width 9 height 10
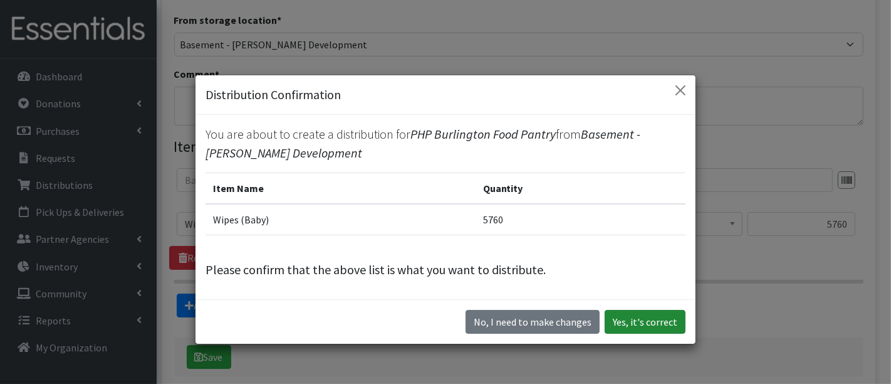
click at [655, 321] on button "Yes, it's correct" at bounding box center [645, 322] width 81 height 24
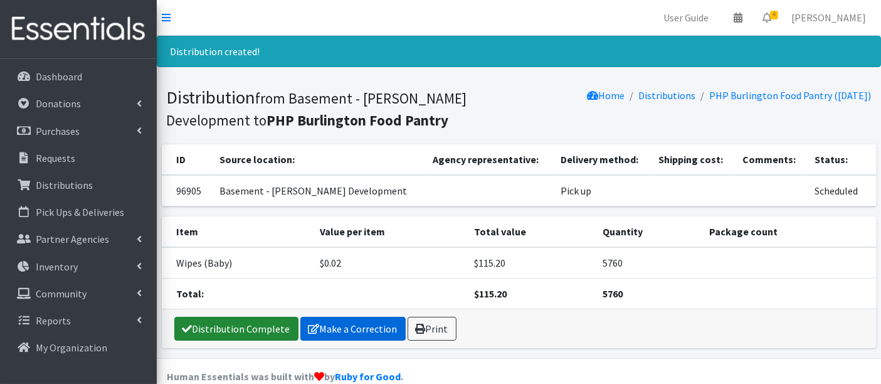
drag, startPoint x: 201, startPoint y: 320, endPoint x: 272, endPoint y: 329, distance: 71.4
click at [202, 320] on link "Distribution Complete" at bounding box center [236, 328] width 124 height 24
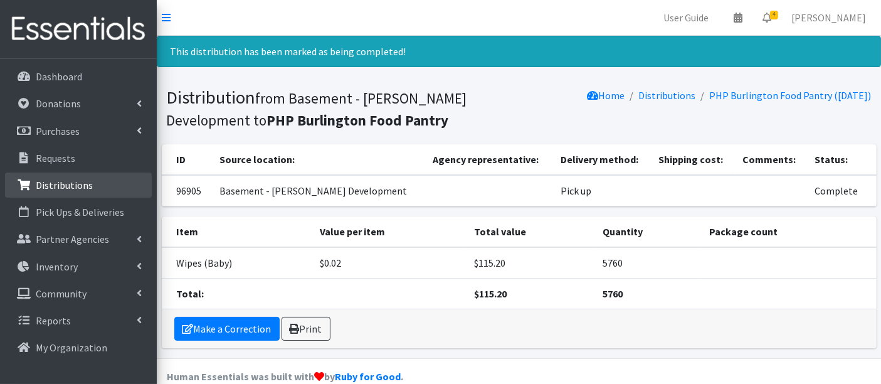
click at [68, 184] on p "Distributions" at bounding box center [64, 185] width 57 height 13
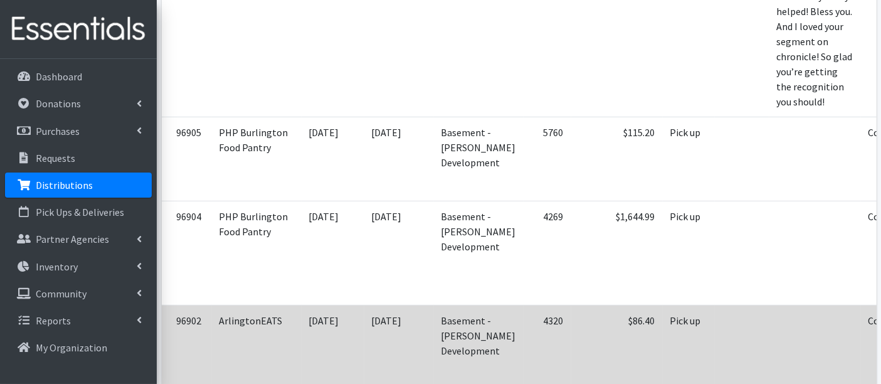
scroll to position [696, 0]
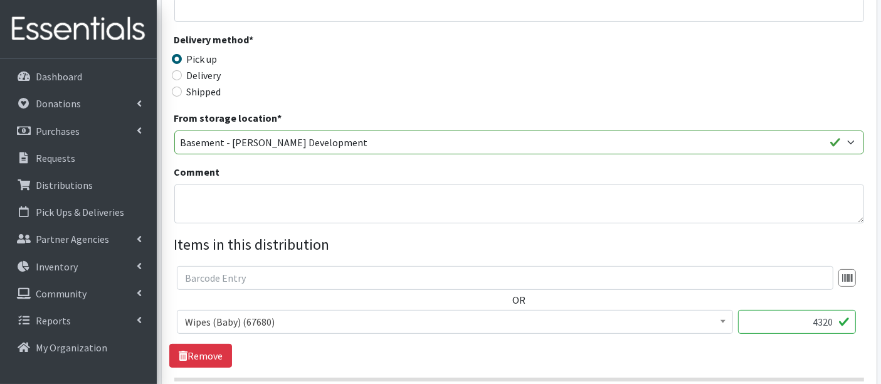
scroll to position [324, 0]
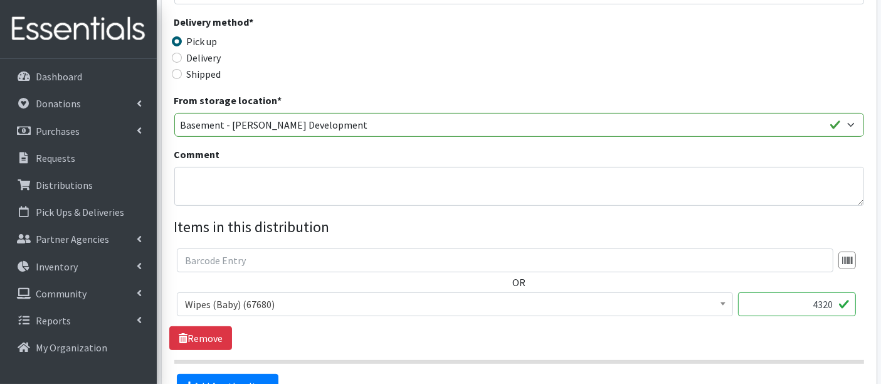
drag, startPoint x: 830, startPoint y: 308, endPoint x: 855, endPoint y: 308, distance: 24.4
click at [855, 308] on input "4320" at bounding box center [797, 304] width 118 height 24
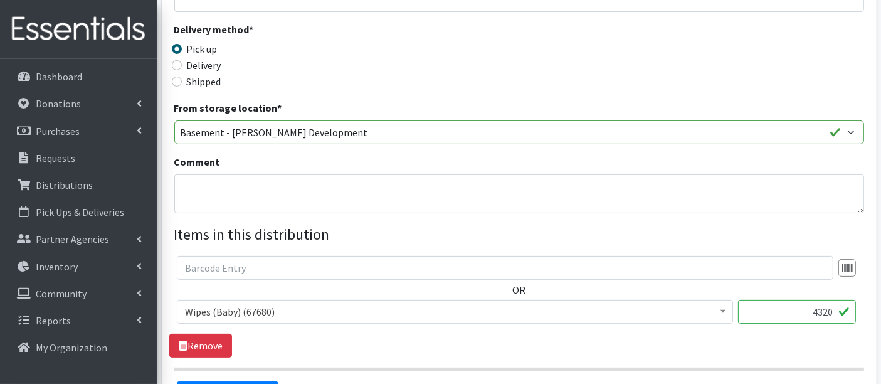
scroll to position [394, 0]
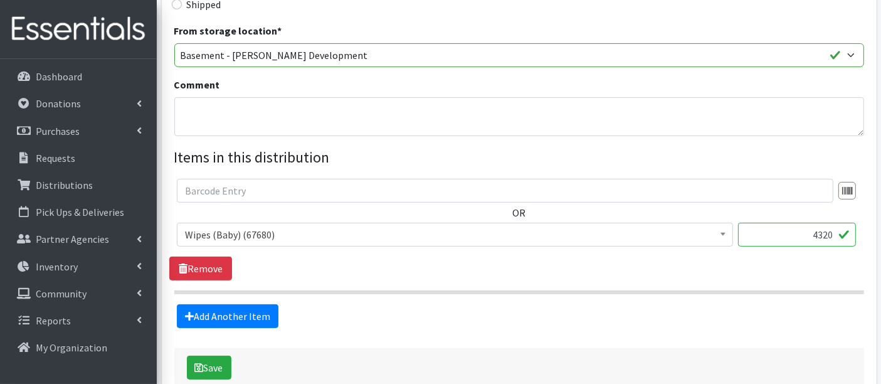
click at [816, 227] on input "4320" at bounding box center [797, 234] width 118 height 24
type input "7200"
click at [199, 362] on icon "submit" at bounding box center [199, 367] width 9 height 10
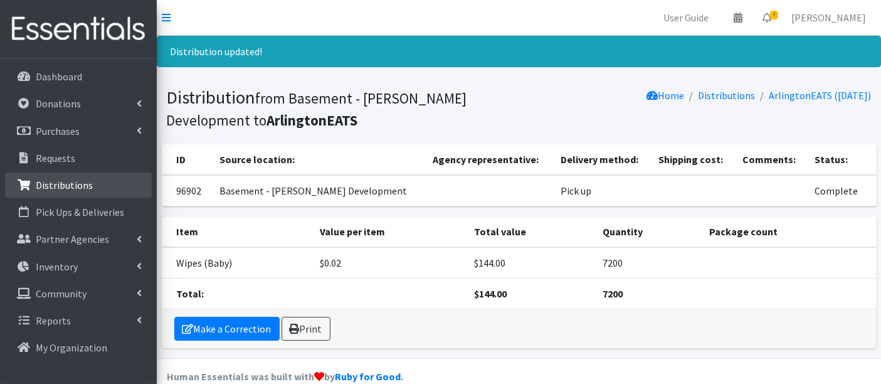
click at [89, 182] on p "Distributions" at bounding box center [64, 185] width 57 height 13
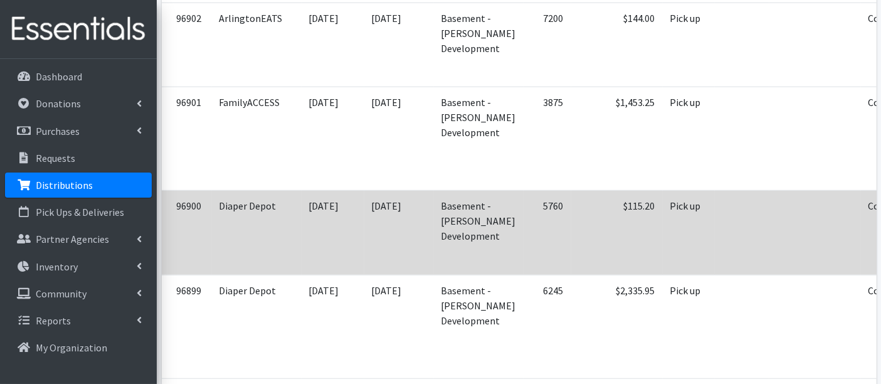
scroll to position [905, 0]
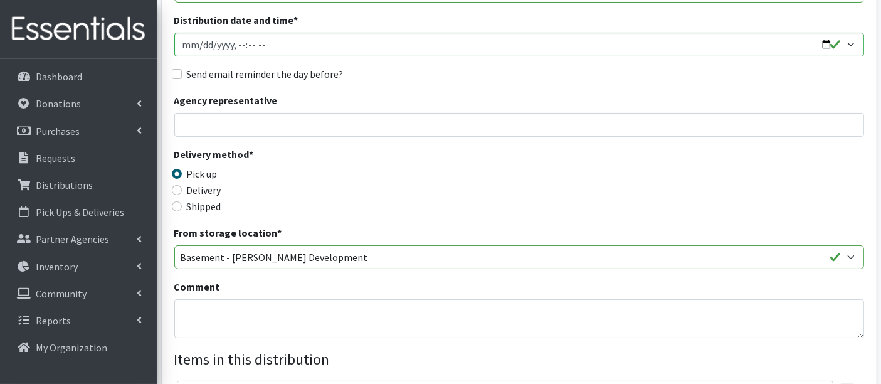
scroll to position [348, 0]
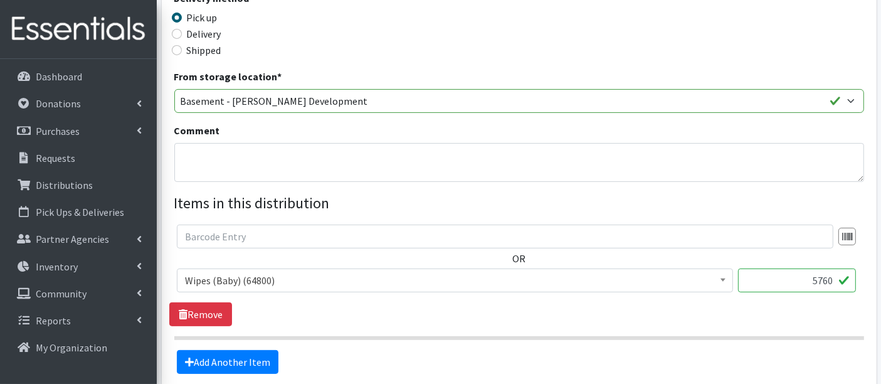
drag, startPoint x: 795, startPoint y: 279, endPoint x: 877, endPoint y: 277, distance: 82.7
click at [877, 277] on div "Partner * ArlingtonEATS Beantown Baby Diaper Depot FamilyACCESS [PERSON_NAME] F…" at bounding box center [519, 122] width 724 height 665
type input "7200"
click at [447, 317] on div "OR Boys Pull-Ups 3T-4T (85) Boys Pull-Ups 2T-3T (62) Boys Pull-Ups 4T-5T (102) …" at bounding box center [518, 275] width 699 height 102
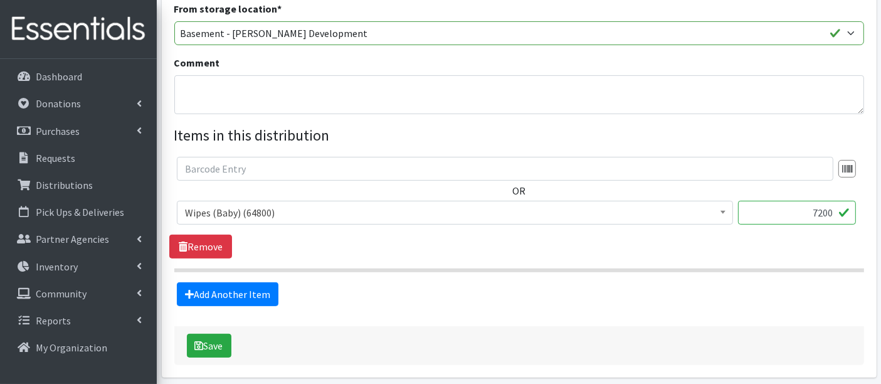
scroll to position [417, 0]
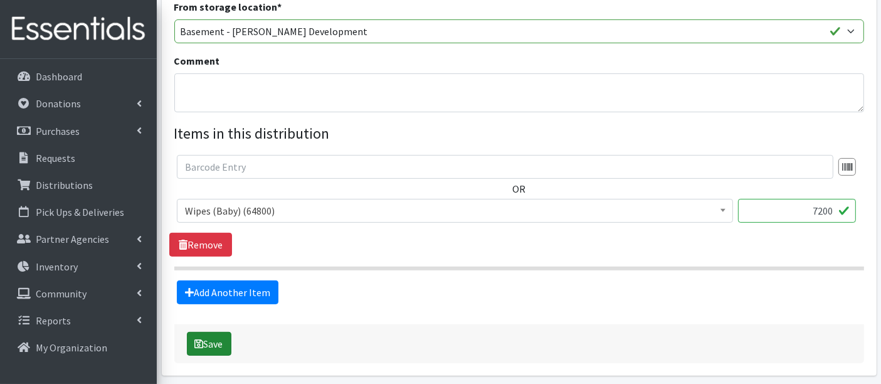
click at [213, 350] on button "Save" at bounding box center [209, 344] width 44 height 24
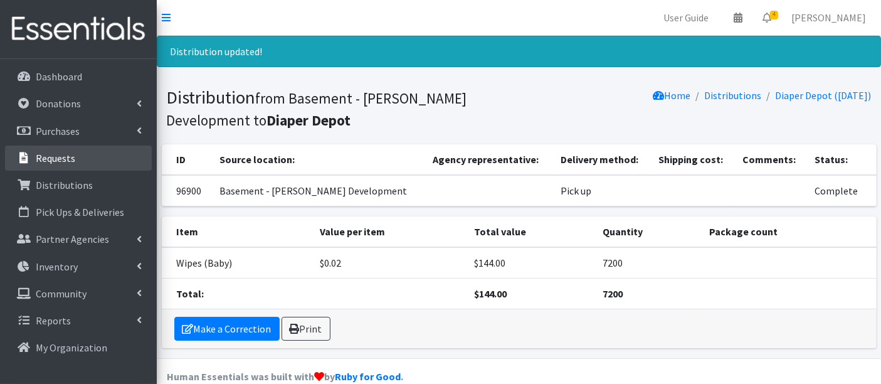
click at [68, 158] on p "Requests" at bounding box center [55, 158] width 39 height 13
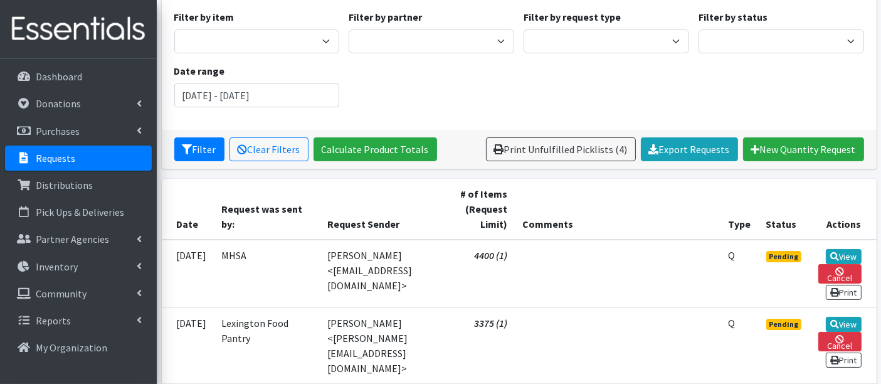
scroll to position [139, 0]
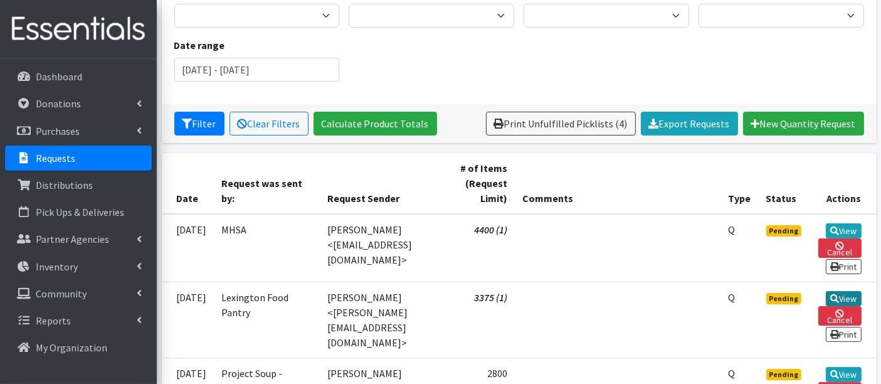
click at [838, 292] on link "View" at bounding box center [843, 298] width 36 height 15
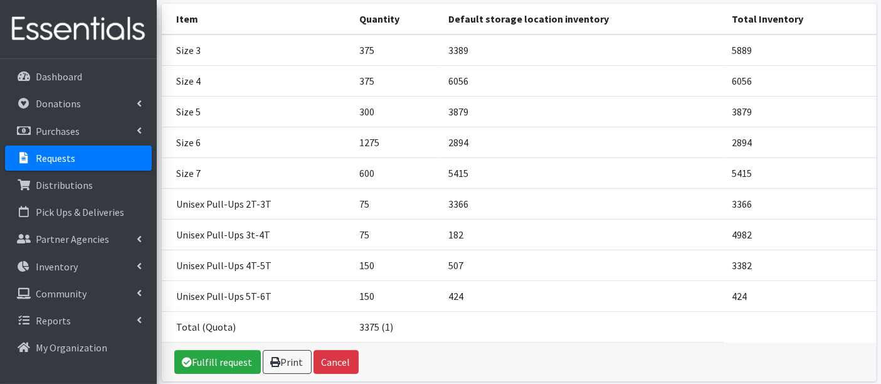
scroll to position [229, 0]
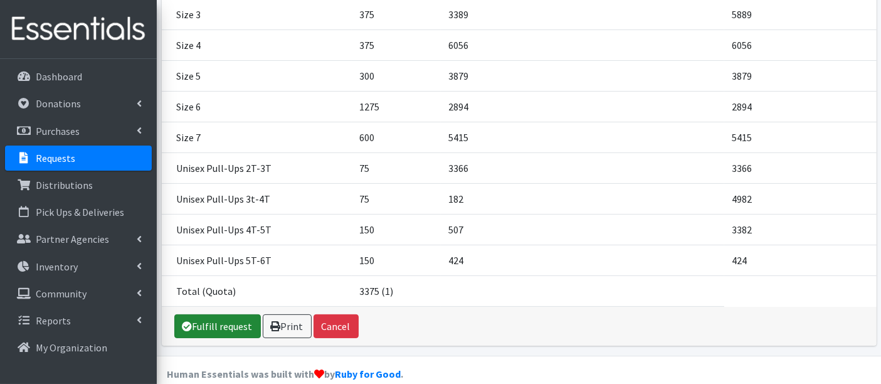
click at [225, 314] on link "Fulfill request" at bounding box center [217, 326] width 86 height 24
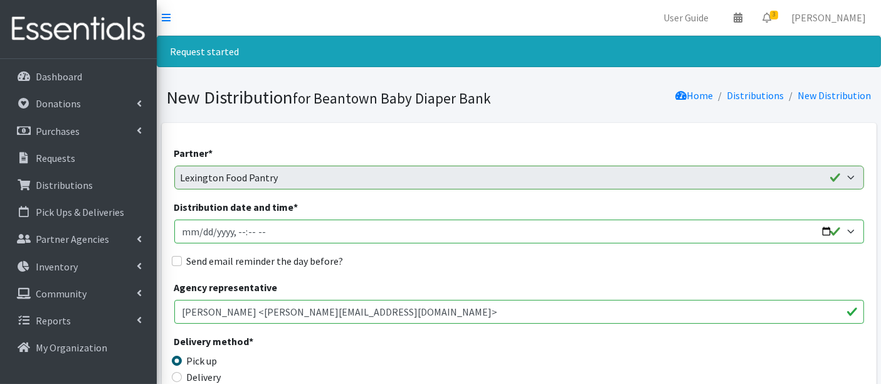
click at [201, 230] on input "Distribution date and time *" at bounding box center [518, 231] width 689 height 24
type input "[DATE]T12:40"
click at [477, 296] on div "Agency representative Becky Linton <becky@lintons.org>" at bounding box center [518, 302] width 689 height 44
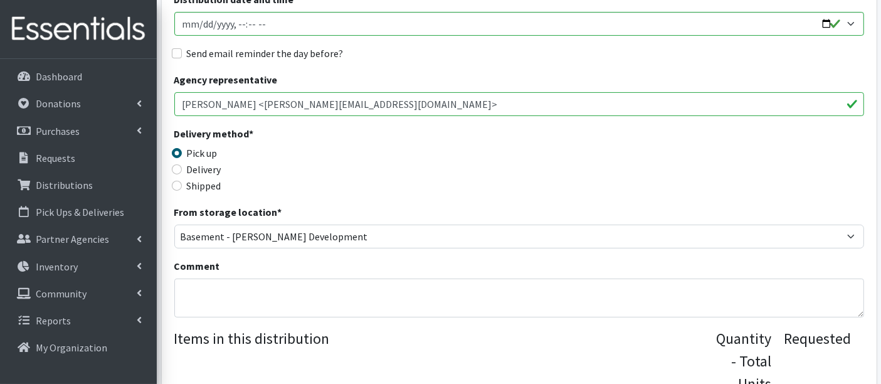
scroll to position [209, 0]
click at [251, 298] on textarea "Comment" at bounding box center [518, 296] width 689 height 39
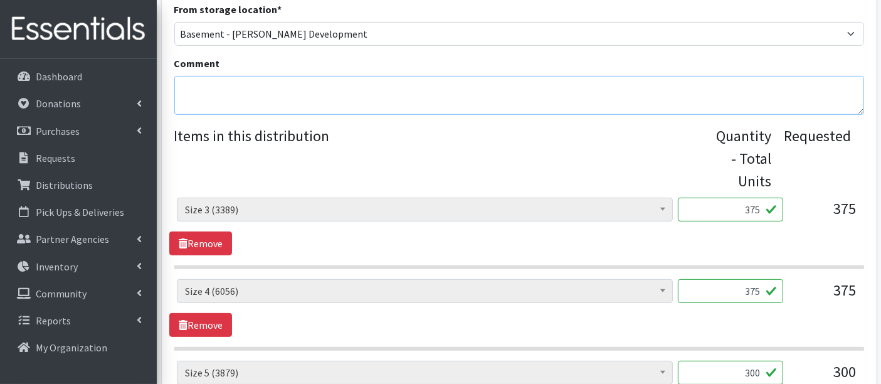
scroll to position [417, 0]
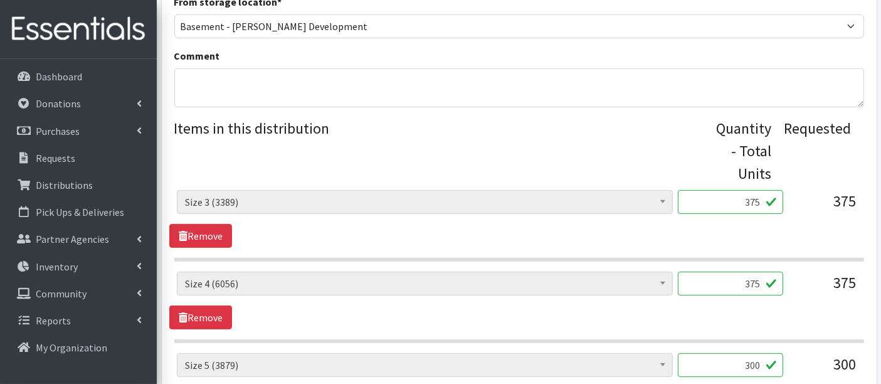
click at [756, 197] on input "375" at bounding box center [729, 202] width 105 height 24
type input "379"
click at [657, 229] on div "Boys Pull-Ups 3T-4T (85) Boys Pull-Ups 2T-3T (62) Boys Pull-Ups 4T-5T (102) Boy…" at bounding box center [518, 219] width 699 height 58
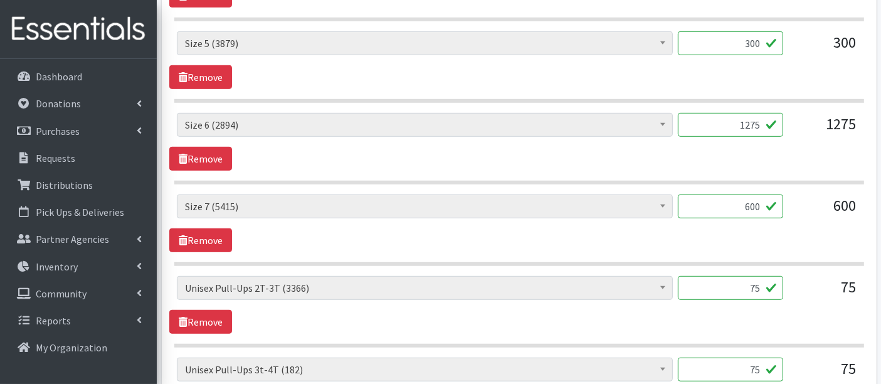
scroll to position [766, 0]
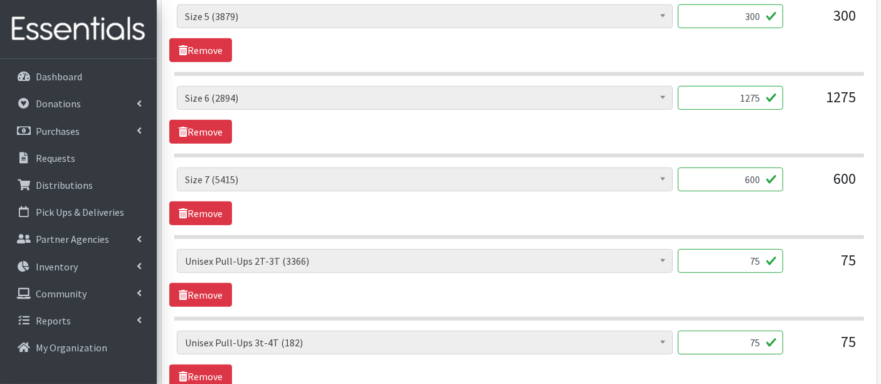
click at [759, 330] on input "75" at bounding box center [729, 342] width 105 height 24
type input "74"
click at [544, 354] on span "Boys Pull-Ups 3T-4T (85) Boys Pull-Ups 2T-3T (62) Boys Pull-Ups 4T-5T (102) Boy…" at bounding box center [425, 347] width 496 height 34
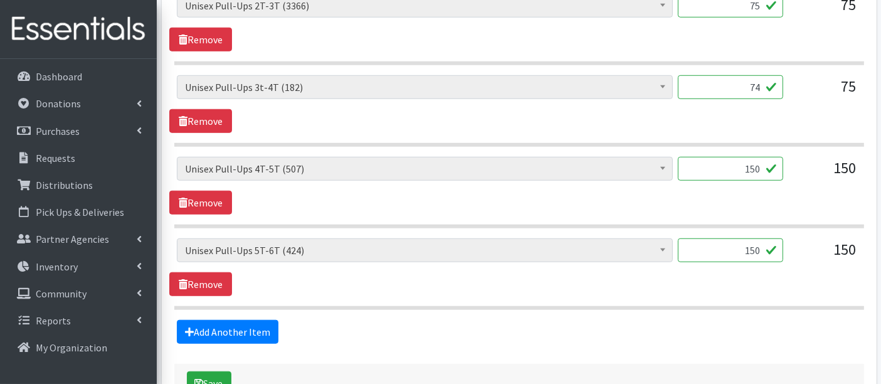
scroll to position [1044, 0]
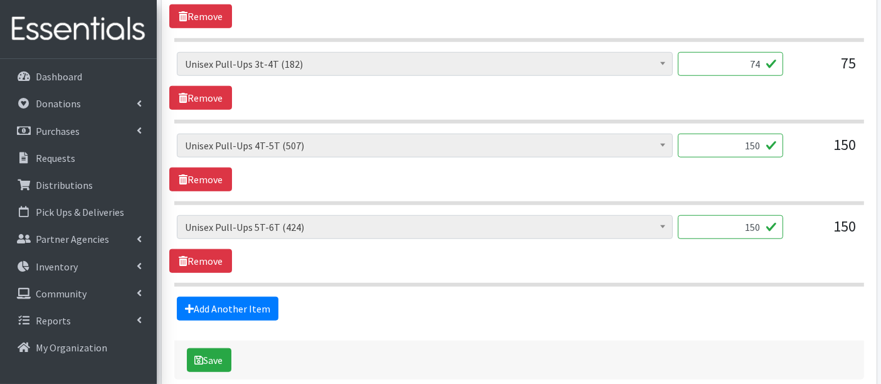
click at [751, 222] on input "150" at bounding box center [729, 227] width 105 height 24
type input "160"
click at [213, 355] on button "Save" at bounding box center [209, 360] width 44 height 24
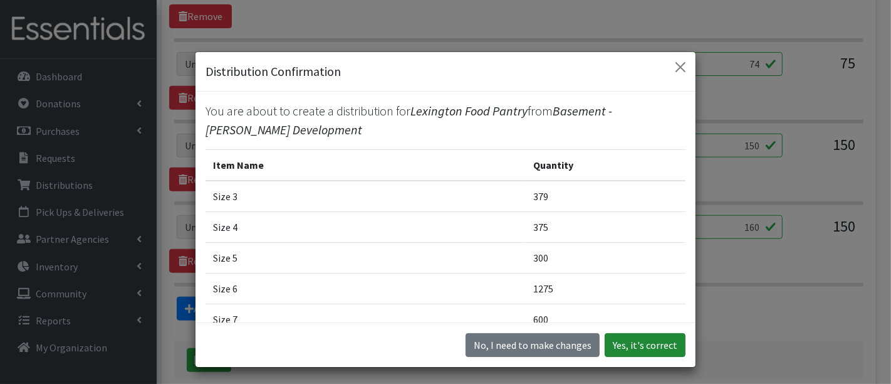
click at [659, 344] on button "Yes, it's correct" at bounding box center [645, 345] width 81 height 24
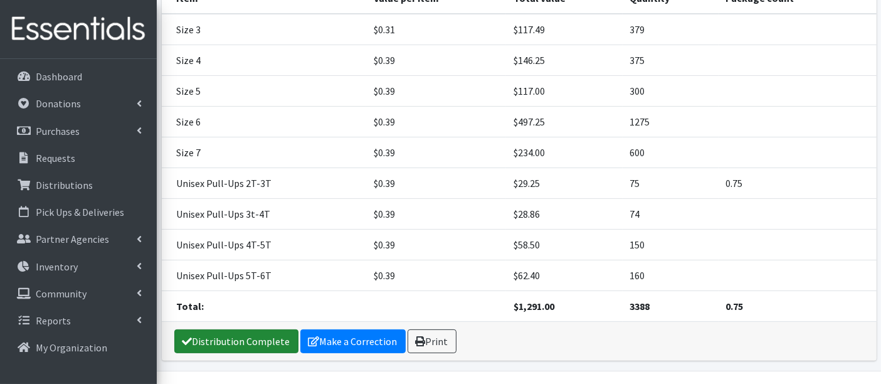
click at [227, 329] on link "Distribution Complete" at bounding box center [236, 341] width 124 height 24
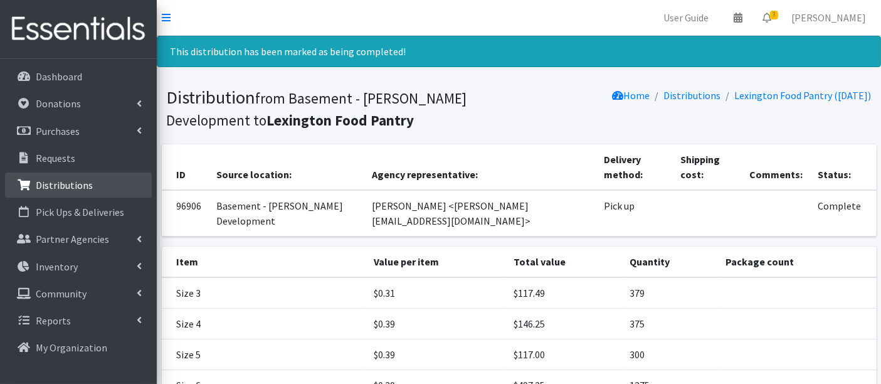
click at [91, 179] on link "Distributions" at bounding box center [78, 184] width 147 height 25
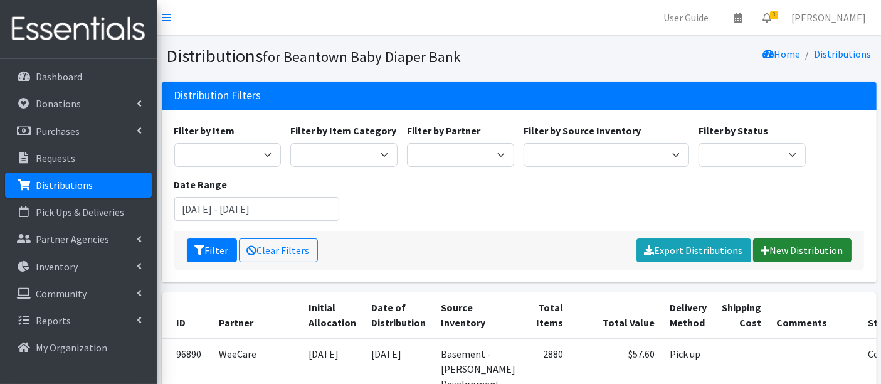
click at [800, 246] on link "New Distribution" at bounding box center [802, 250] width 98 height 24
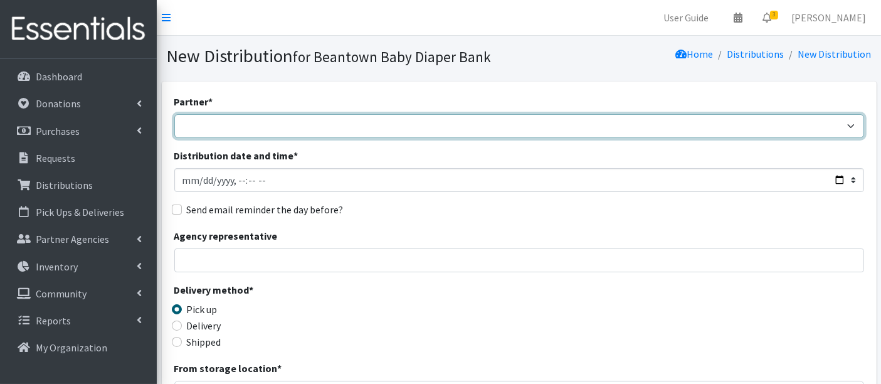
click at [249, 126] on select "ArlingtonEATS Beantown Baby Diaper Depot FamilyACCESS [PERSON_NAME] Family Serv…" at bounding box center [518, 126] width 689 height 24
select select "5985"
click at [174, 114] on select "ArlingtonEATS Beantown Baby Diaper Depot FamilyACCESS [PERSON_NAME] Family Serv…" at bounding box center [518, 126] width 689 height 24
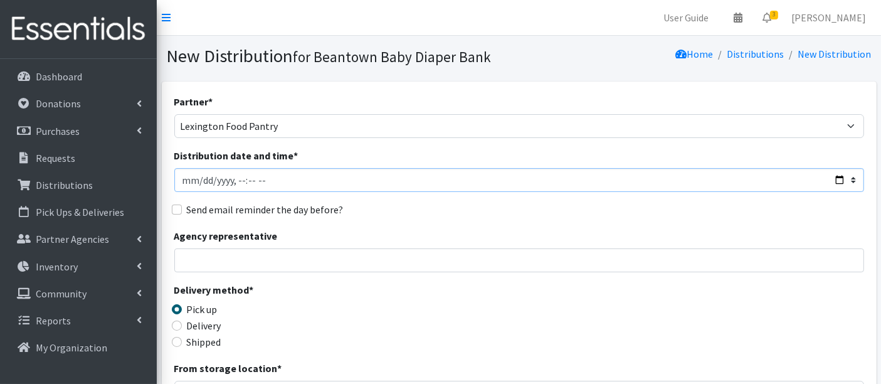
drag, startPoint x: 199, startPoint y: 177, endPoint x: 207, endPoint y: 172, distance: 9.6
click at [200, 177] on input "Distribution date and time *" at bounding box center [518, 180] width 689 height 24
type input "[DATE]T12:40"
click at [436, 303] on div "Delivery method * Pick up Delivery Shipped Shipping cost" at bounding box center [518, 321] width 689 height 78
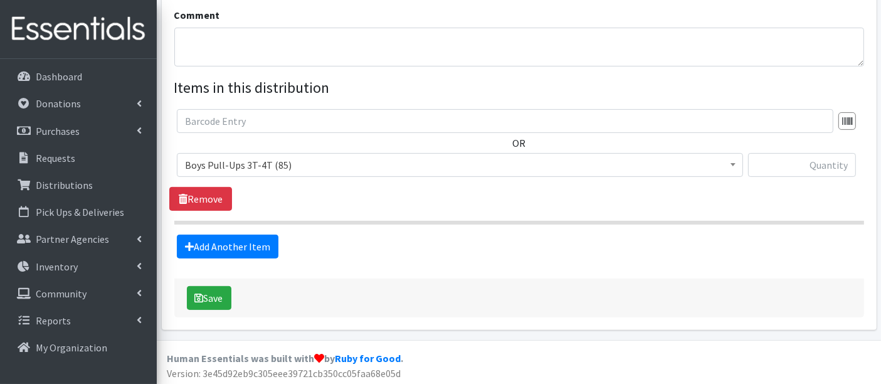
scroll to position [407, 0]
click at [246, 160] on span "Boys Pull-Ups 3T-4T (85)" at bounding box center [460, 164] width 550 height 18
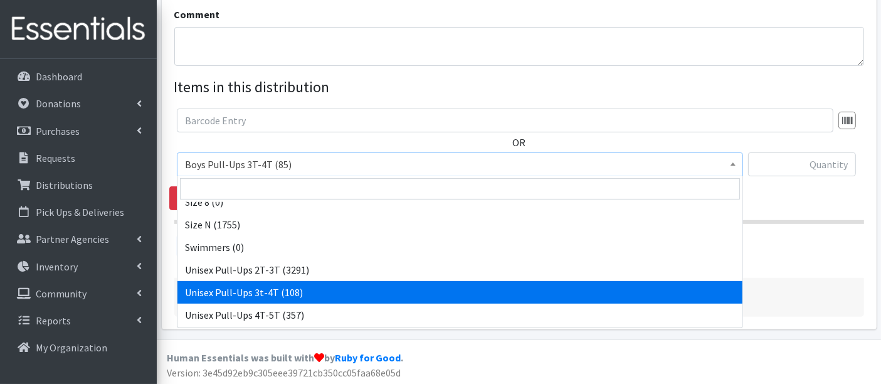
scroll to position [461, 0]
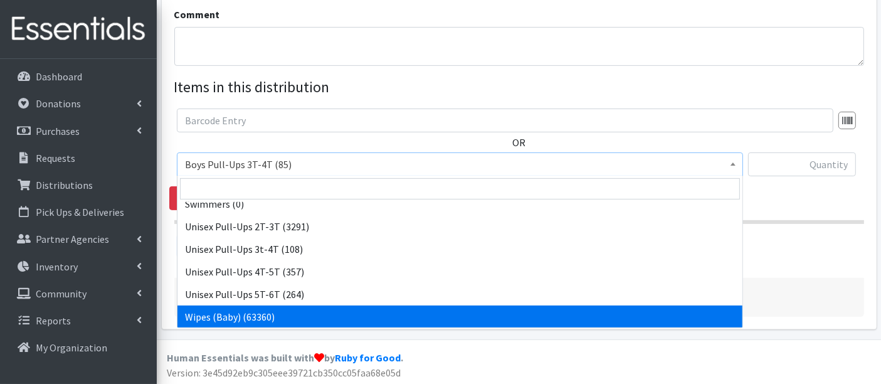
select select "14930"
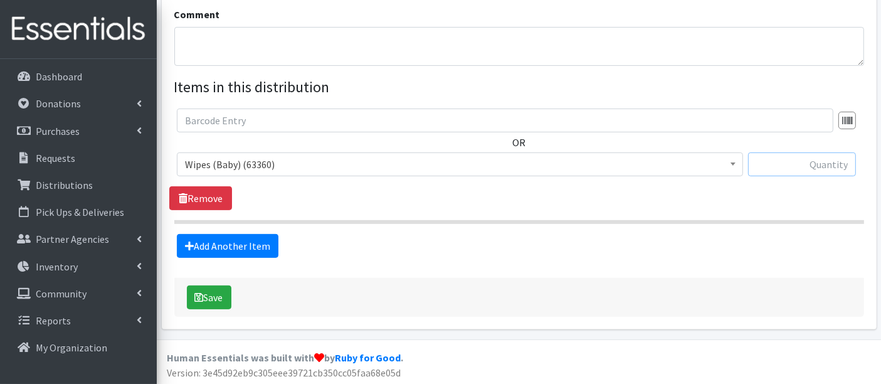
click at [787, 165] on input "text" at bounding box center [802, 164] width 108 height 24
drag, startPoint x: 831, startPoint y: 160, endPoint x: 837, endPoint y: 165, distance: 7.5
click at [833, 160] on input "text" at bounding box center [802, 164] width 108 height 24
type input "4320"
click at [210, 295] on button "Save" at bounding box center [209, 297] width 44 height 24
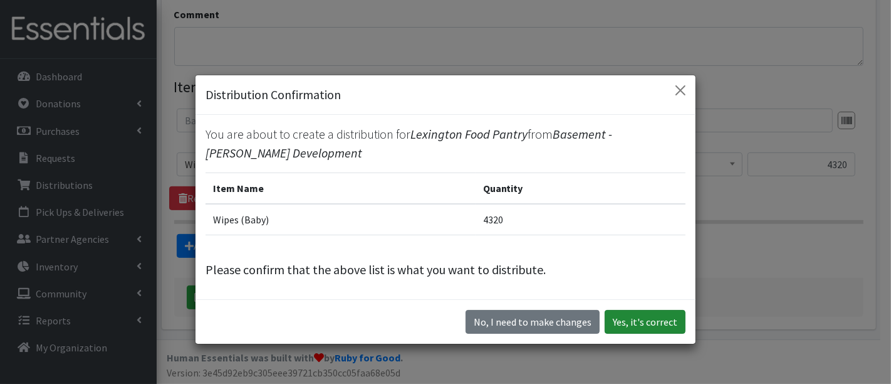
click at [635, 315] on button "Yes, it's correct" at bounding box center [645, 322] width 81 height 24
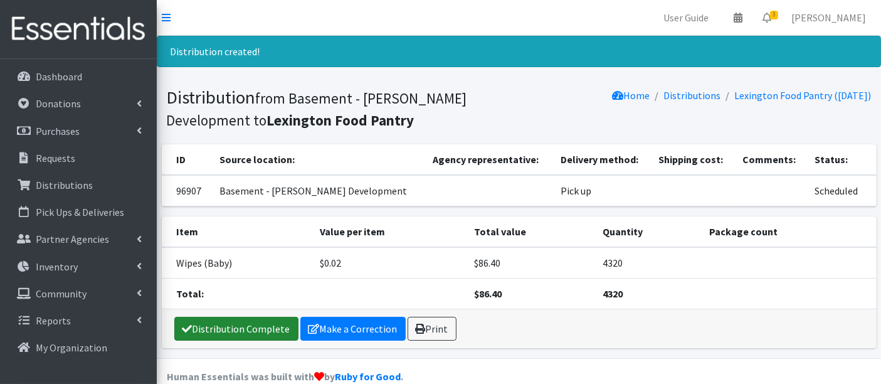
click at [206, 320] on link "Distribution Complete" at bounding box center [236, 328] width 124 height 24
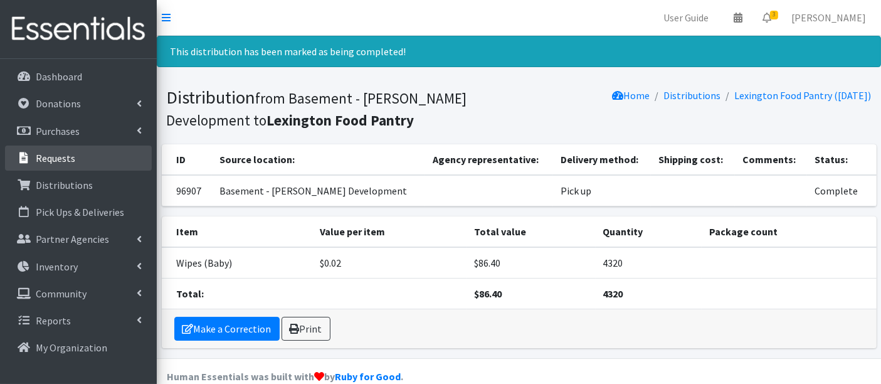
click at [68, 153] on p "Requests" at bounding box center [55, 158] width 39 height 13
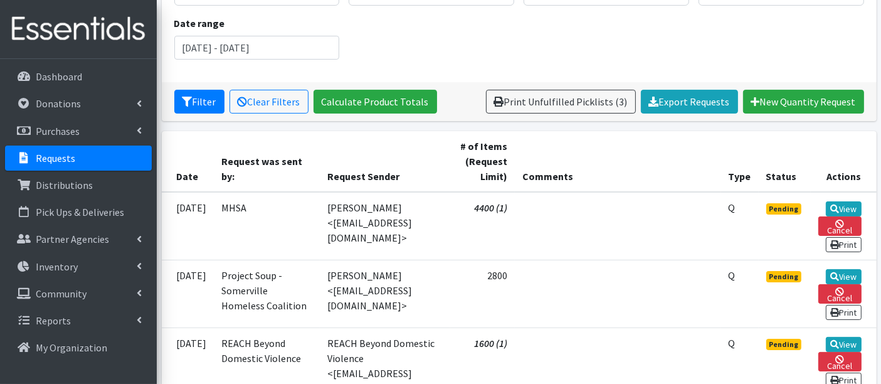
scroll to position [209, 0]
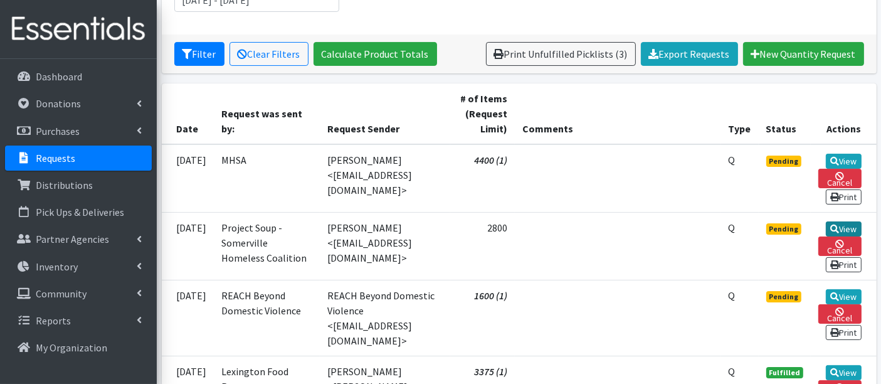
click at [831, 227] on icon at bounding box center [834, 228] width 9 height 9
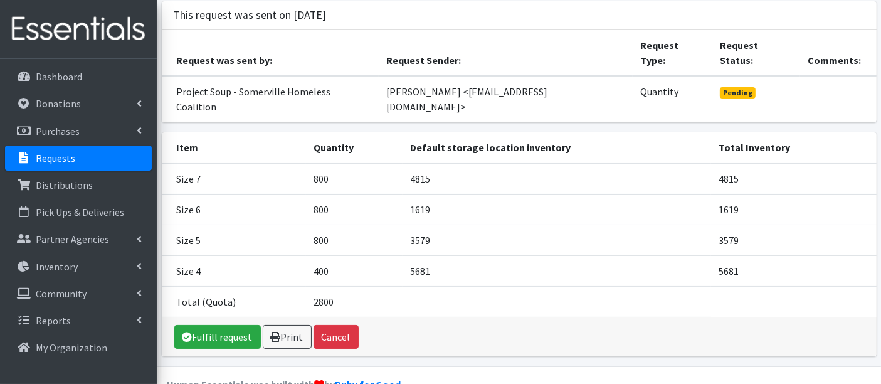
scroll to position [109, 0]
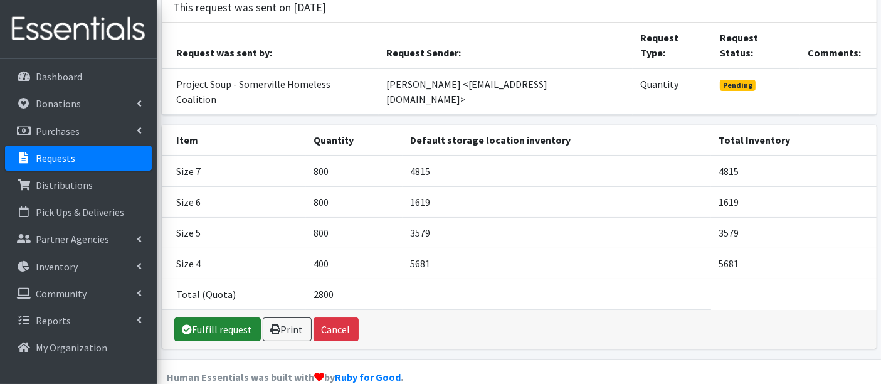
click at [233, 317] on link "Fulfill request" at bounding box center [217, 329] width 86 height 24
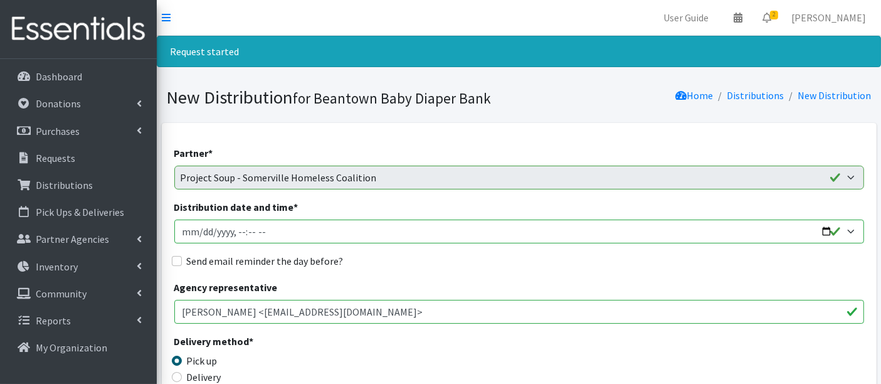
click at [198, 229] on input "Distribution date and time *" at bounding box center [518, 231] width 689 height 24
type input "[DATE]T13:00"
click at [402, 337] on div "Delivery method * Pick up Delivery Shipped Shipping cost" at bounding box center [518, 372] width 689 height 78
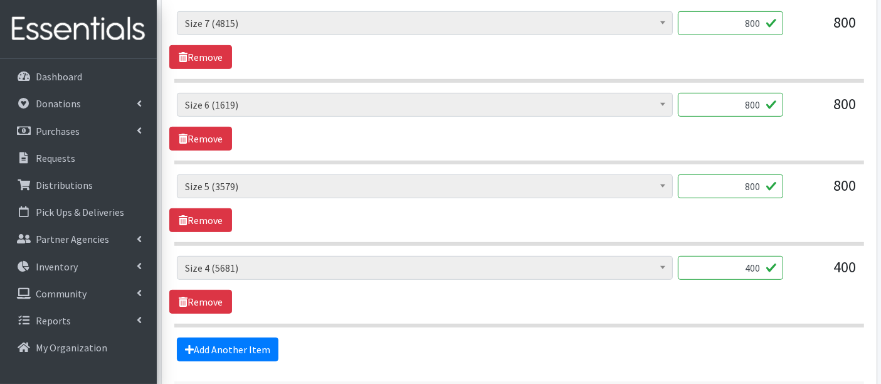
scroll to position [627, 0]
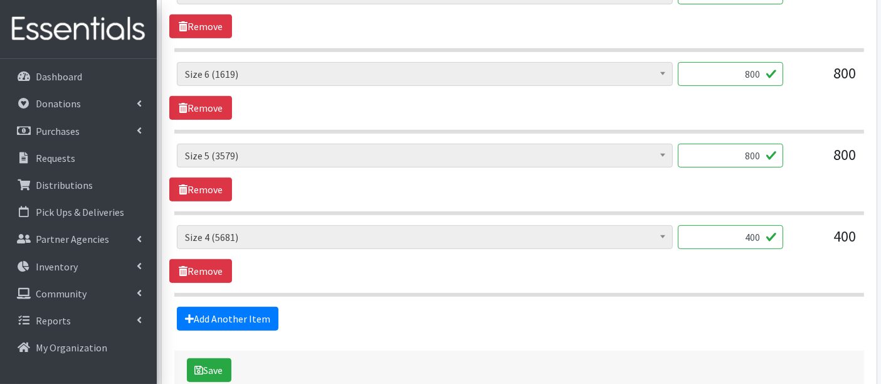
drag, startPoint x: 761, startPoint y: 157, endPoint x: 750, endPoint y: 158, distance: 10.7
click at [750, 158] on input "800" at bounding box center [729, 156] width 105 height 24
type input "811"
click at [207, 363] on button "Save" at bounding box center [209, 370] width 44 height 24
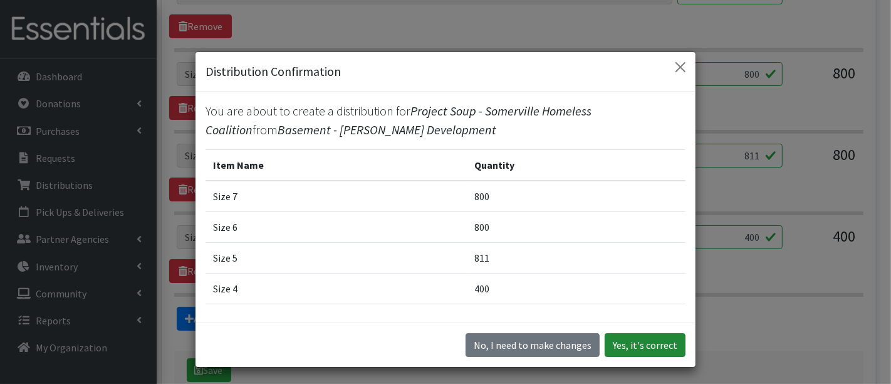
click at [635, 347] on button "Yes, it's correct" at bounding box center [645, 345] width 81 height 24
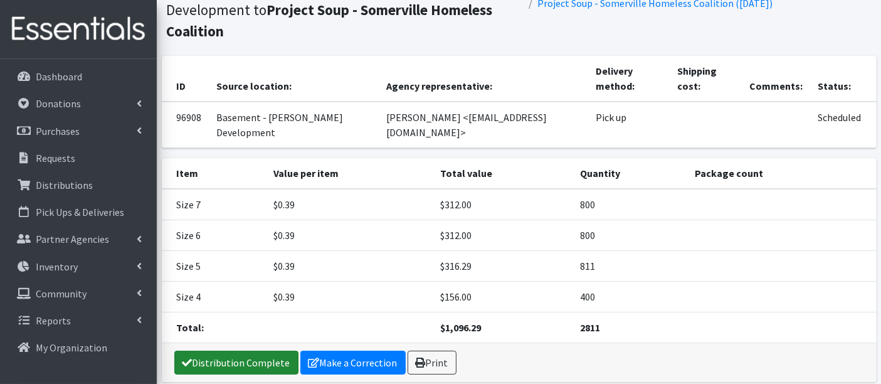
click at [235, 350] on link "Distribution Complete" at bounding box center [236, 362] width 124 height 24
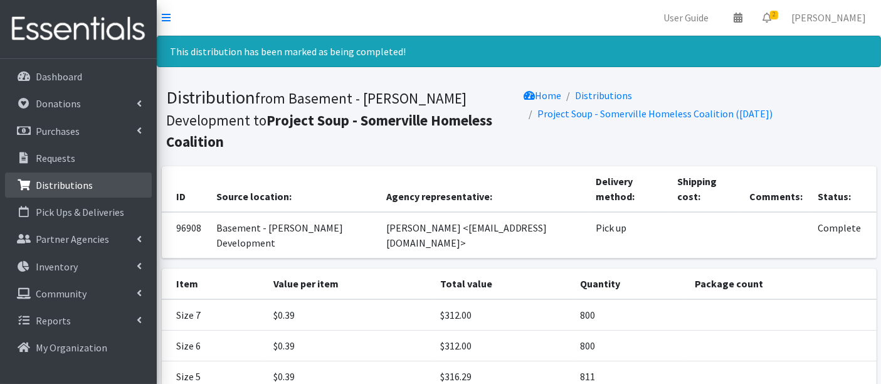
click at [73, 174] on link "Distributions" at bounding box center [78, 184] width 147 height 25
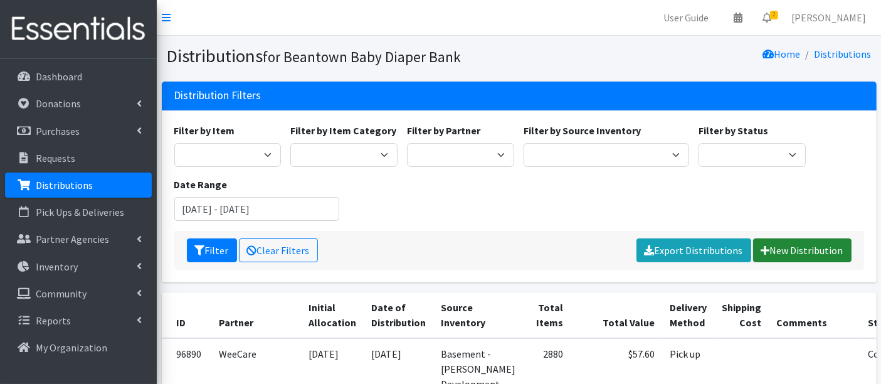
click at [812, 251] on link "New Distribution" at bounding box center [802, 250] width 98 height 24
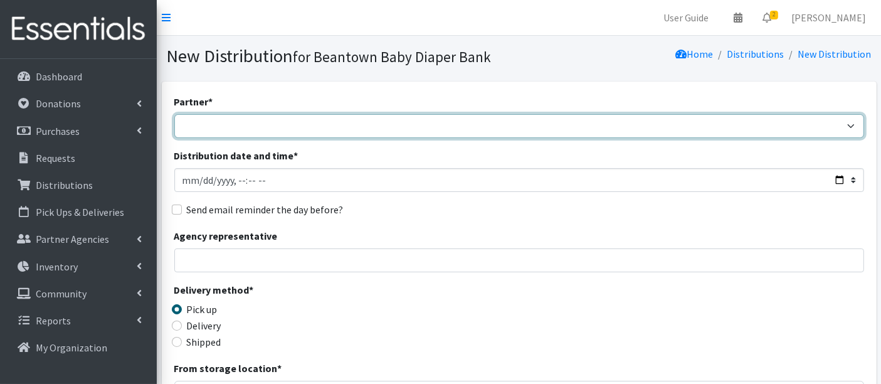
click at [198, 126] on select "ArlingtonEATS Beantown Baby Diaper Depot FamilyACCESS [PERSON_NAME] Family Serv…" at bounding box center [518, 126] width 689 height 24
select select "7095"
click at [174, 114] on select "ArlingtonEATS Beantown Baby Diaper Depot FamilyACCESS [PERSON_NAME] Family Serv…" at bounding box center [518, 126] width 689 height 24
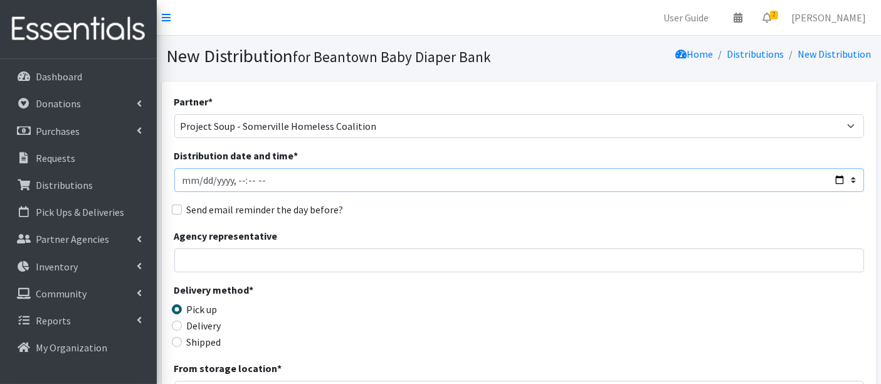
click at [199, 180] on input "Distribution date and time *" at bounding box center [518, 180] width 689 height 24
type input "[DATE]T23:59"
type input "[DATE]T13:00"
drag, startPoint x: 379, startPoint y: 325, endPoint x: 367, endPoint y: 318, distance: 14.3
click at [377, 325] on div "Delivery method * Pick up Delivery Shipped Shipping cost" at bounding box center [518, 321] width 689 height 78
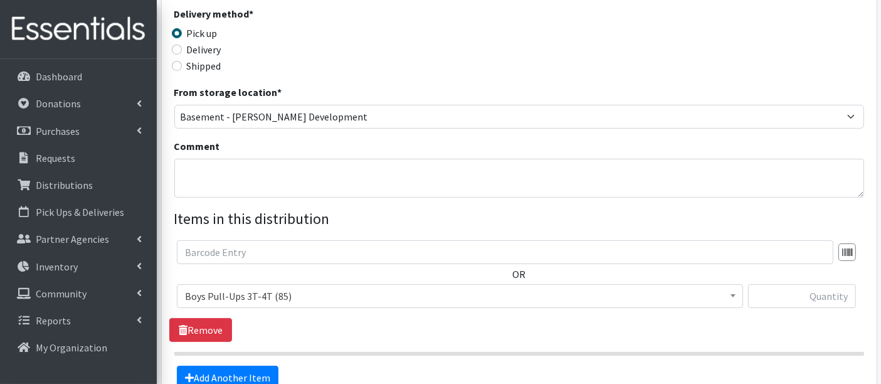
scroll to position [278, 0]
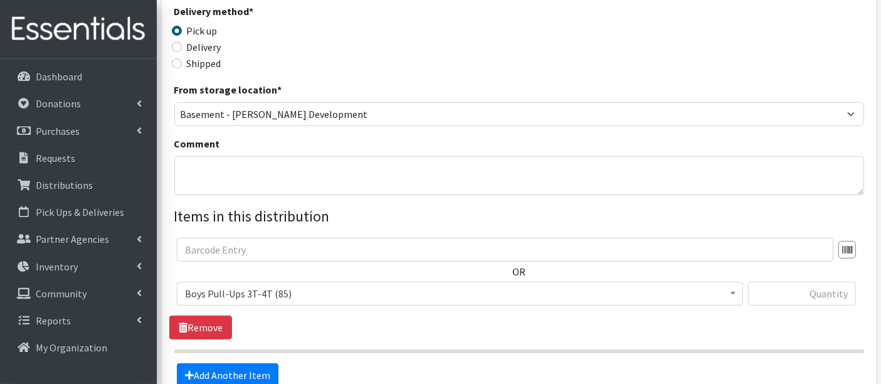
click at [238, 289] on span "Boys Pull-Ups 3T-4T (85)" at bounding box center [460, 294] width 550 height 18
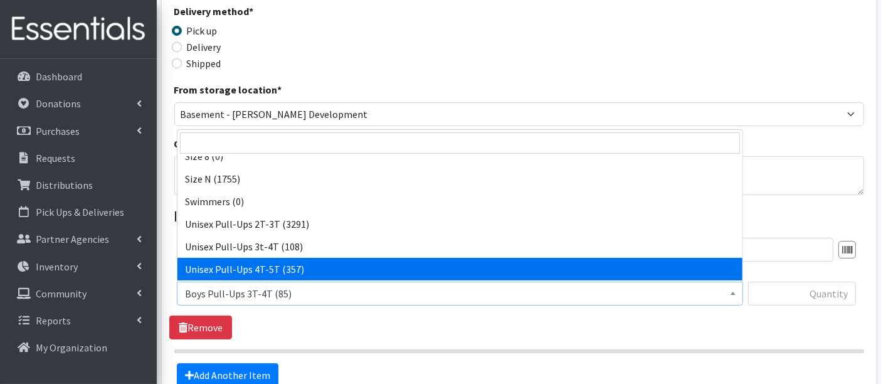
scroll to position [461, 0]
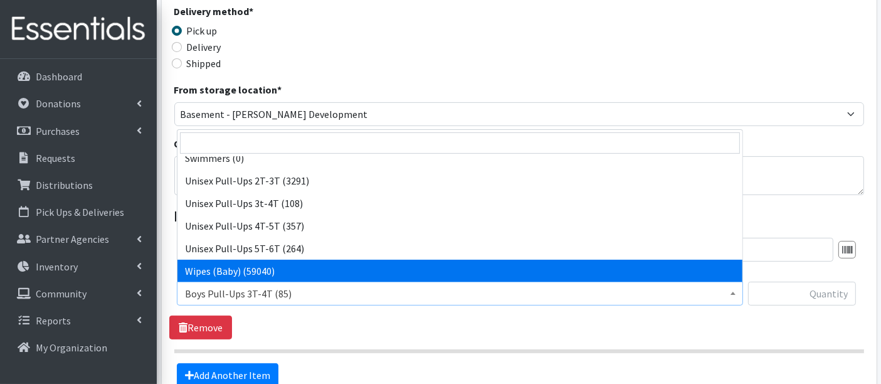
select select "14930"
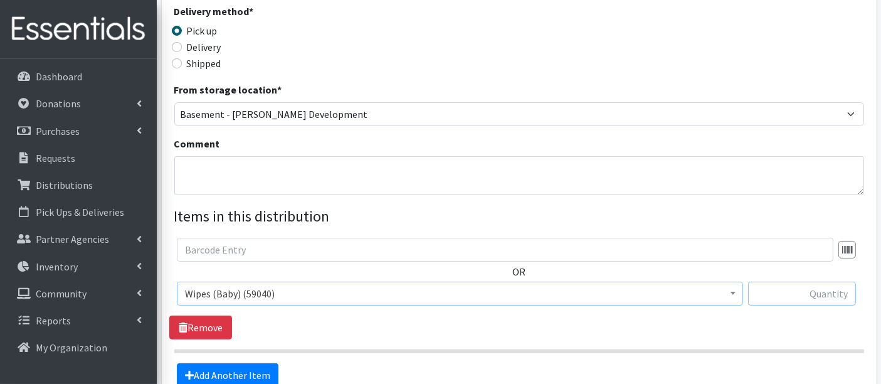
click at [805, 296] on input "text" at bounding box center [802, 293] width 108 height 24
type input "4320"
click at [838, 338] on section "OR Boys Pull-Ups 3T-4T (85) Boys Pull-Ups 2T-3T (62) Boys Pull-Ups 4T-5T (102) …" at bounding box center [518, 295] width 689 height 115
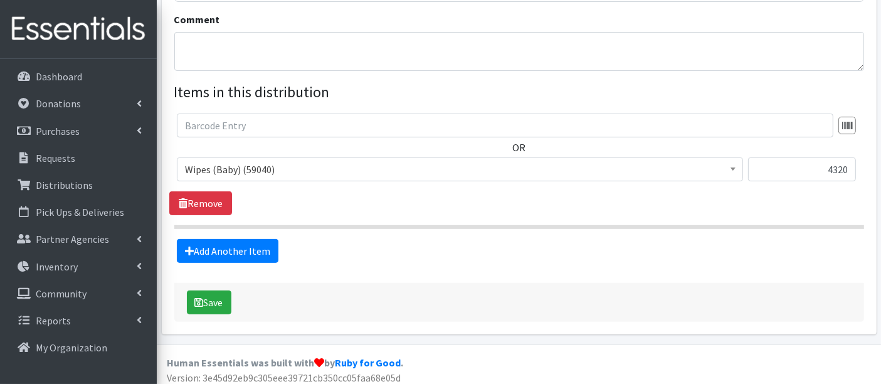
scroll to position [407, 0]
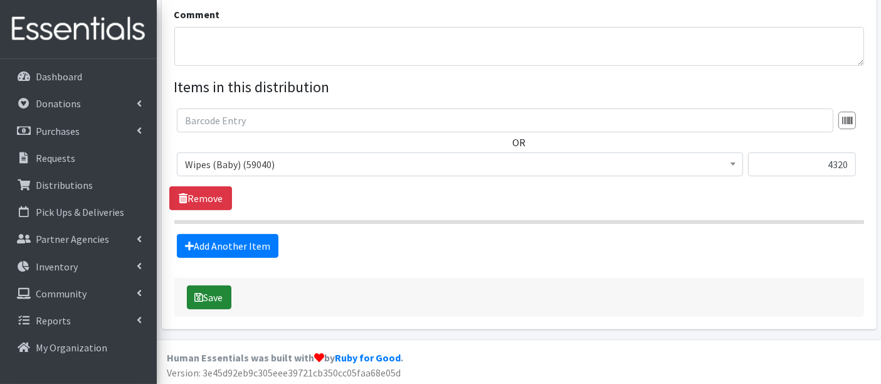
click at [199, 298] on icon "submit" at bounding box center [199, 297] width 9 height 10
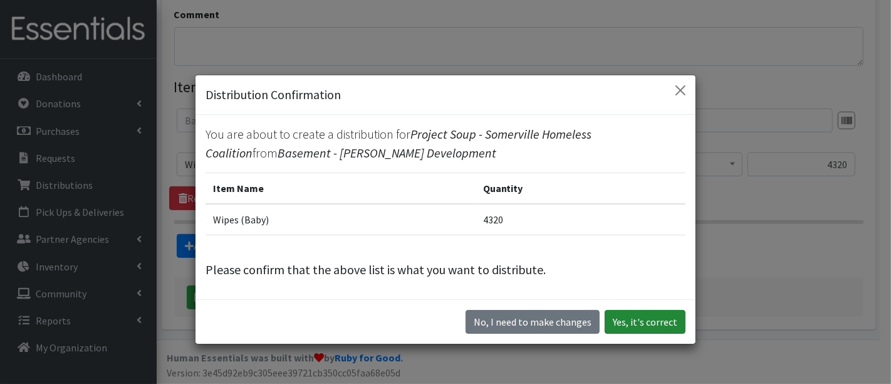
click at [654, 319] on button "Yes, it's correct" at bounding box center [645, 322] width 81 height 24
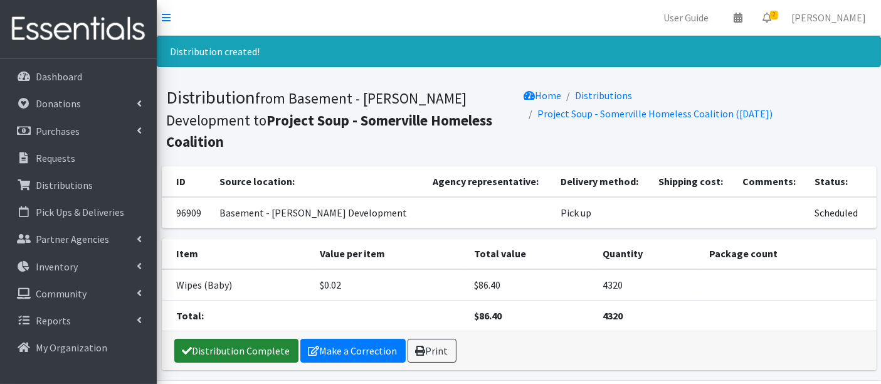
click at [223, 338] on link "Distribution Complete" at bounding box center [236, 350] width 124 height 24
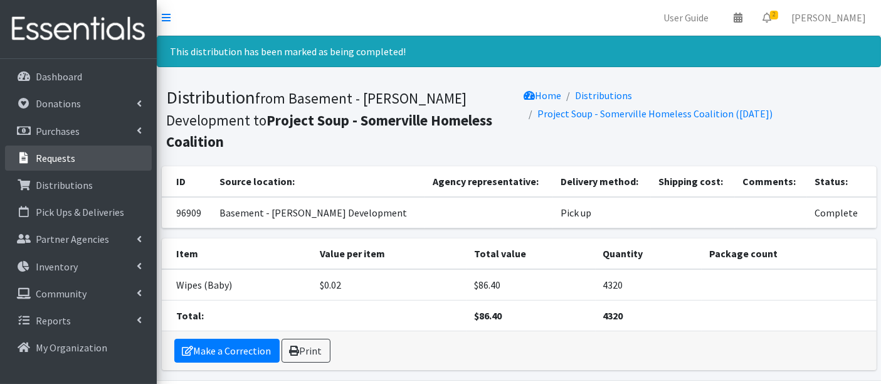
click at [52, 153] on p "Requests" at bounding box center [55, 158] width 39 height 13
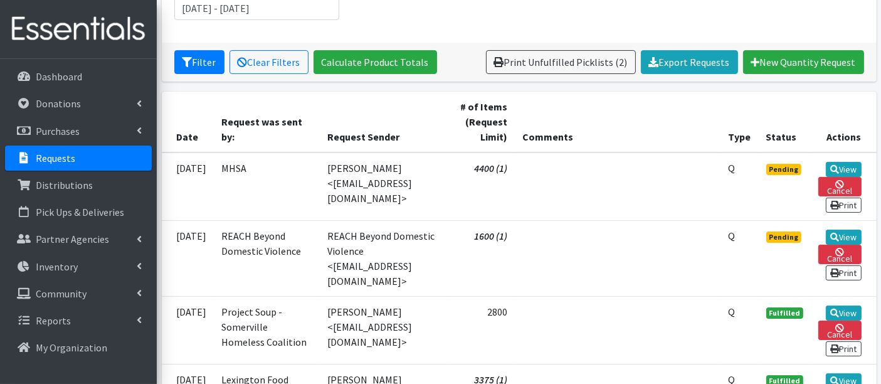
scroll to position [209, 0]
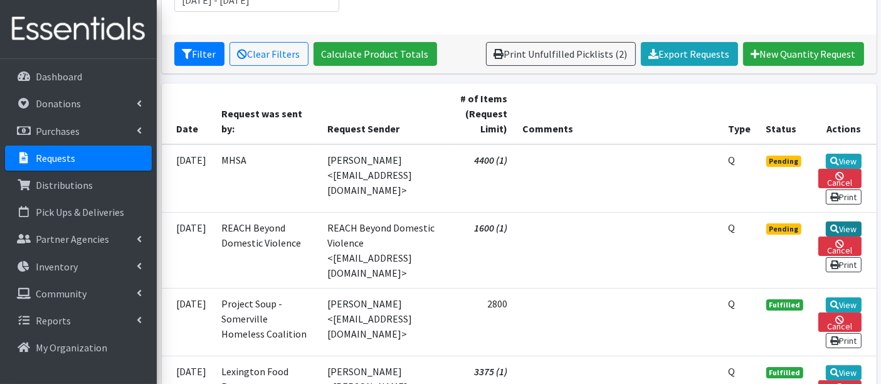
click at [852, 223] on link "View" at bounding box center [843, 228] width 36 height 15
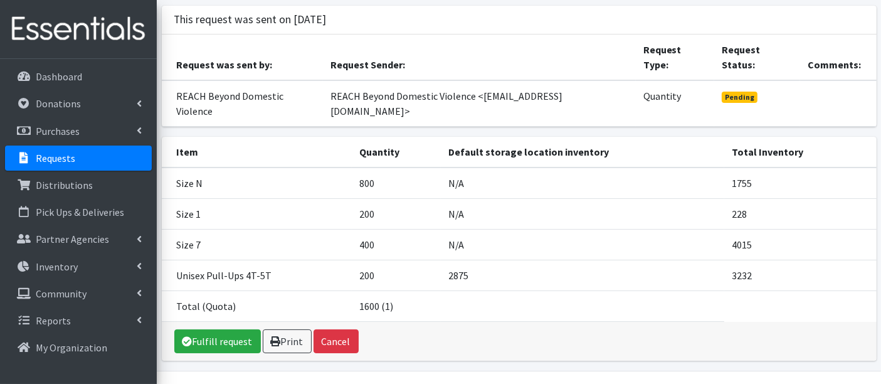
scroll to position [91, 0]
click at [236, 328] on link "Fulfill request" at bounding box center [217, 340] width 86 height 24
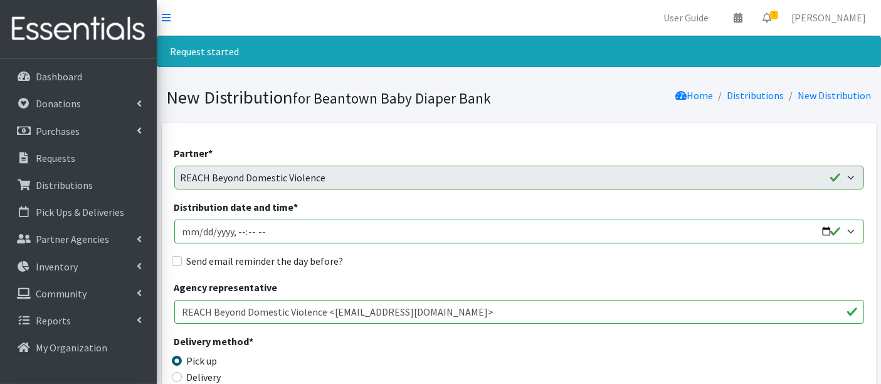
click at [202, 233] on input "Distribution date and time *" at bounding box center [518, 231] width 689 height 24
type input "[DATE]T23:59"
click at [243, 230] on input "Distribution date and time *" at bounding box center [518, 231] width 689 height 24
click at [238, 232] on input "Distribution date and time *" at bounding box center [518, 231] width 689 height 24
click at [396, 266] on div "Send email reminder the day before?" at bounding box center [518, 260] width 689 height 15
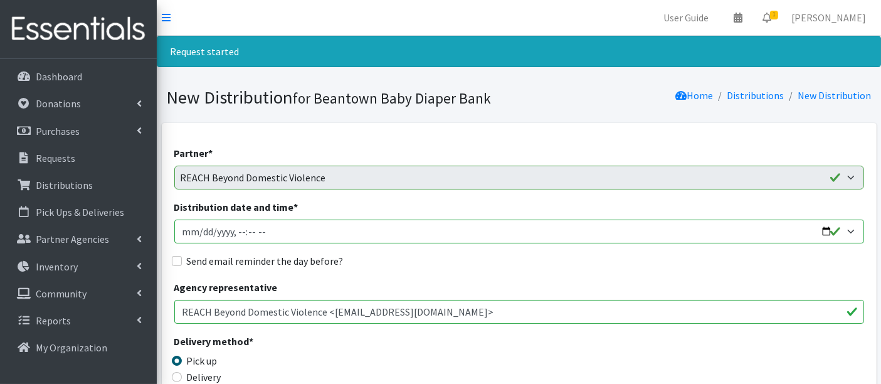
click at [251, 229] on input "Distribution date and time *" at bounding box center [518, 231] width 689 height 24
type input "[DATE]T13:20"
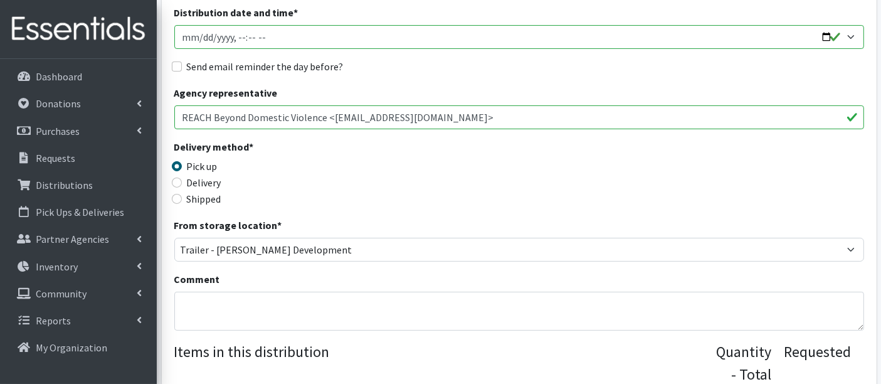
scroll to position [209, 0]
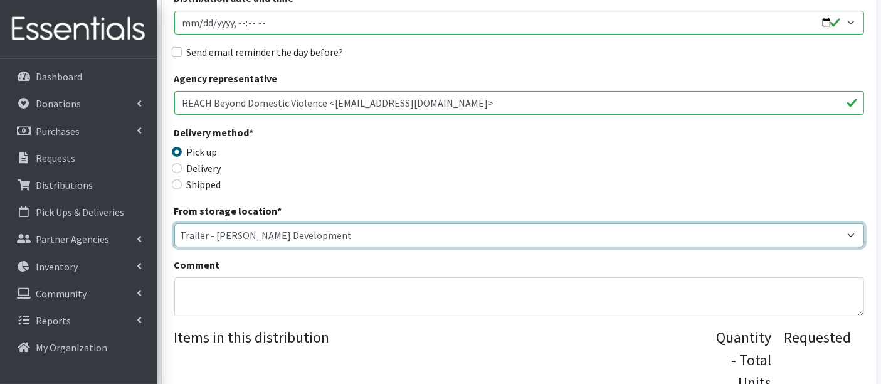
click at [292, 228] on select "Basement - [PERSON_NAME] Development Trailer - [PERSON_NAME] Development" at bounding box center [518, 235] width 689 height 24
select select "475"
click at [174, 223] on select "Basement - [PERSON_NAME] Development Trailer - [PERSON_NAME] Development" at bounding box center [518, 235] width 689 height 24
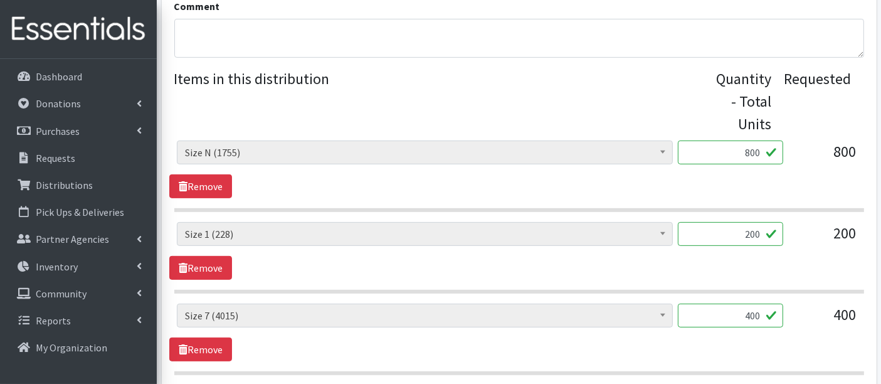
scroll to position [487, 0]
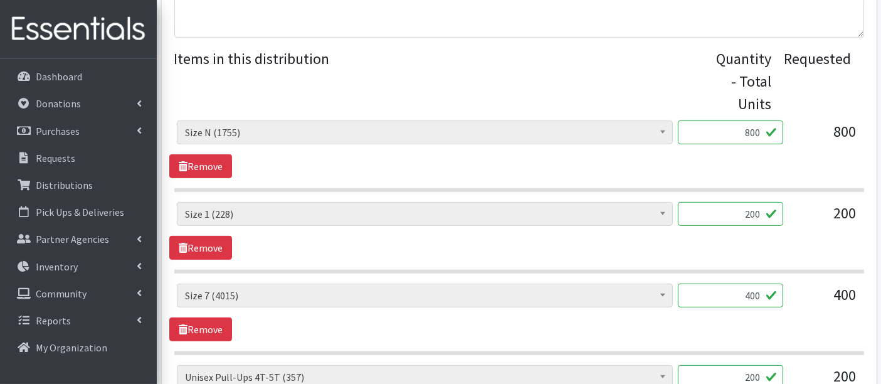
drag, startPoint x: 736, startPoint y: 211, endPoint x: 825, endPoint y: 245, distance: 95.2
click at [825, 245] on div "Boys Pull-Ups 3T-4T (85) Boys Pull-Ups 2T-3T (62) Boys Pull-Ups 4T-5T (102) Boy…" at bounding box center [518, 231] width 699 height 58
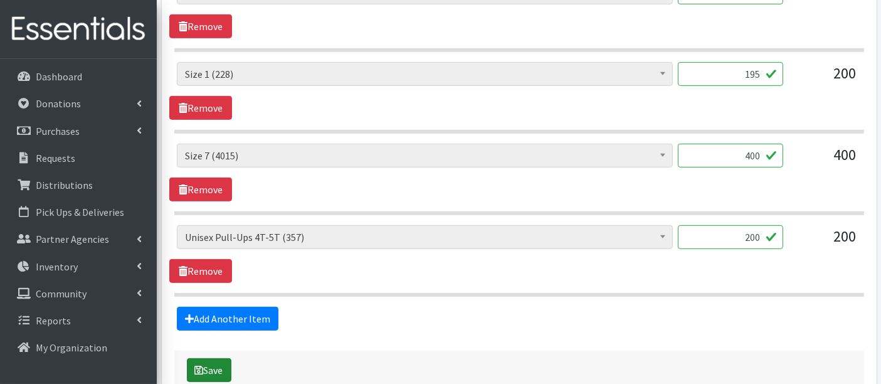
type input "195"
click at [217, 372] on button "Save" at bounding box center [209, 370] width 44 height 24
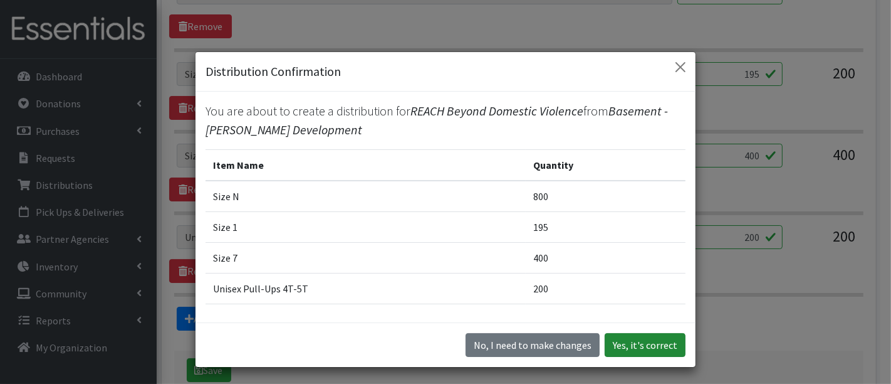
click at [620, 344] on button "Yes, it's correct" at bounding box center [645, 345] width 81 height 24
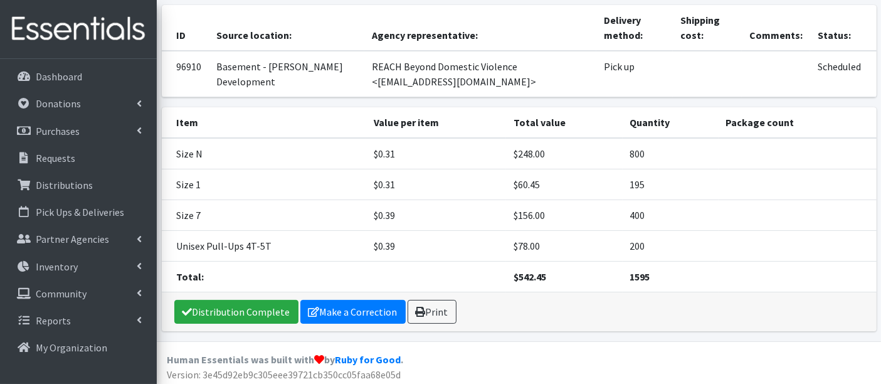
scroll to position [140, 0]
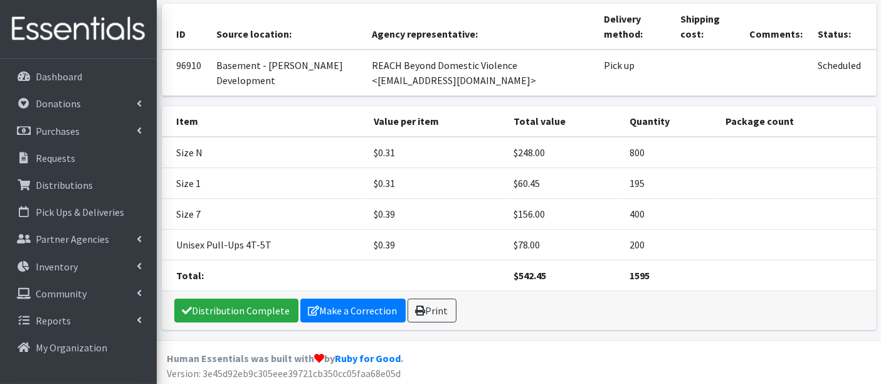
click at [233, 293] on div "Distribution Complete Make a Correction Print" at bounding box center [519, 310] width 714 height 39
click at [233, 305] on link "Distribution Complete" at bounding box center [236, 310] width 124 height 24
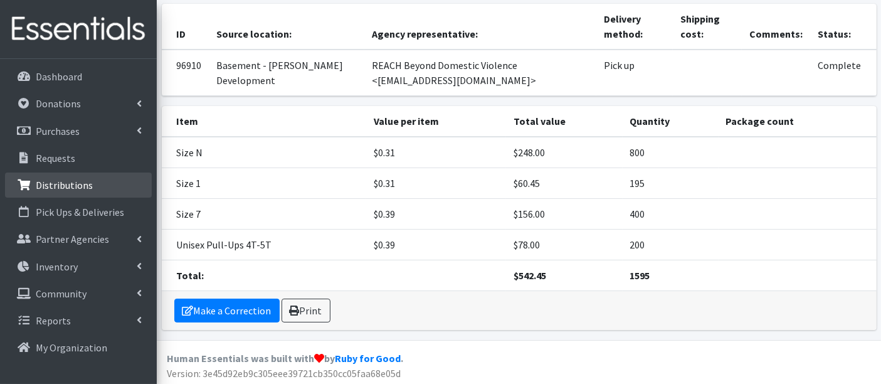
click at [46, 180] on p "Distributions" at bounding box center [64, 185] width 57 height 13
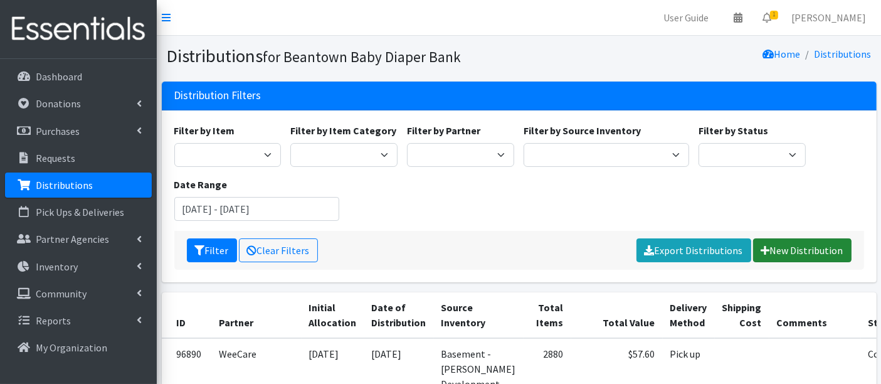
click at [780, 241] on link "New Distribution" at bounding box center [802, 250] width 98 height 24
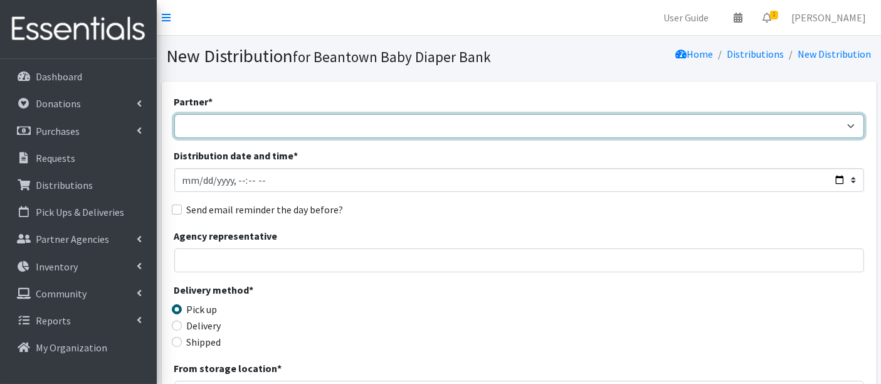
click at [243, 124] on select "ArlingtonEATS Beantown Baby Diaper Depot FamilyACCESS [PERSON_NAME] Family Serv…" at bounding box center [518, 126] width 689 height 24
select select "5983"
click at [174, 114] on select "ArlingtonEATS Beantown Baby Diaper Depot FamilyACCESS [PERSON_NAME] Family Serv…" at bounding box center [518, 126] width 689 height 24
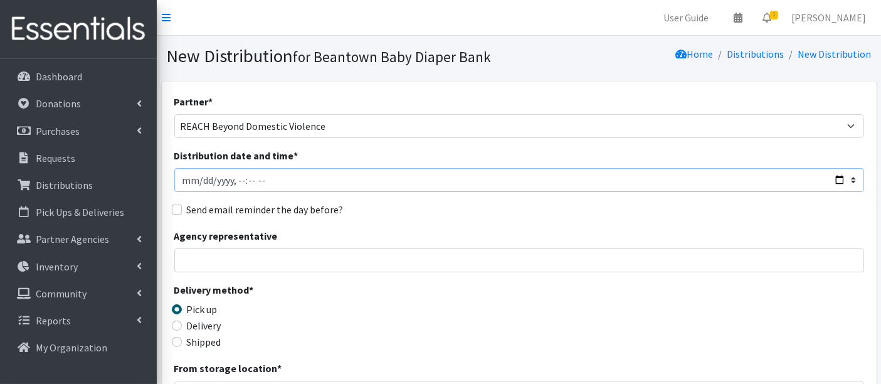
click at [201, 180] on input "Distribution date and time *" at bounding box center [518, 180] width 689 height 24
type input "2025-09-17T23:59"
type input "2025-09-17T13:20"
drag, startPoint x: 434, startPoint y: 219, endPoint x: 446, endPoint y: 214, distance: 12.6
click at [436, 219] on div "Partner * ArlingtonEATS Beantown Baby Diaper Depot FamilyACCESS Hanscom Family …" at bounding box center [518, 379] width 689 height 571
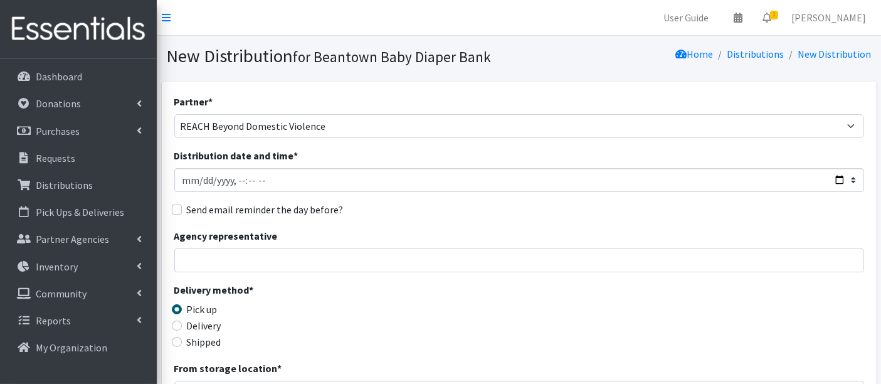
scroll to position [348, 0]
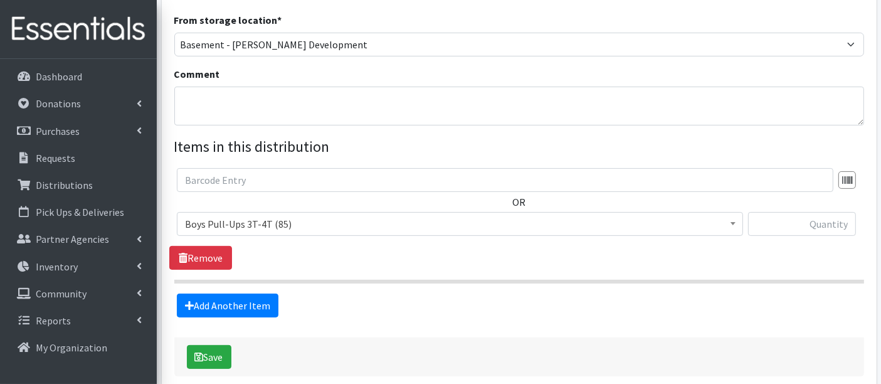
click at [263, 221] on span "Boys Pull-Ups 3T-4T (85)" at bounding box center [460, 224] width 550 height 18
click at [372, 268] on section "OR Boys Pull-Ups 3T-4T (85) Boys Pull-Ups 2T-3T (62) Boys Pull-Ups 4T-5T (102) …" at bounding box center [518, 225] width 689 height 115
click at [231, 224] on span "Boys Pull-Ups 3T-4T (85)" at bounding box center [460, 224] width 550 height 18
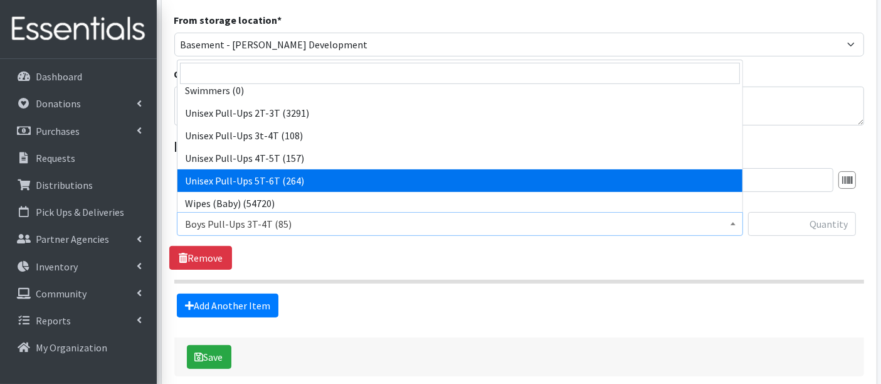
scroll to position [461, 0]
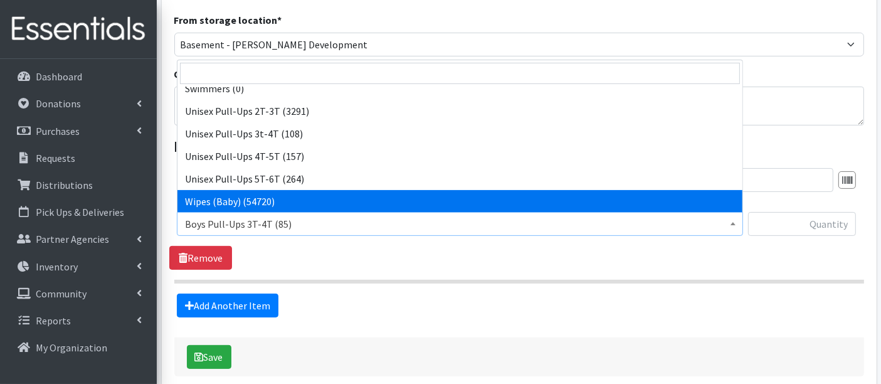
select select "14930"
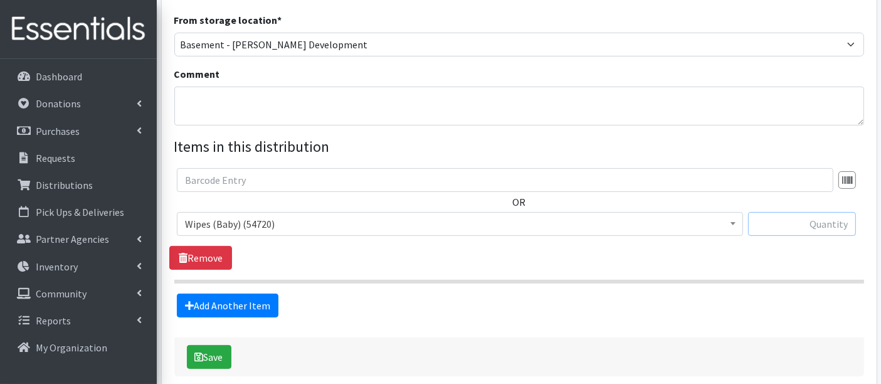
click at [835, 222] on input "text" at bounding box center [802, 224] width 108 height 24
type input "2880"
click at [212, 353] on button "Save" at bounding box center [209, 357] width 44 height 24
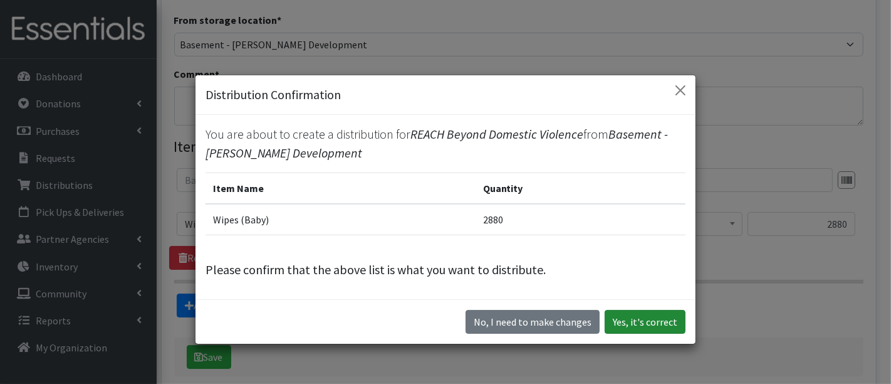
click at [639, 318] on button "Yes, it's correct" at bounding box center [645, 322] width 81 height 24
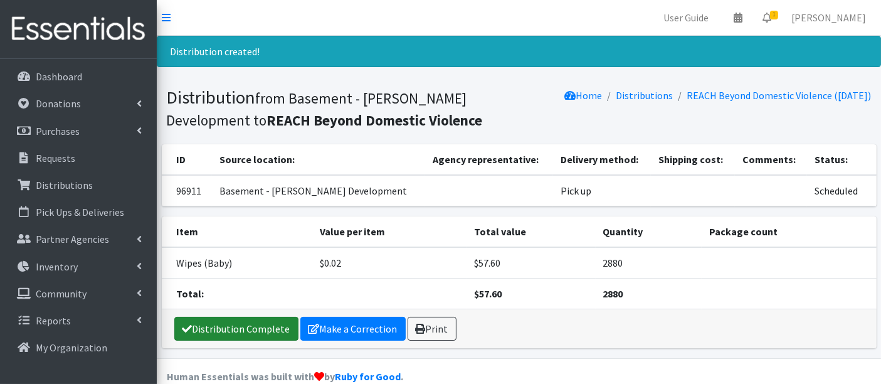
click at [206, 320] on link "Distribution Complete" at bounding box center [236, 328] width 124 height 24
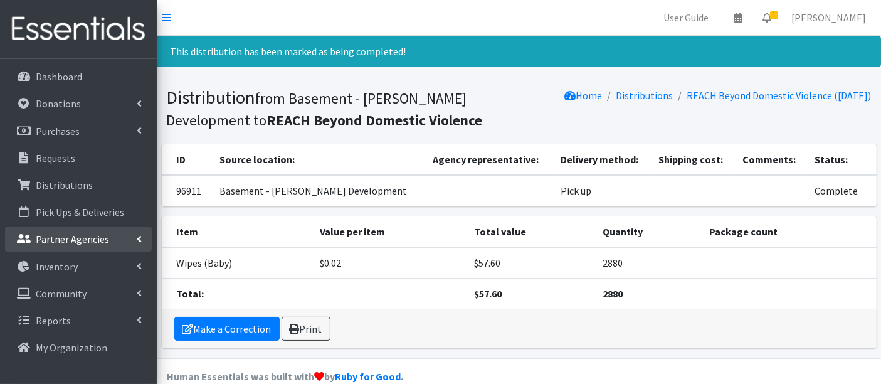
click at [77, 235] on p "Partner Agencies" at bounding box center [72, 239] width 73 height 13
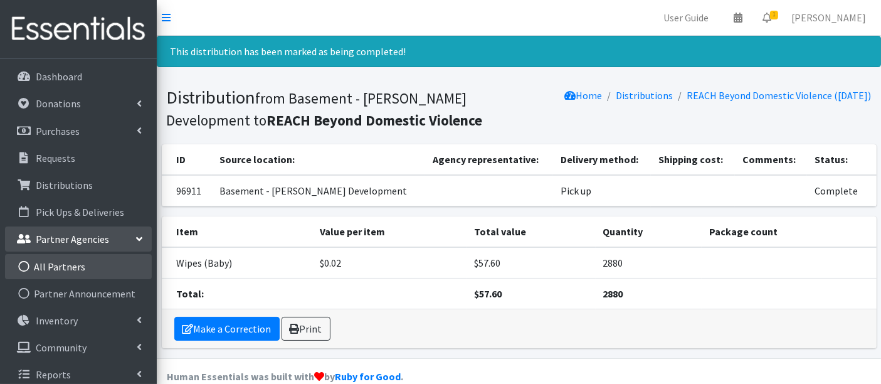
drag, startPoint x: 70, startPoint y: 271, endPoint x: 80, endPoint y: 268, distance: 11.1
click at [70, 270] on link "All Partners" at bounding box center [78, 266] width 147 height 25
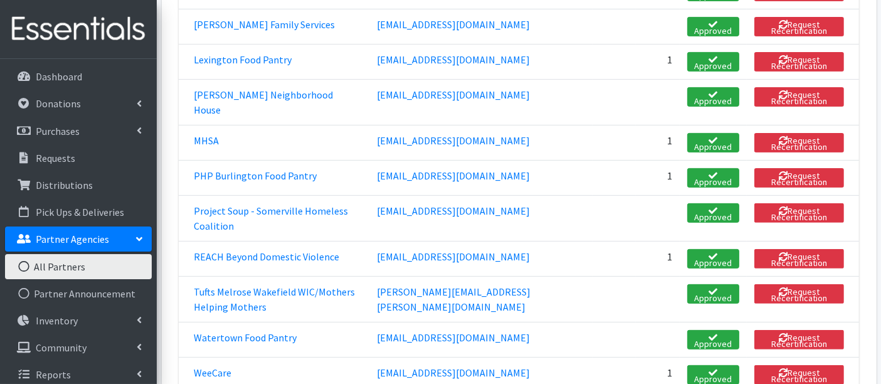
scroll to position [417, 0]
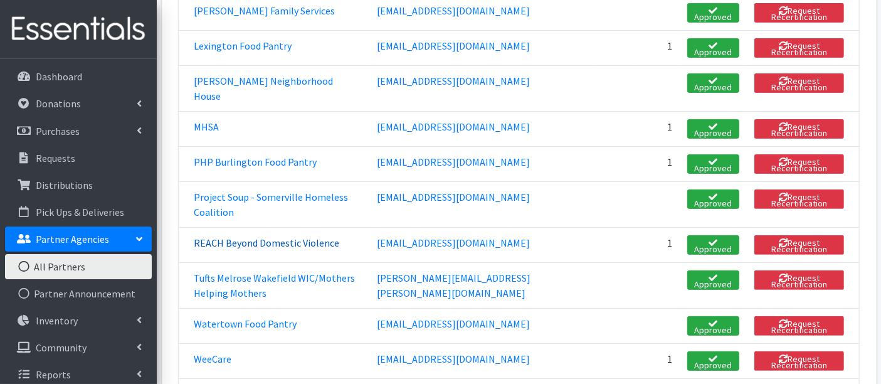
click at [325, 236] on link "REACH Beyond Domestic Violence" at bounding box center [266, 242] width 145 height 13
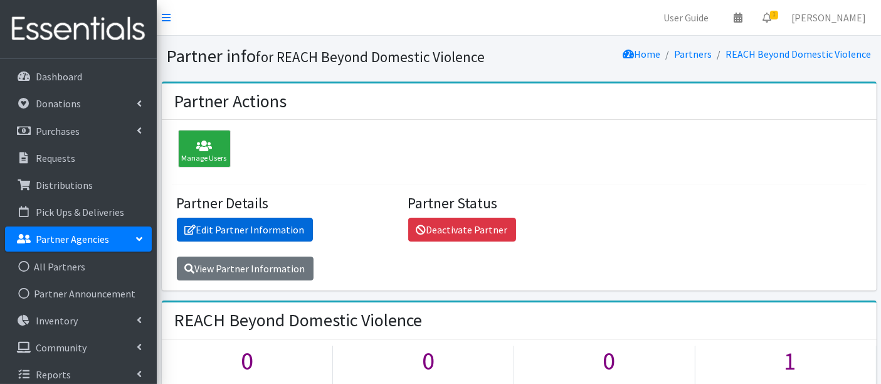
click at [222, 226] on link "Edit Partner Information" at bounding box center [245, 229] width 136 height 24
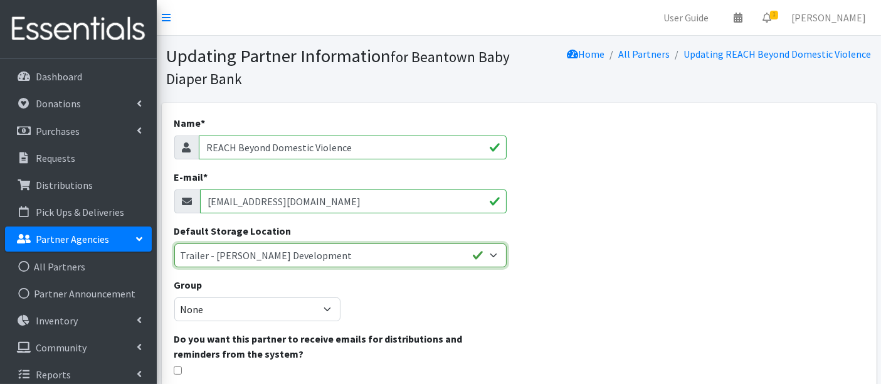
click at [234, 255] on select "Basement - [PERSON_NAME] Development Trailer - [PERSON_NAME] Development" at bounding box center [340, 255] width 332 height 24
select select "475"
click at [174, 243] on select "Basement - [PERSON_NAME] Development Trailer - [PERSON_NAME] Development" at bounding box center [340, 255] width 332 height 24
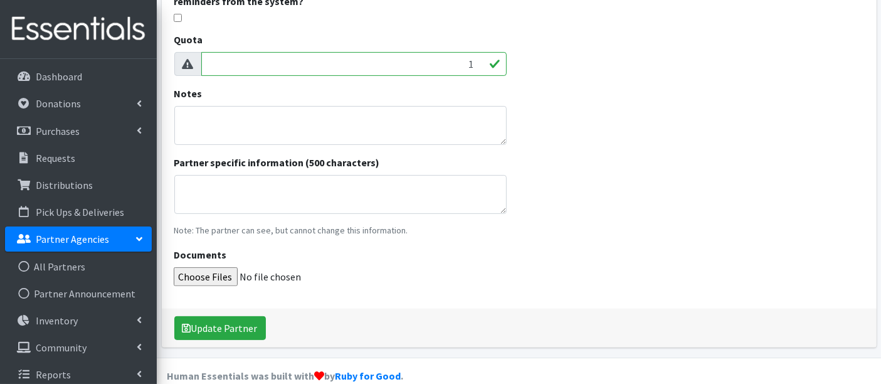
scroll to position [370, 0]
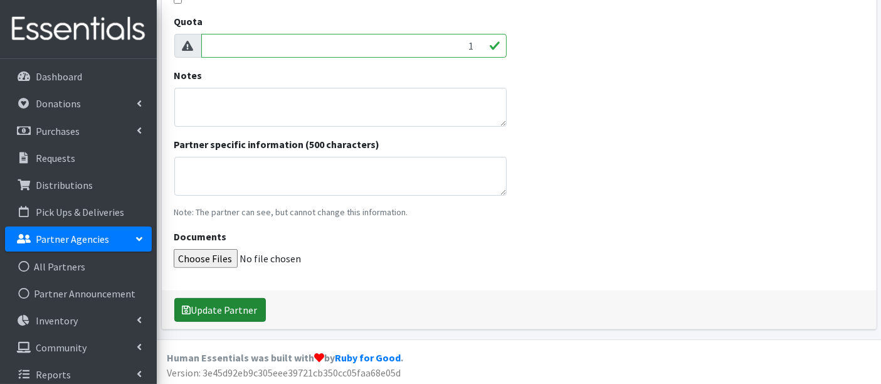
click at [238, 308] on button "Update Partner" at bounding box center [219, 310] width 91 height 24
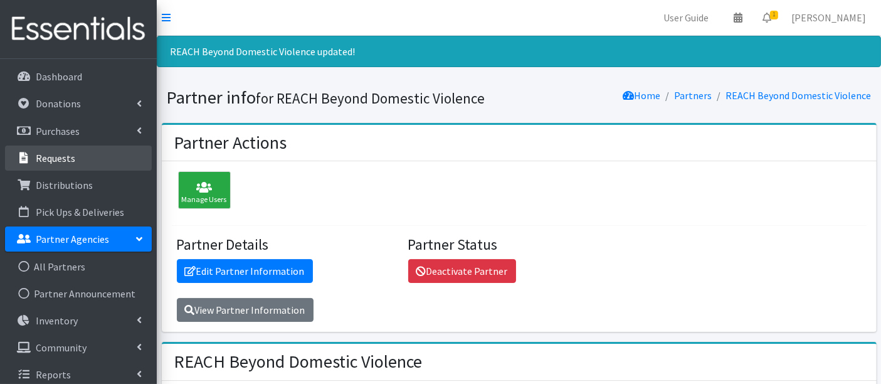
click at [51, 152] on p "Requests" at bounding box center [55, 158] width 39 height 13
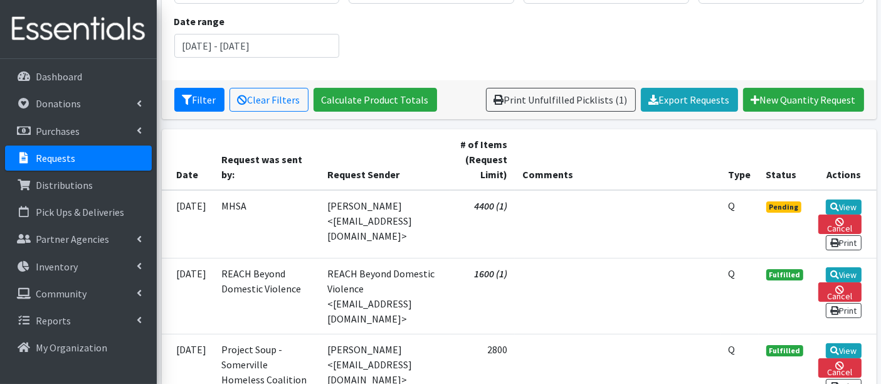
scroll to position [209, 0]
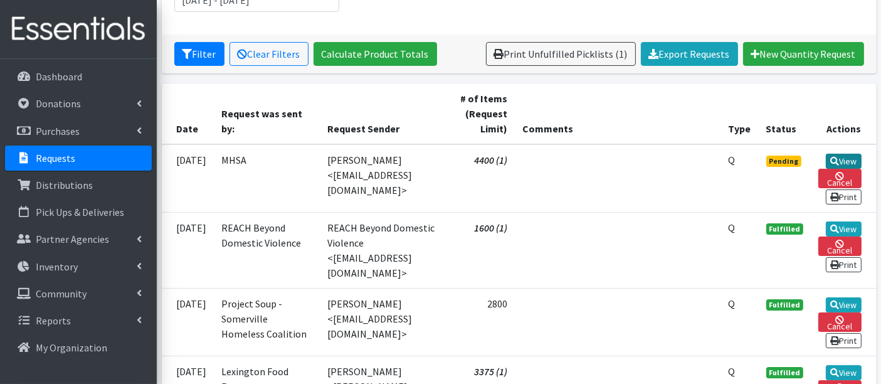
click at [843, 157] on link "View" at bounding box center [843, 161] width 36 height 15
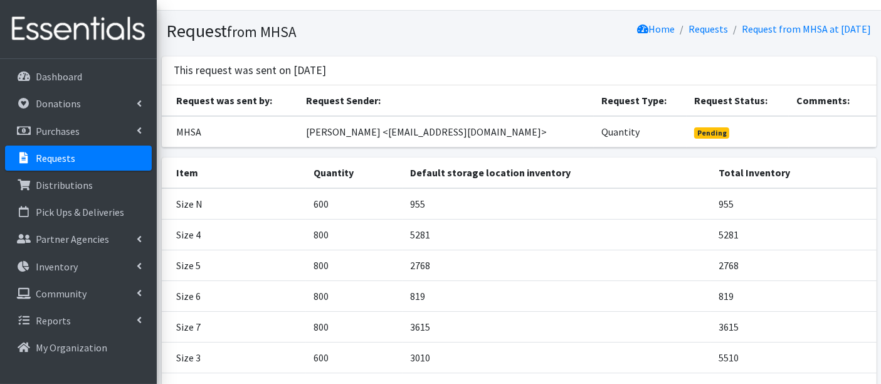
scroll to position [138, 0]
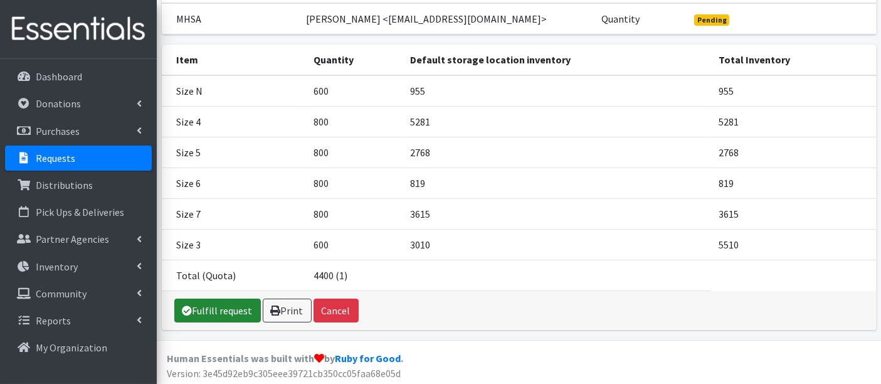
drag, startPoint x: 230, startPoint y: 310, endPoint x: 427, endPoint y: 314, distance: 197.4
click at [230, 310] on link "Fulfill request" at bounding box center [217, 310] width 86 height 24
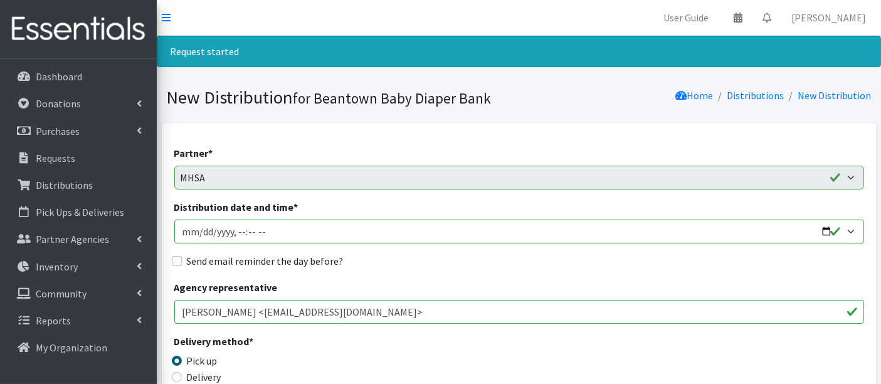
click at [204, 228] on input "Distribution date and time *" at bounding box center [518, 231] width 689 height 24
type input "[DATE]T23:00"
type input "[DATE]T13:10"
click at [413, 264] on div "Send email reminder the day before?" at bounding box center [518, 260] width 689 height 15
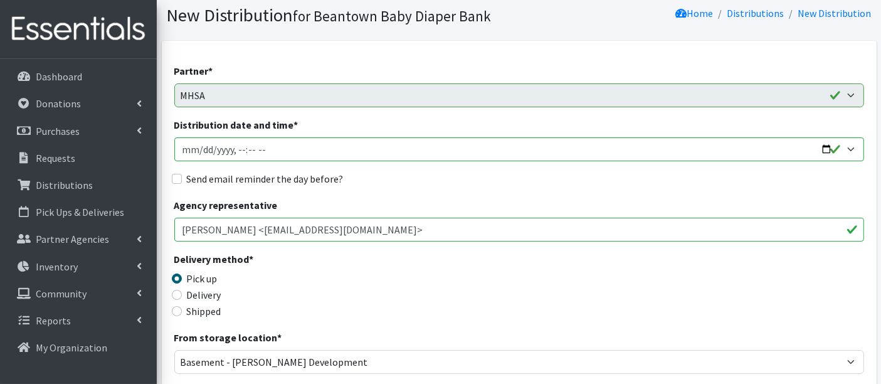
scroll to position [209, 0]
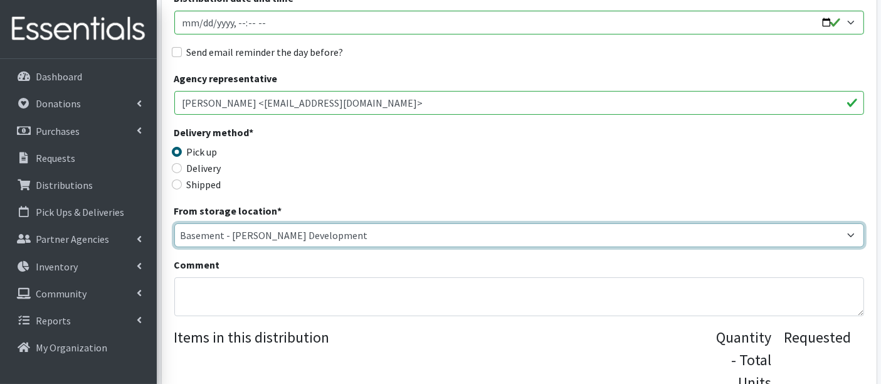
click at [311, 236] on select "Basement - [PERSON_NAME] Development Trailer - [PERSON_NAME] Development" at bounding box center [518, 235] width 689 height 24
click at [290, 234] on select "Basement - Finnegan Development Trailer - Finnegan Development" at bounding box center [518, 235] width 689 height 24
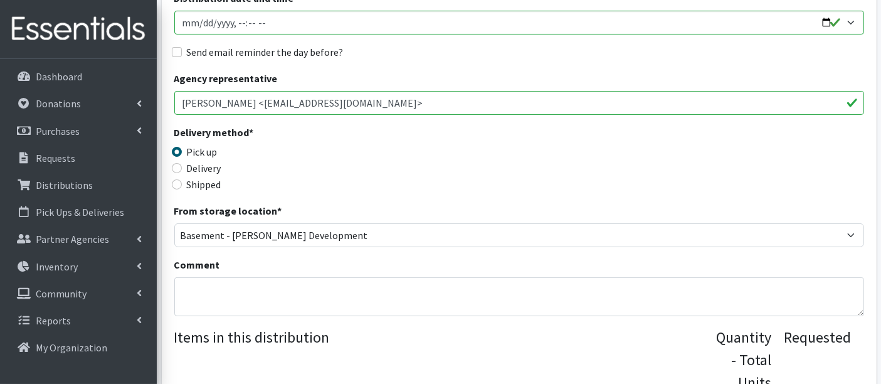
click at [374, 196] on div "Delivery method * Pick up Delivery Shipped Shipping cost" at bounding box center [518, 164] width 689 height 78
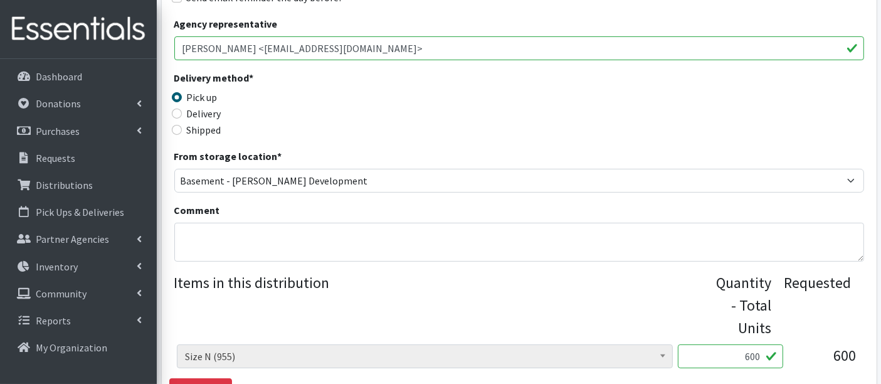
scroll to position [417, 0]
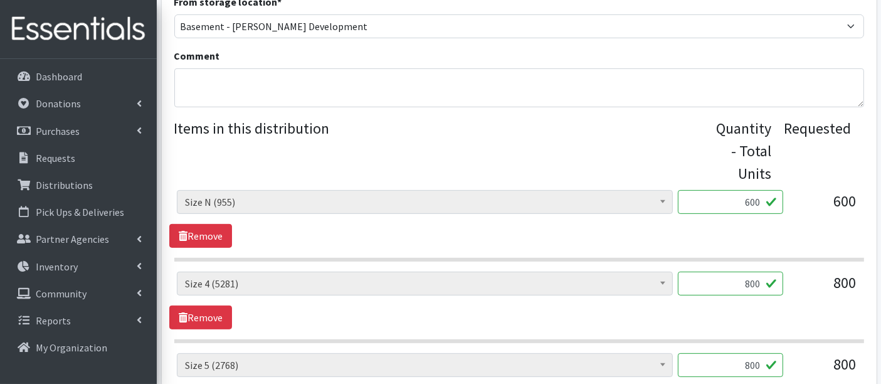
click at [761, 198] on input "600" at bounding box center [729, 202] width 105 height 24
type input "607"
click at [577, 221] on span "Boys Pull-Ups 3T-4T (85) Boys Pull-Ups 2T-3T (62) Boys Pull-Ups 4T-5T (102) Boy…" at bounding box center [425, 207] width 496 height 34
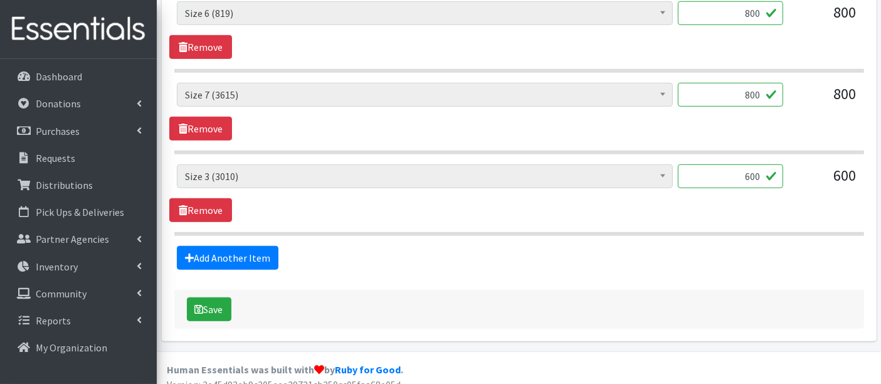
scroll to position [859, 0]
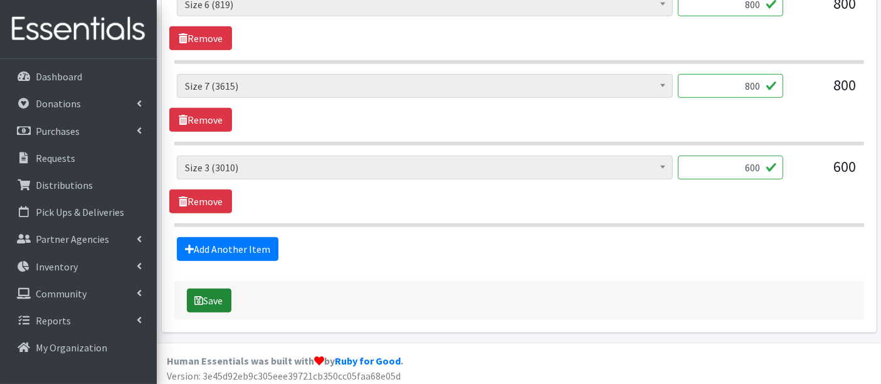
click at [216, 291] on button "Save" at bounding box center [209, 300] width 44 height 24
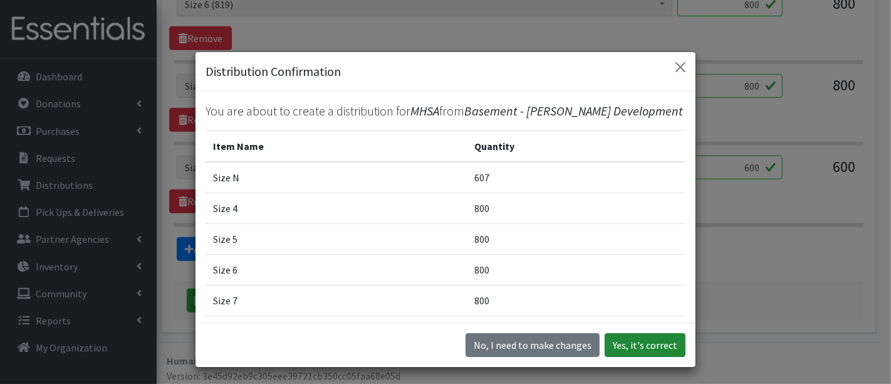
click at [632, 347] on button "Yes, it's correct" at bounding box center [645, 345] width 81 height 24
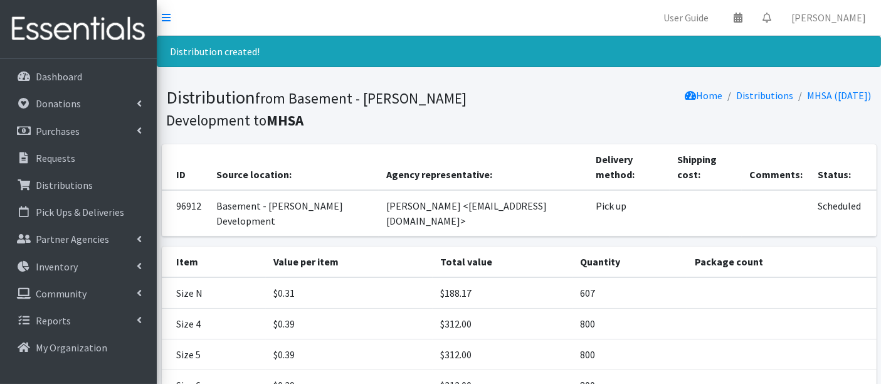
scroll to position [172, 0]
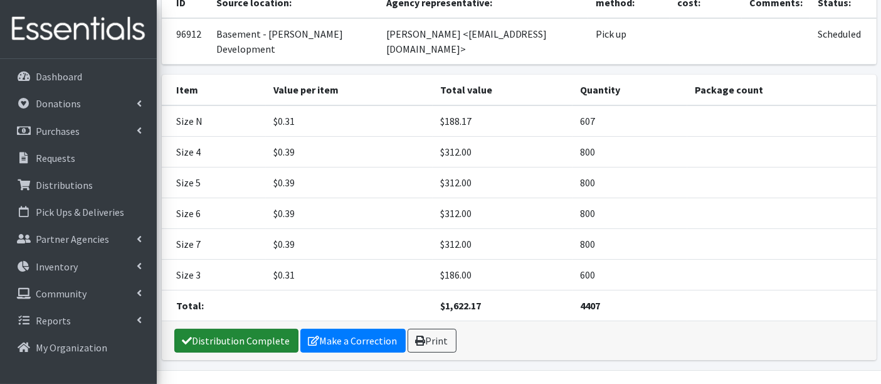
click at [220, 328] on link "Distribution Complete" at bounding box center [236, 340] width 124 height 24
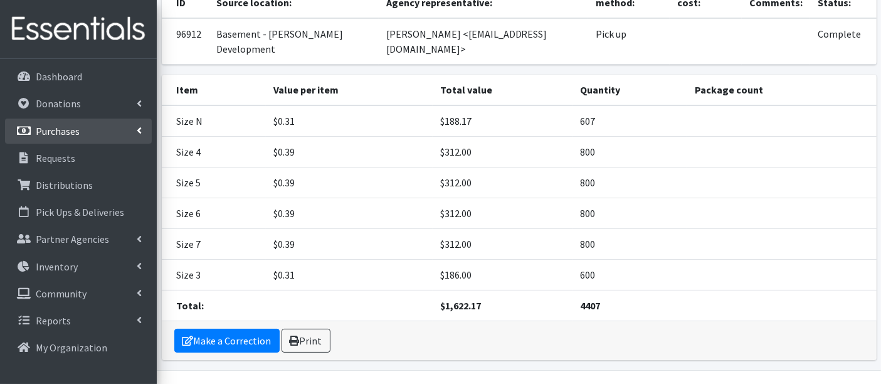
click at [62, 130] on p "Purchases" at bounding box center [58, 131] width 44 height 13
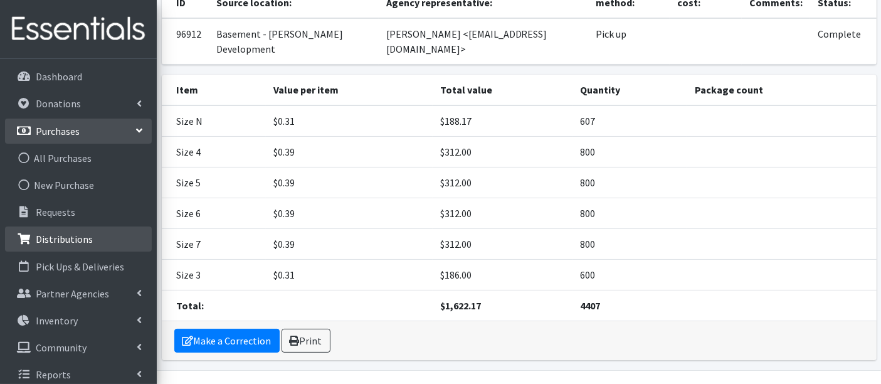
click at [53, 235] on p "Distributions" at bounding box center [64, 239] width 57 height 13
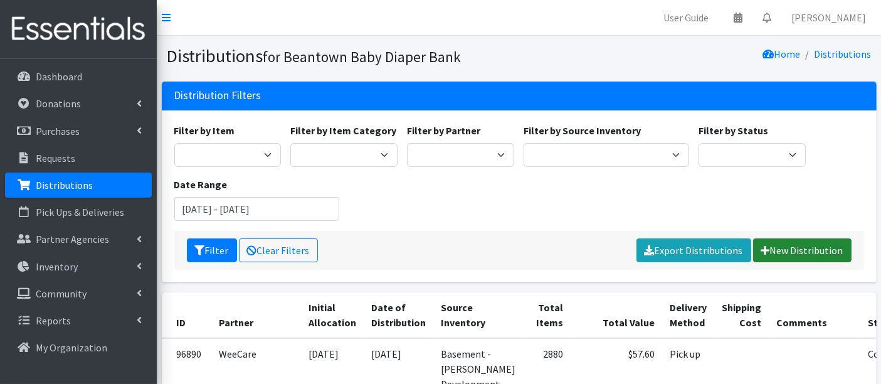
click at [803, 249] on link "New Distribution" at bounding box center [802, 250] width 98 height 24
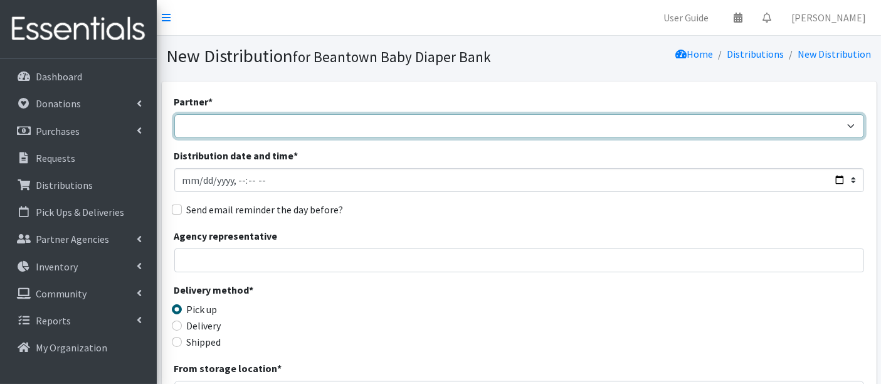
drag, startPoint x: 241, startPoint y: 119, endPoint x: 250, endPoint y: 135, distance: 18.5
click at [241, 119] on select "ArlingtonEATS Beantown Baby Diaper Depot FamilyACCESS [PERSON_NAME] Family Serv…" at bounding box center [518, 126] width 689 height 24
select select "5982"
click at [174, 114] on select "ArlingtonEATS Beantown Baby Diaper Depot FamilyACCESS [PERSON_NAME] Family Serv…" at bounding box center [518, 126] width 689 height 24
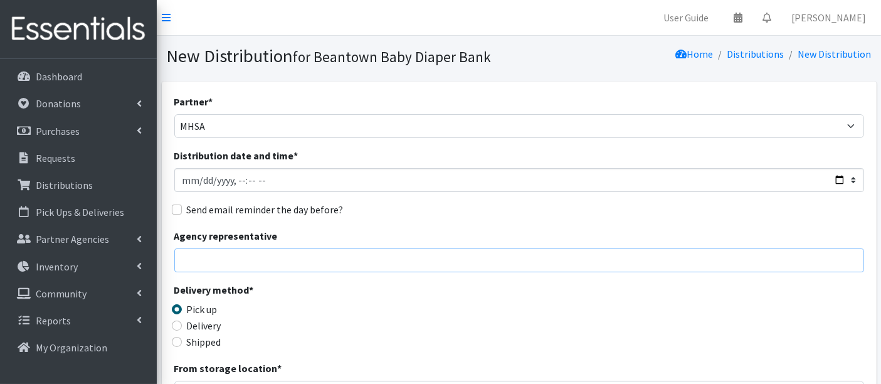
drag, startPoint x: 217, startPoint y: 258, endPoint x: 313, endPoint y: 254, distance: 96.6
click at [217, 258] on input "Agency representative" at bounding box center [518, 260] width 689 height 24
click at [404, 319] on div "Delivery method * Pick up Delivery Shipped Shipping cost" at bounding box center [518, 321] width 689 height 78
click at [197, 178] on input "Distribution date and time *" at bounding box center [518, 180] width 689 height 24
type input "[DATE]T23:59"
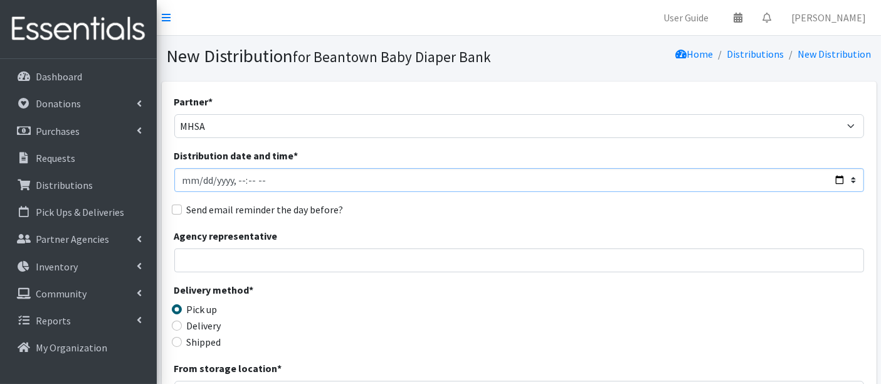
click at [240, 177] on input "Distribution date and time *" at bounding box center [518, 180] width 689 height 24
click at [237, 177] on input "Distribution date and time *" at bounding box center [518, 180] width 689 height 24
type input "2025-09-17T13:10"
click at [399, 268] on input "Agency representative" at bounding box center [518, 260] width 689 height 24
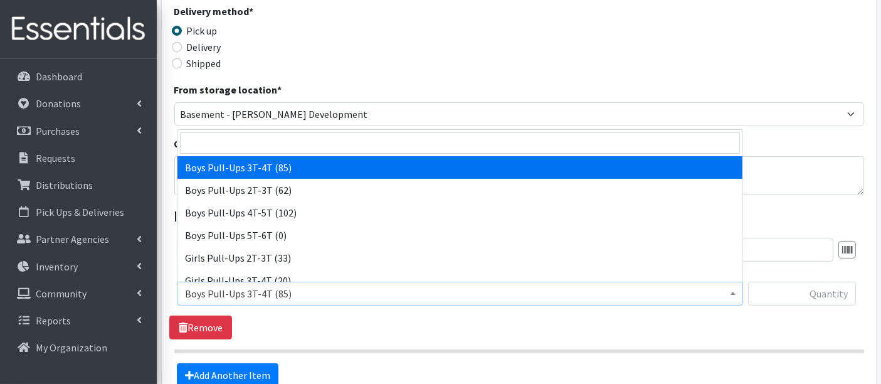
click at [288, 291] on span "Boys Pull-Ups 3T-4T (85)" at bounding box center [460, 294] width 550 height 18
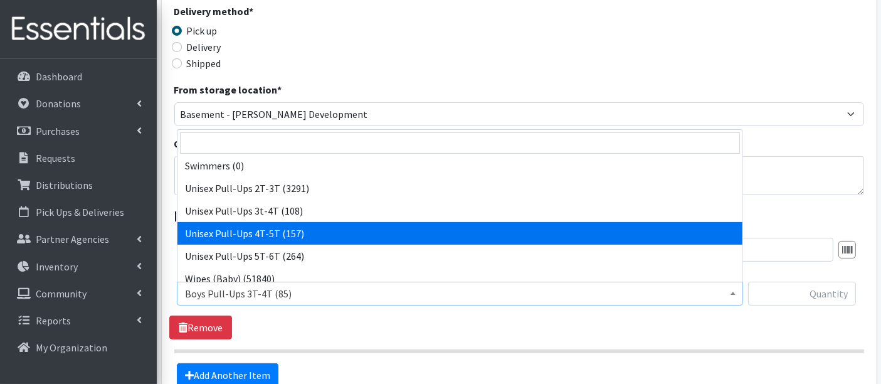
scroll to position [461, 0]
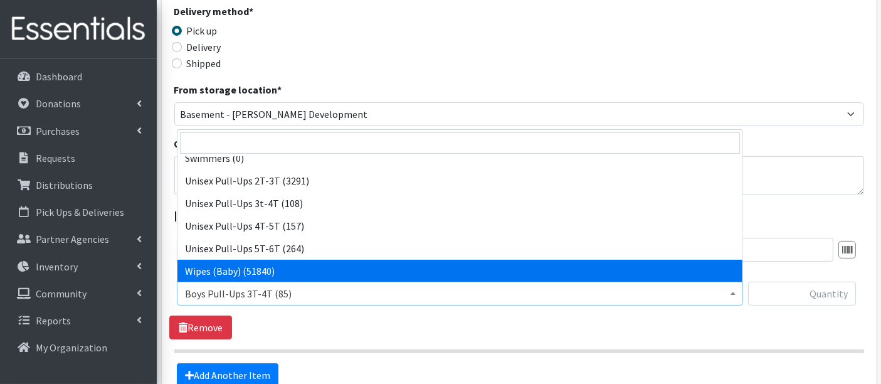
select select "14930"
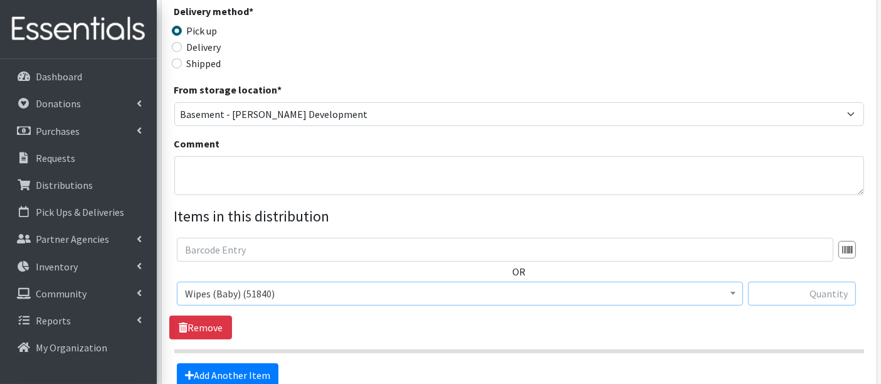
click at [812, 291] on input "text" at bounding box center [802, 293] width 108 height 24
type input "5760"
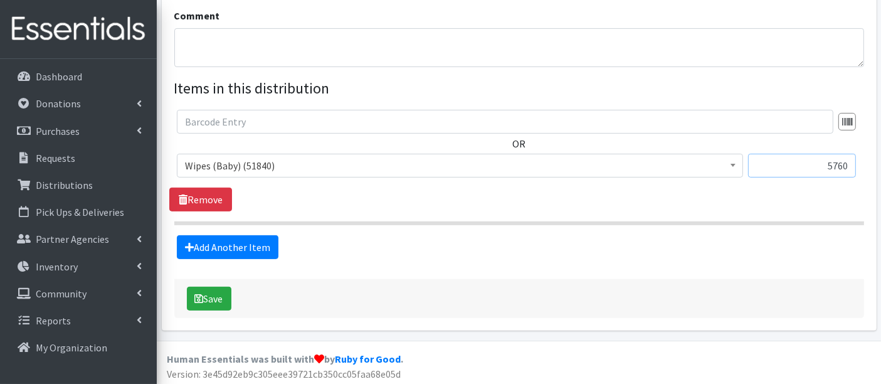
scroll to position [407, 0]
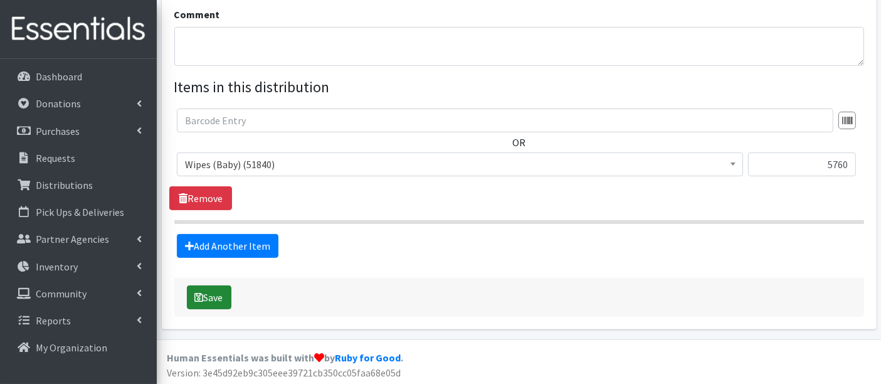
click at [217, 295] on button "Save" at bounding box center [209, 297] width 44 height 24
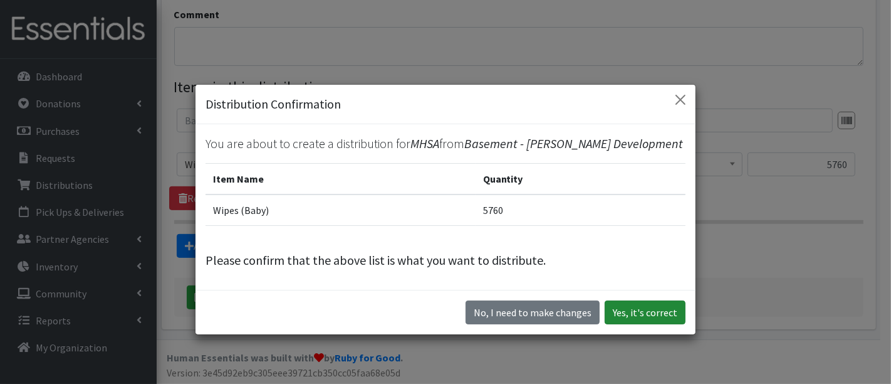
click at [651, 313] on button "Yes, it's correct" at bounding box center [645, 312] width 81 height 24
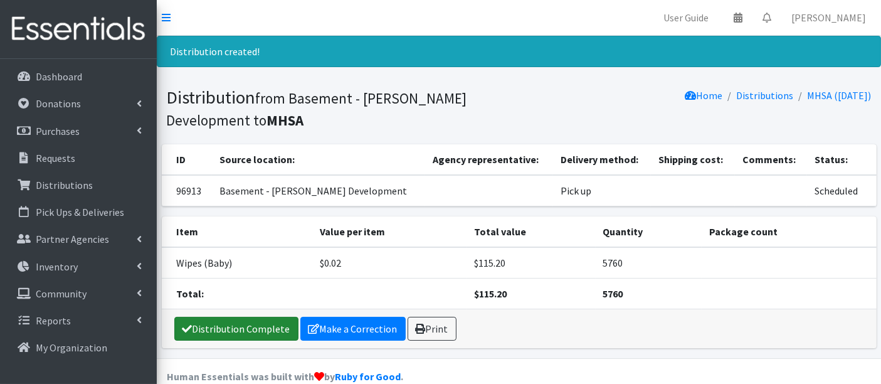
click at [225, 332] on link "Distribution Complete" at bounding box center [236, 328] width 124 height 24
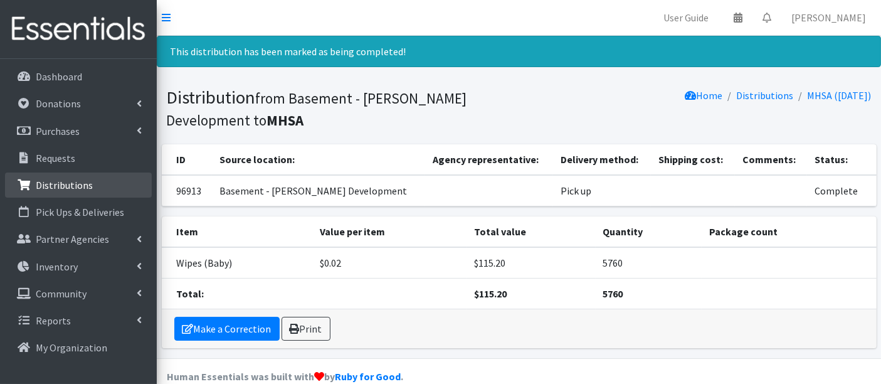
click at [80, 179] on p "Distributions" at bounding box center [64, 185] width 57 height 13
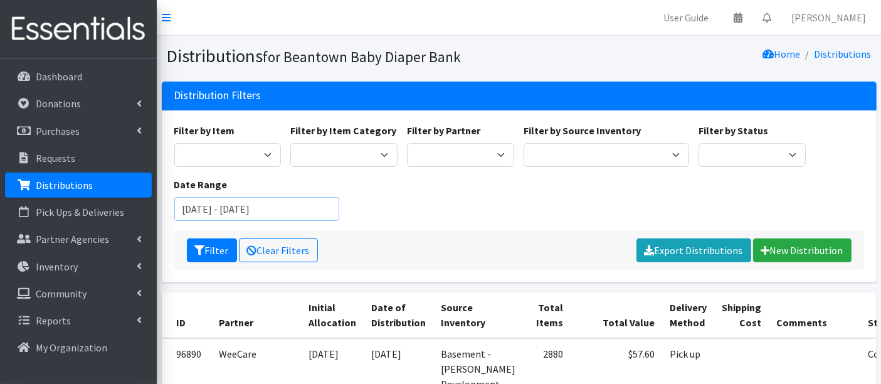
click at [203, 198] on input "[DATE] - [DATE]" at bounding box center [256, 209] width 165 height 24
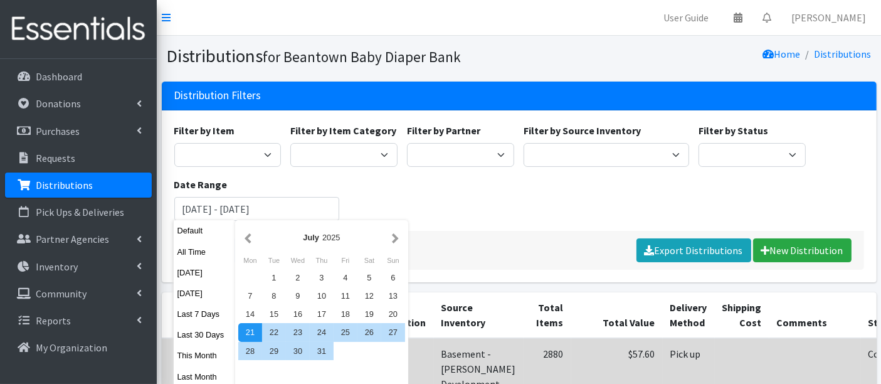
click at [192, 355] on button "This Month" at bounding box center [204, 355] width 61 height 18
type input "[DATE] - [DATE]"
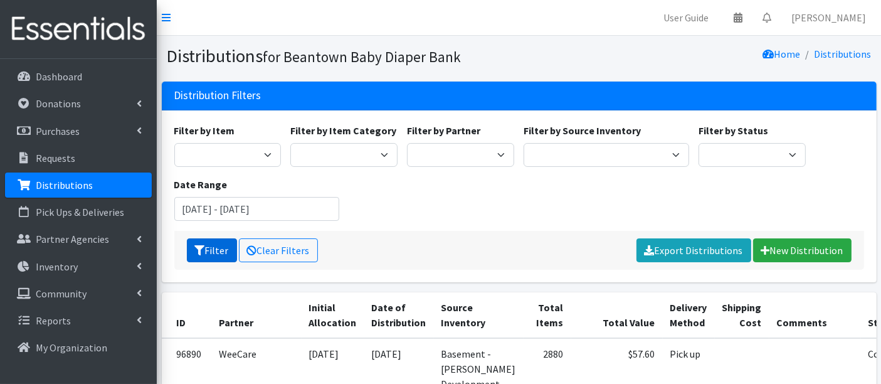
click at [219, 251] on button "Filter" at bounding box center [212, 250] width 50 height 24
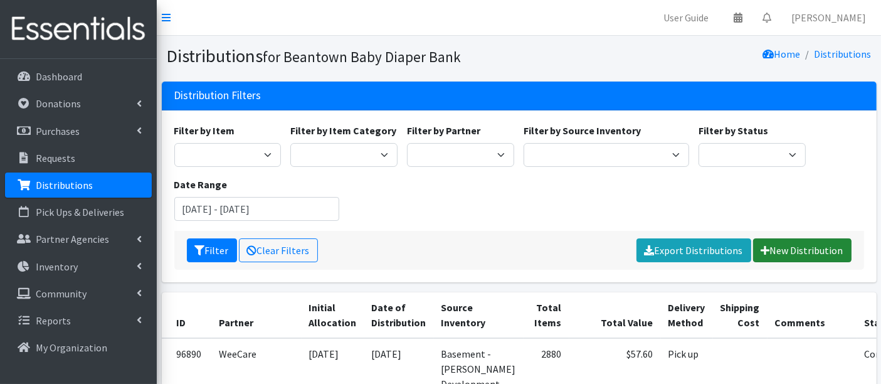
click at [783, 249] on link "New Distribution" at bounding box center [802, 250] width 98 height 24
click at [783, 249] on link "Please wait..." at bounding box center [815, 250] width 71 height 24
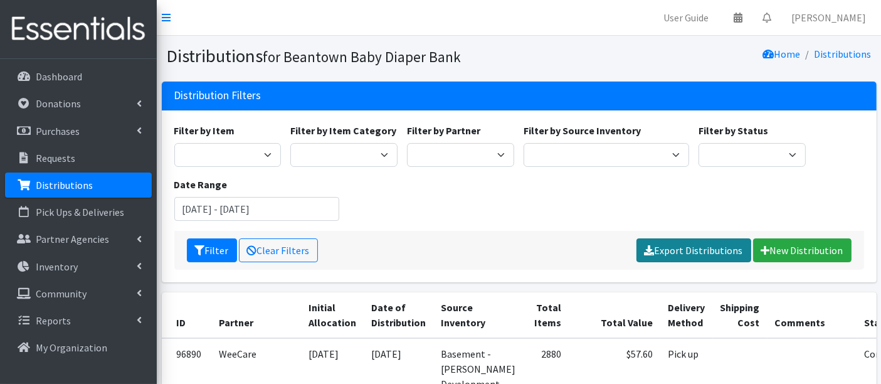
click at [689, 251] on link "Export Distributions" at bounding box center [693, 250] width 115 height 24
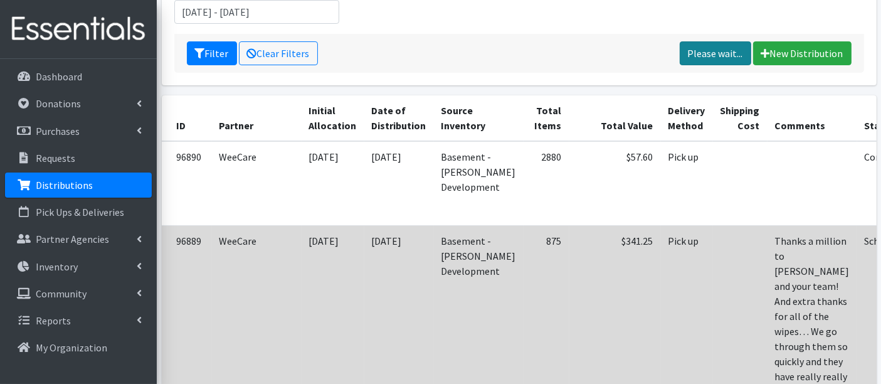
scroll to position [209, 0]
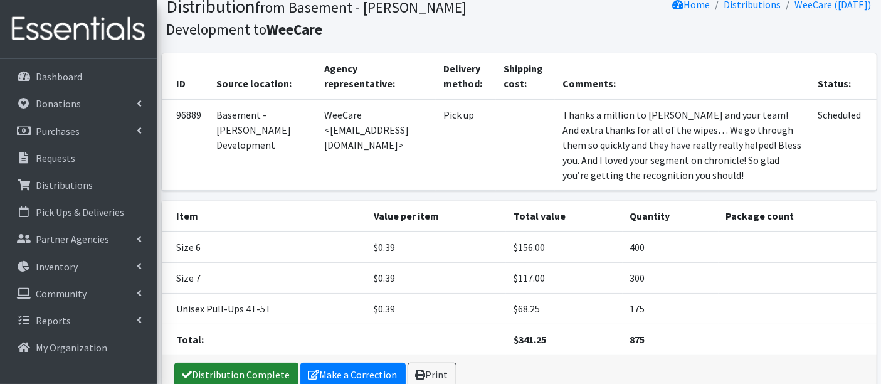
scroll to position [114, 0]
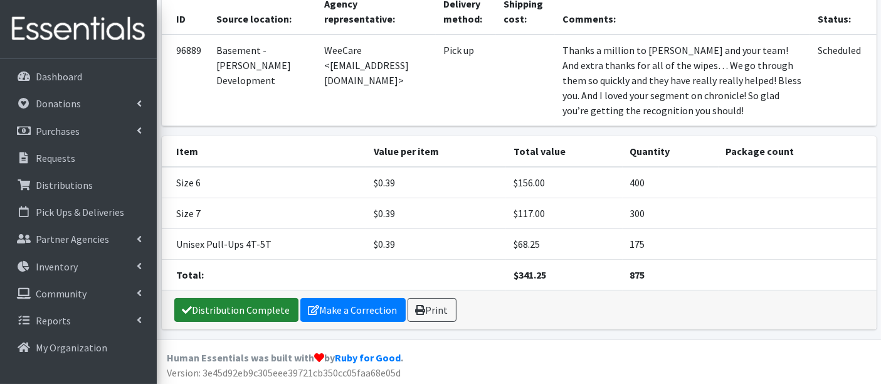
click at [218, 306] on link "Distribution Complete" at bounding box center [236, 310] width 124 height 24
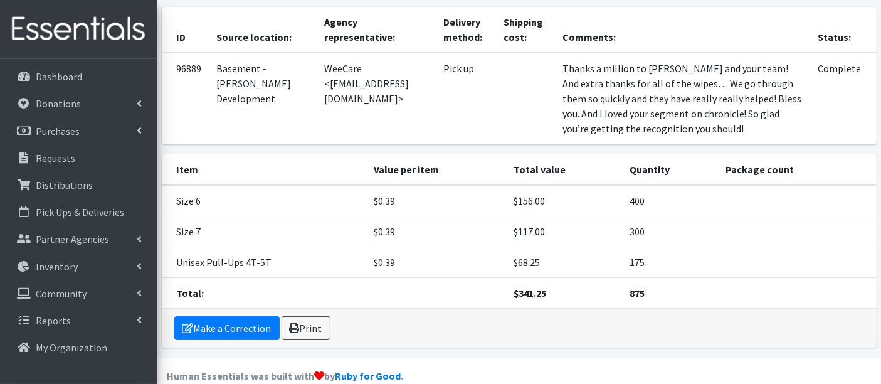
scroll to position [155, 0]
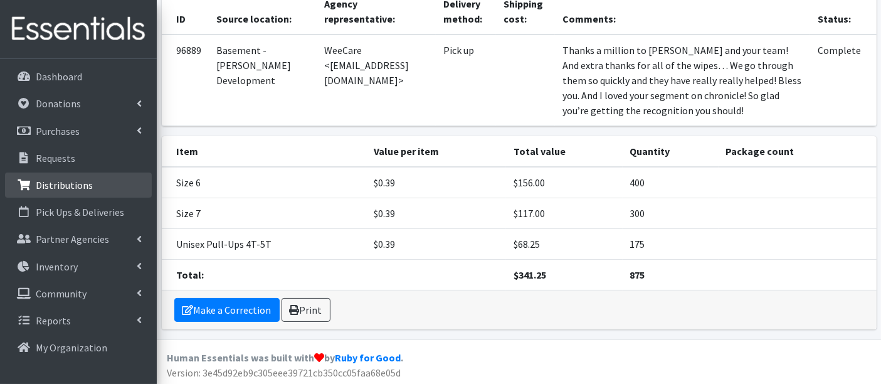
click at [64, 184] on p "Distributions" at bounding box center [64, 185] width 57 height 13
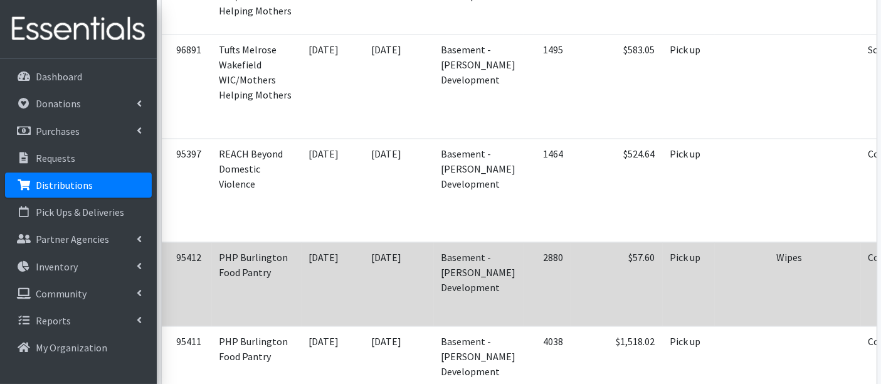
scroll to position [2367, 0]
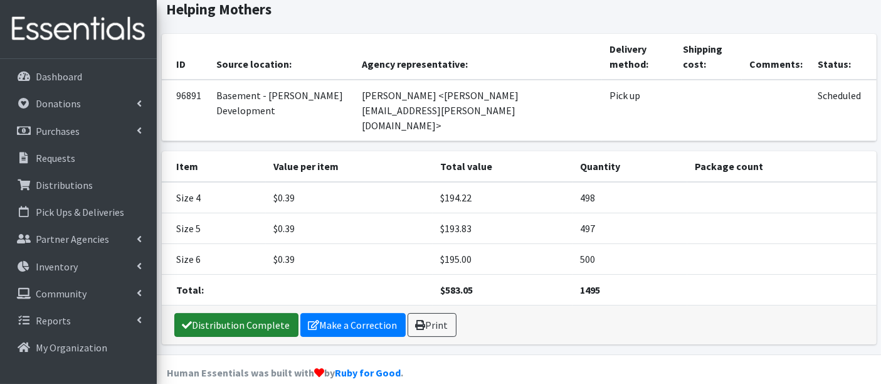
click at [236, 313] on link "Distribution Complete" at bounding box center [236, 325] width 124 height 24
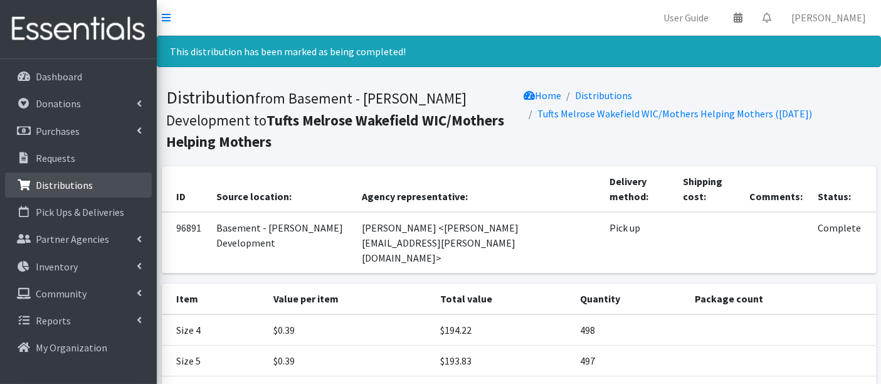
click at [55, 189] on p "Distributions" at bounding box center [64, 185] width 57 height 13
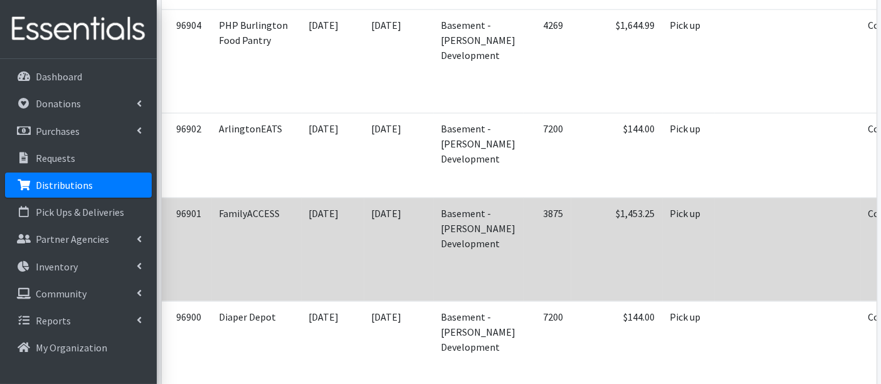
scroll to position [1532, 0]
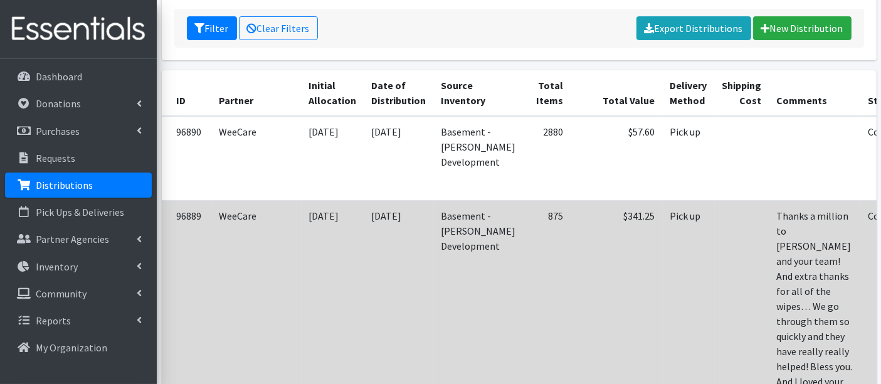
scroll to position [0, 0]
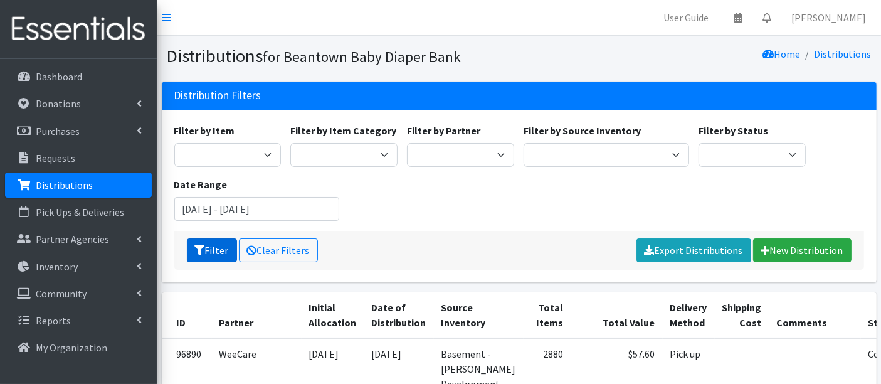
click at [213, 247] on button "Filter" at bounding box center [212, 250] width 50 height 24
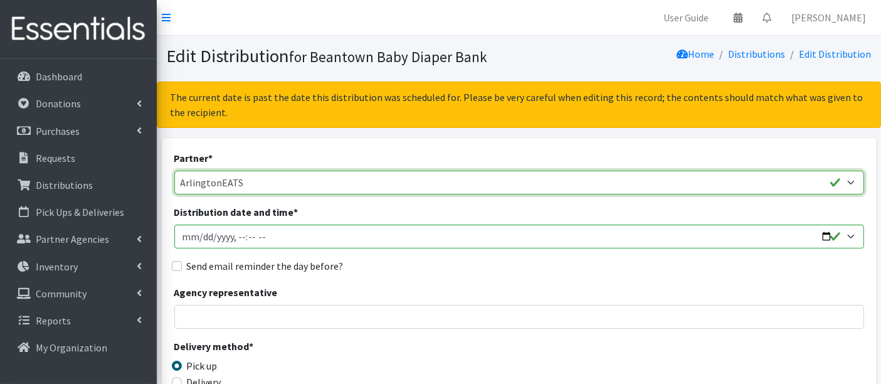
click at [282, 174] on select "ArlingtonEATS Beantown Baby Diaper Depot FamilyACCESS Hanscom Family Services L…" at bounding box center [518, 182] width 689 height 24
select select "5981"
click at [174, 170] on select "ArlingtonEATS Beantown Baby Diaper Depot FamilyACCESS Hanscom Family Services L…" at bounding box center [518, 182] width 689 height 24
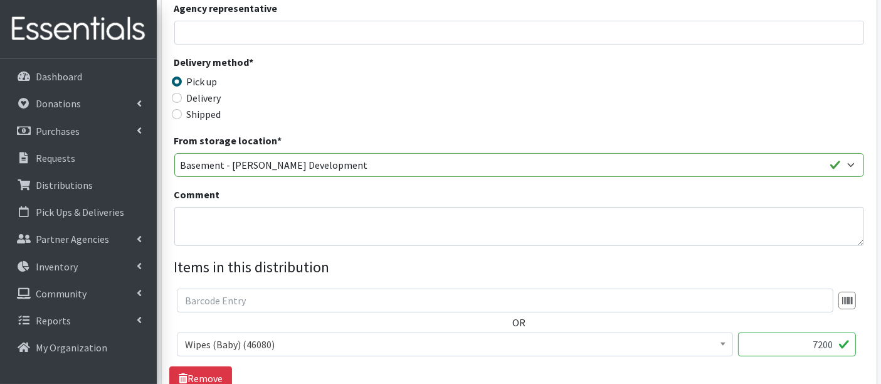
scroll to position [417, 0]
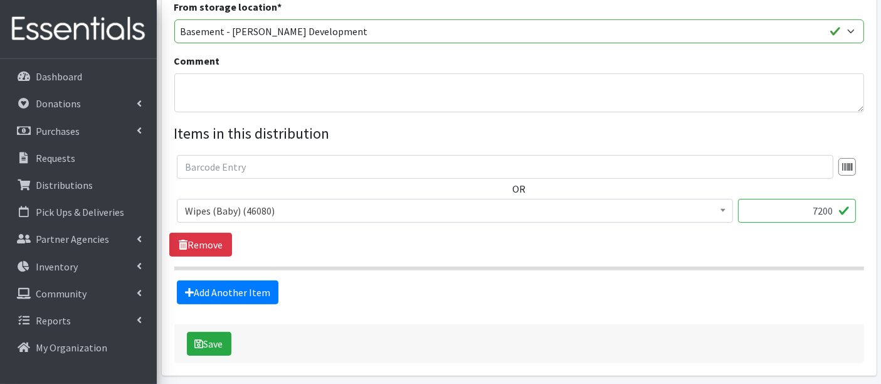
click at [812, 209] on input "7200" at bounding box center [797, 211] width 118 height 24
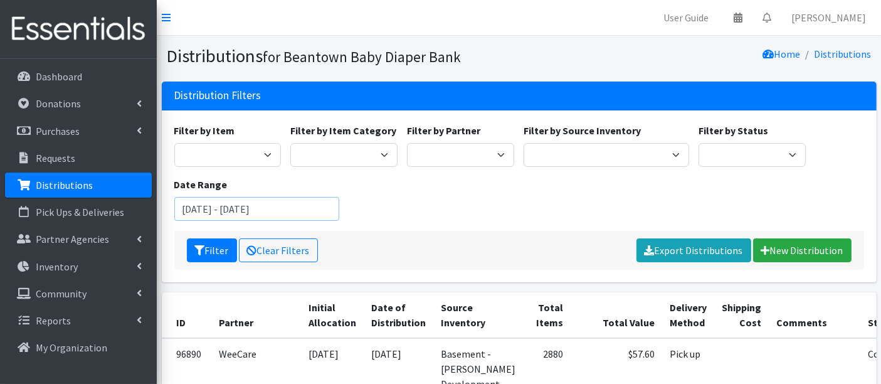
click at [233, 205] on input "July 21, 2025 - October 21, 2025" at bounding box center [256, 209] width 165 height 24
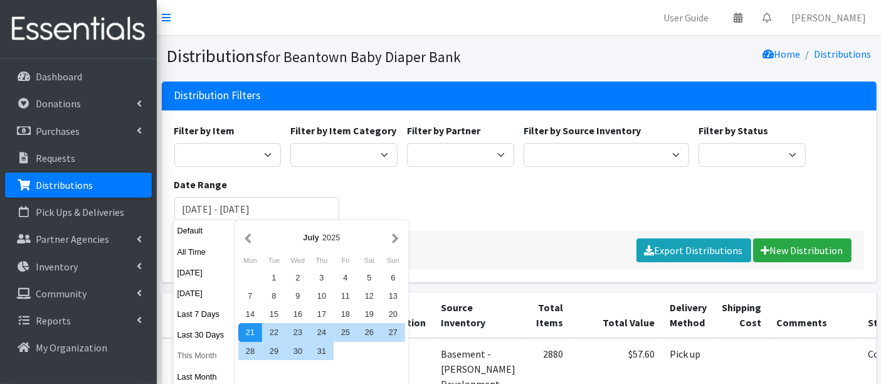
click at [191, 358] on button "This Month" at bounding box center [204, 355] width 61 height 18
type input "[DATE] - [DATE]"
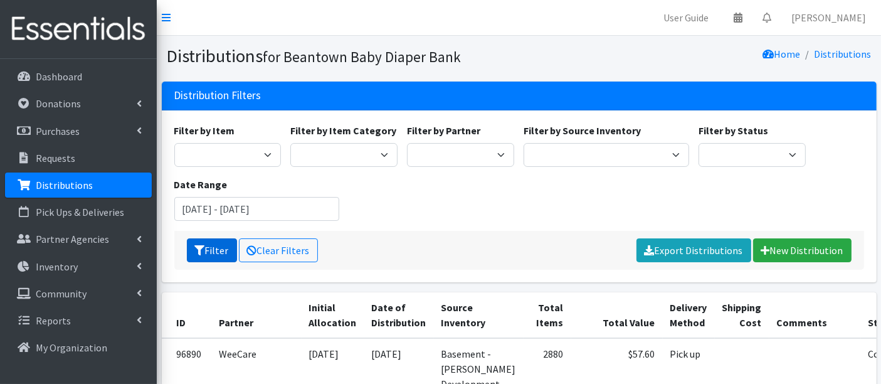
click at [204, 248] on button "Filter" at bounding box center [212, 250] width 50 height 24
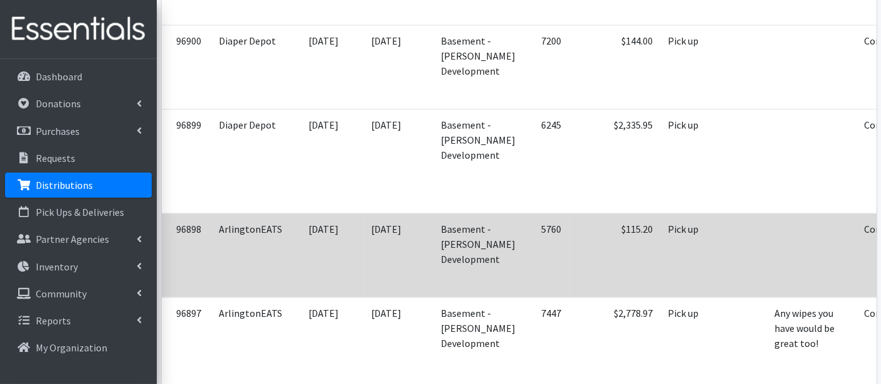
scroll to position [1880, 0]
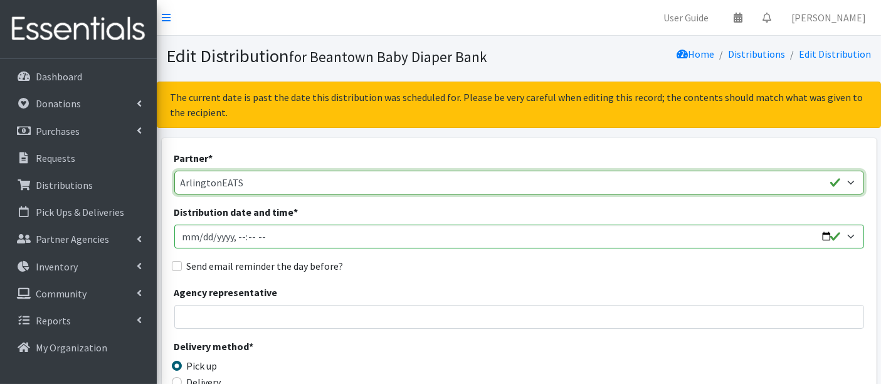
click at [253, 184] on select "ArlingtonEATS Beantown Baby Diaper Depot FamilyACCESS Hanscom Family Services L…" at bounding box center [518, 182] width 689 height 24
select select "5981"
click at [174, 170] on select "ArlingtonEATS Beantown Baby Diaper Depot FamilyACCESS Hanscom Family Services L…" at bounding box center [518, 182] width 689 height 24
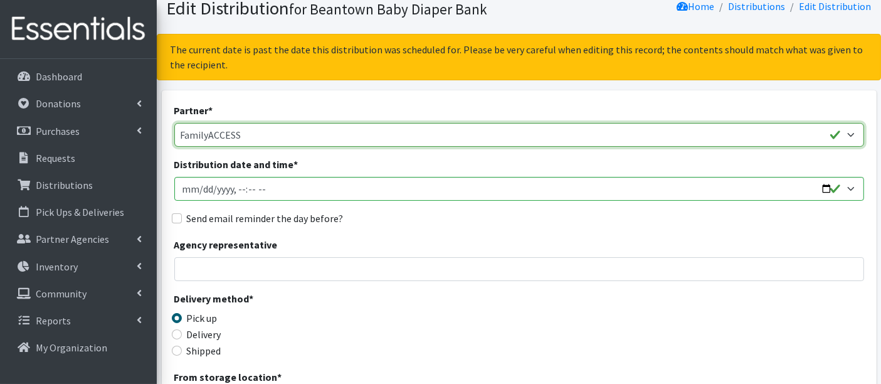
scroll to position [70, 0]
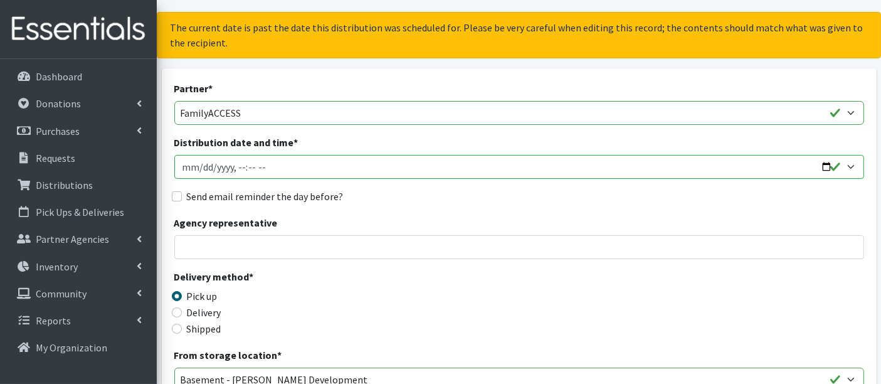
click at [239, 165] on input "Distribution date and time *" at bounding box center [518, 167] width 689 height 24
type input "2025-09-17T00:00"
click at [412, 268] on div "Partner * ArlingtonEATS Beantown Baby Diaper Depot FamilyACCESS Hanscom Family …" at bounding box center [518, 366] width 689 height 571
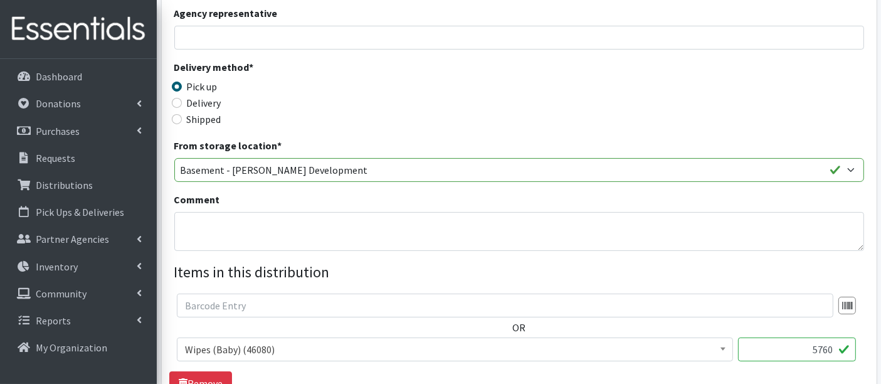
scroll to position [348, 0]
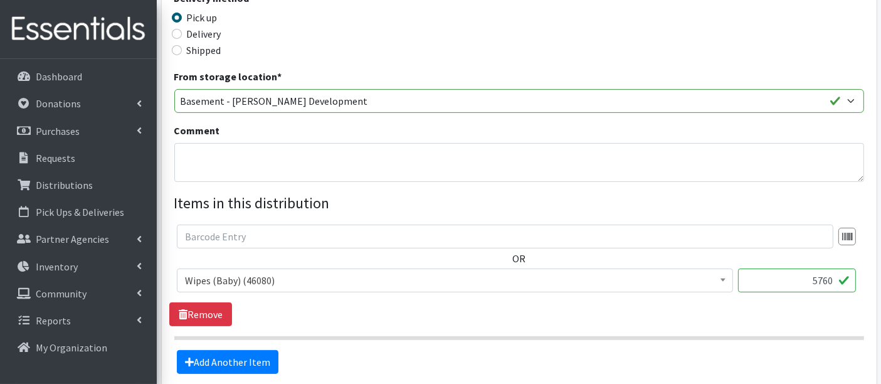
drag, startPoint x: 783, startPoint y: 278, endPoint x: 852, endPoint y: 278, distance: 68.3
click at [852, 278] on input "5760" at bounding box center [797, 280] width 118 height 24
click at [823, 281] on input "5760" at bounding box center [797, 280] width 118 height 24
drag, startPoint x: 811, startPoint y: 282, endPoint x: 838, endPoint y: 282, distance: 26.9
click at [838, 282] on input "5760" at bounding box center [797, 280] width 118 height 24
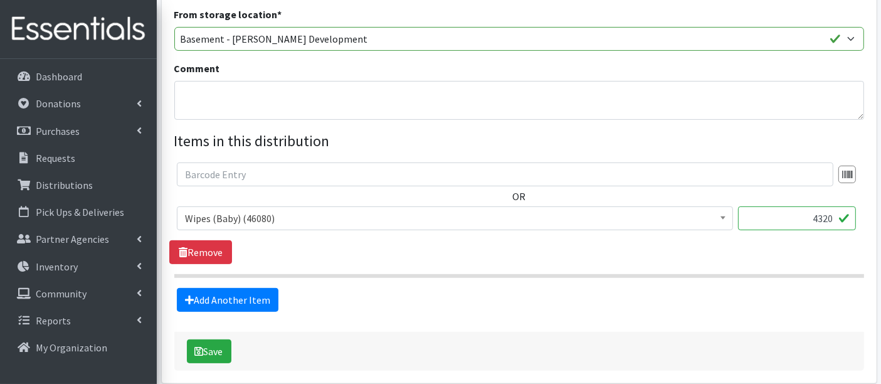
scroll to position [464, 0]
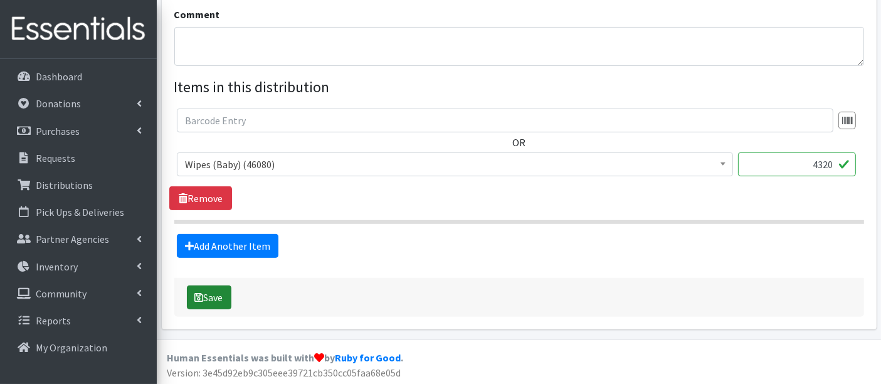
type input "4320"
click at [205, 291] on button "Save" at bounding box center [209, 297] width 44 height 24
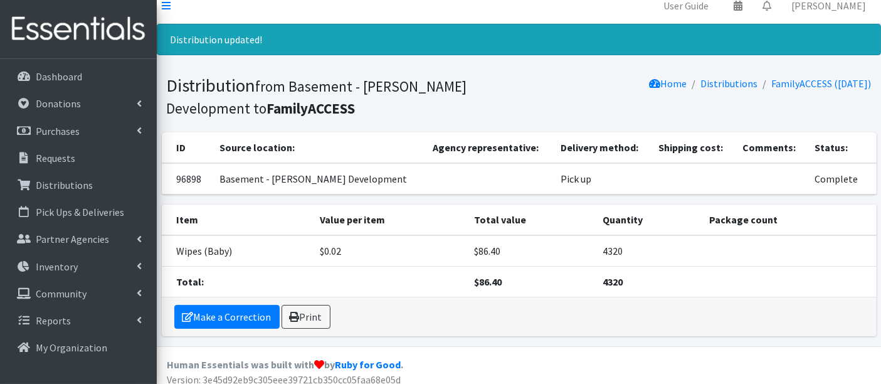
scroll to position [19, 0]
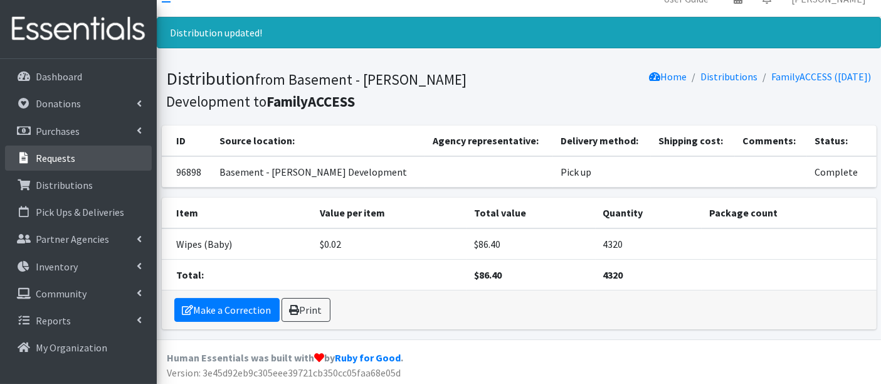
click at [57, 170] on link "Requests" at bounding box center [78, 157] width 147 height 25
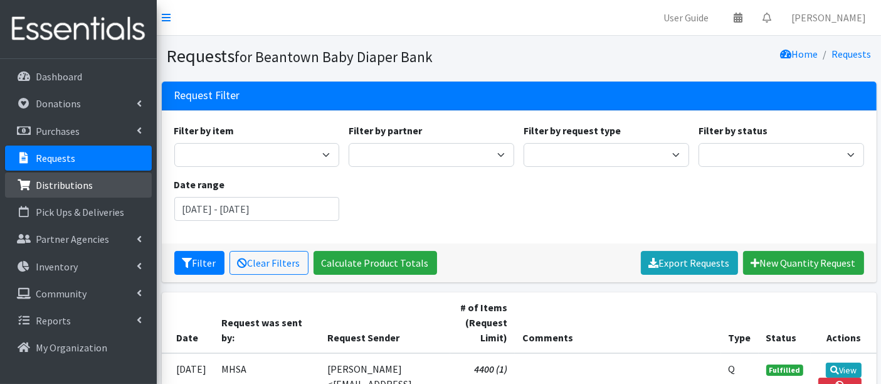
click at [61, 181] on p "Distributions" at bounding box center [64, 185] width 57 height 13
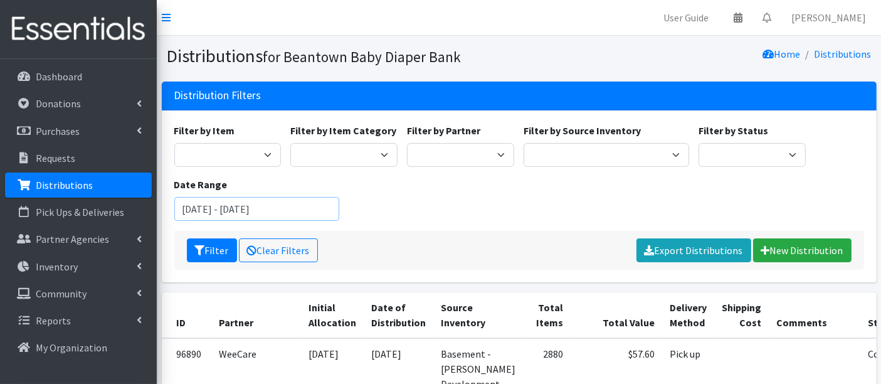
click at [278, 202] on input "[DATE] - [DATE]" at bounding box center [256, 209] width 165 height 24
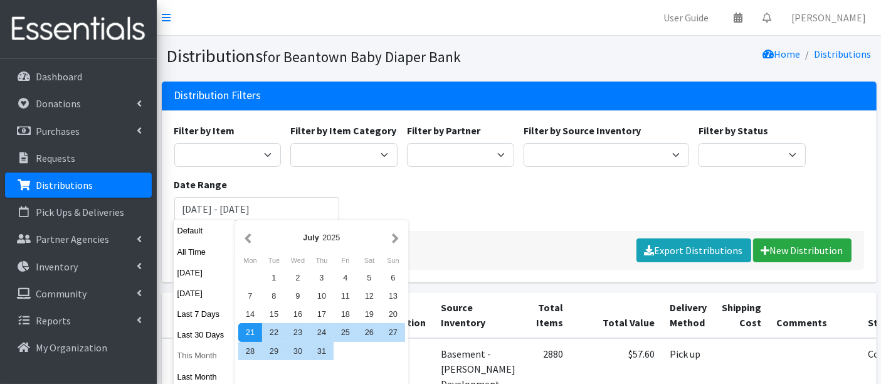
click at [199, 354] on button "This Month" at bounding box center [204, 355] width 61 height 18
type input "September 1, 2025 - September 30, 2025"
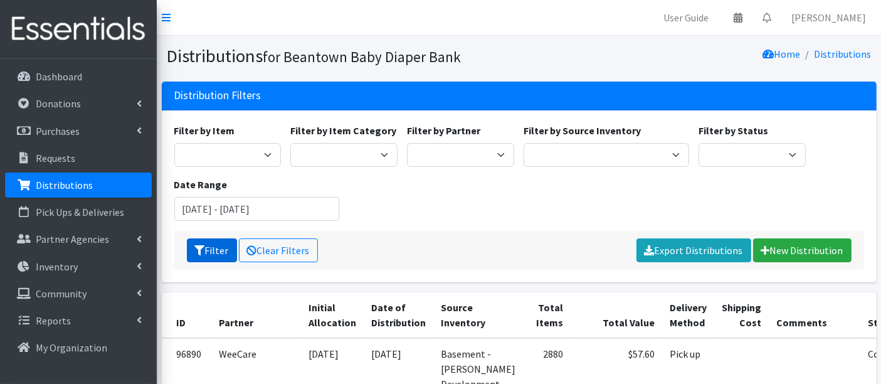
click at [209, 254] on button "Filter" at bounding box center [212, 250] width 50 height 24
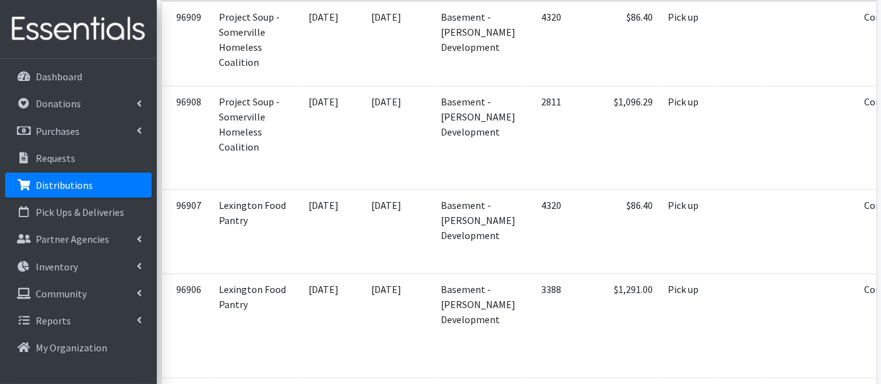
scroll to position [1183, 0]
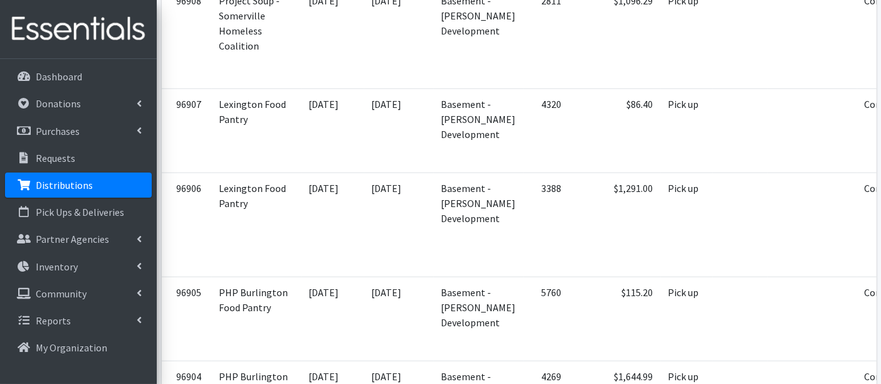
click at [48, 189] on p "Distributions" at bounding box center [64, 185] width 57 height 13
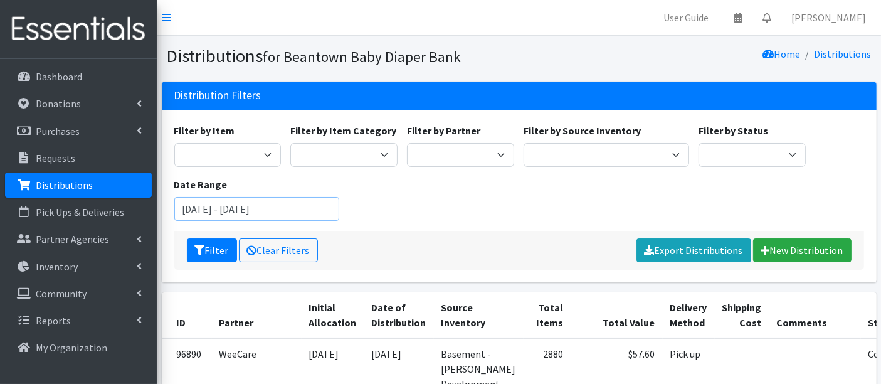
click at [221, 207] on input "[DATE] - [DATE]" at bounding box center [256, 209] width 165 height 24
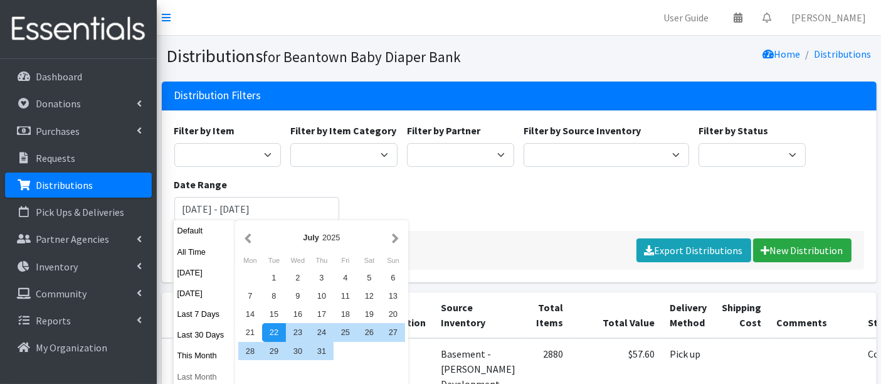
click at [194, 373] on button "Last Month" at bounding box center [204, 376] width 61 height 18
type input "[DATE] - [DATE]"
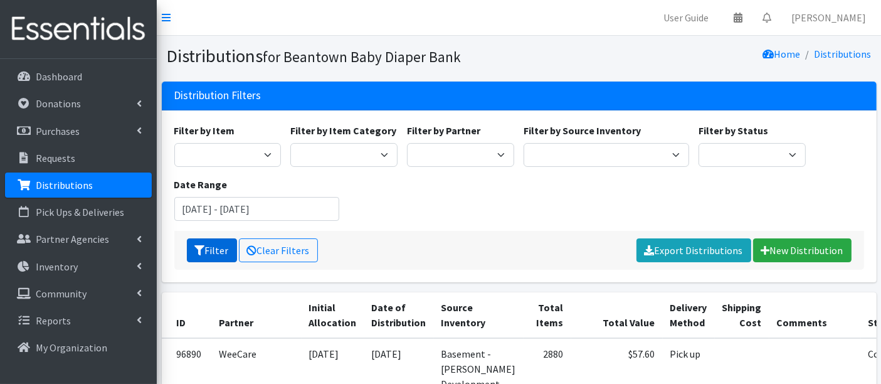
click at [210, 248] on button "Filter" at bounding box center [212, 250] width 50 height 24
